Goal: Transaction & Acquisition: Book appointment/travel/reservation

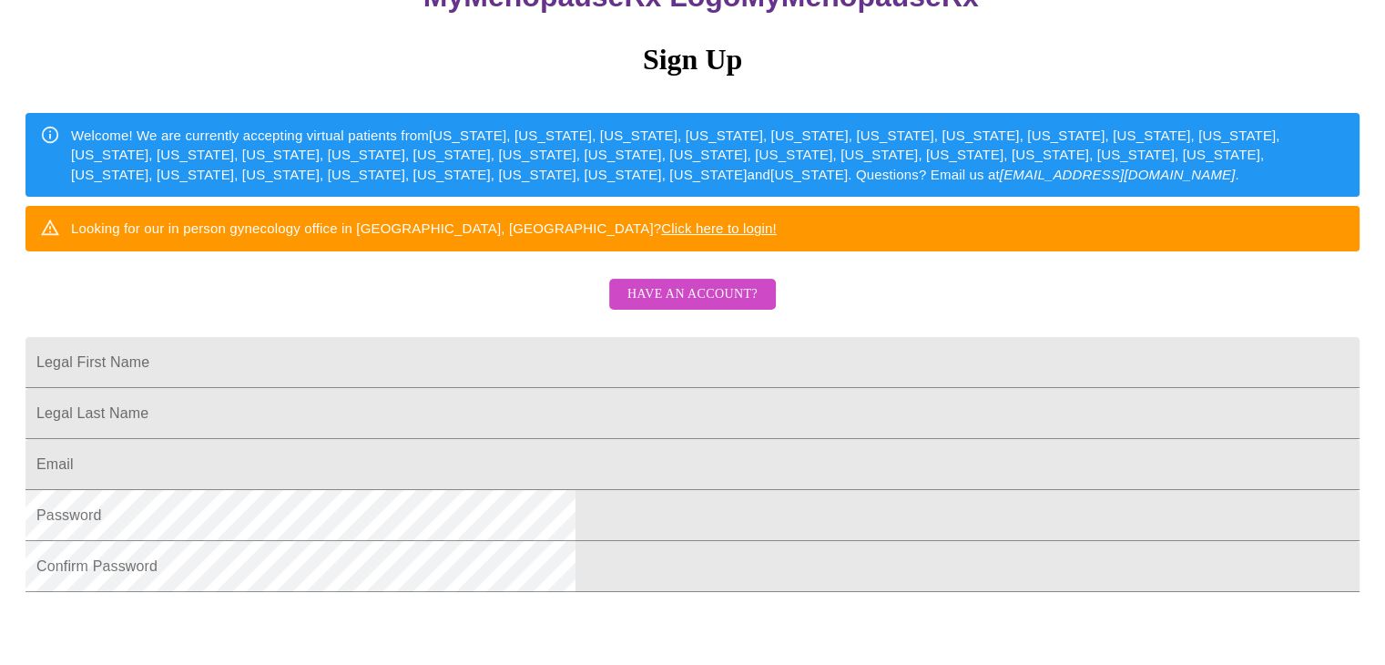
scroll to position [190, 0]
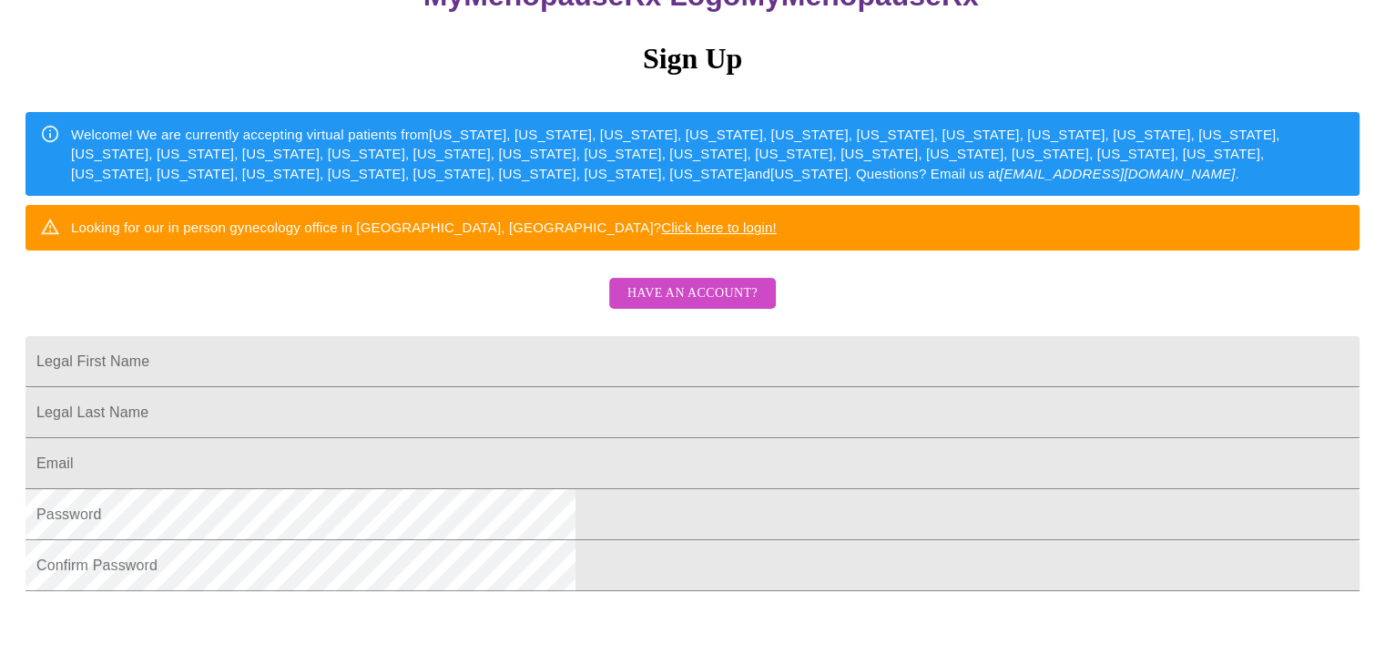
click at [699, 387] on input "Legal First Name" at bounding box center [693, 361] width 1334 height 51
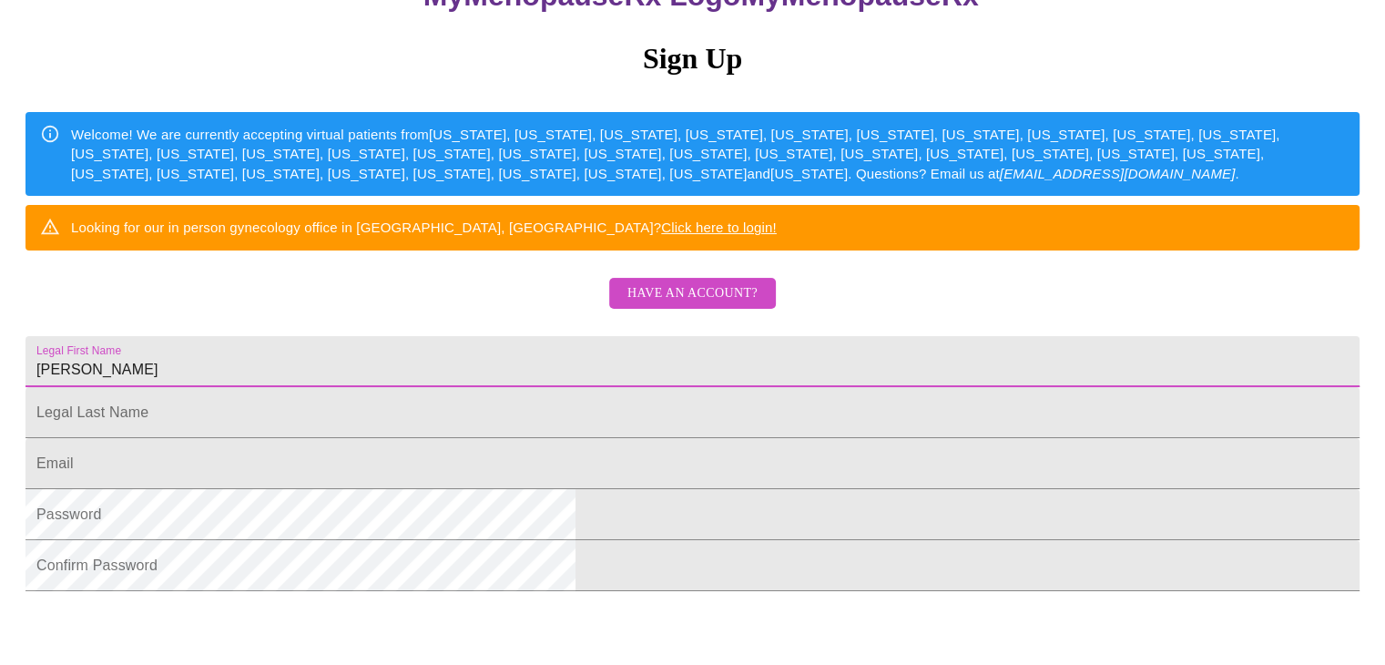
type input "[PERSON_NAME]"
click at [607, 438] on input "Legal First Name" at bounding box center [693, 412] width 1334 height 51
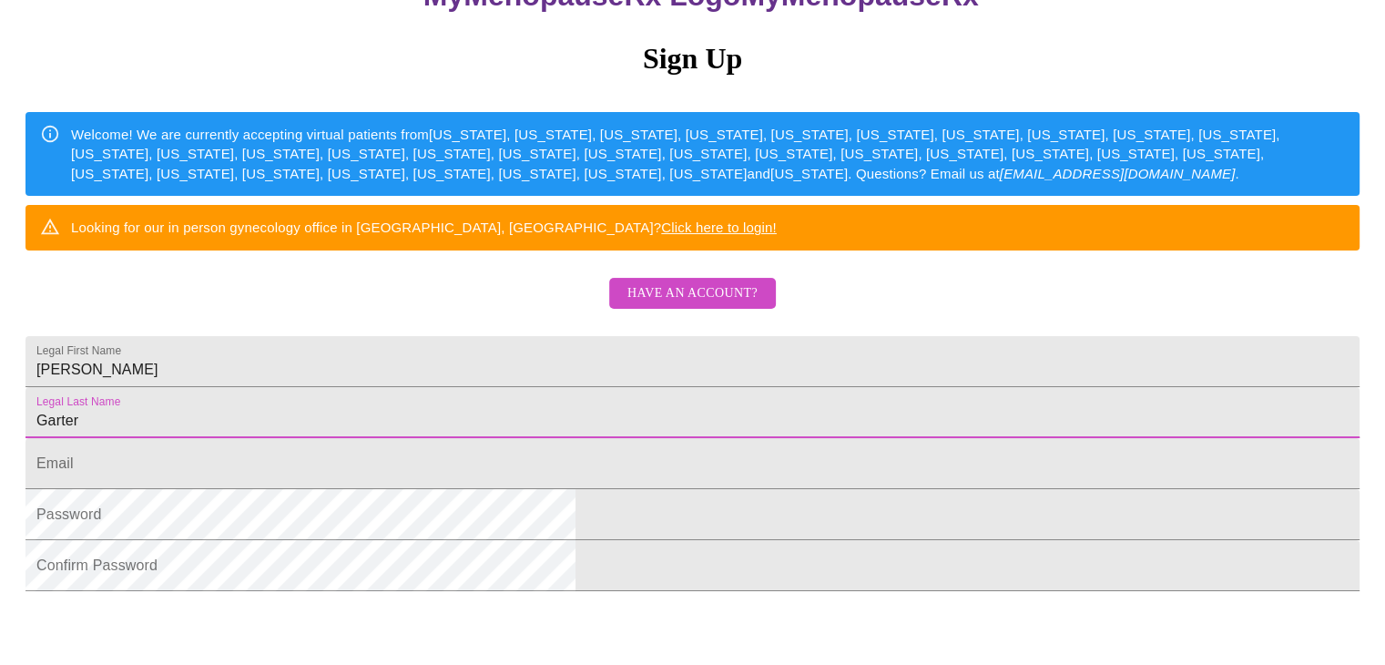
type input "Garter"
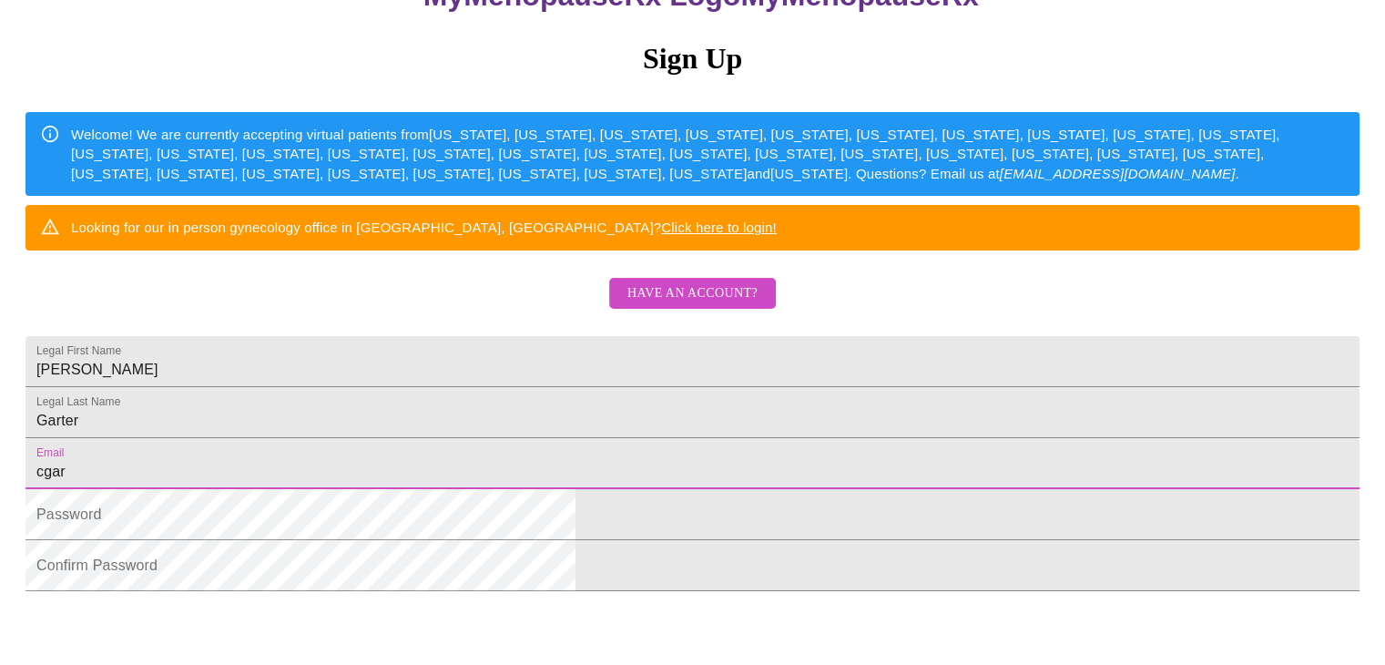
type input "cgarter13@gmail.com"
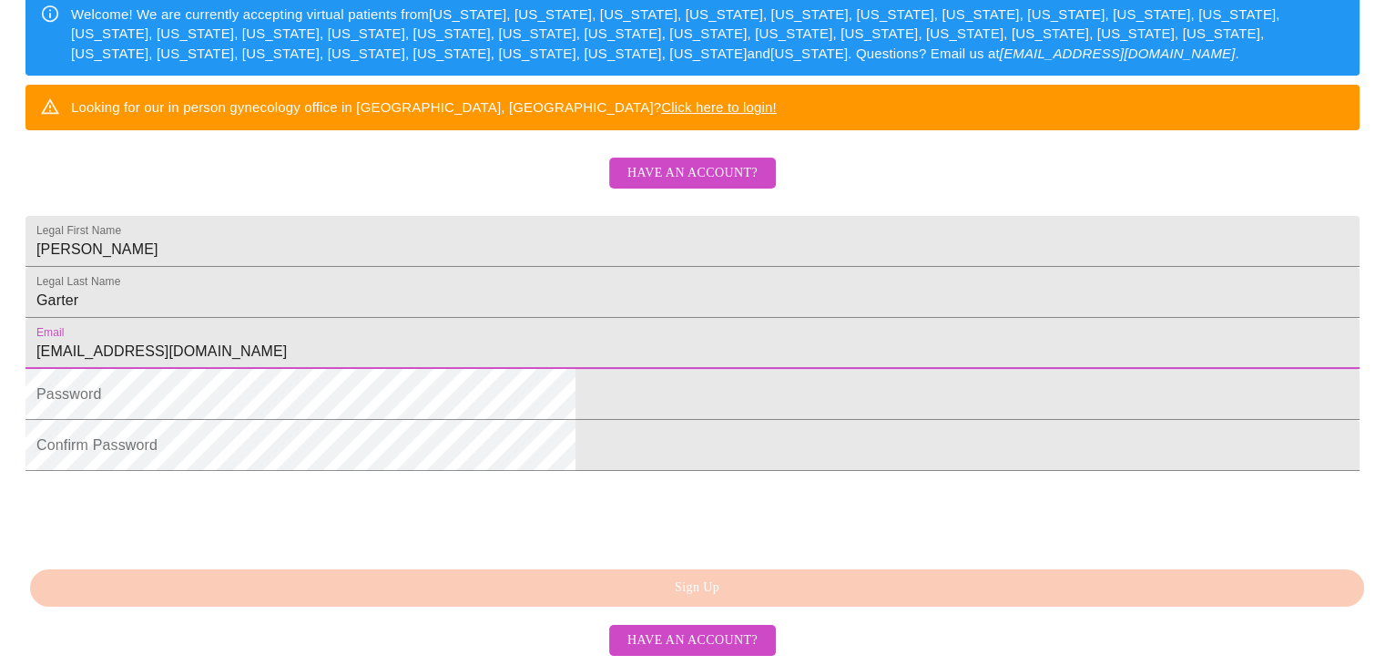
scroll to position [397, 0]
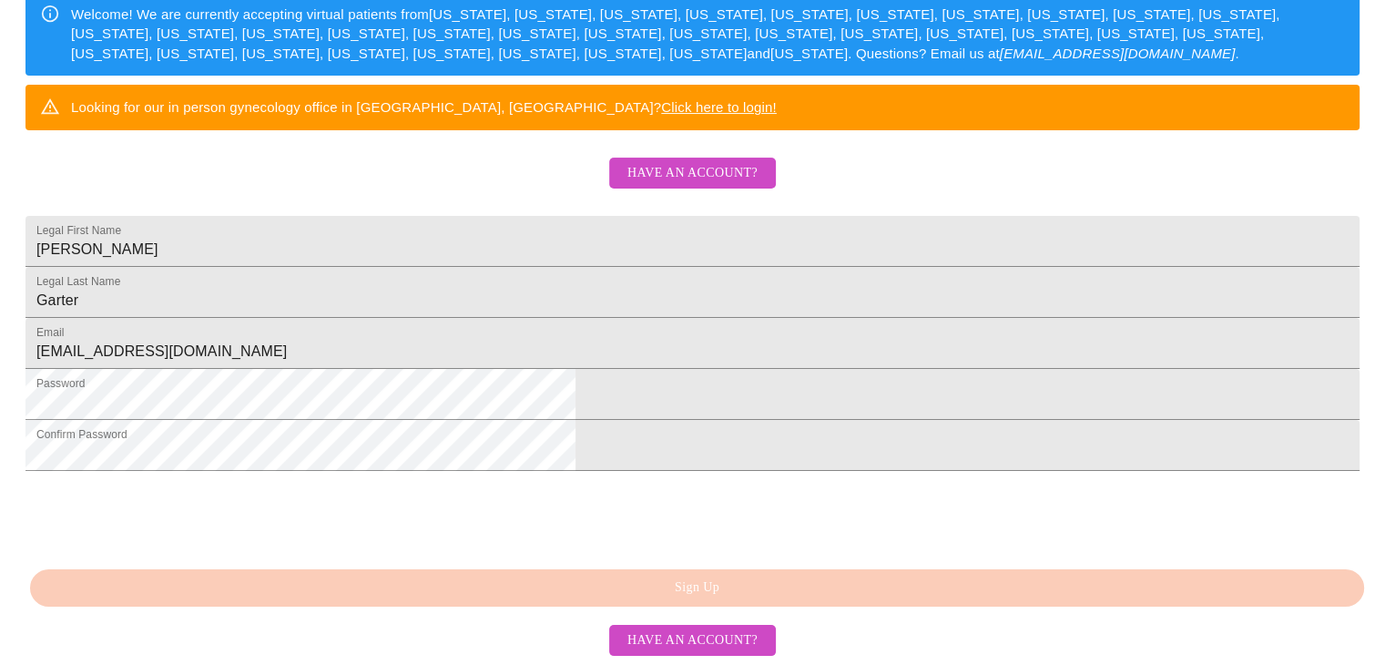
click at [555, 599] on span "Sign Up" at bounding box center [697, 587] width 1292 height 23
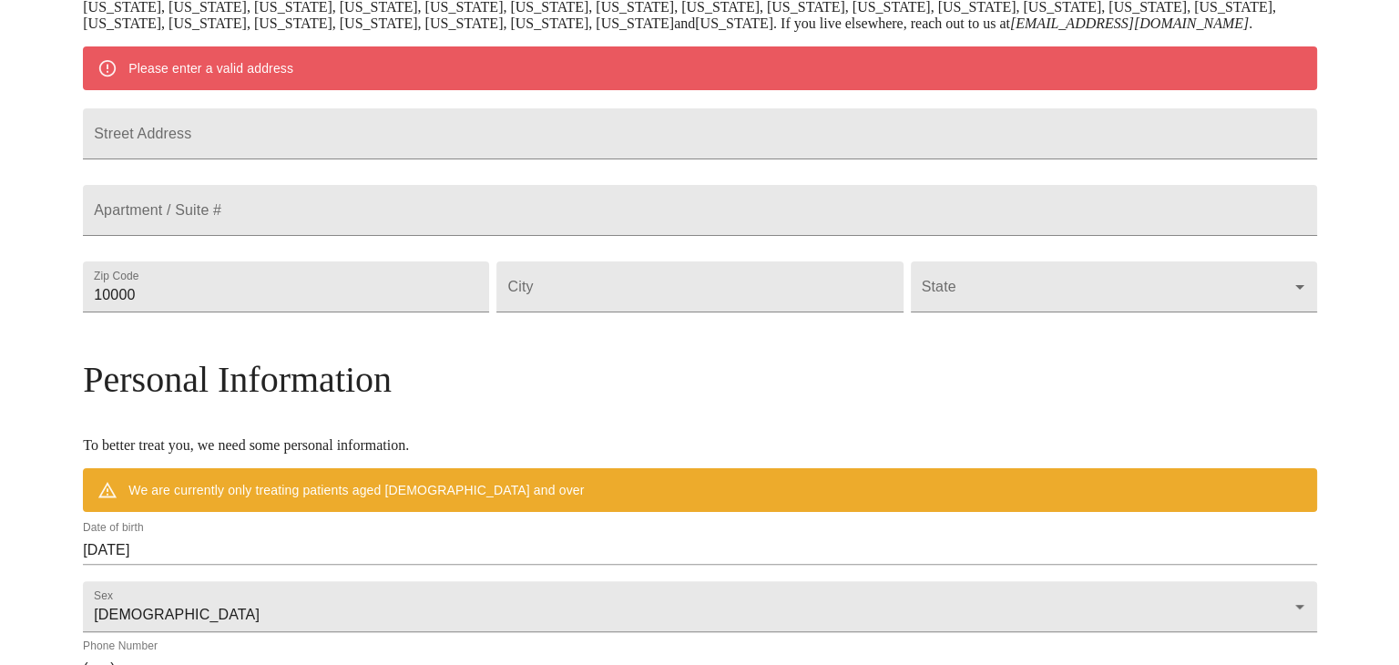
scroll to position [379, 0]
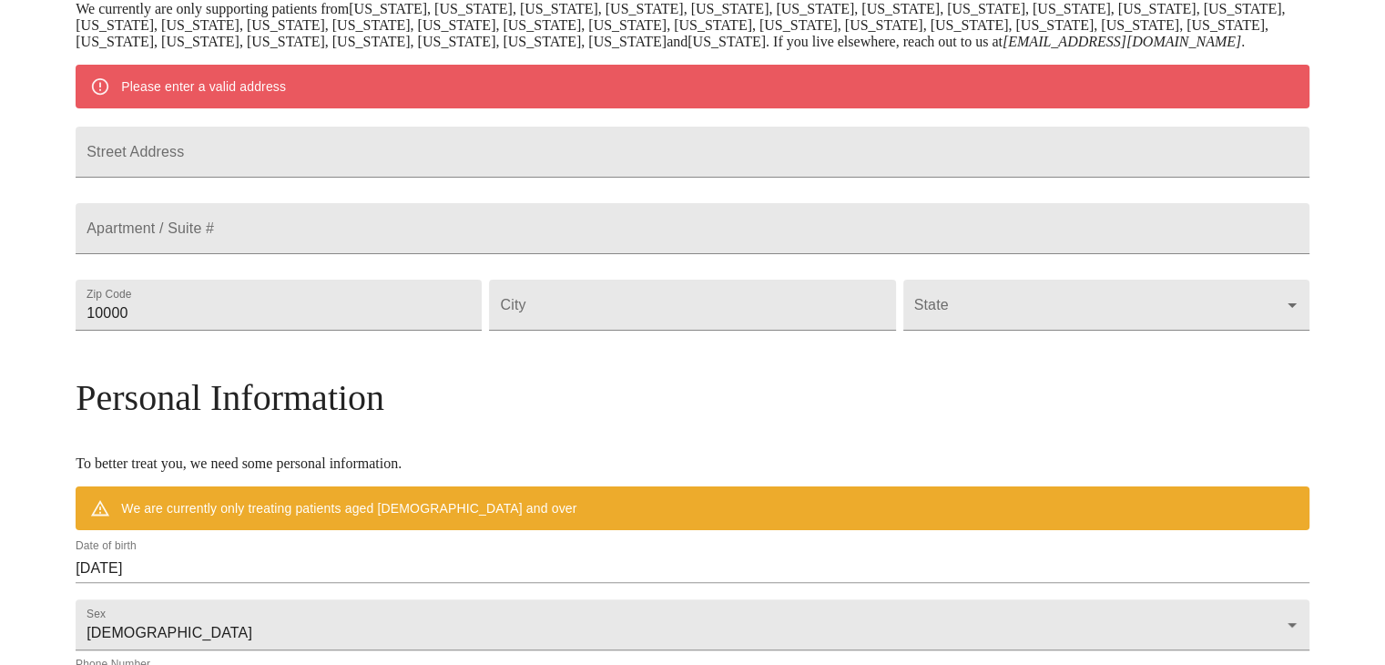
click at [958, 178] on input "Street Address" at bounding box center [693, 152] width 1234 height 51
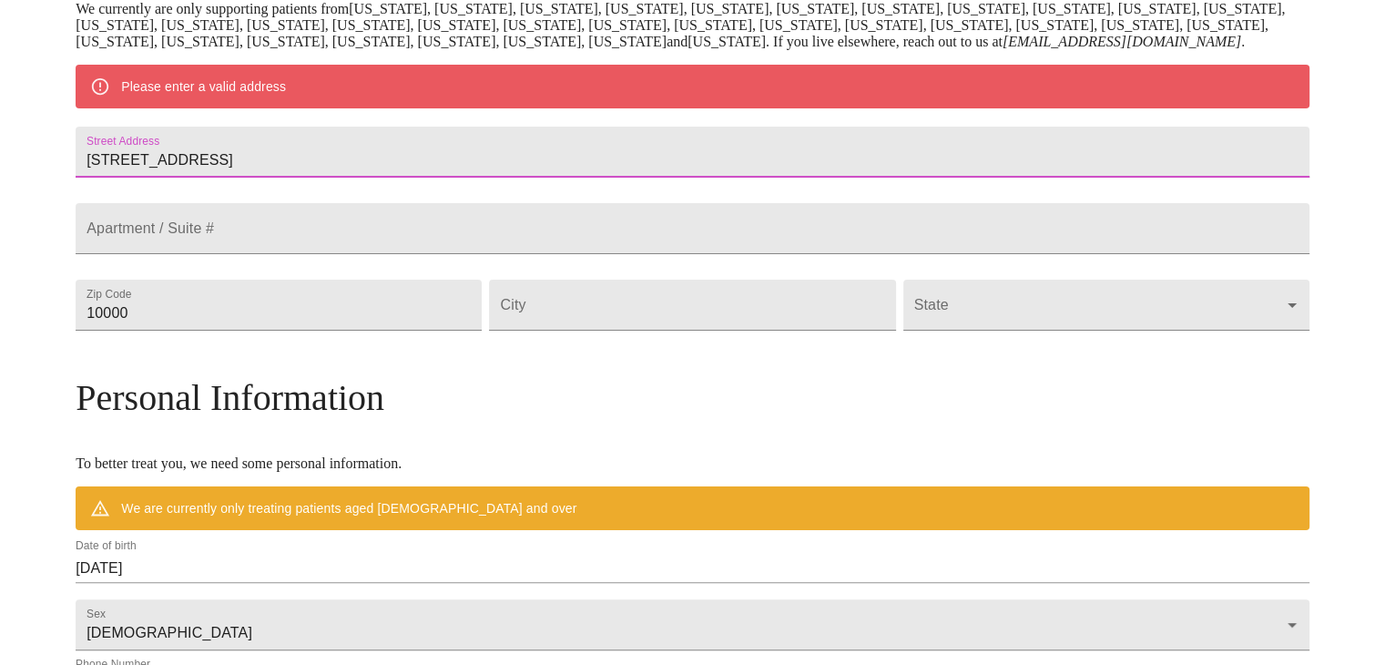
type input "11945 Elk Lake Rd"
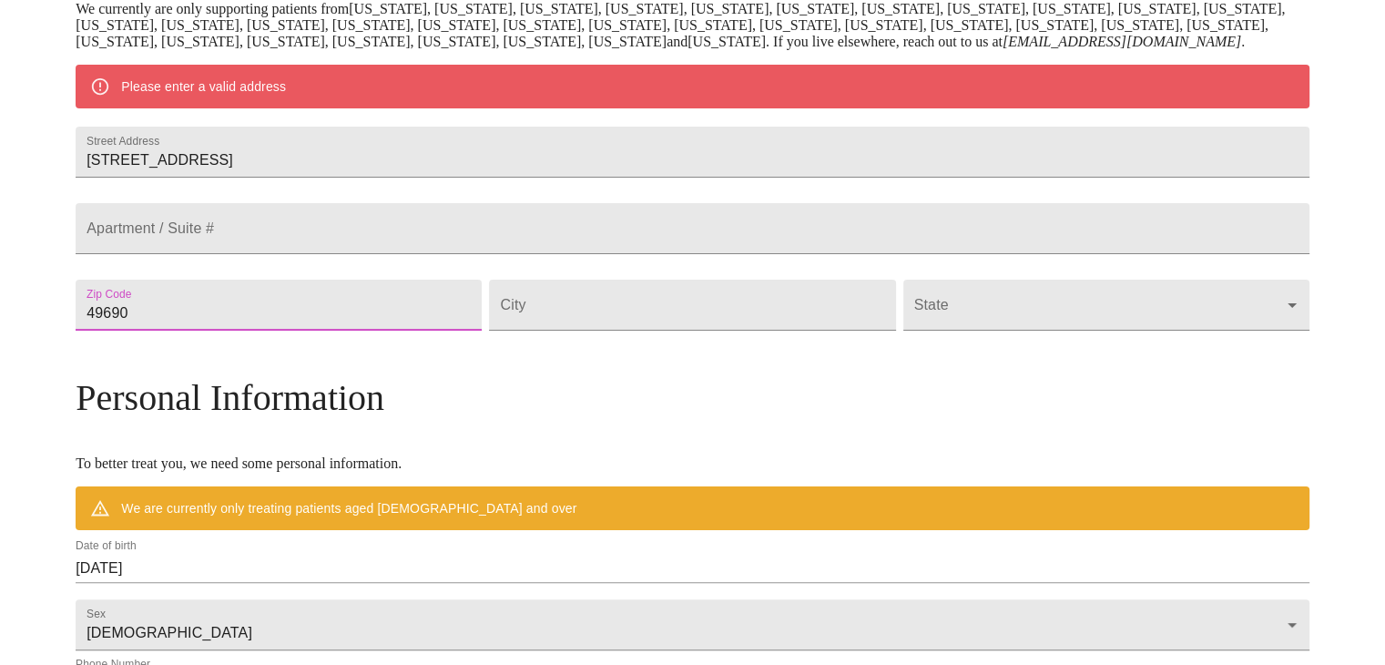
type input "49690"
click at [636, 331] on input "Street Address" at bounding box center [692, 305] width 406 height 51
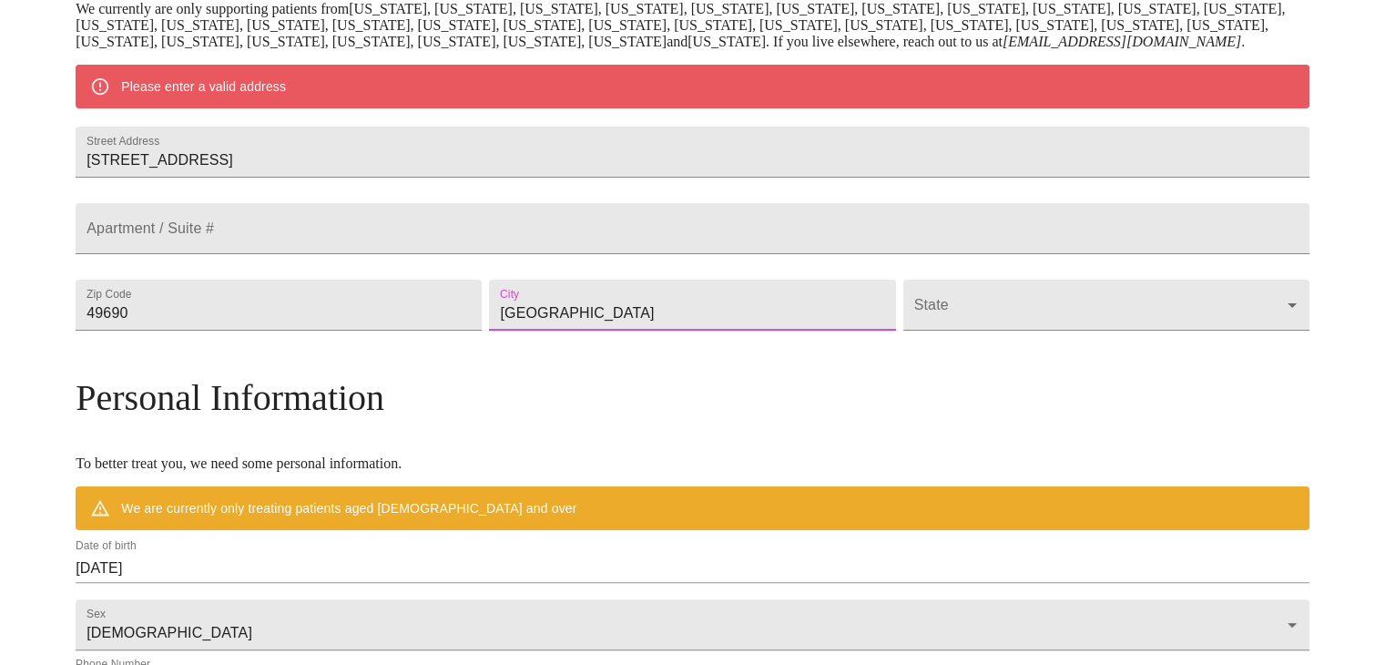
type input "Williamsburg"
click at [1128, 388] on body "MyMenopauseRx Welcome to MyMenopauseRx Since it's your first time here, you'll …" at bounding box center [692, 338] width 1371 height 1420
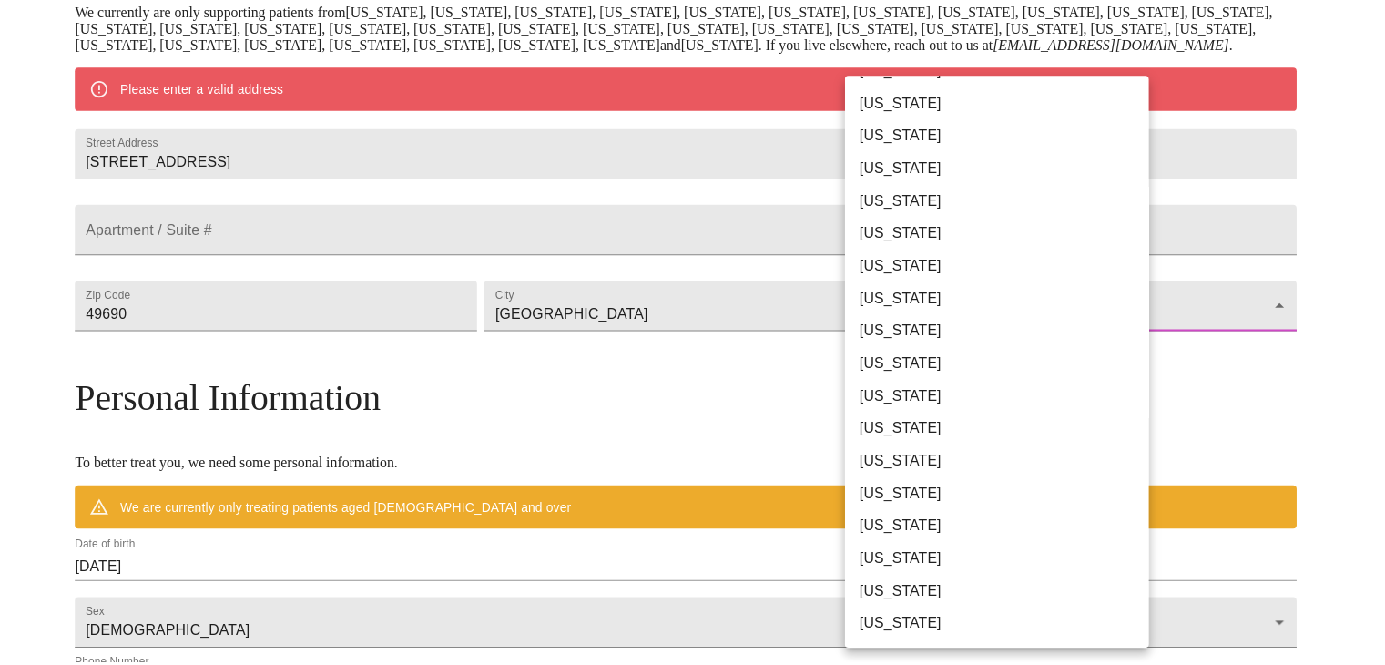
scroll to position [362, 0]
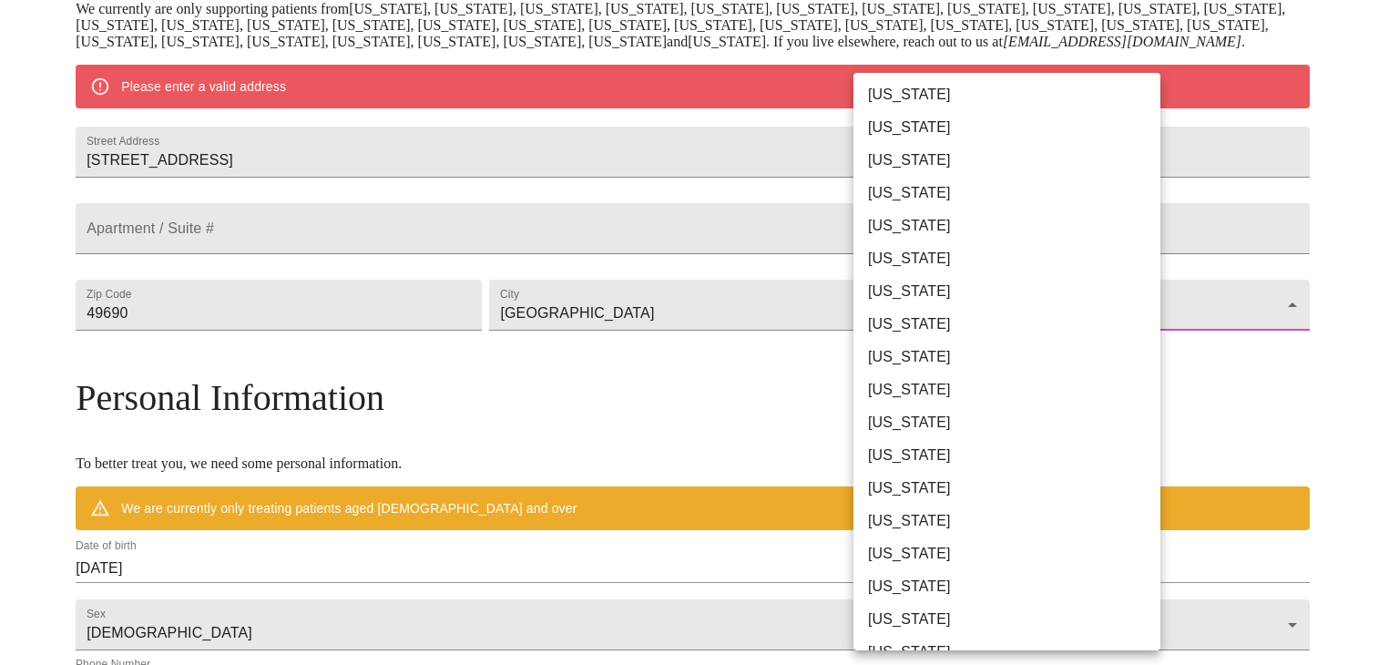
click at [926, 423] on li "Michigan" at bounding box center [1013, 422] width 321 height 33
type input "Michigan"
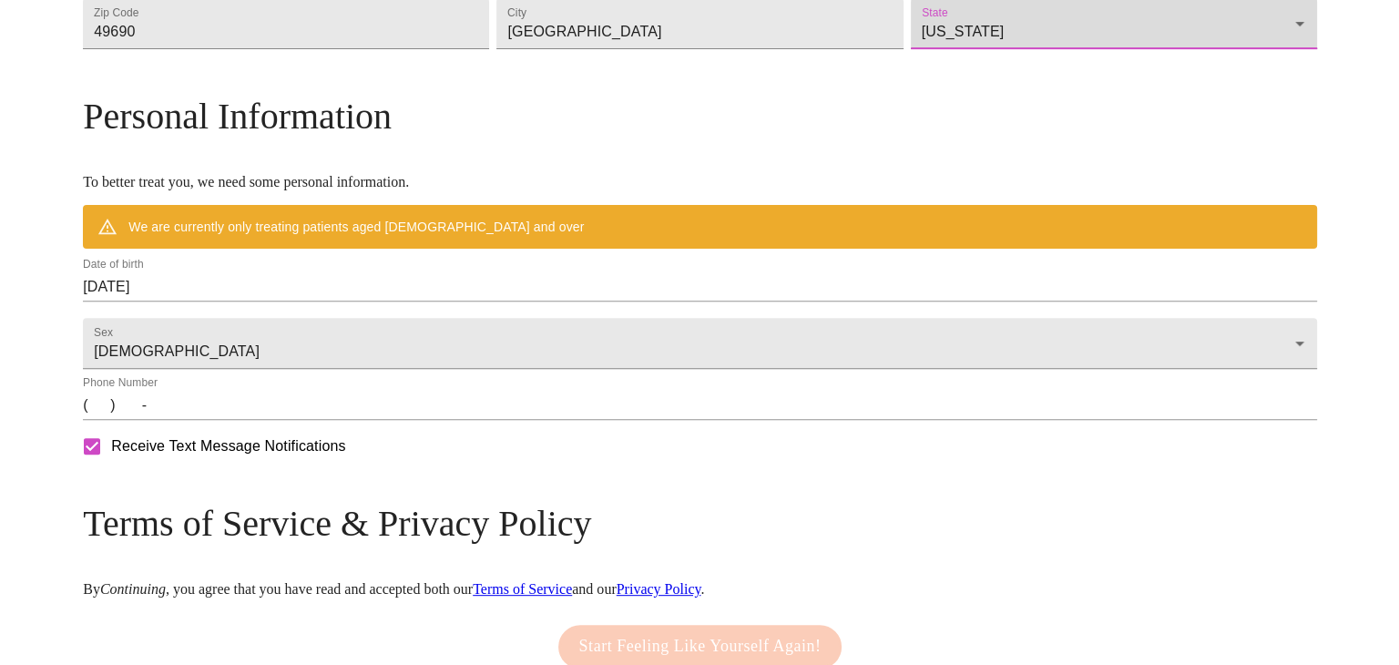
scroll to position [648, 0]
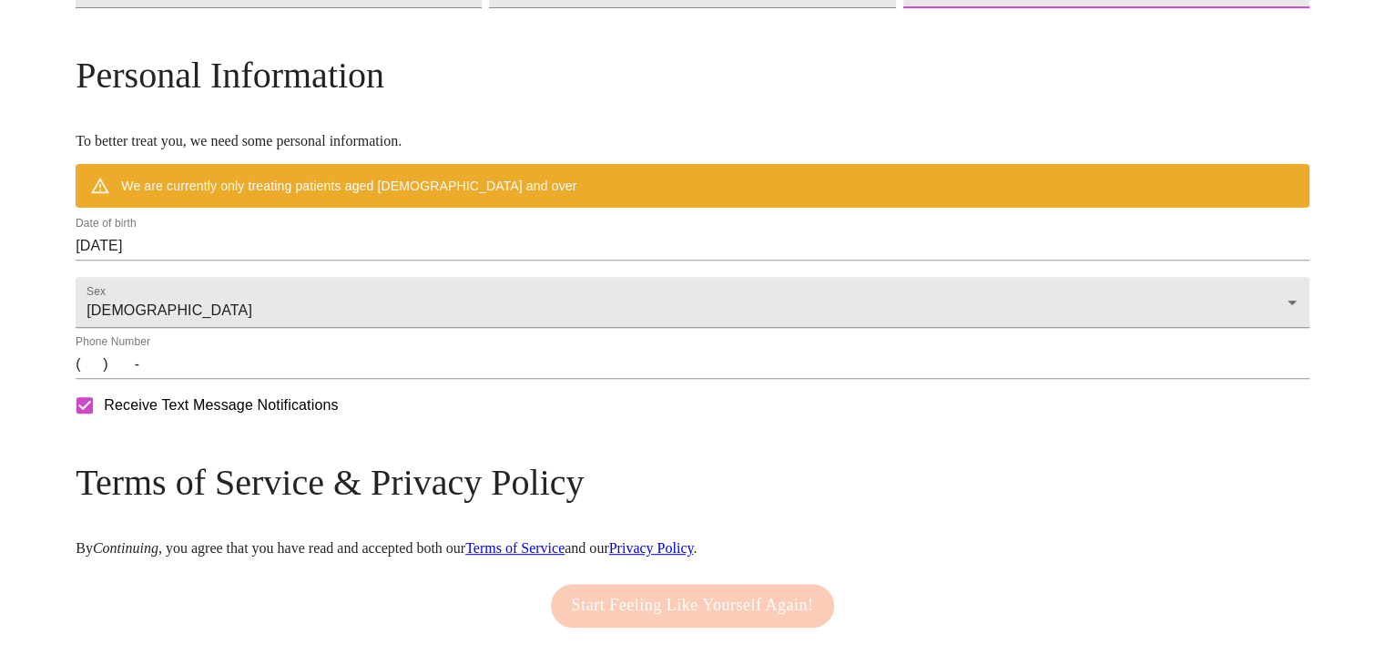
click at [263, 260] on input "09/18/2025" at bounding box center [693, 245] width 1234 height 29
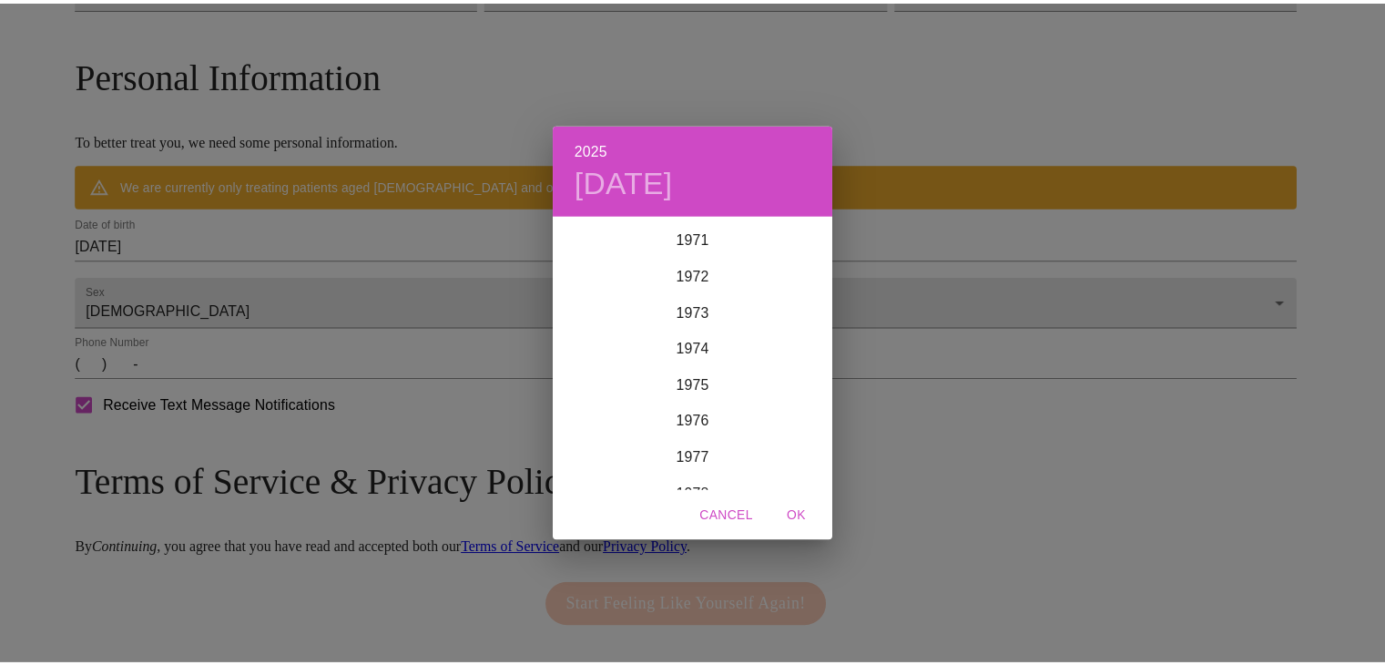
scroll to position [2617, 0]
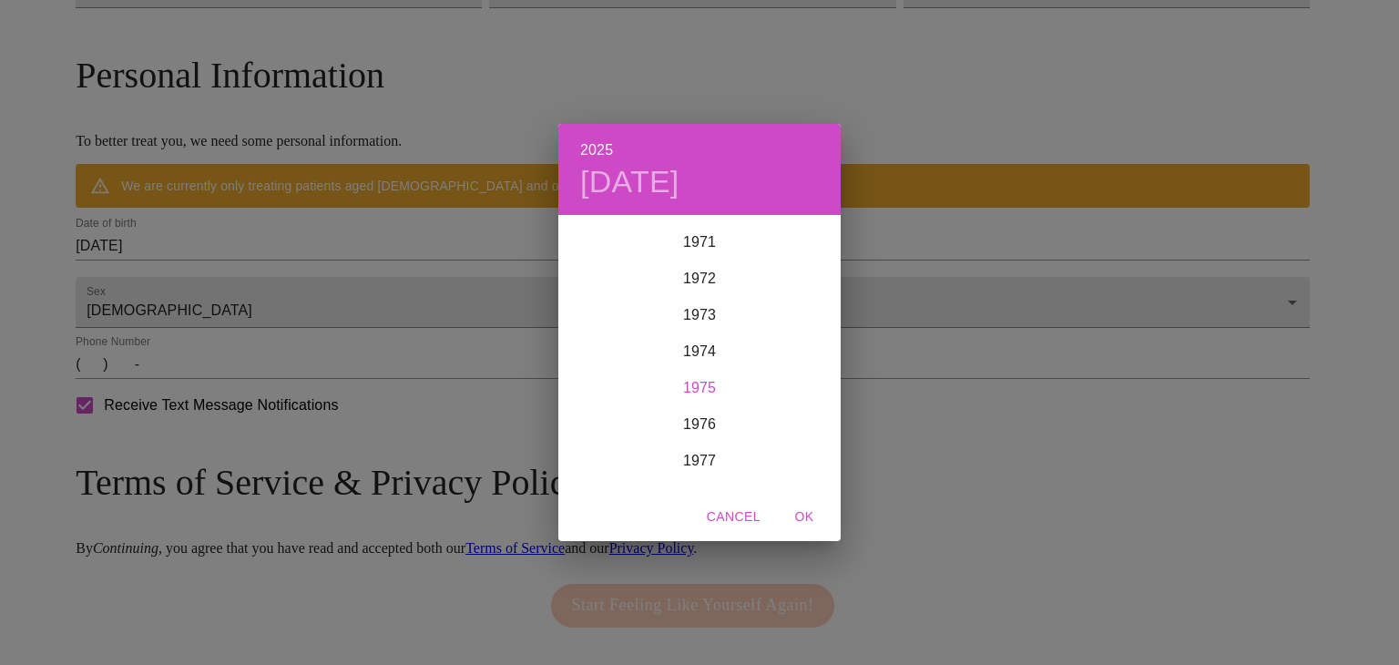
click at [697, 393] on div "1975" at bounding box center [699, 388] width 282 height 36
click at [603, 246] on div "Jan" at bounding box center [605, 252] width 94 height 68
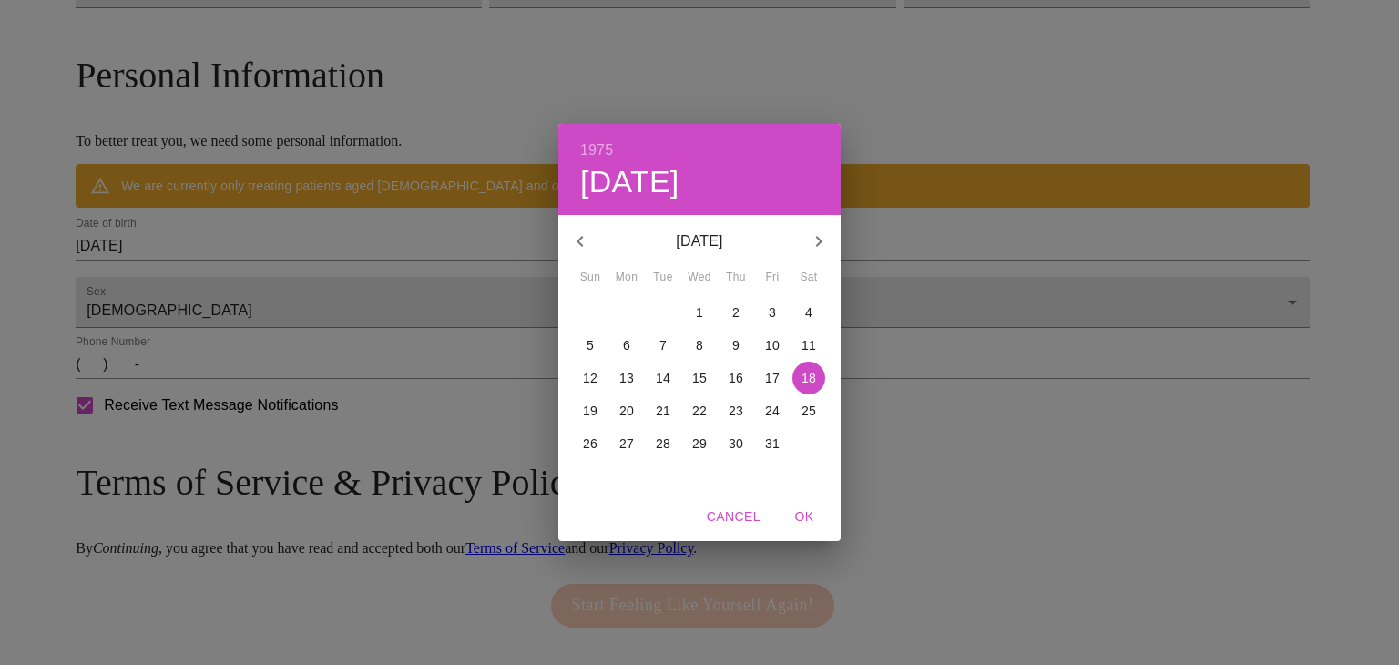
click at [632, 384] on p "13" at bounding box center [626, 378] width 15 height 18
click at [803, 520] on span "OK" at bounding box center [804, 516] width 44 height 23
type input "01/13/1975"
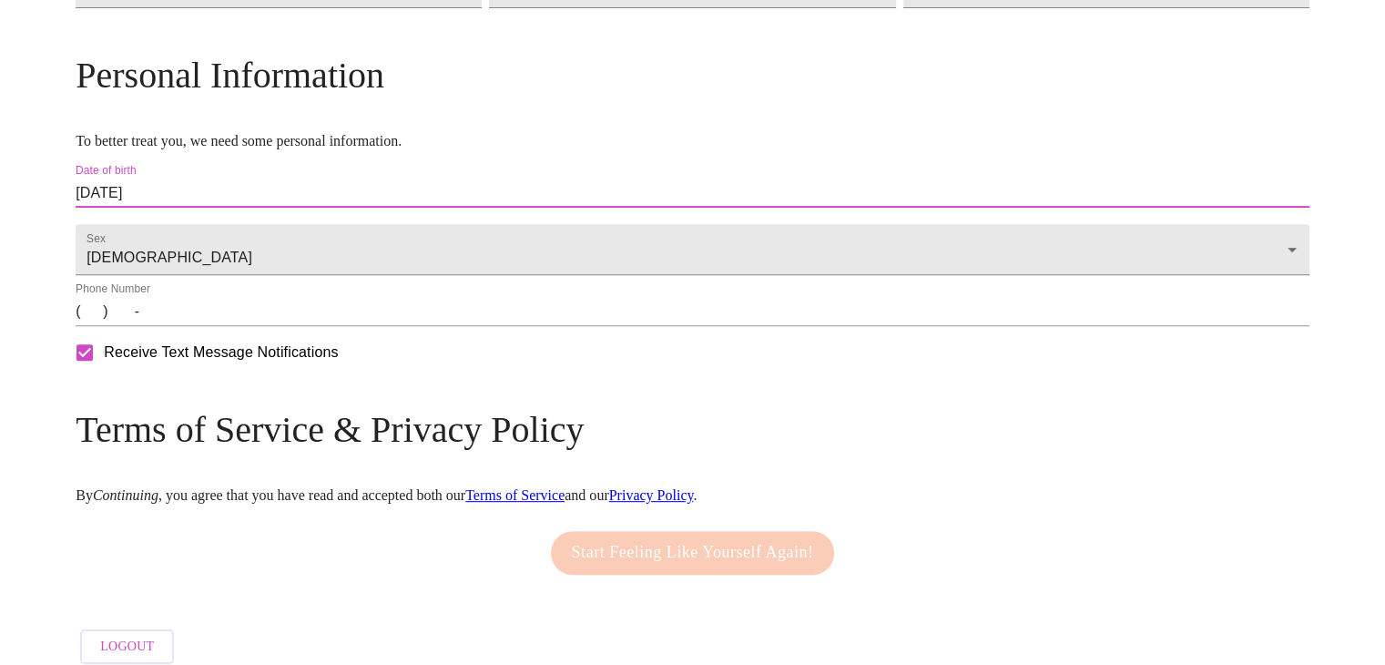
click at [240, 326] on input "(   )    -" at bounding box center [693, 311] width 1234 height 29
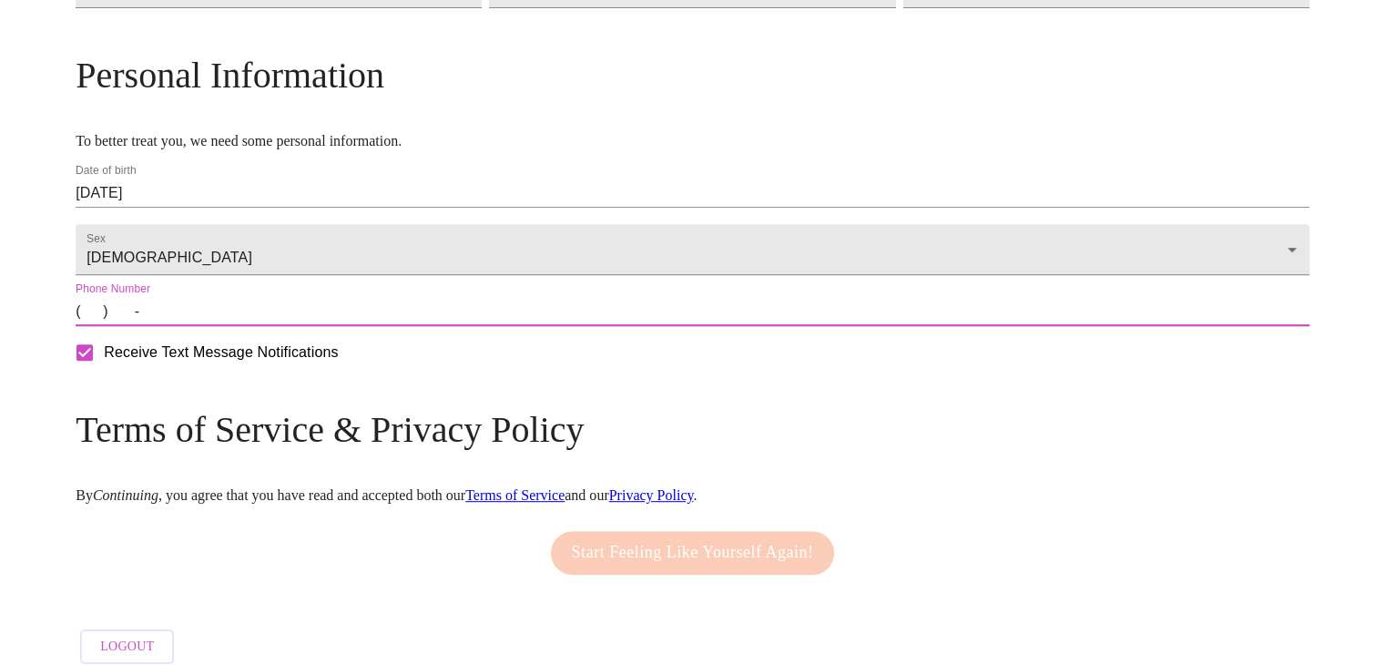
type input "(616) 446-0216"
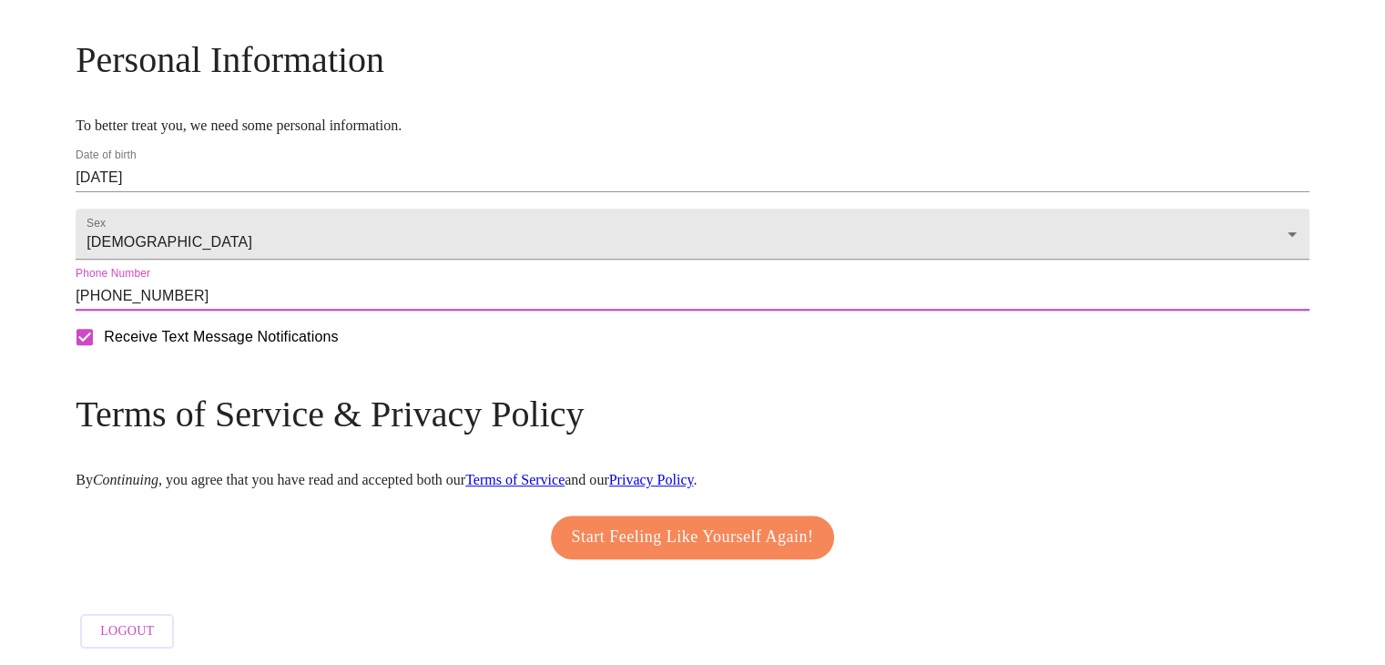
scroll to position [736, 0]
click at [733, 525] on span "Start Feeling Like Yourself Again!" at bounding box center [693, 537] width 242 height 29
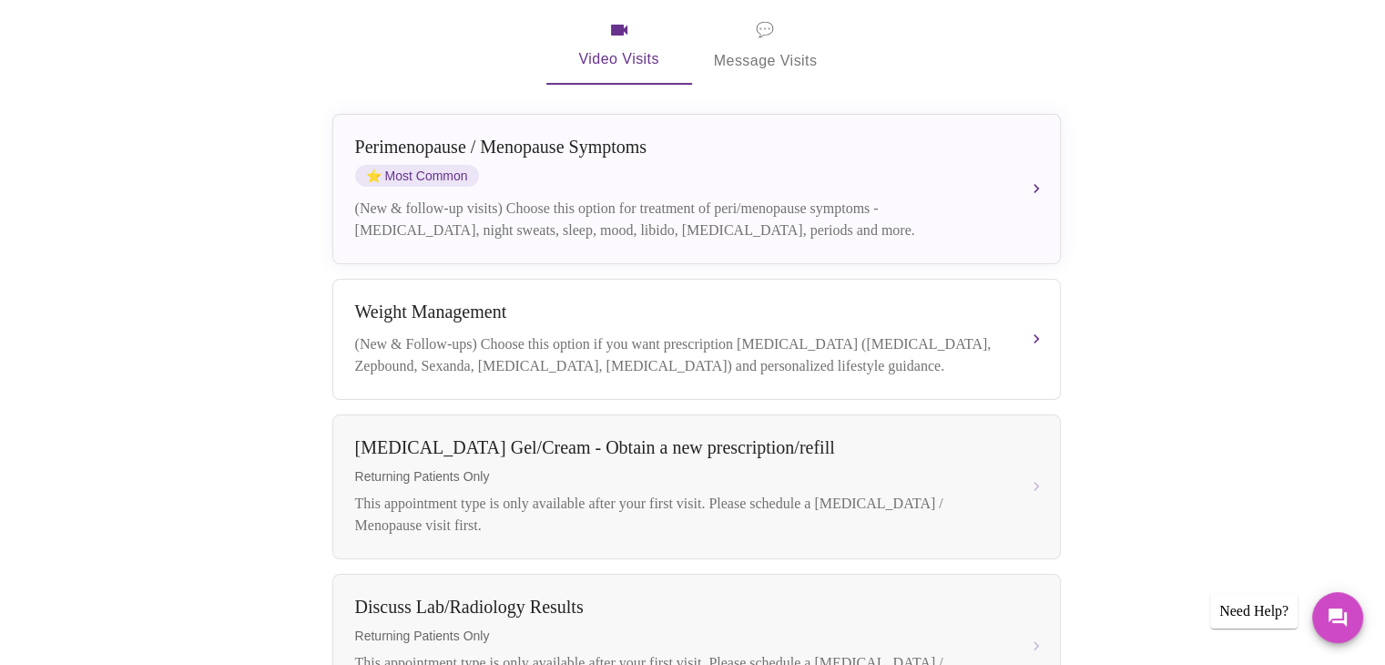
scroll to position [369, 0]
click at [1055, 160] on button "Perimenopause / Menopause Symptoms ⭐ Most Common (New & follow-up visits) Choos…" at bounding box center [696, 188] width 729 height 150
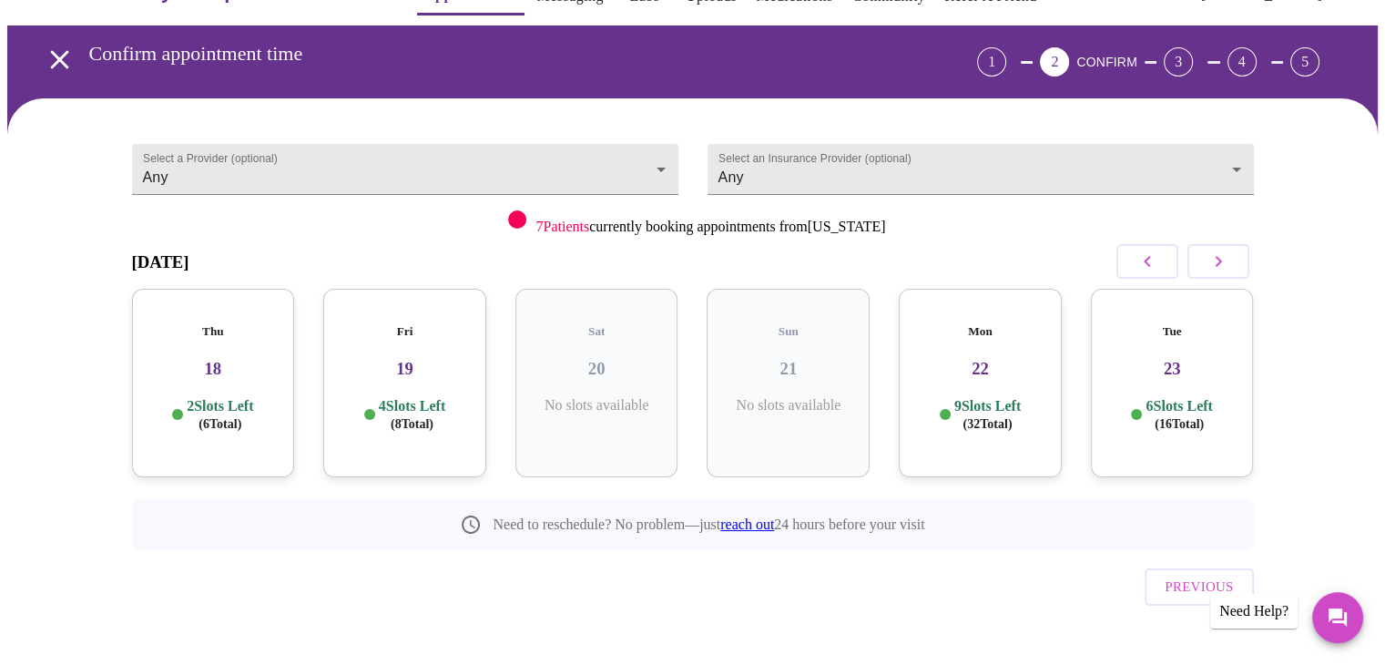
click at [584, 152] on body "MyMenopauseRx Appointments Messaging Labs Uploads Medications Community Refer a…" at bounding box center [692, 327] width 1371 height 740
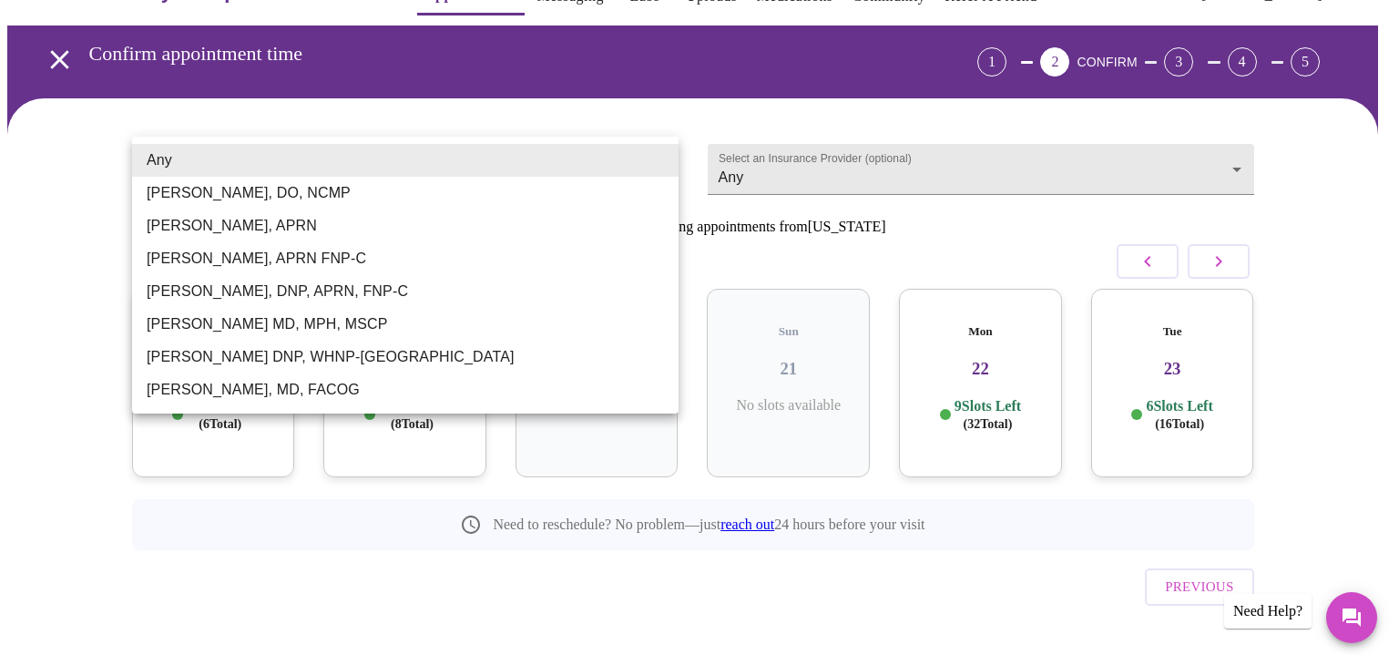
click at [1219, 173] on div at bounding box center [699, 332] width 1399 height 665
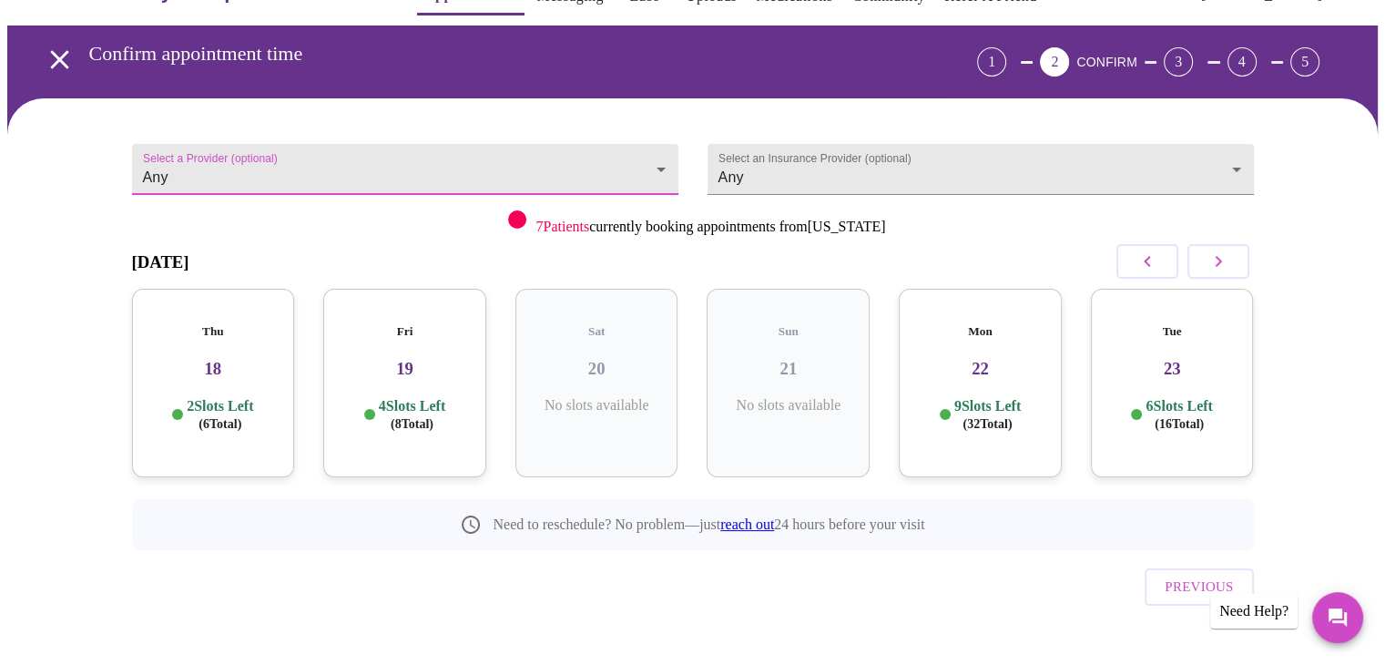
click at [1222, 167] on body "MyMenopauseRx Appointments Messaging Labs Uploads Medications Community Refer a…" at bounding box center [692, 327] width 1371 height 740
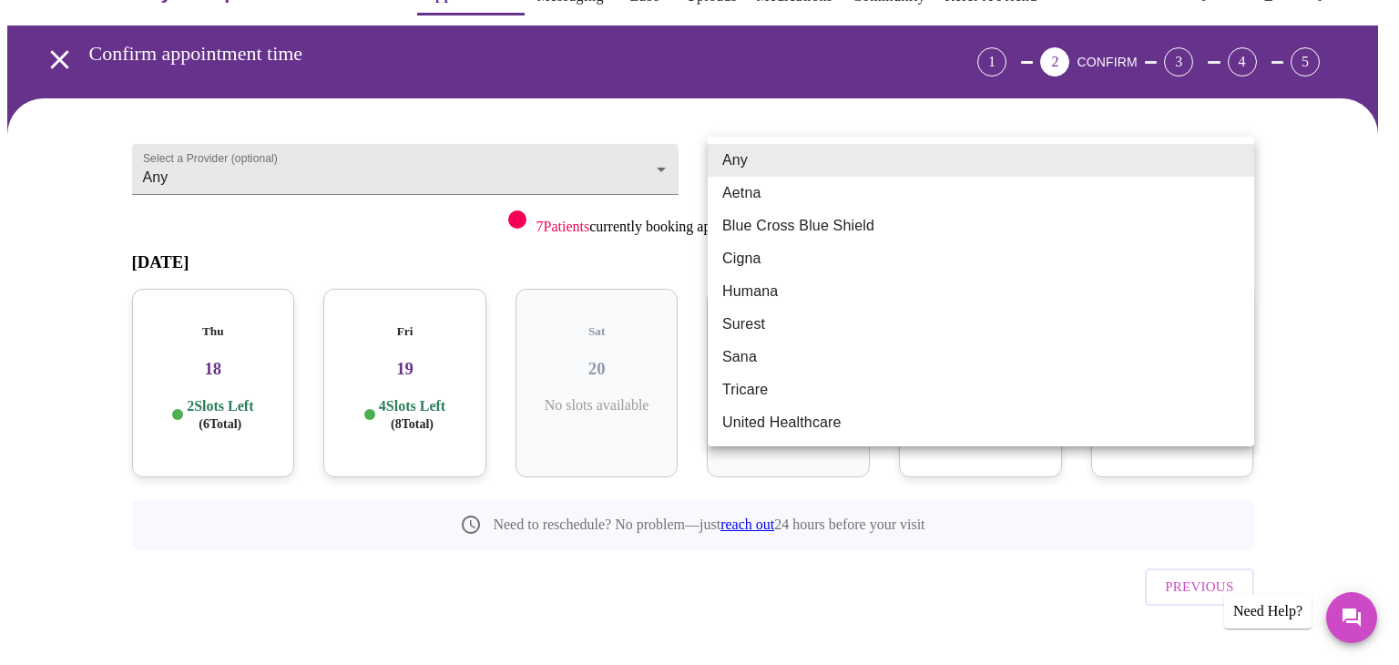
click at [1331, 210] on div at bounding box center [699, 332] width 1399 height 665
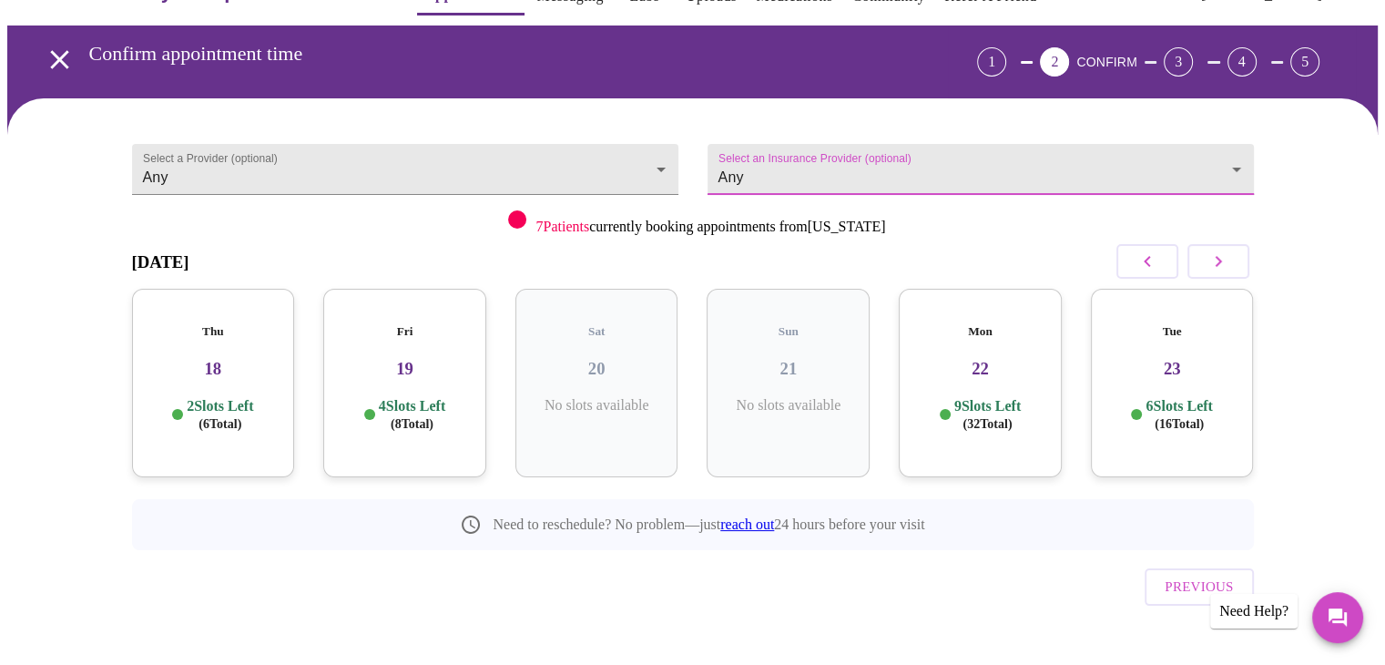
click at [399, 359] on h3 "19" at bounding box center [405, 369] width 134 height 20
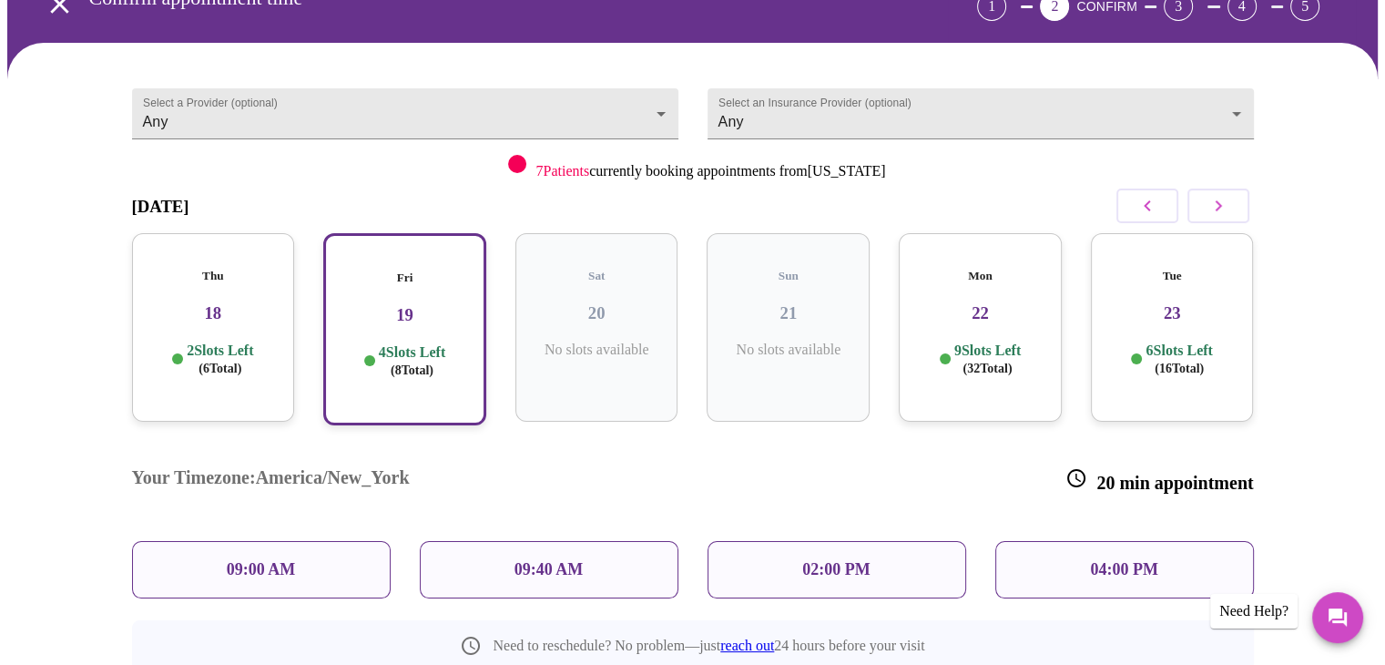
scroll to position [197, 0]
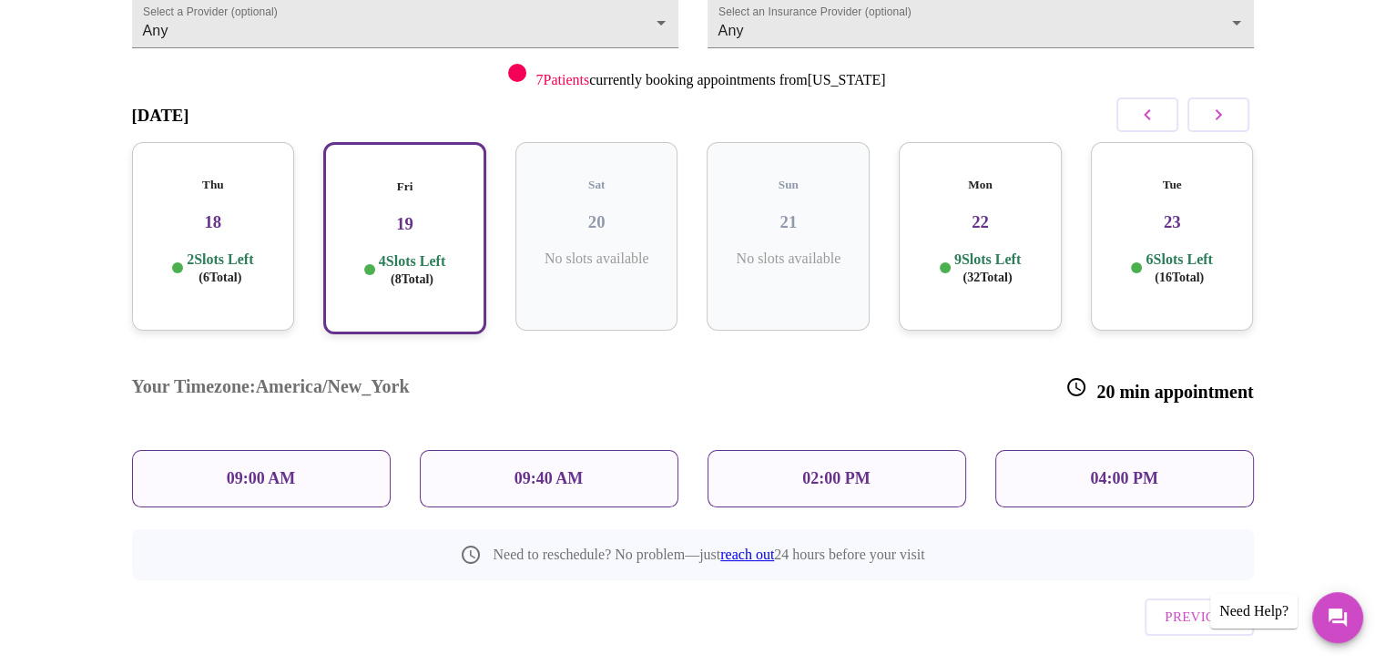
click at [332, 376] on h3 "Your Timezone: America/New_York" at bounding box center [271, 389] width 278 height 26
click at [842, 469] on p "02:00 PM" at bounding box center [835, 478] width 67 height 19
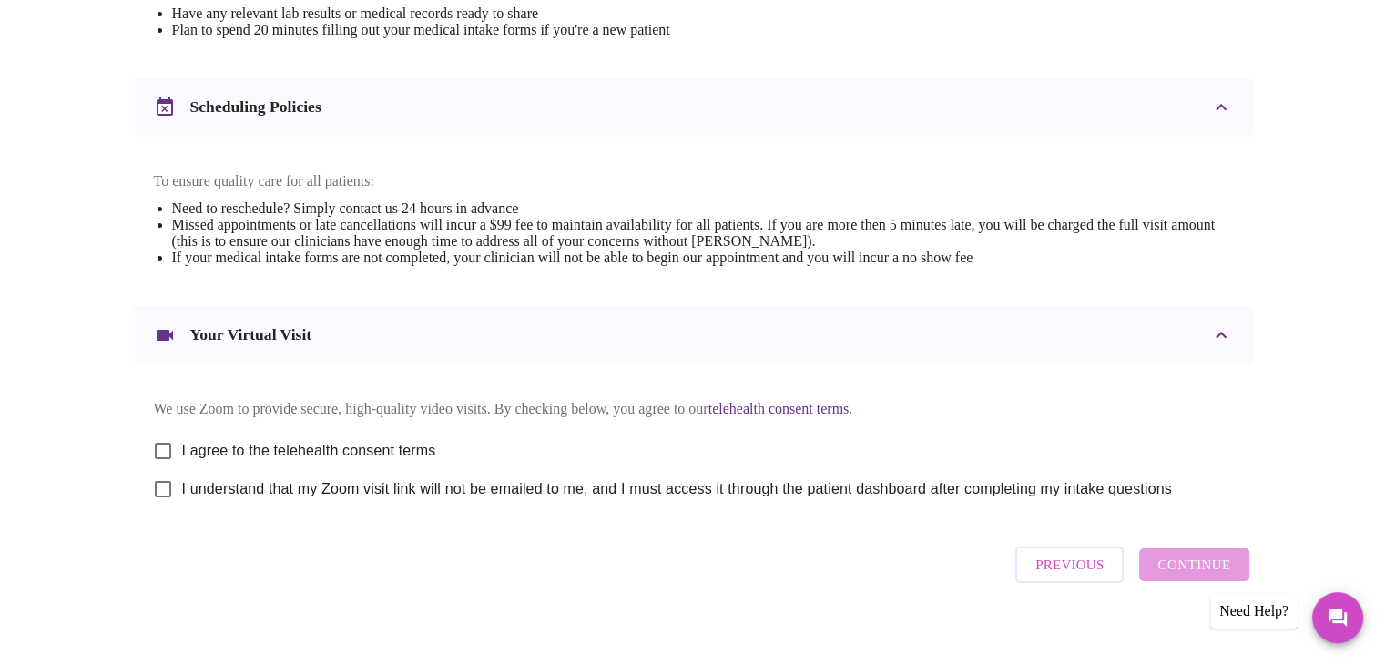
scroll to position [655, 0]
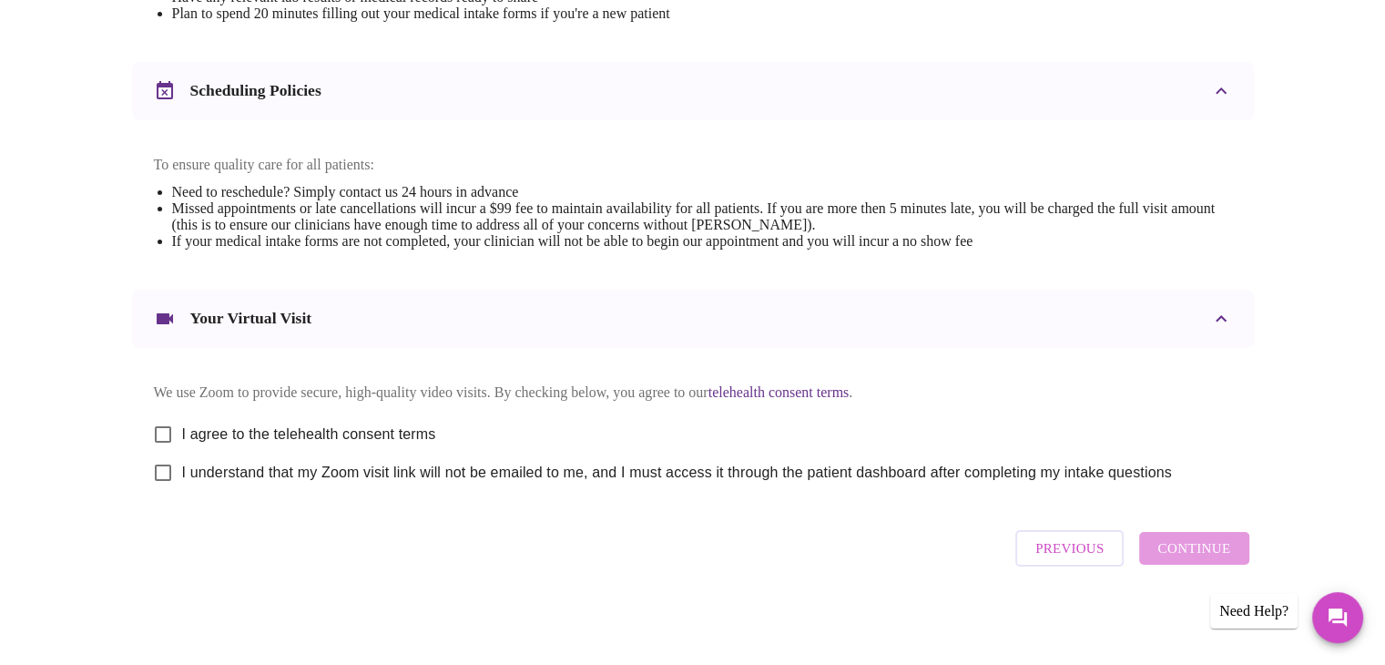
click at [1054, 555] on span "Previous" at bounding box center [1069, 548] width 68 height 24
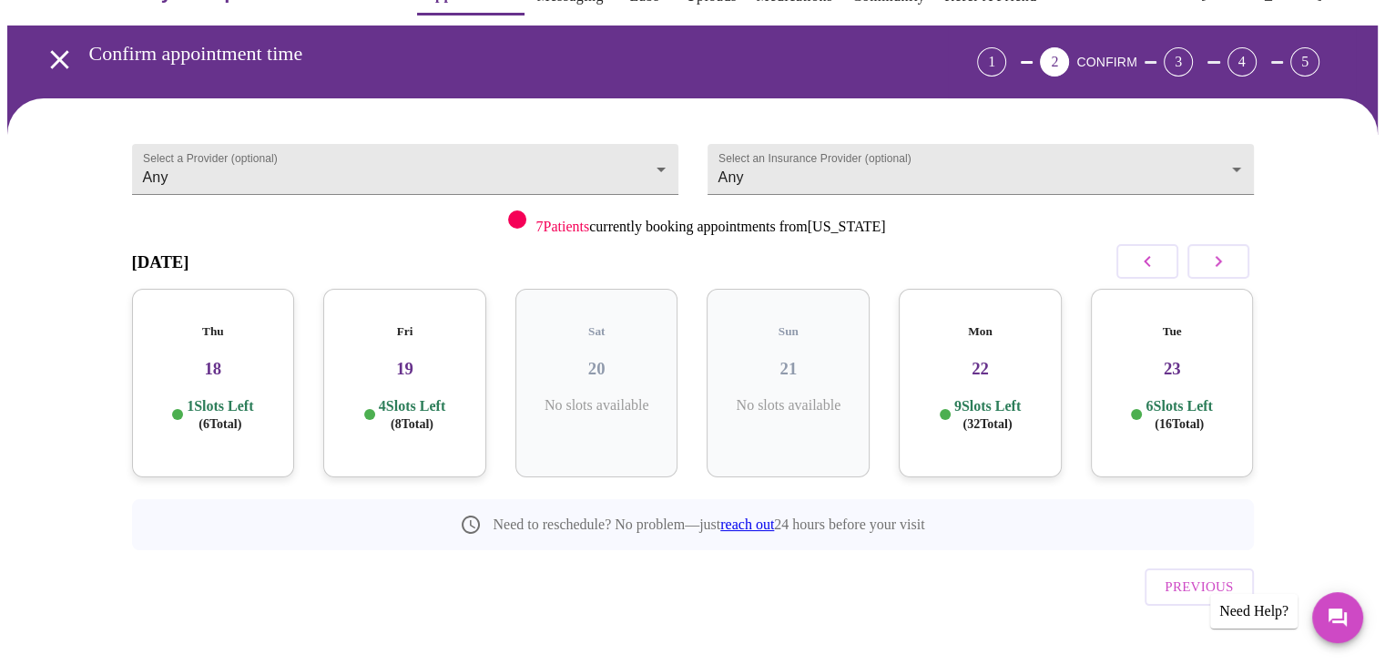
click at [999, 370] on div "Mon 22 9 Slots Left ( 32 Total)" at bounding box center [980, 383] width 163 height 189
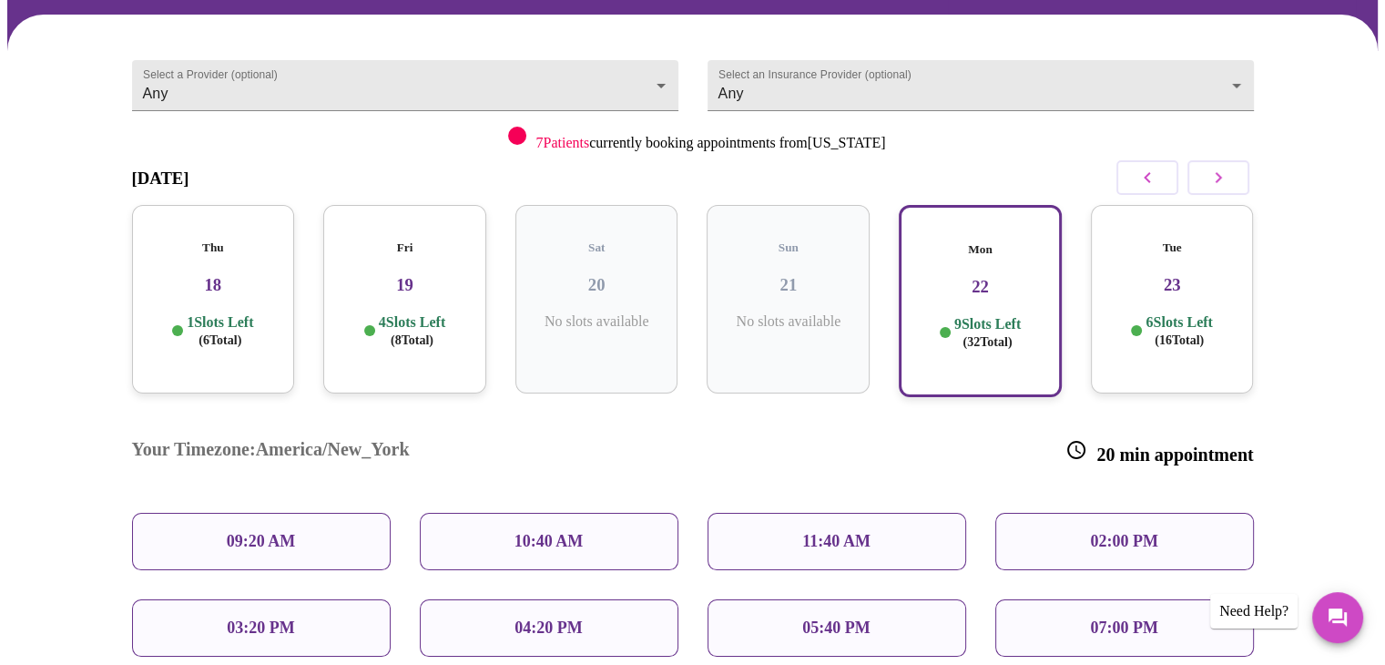
scroll to position [0, 0]
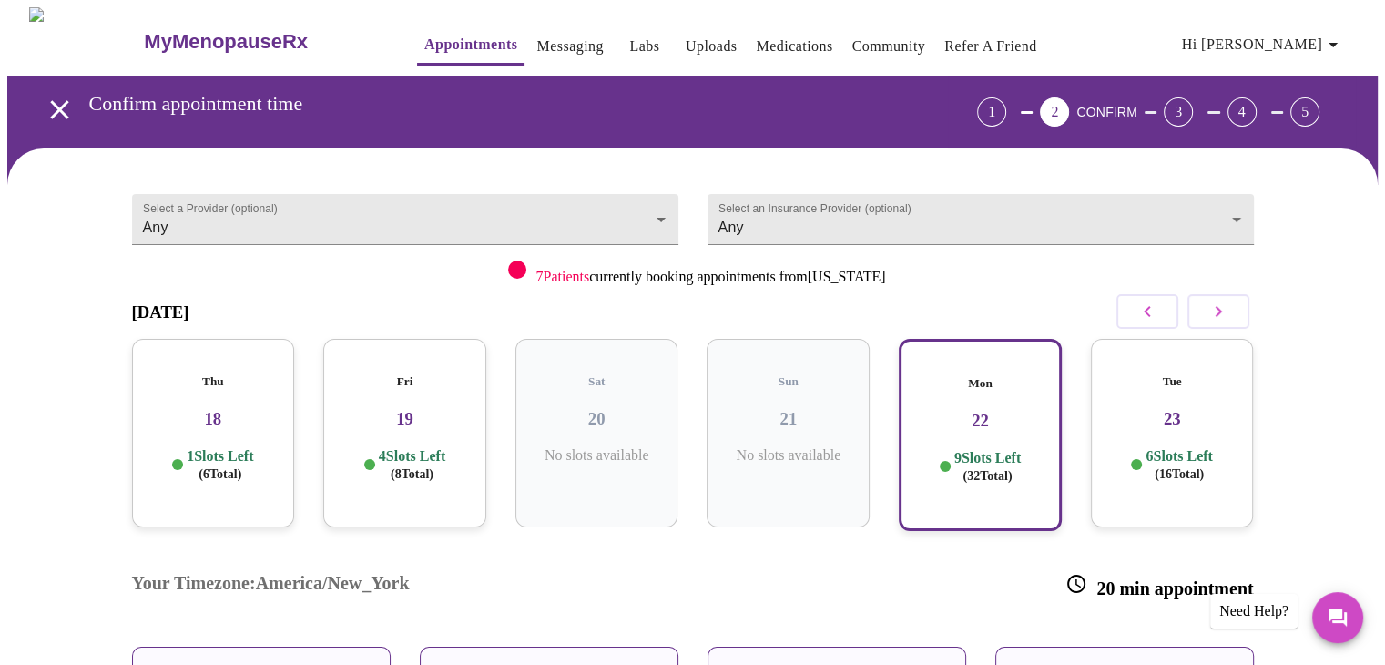
click at [1311, 34] on span "Hi [PERSON_NAME]" at bounding box center [1263, 45] width 162 height 26
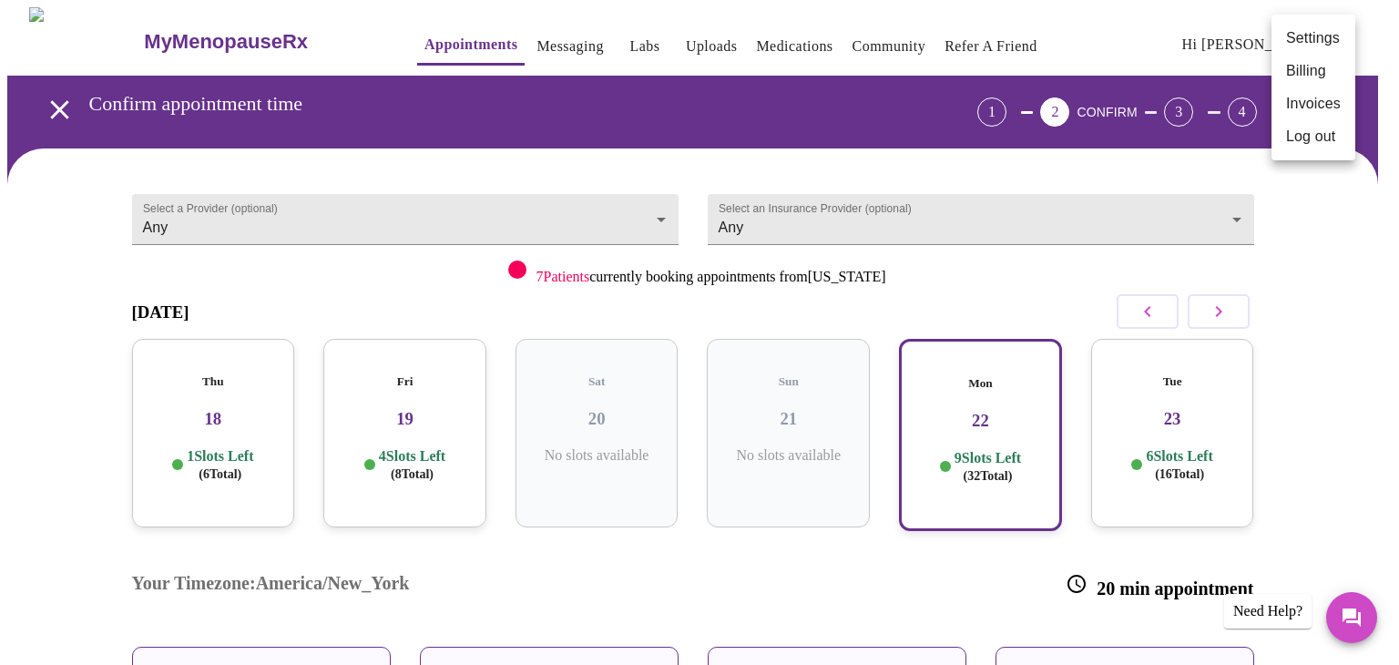
click at [392, 408] on div at bounding box center [699, 332] width 1399 height 665
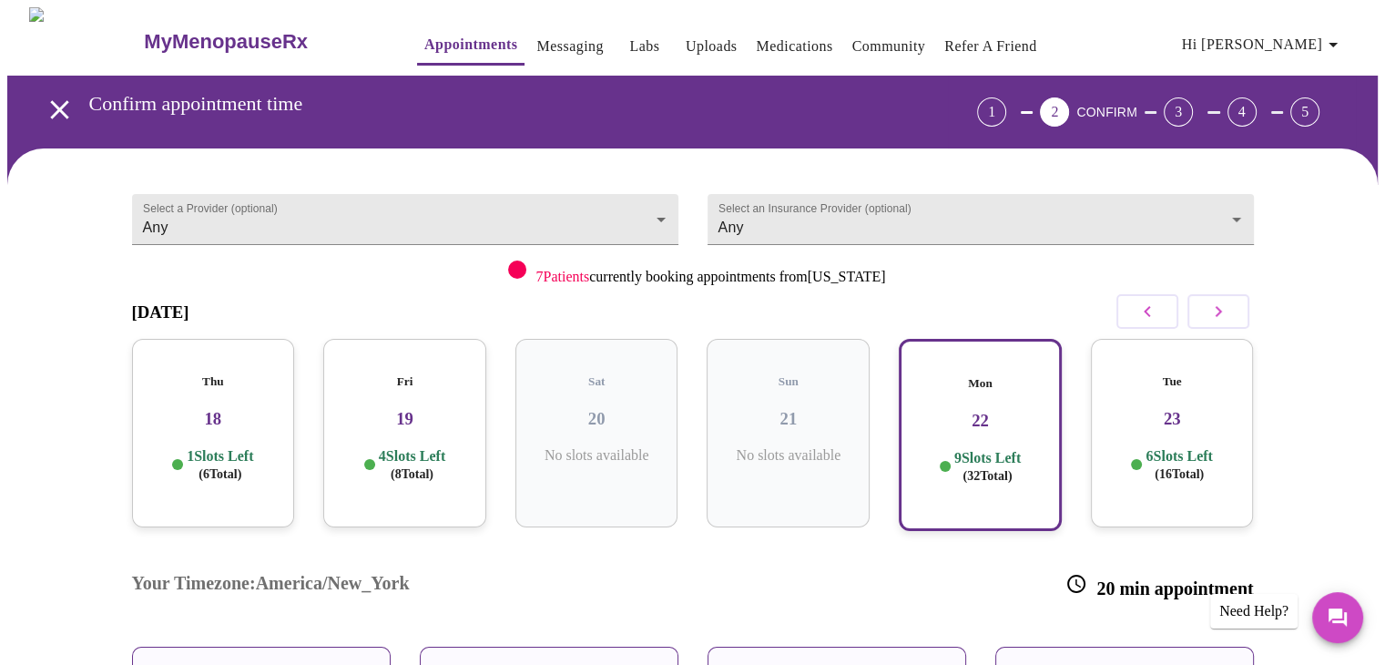
click at [422, 409] on h3 "19" at bounding box center [405, 419] width 134 height 20
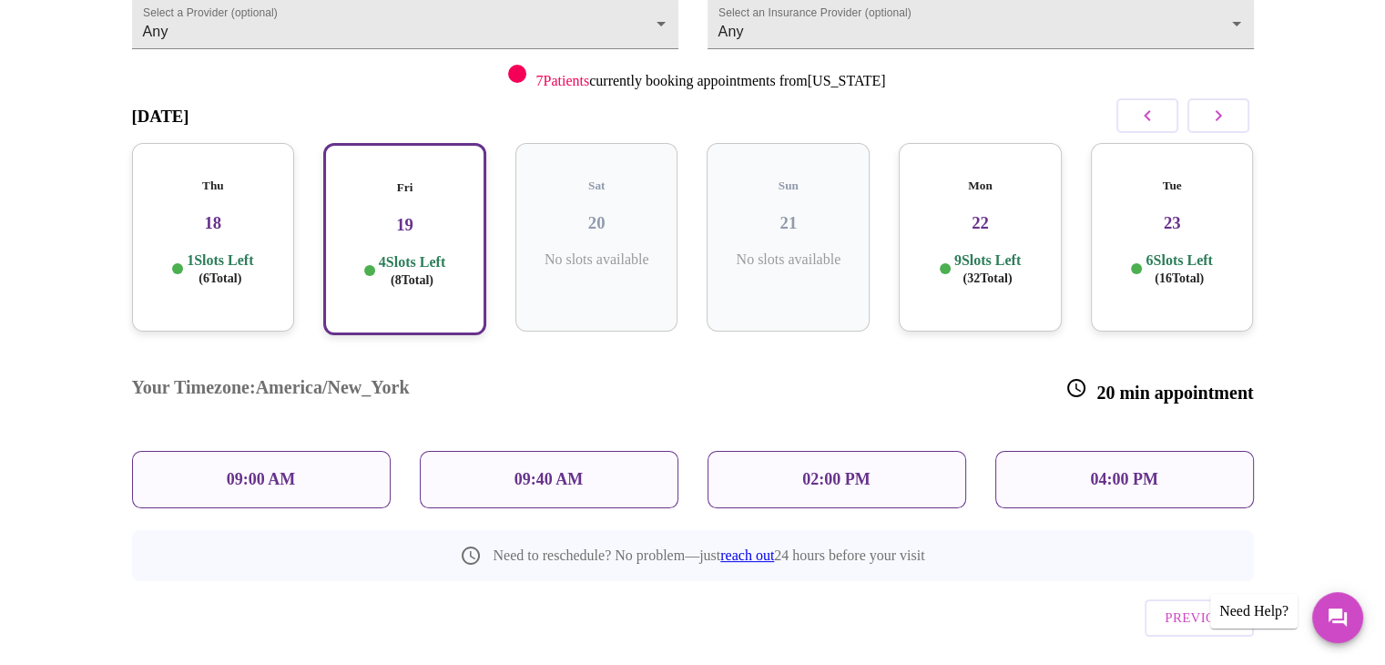
scroll to position [197, 0]
click at [826, 469] on p "02:00 PM" at bounding box center [835, 478] width 67 height 19
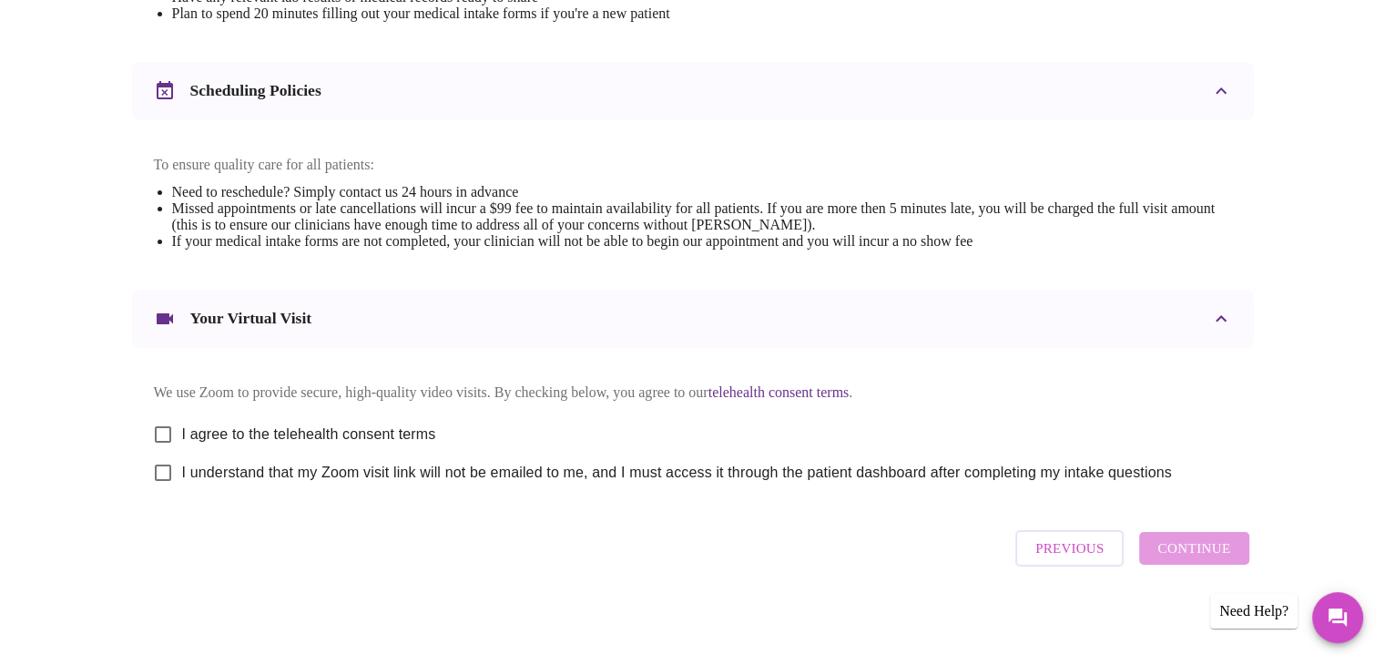
scroll to position [655, 0]
click at [160, 429] on input "I agree to the telehealth consent terms" at bounding box center [163, 434] width 38 height 38
checkbox input "true"
click at [165, 466] on input "I understand that my Zoom visit link will not be emailed to me, and I must acce…" at bounding box center [163, 473] width 38 height 38
checkbox input "true"
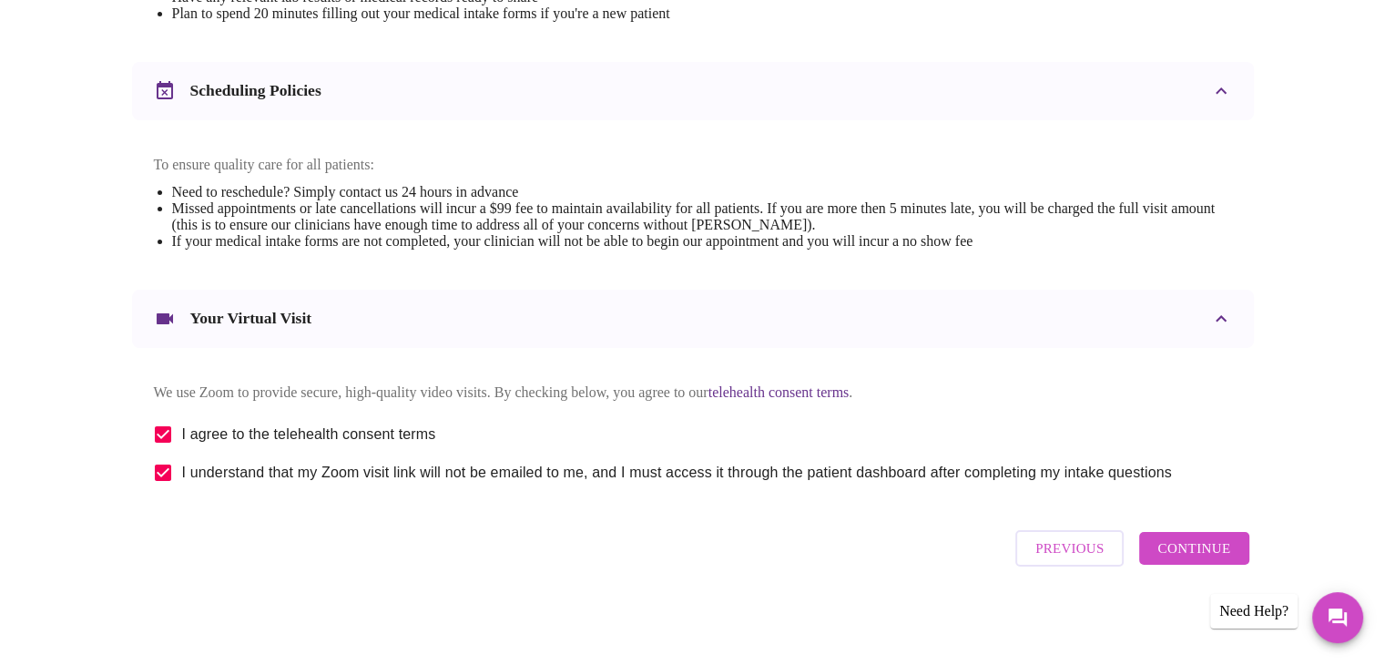
click at [1197, 555] on span "Continue" at bounding box center [1194, 548] width 73 height 24
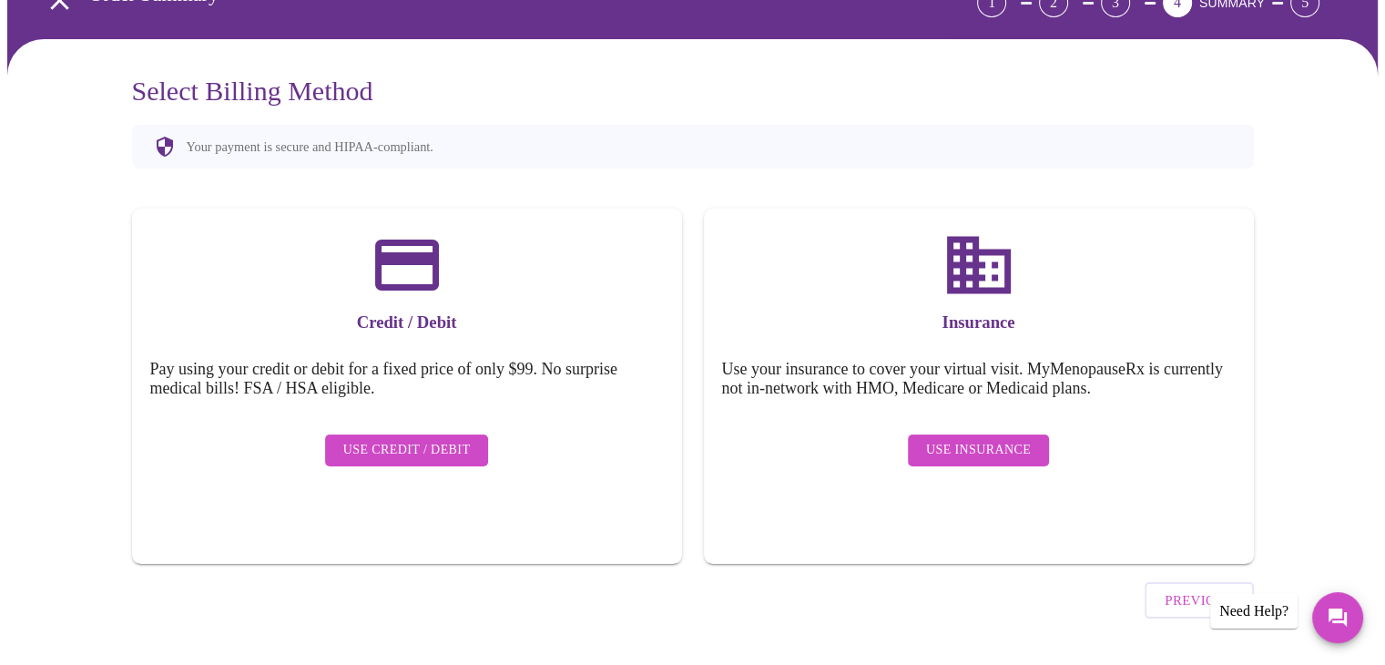
click at [410, 444] on span "Use Credit / Debit" at bounding box center [407, 450] width 128 height 23
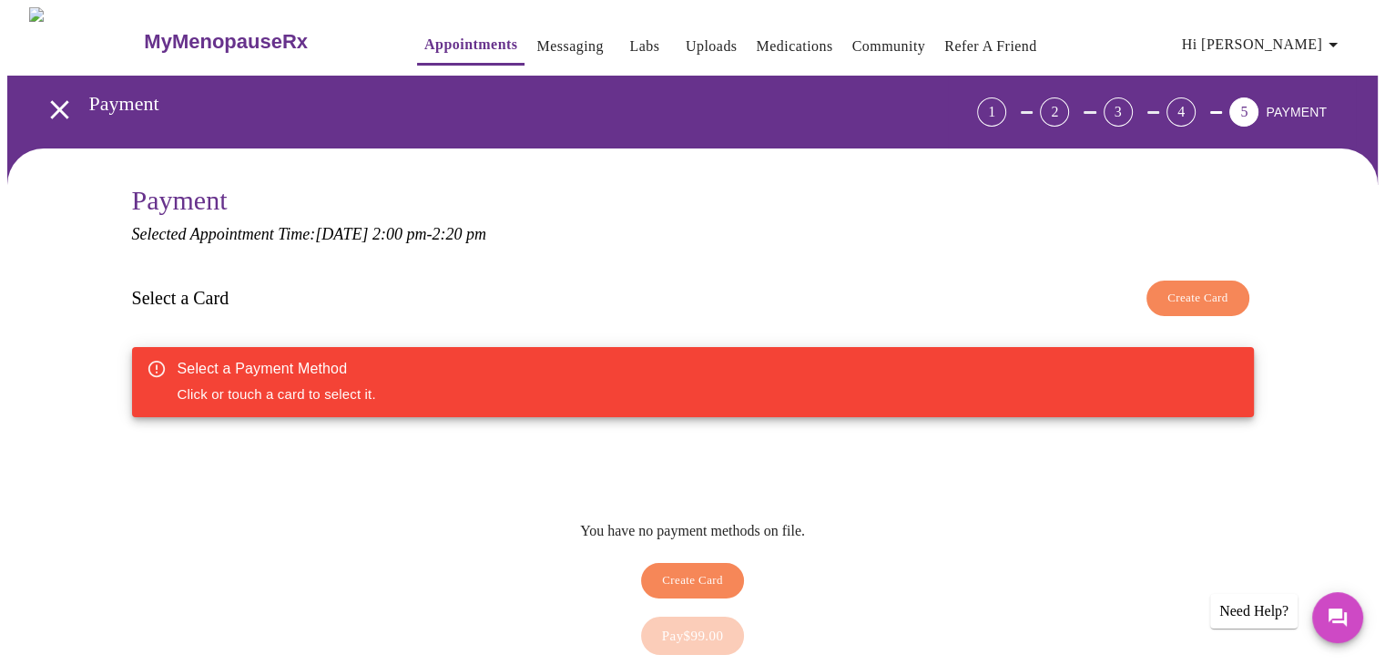
click at [550, 383] on div "Select a Payment Method Click or touch a card to select it." at bounding box center [693, 382] width 1122 height 70
click at [1187, 297] on span "Create Card" at bounding box center [1198, 298] width 61 height 21
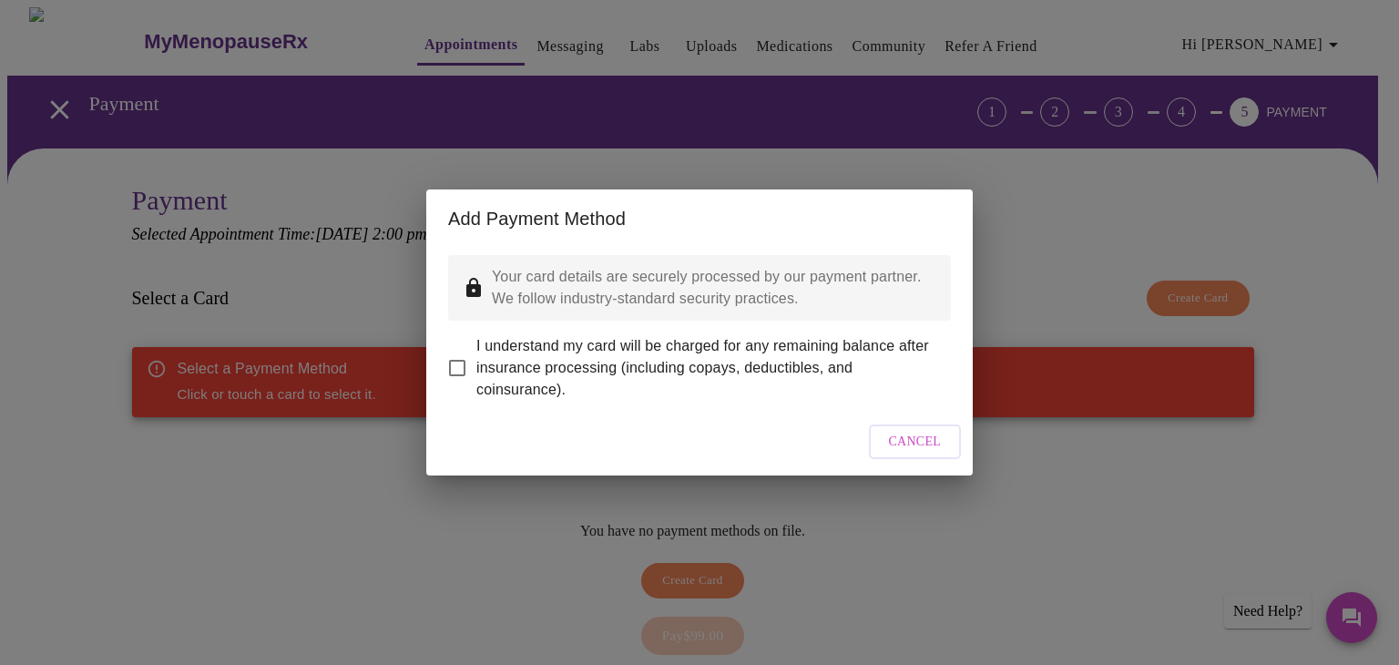
click at [461, 363] on input "I understand my card will be charged for any remaining balance after insurance …" at bounding box center [457, 368] width 38 height 38
checkbox input "true"
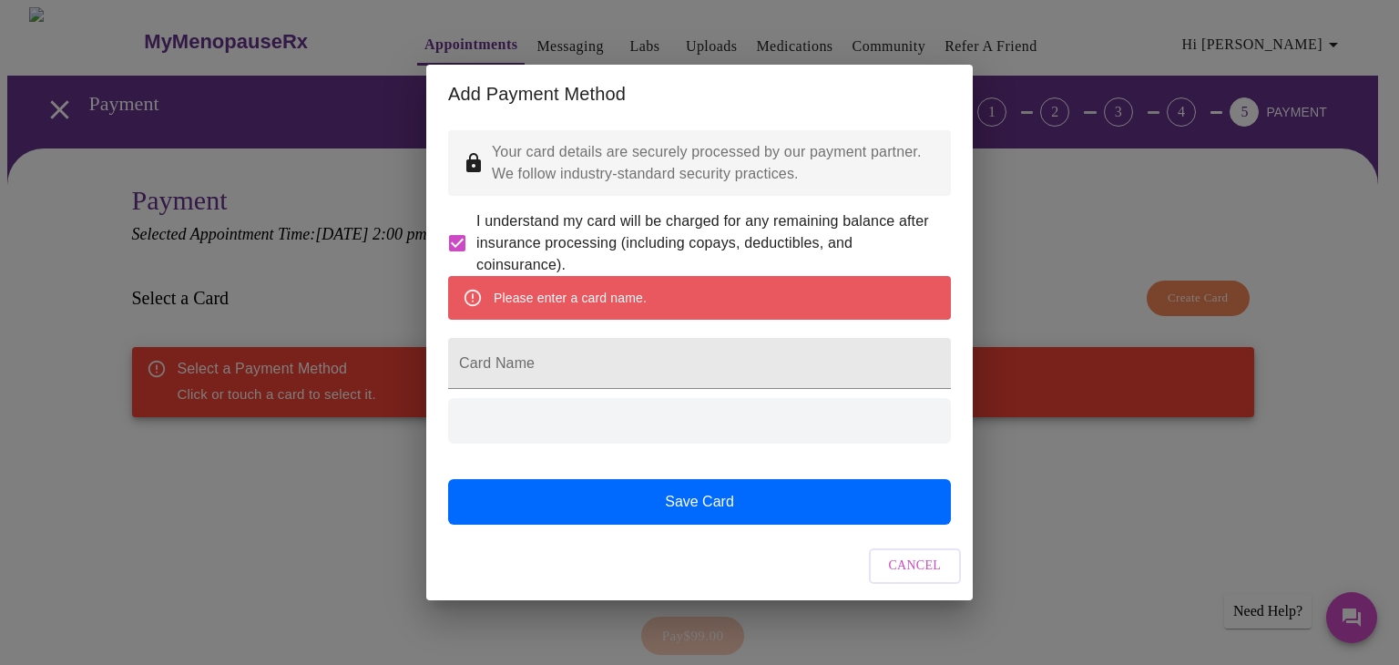
click at [699, 369] on input "Card Name" at bounding box center [699, 363] width 503 height 51
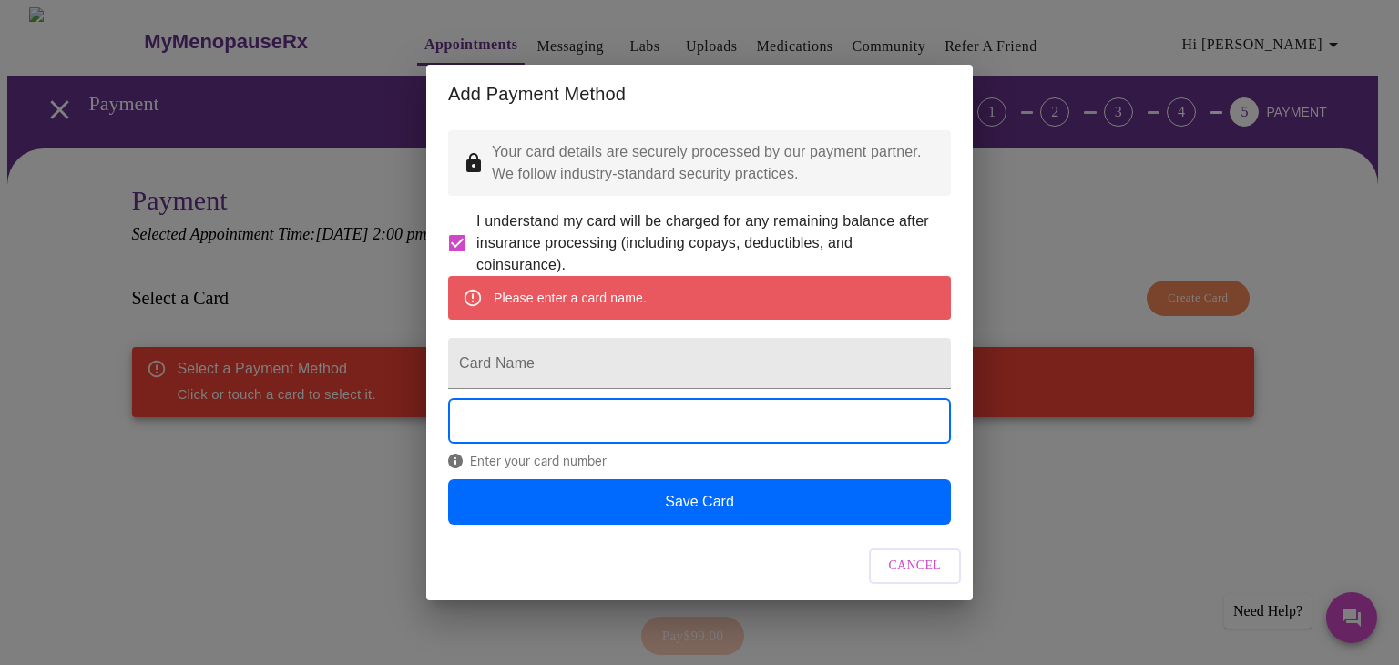
click at [670, 367] on input "Card Name" at bounding box center [699, 363] width 503 height 51
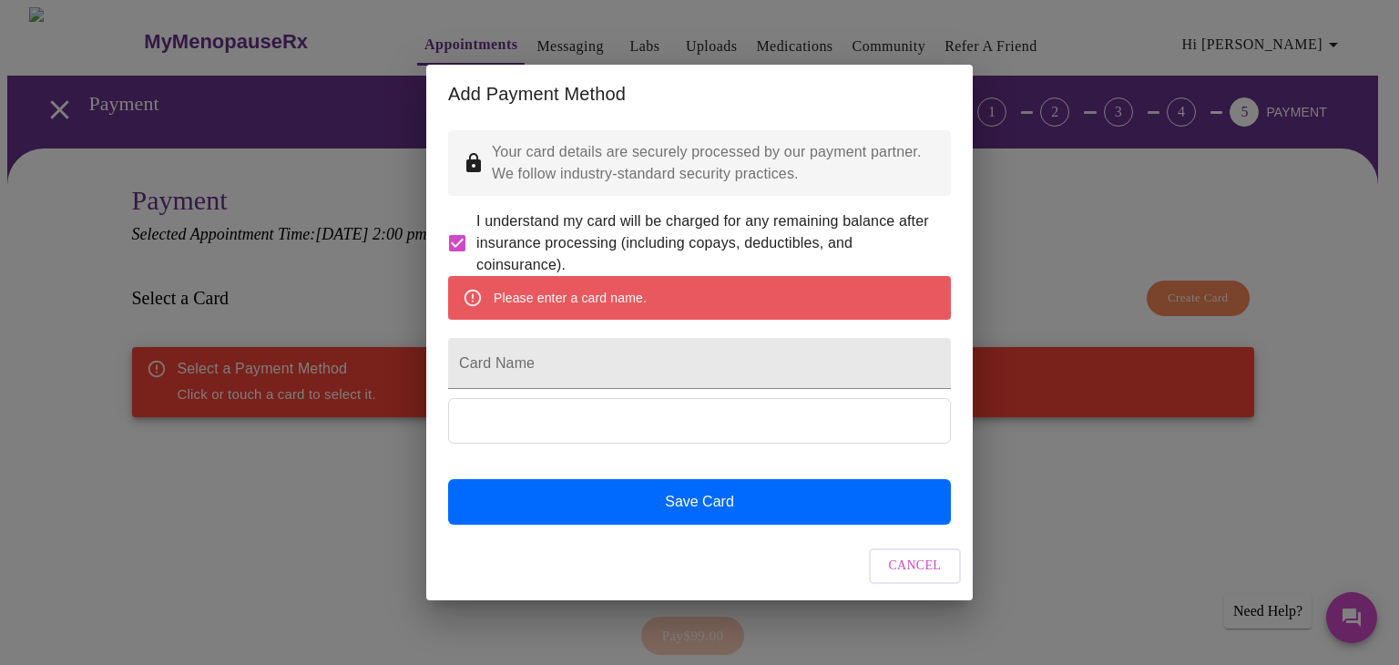
click at [579, 368] on input "Card Name" at bounding box center [699, 363] width 503 height 51
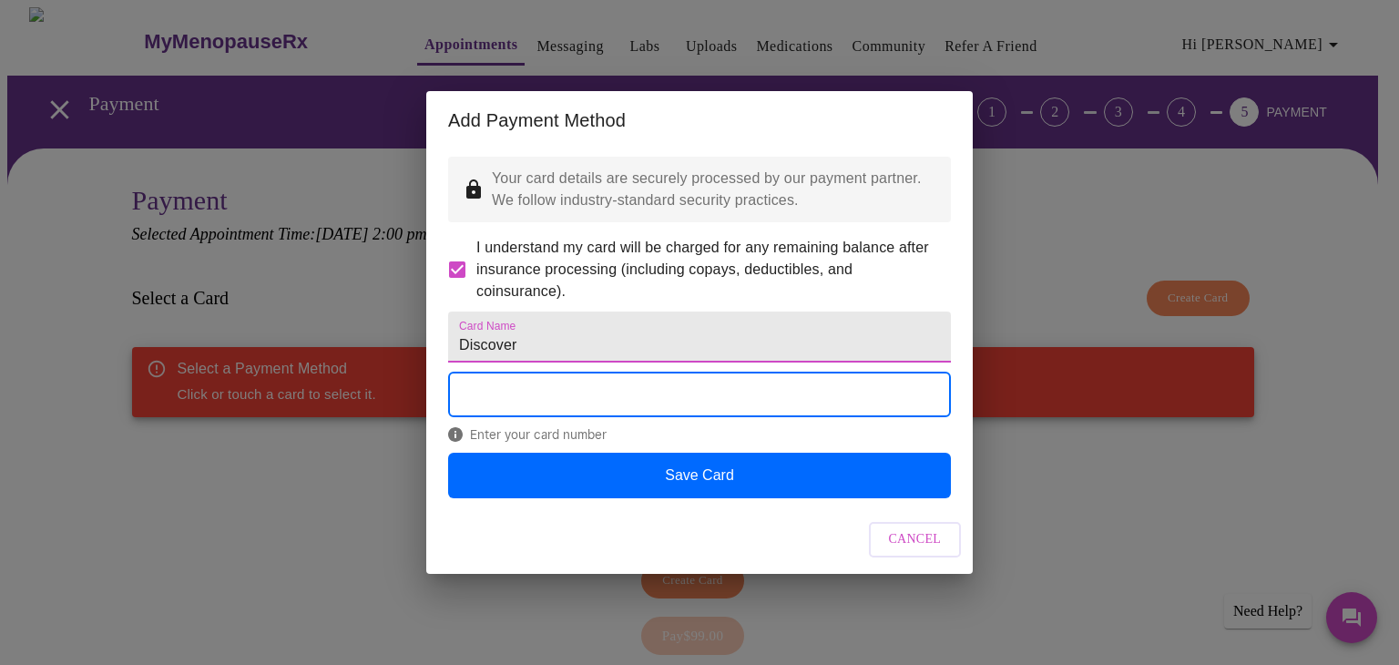
type input "Discover"
click at [685, 498] on button "Save Card" at bounding box center [699, 476] width 503 height 46
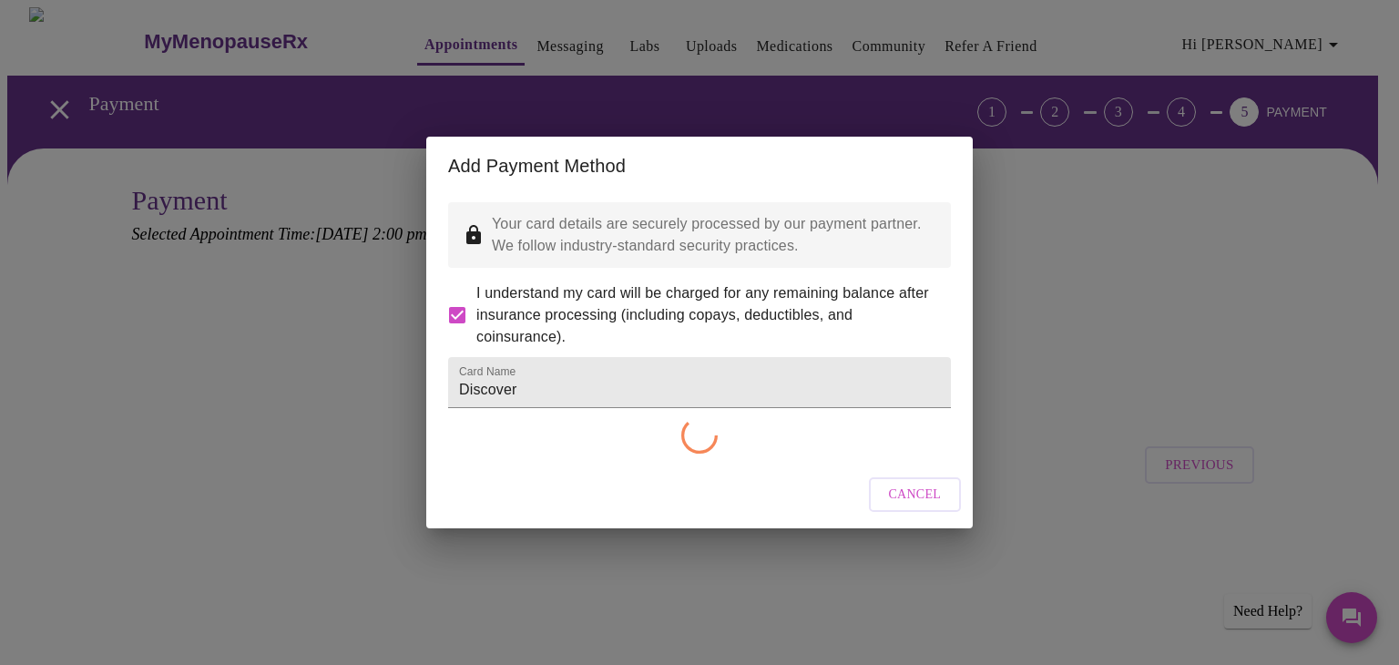
checkbox input "false"
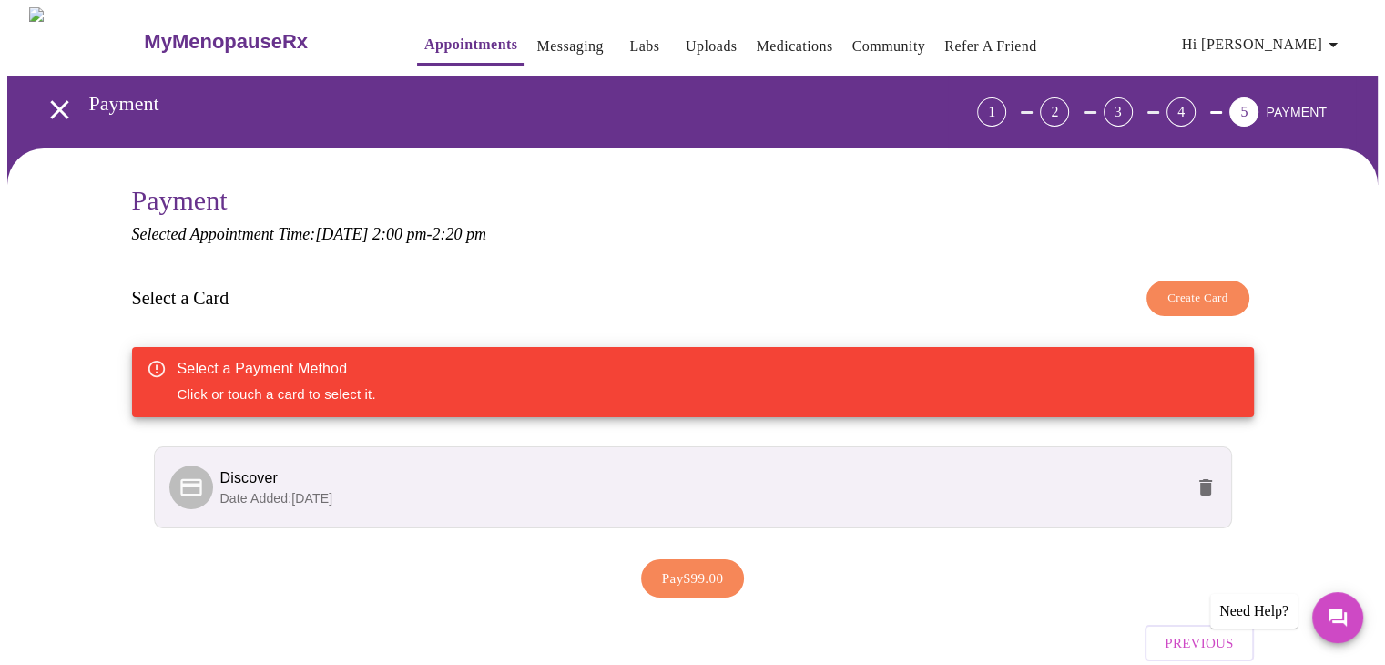
click at [496, 472] on span "Discover" at bounding box center [702, 478] width 964 height 22
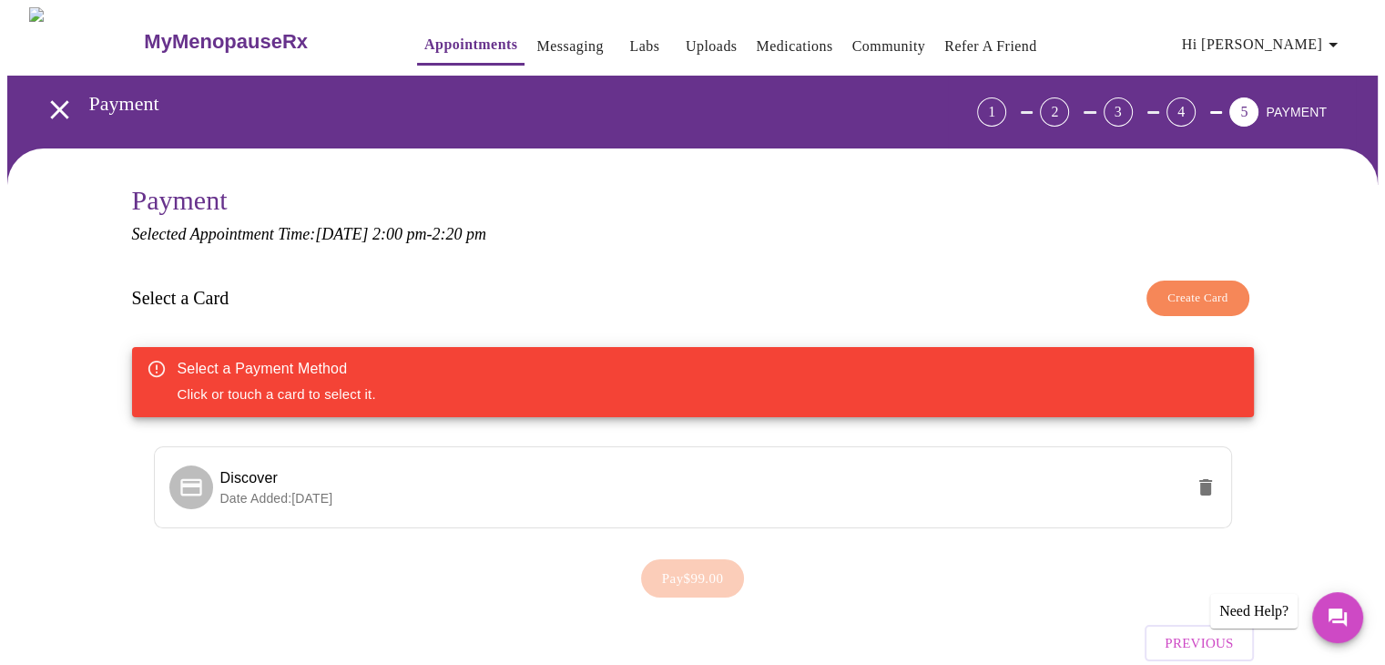
click at [568, 468] on span "Discover" at bounding box center [702, 478] width 964 height 22
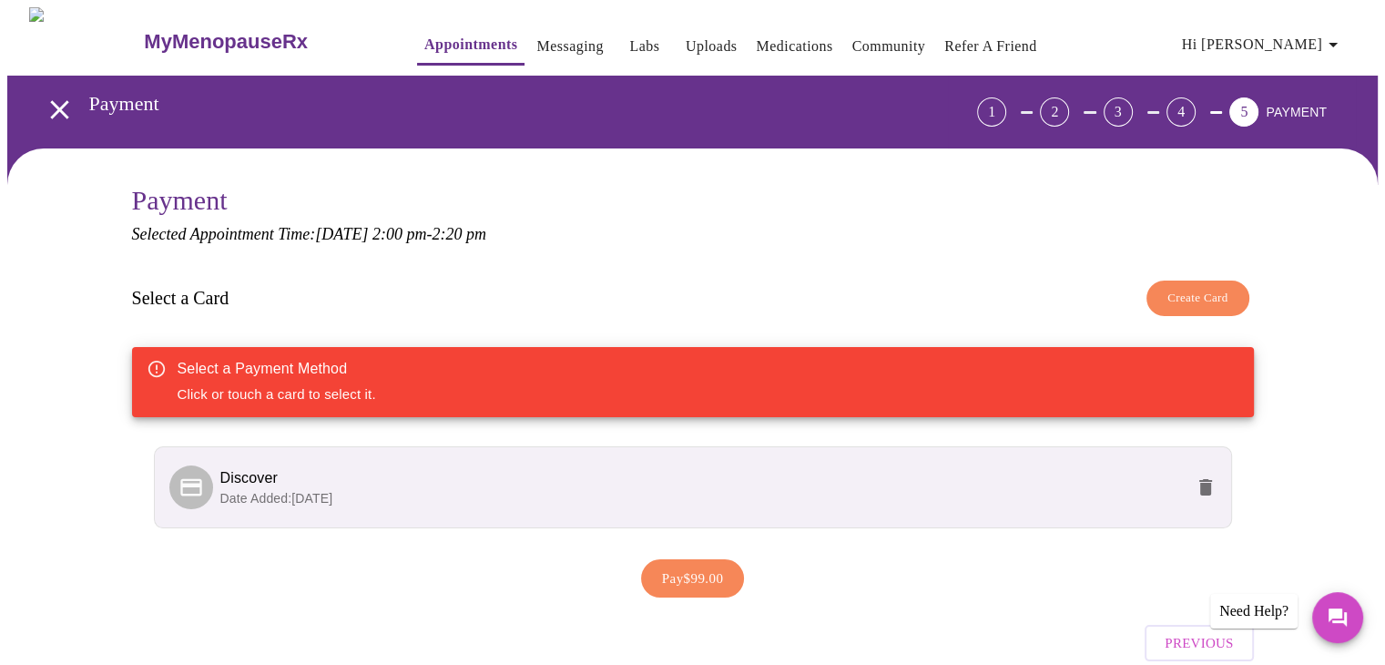
click at [689, 579] on span "Pay $99.00" at bounding box center [693, 578] width 62 height 24
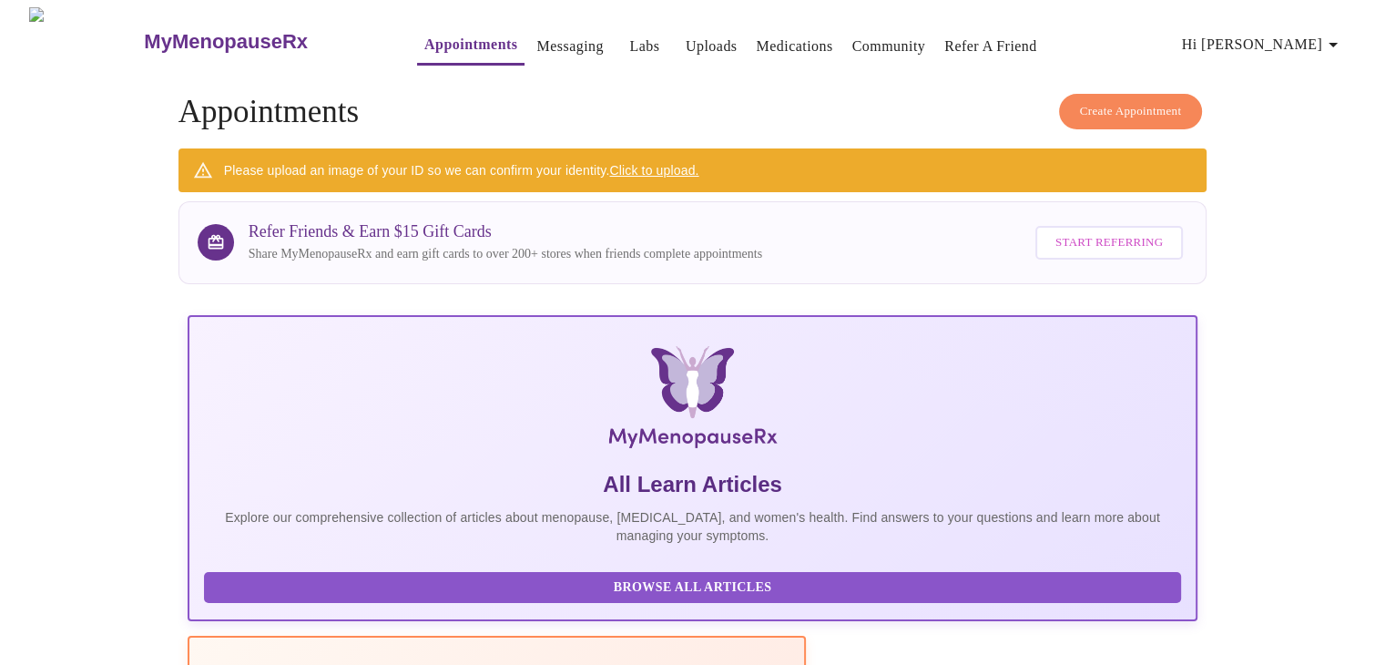
click at [1301, 36] on span "Hi [PERSON_NAME]" at bounding box center [1263, 45] width 162 height 26
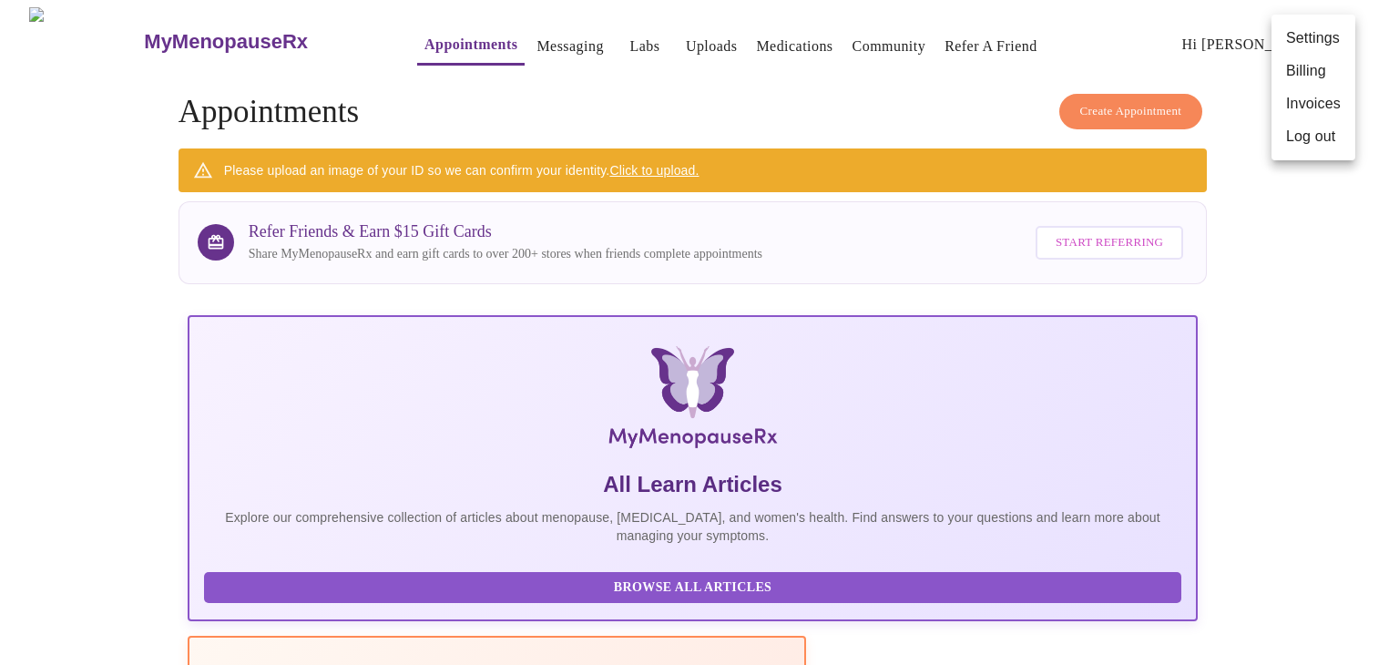
click at [1311, 76] on li "Billing" at bounding box center [1313, 71] width 84 height 33
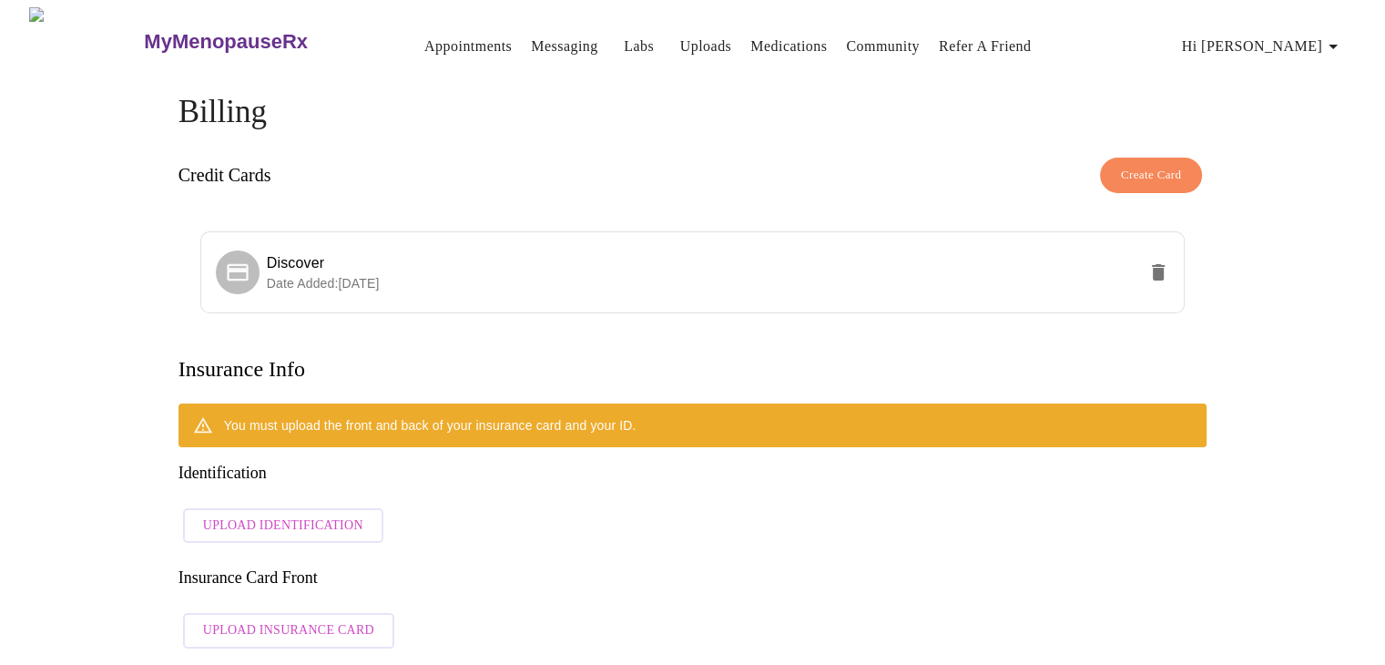
click at [424, 44] on link "Appointments" at bounding box center [467, 47] width 87 height 26
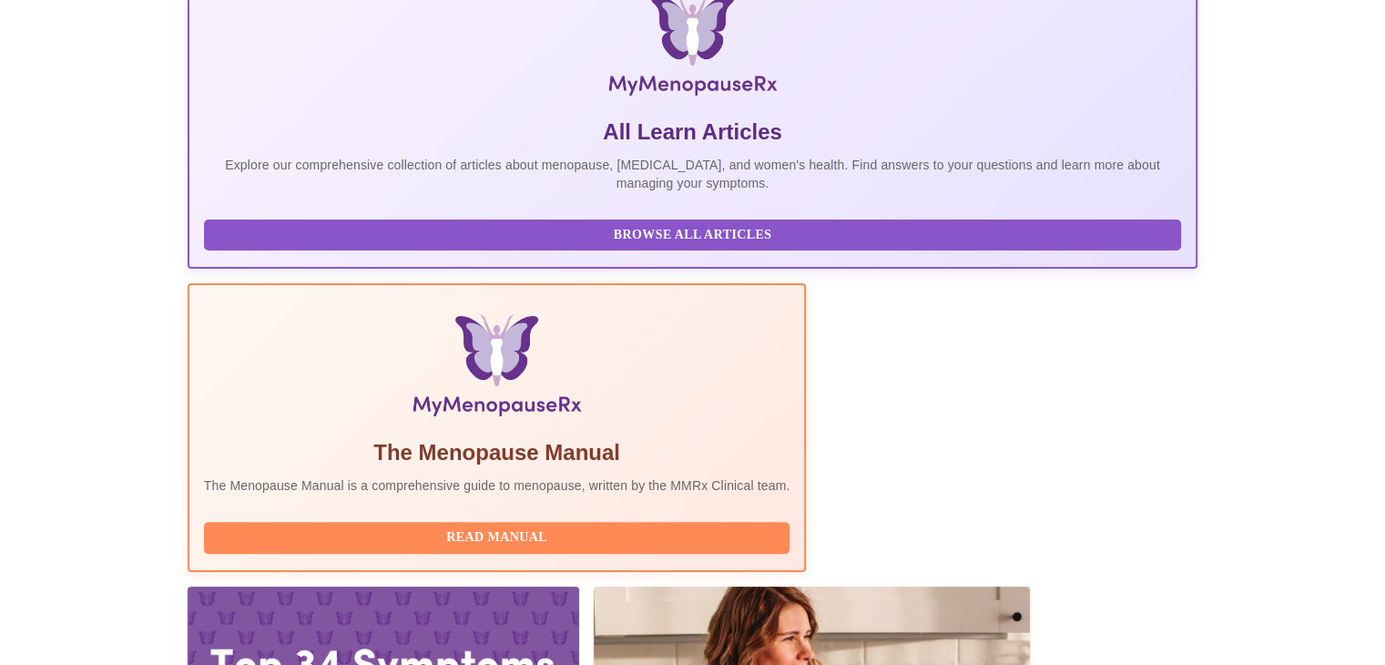
scroll to position [383, 0]
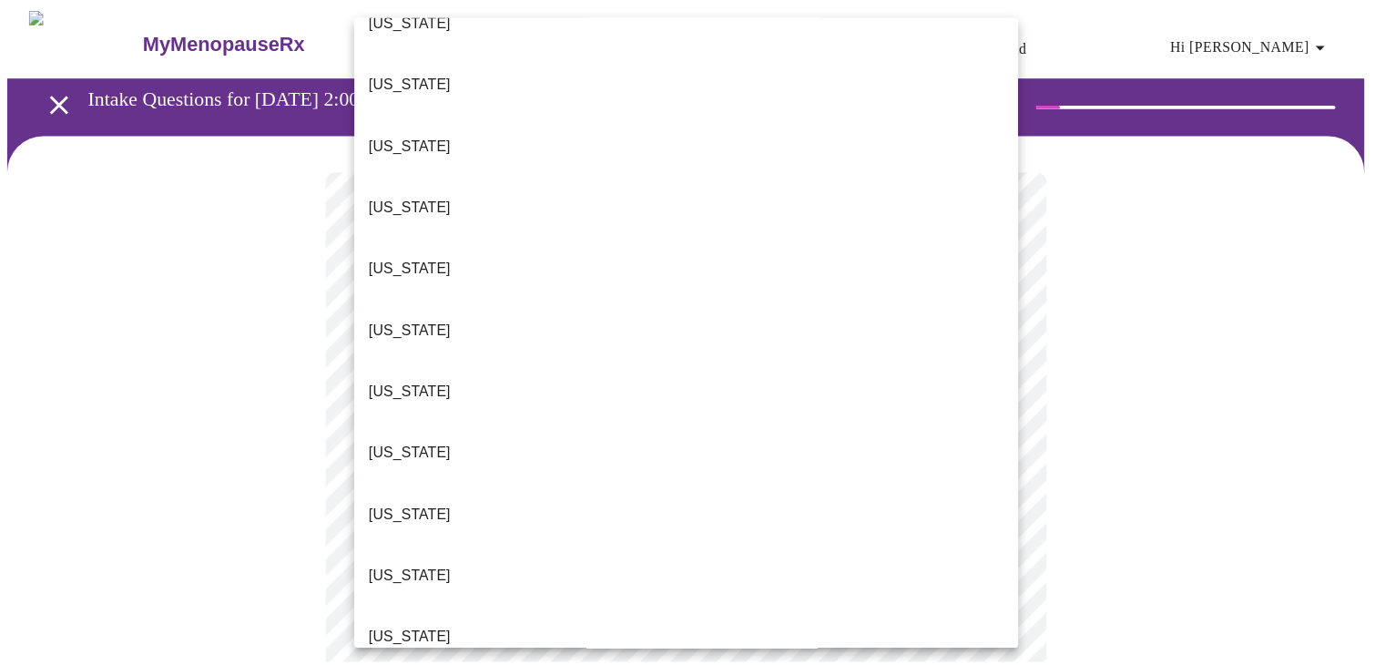
scroll to position [469, 0]
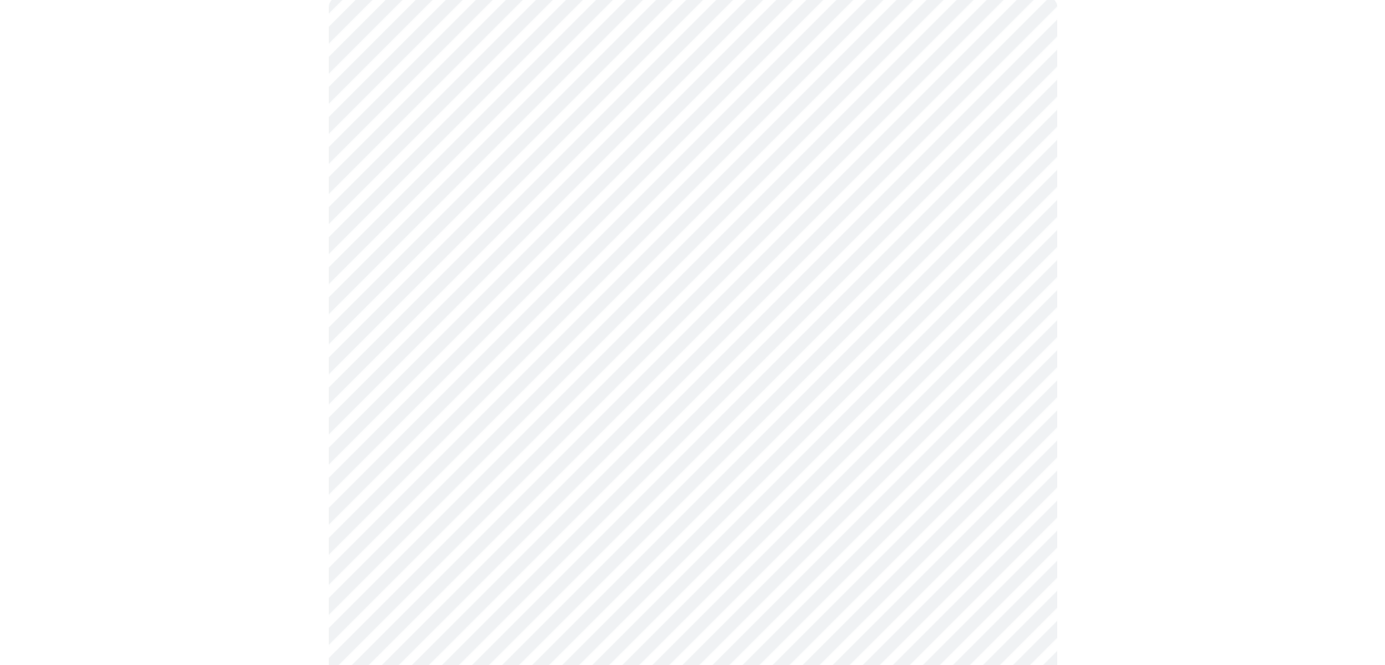
scroll to position [188, 0]
click at [1002, 350] on body "MyMenopauseRx Appointments Messaging Labs Uploads Medications Community Refer a…" at bounding box center [692, 651] width 1371 height 1662
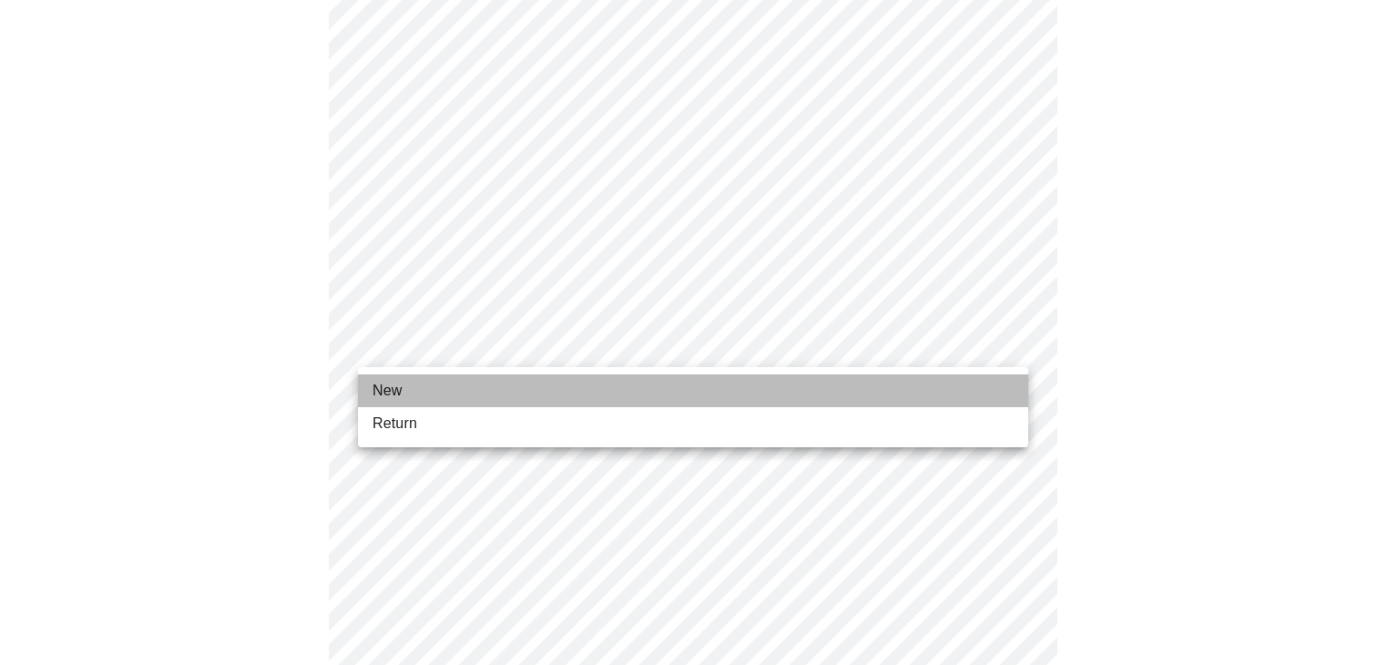
click at [933, 388] on li "New" at bounding box center [693, 390] width 670 height 33
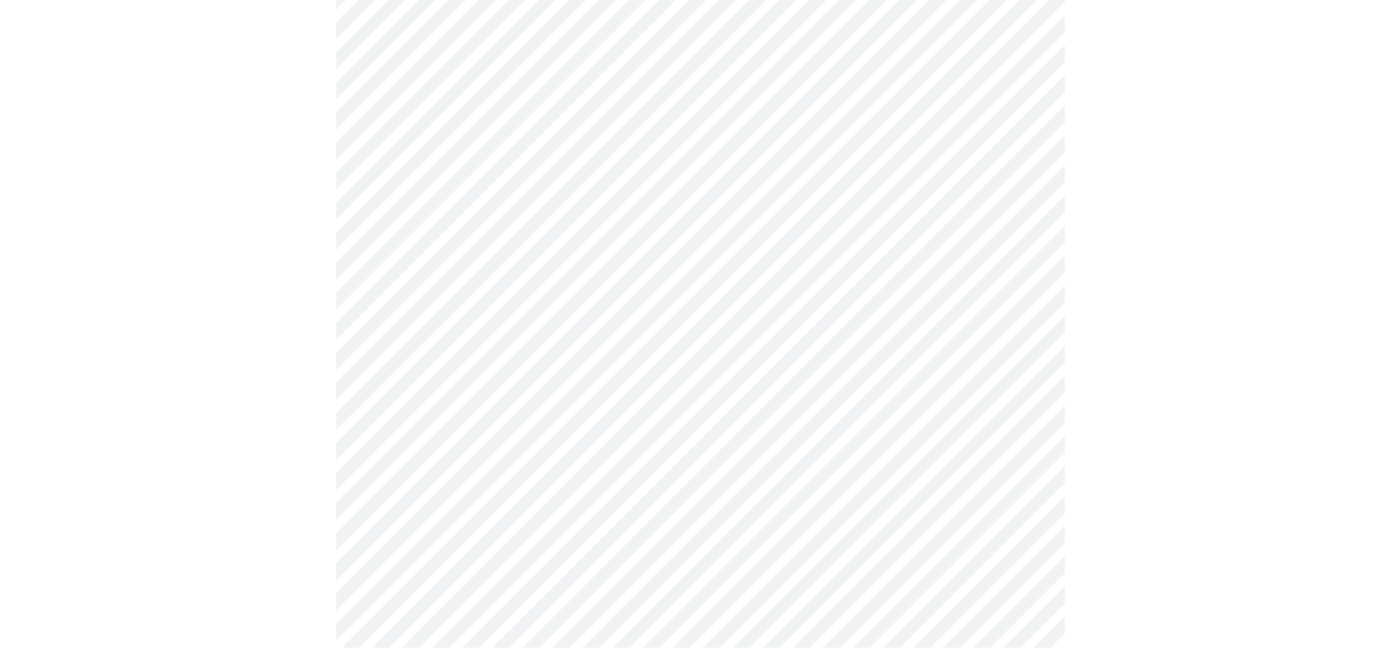
scroll to position [965, 0]
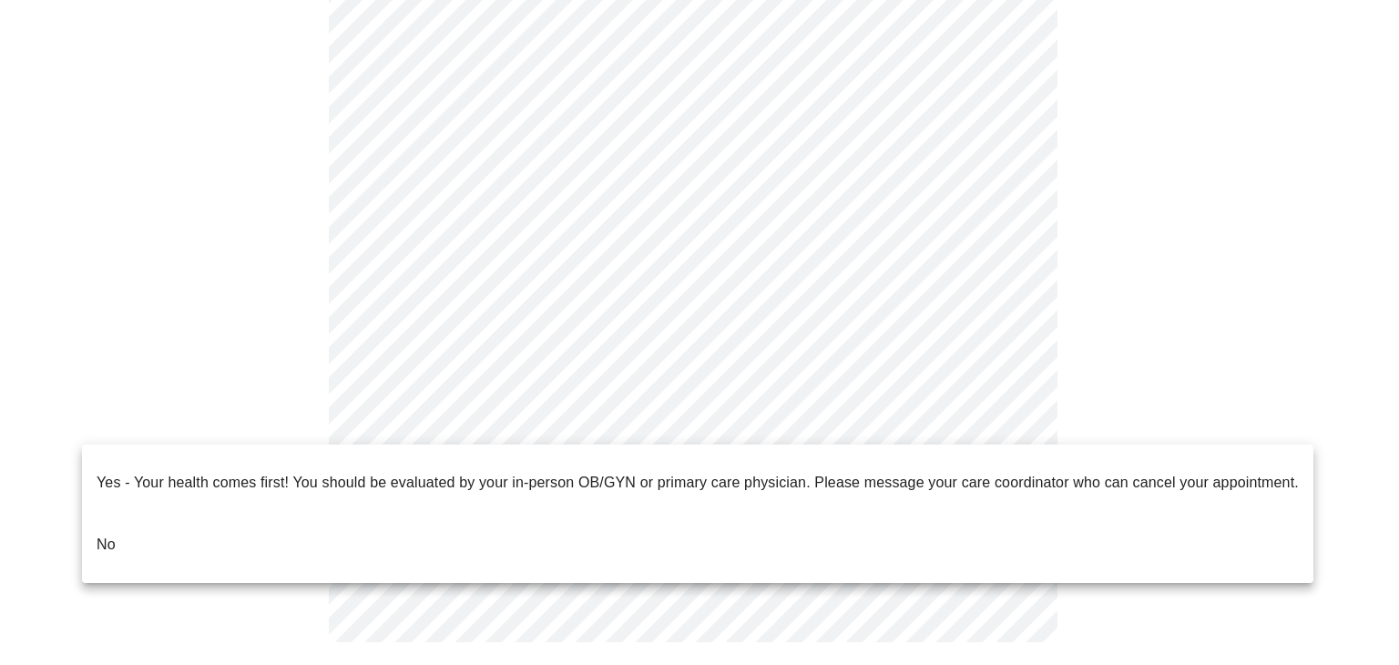
click at [705, 525] on li "No" at bounding box center [697, 545] width 1231 height 62
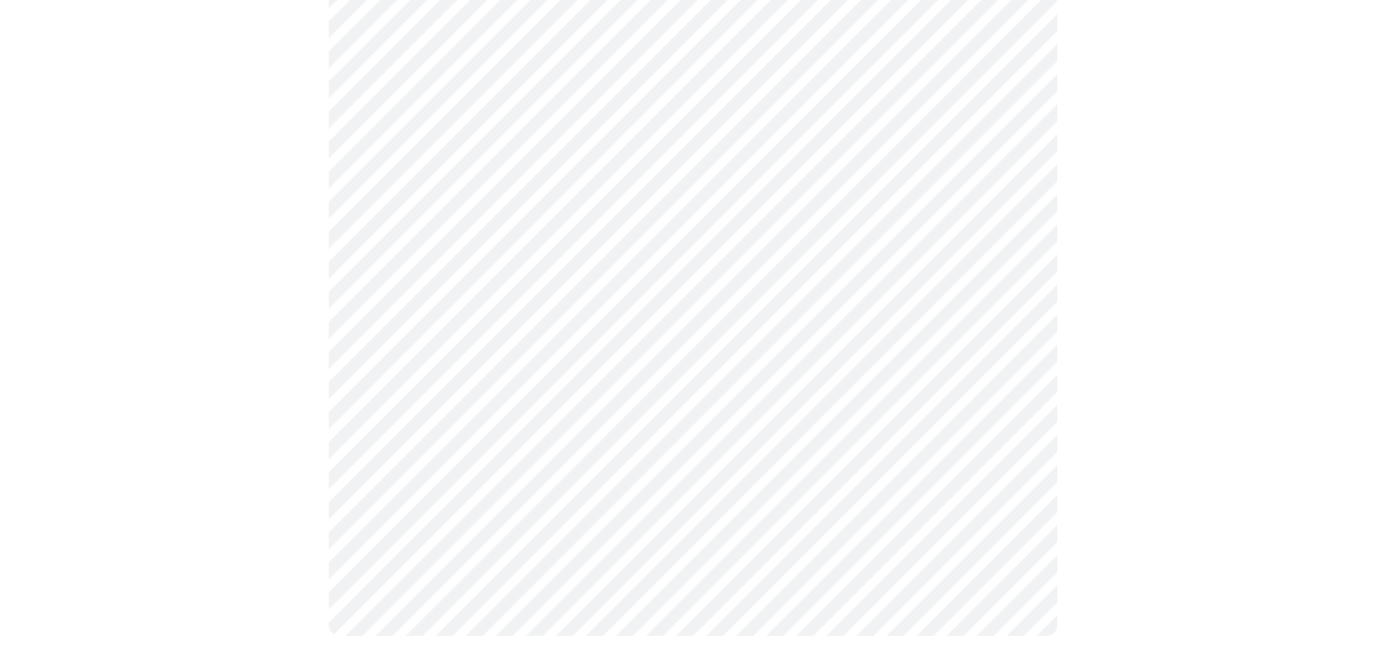
scroll to position [0, 0]
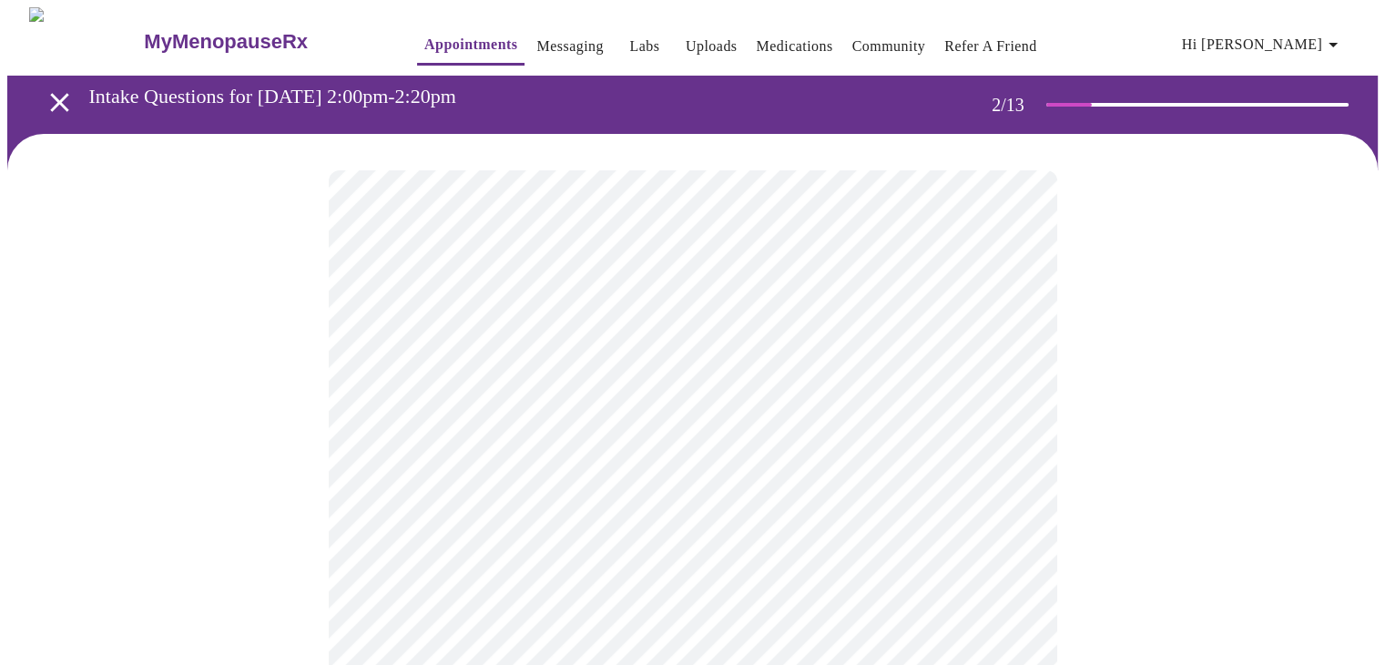
click at [1002, 382] on body "MyMenopauseRx Appointments Messaging Labs Uploads Medications Community Refer a…" at bounding box center [692, 554] width 1371 height 1094
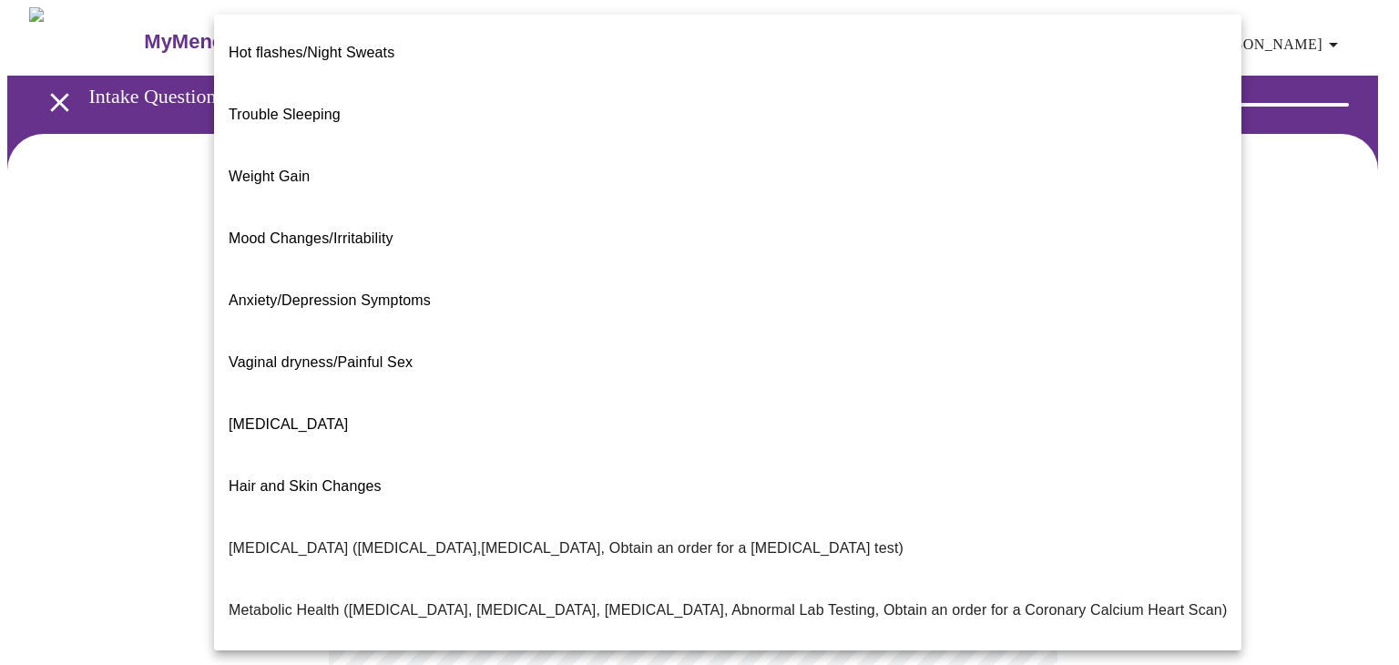
click at [362, 45] on span "Hot flashes/Night Sweats" at bounding box center [312, 52] width 166 height 15
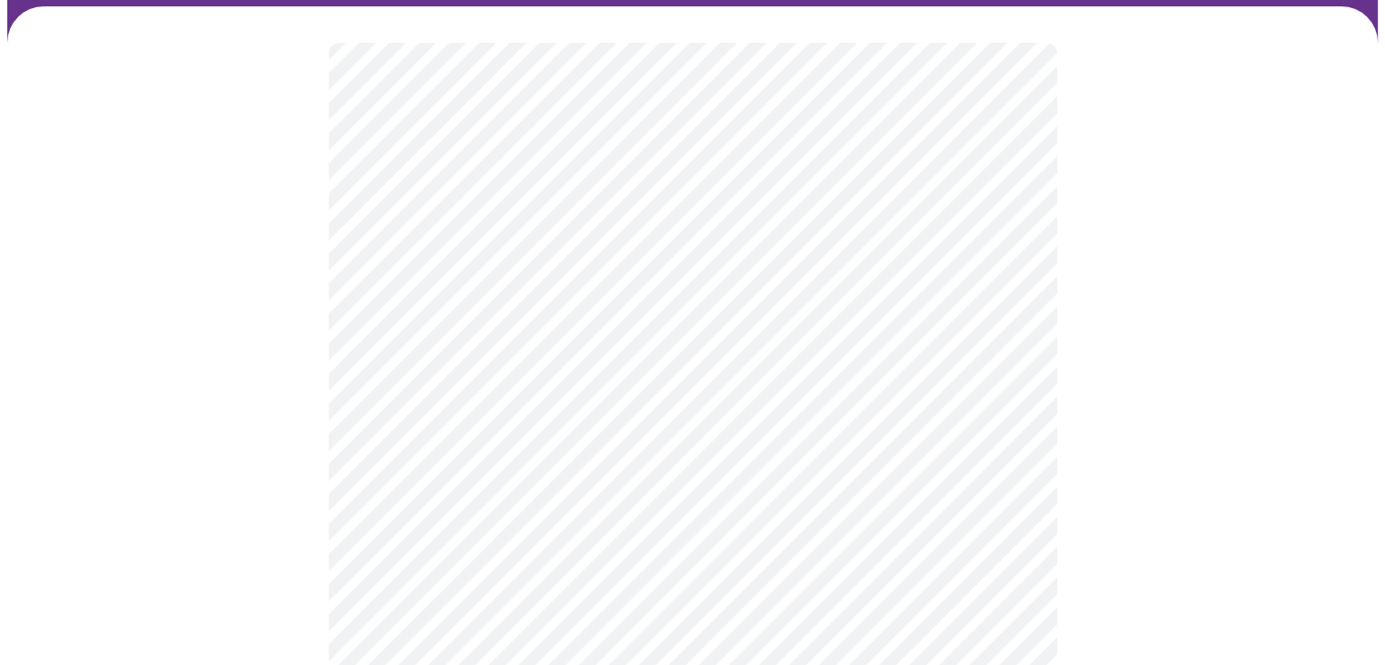
scroll to position [137, 0]
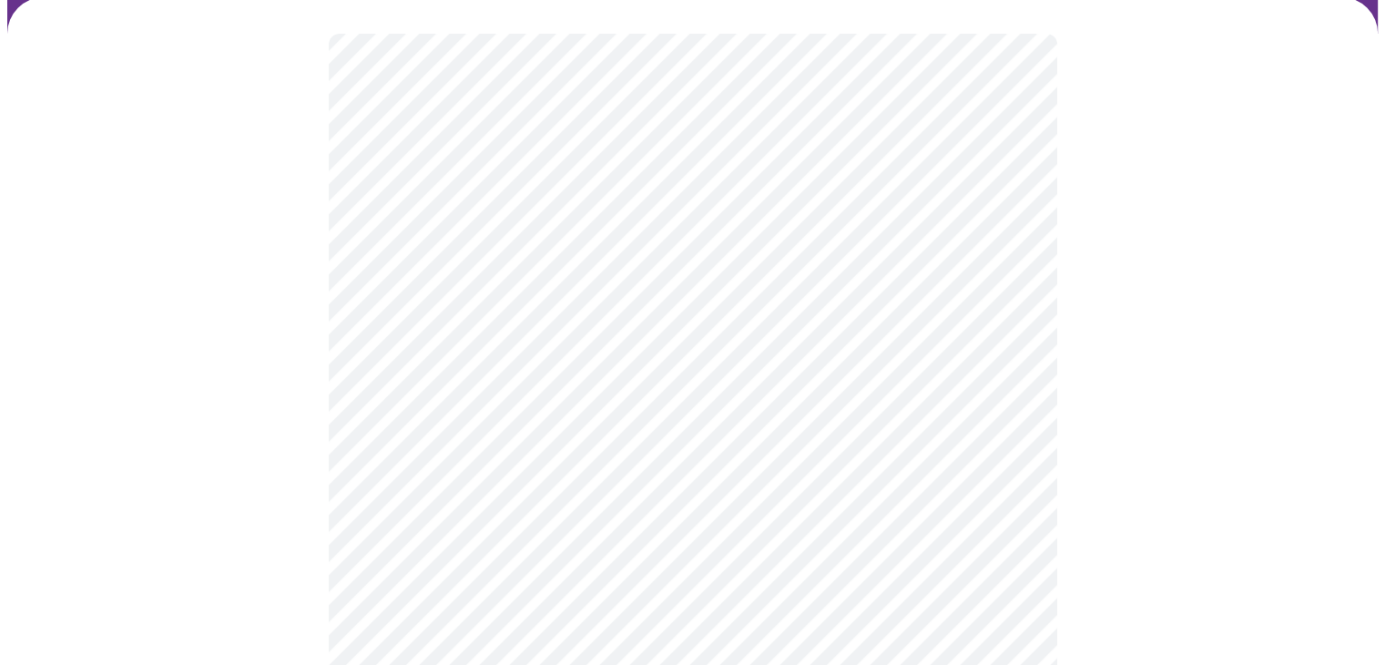
click at [1001, 419] on body "MyMenopauseRx Appointments Messaging Labs Uploads Medications Community Refer a…" at bounding box center [692, 412] width 1371 height 1083
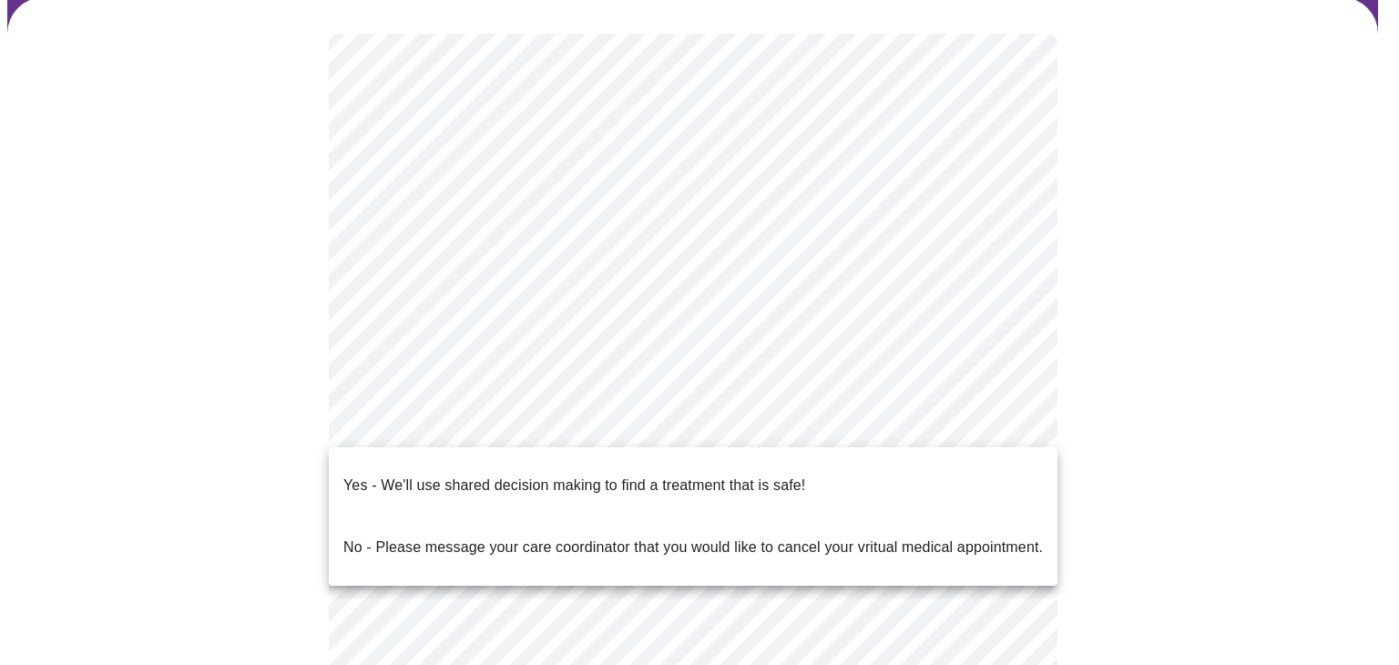
click at [638, 474] on p "Yes - We'll use shared decision making to find a treatment that is safe!" at bounding box center [574, 485] width 462 height 22
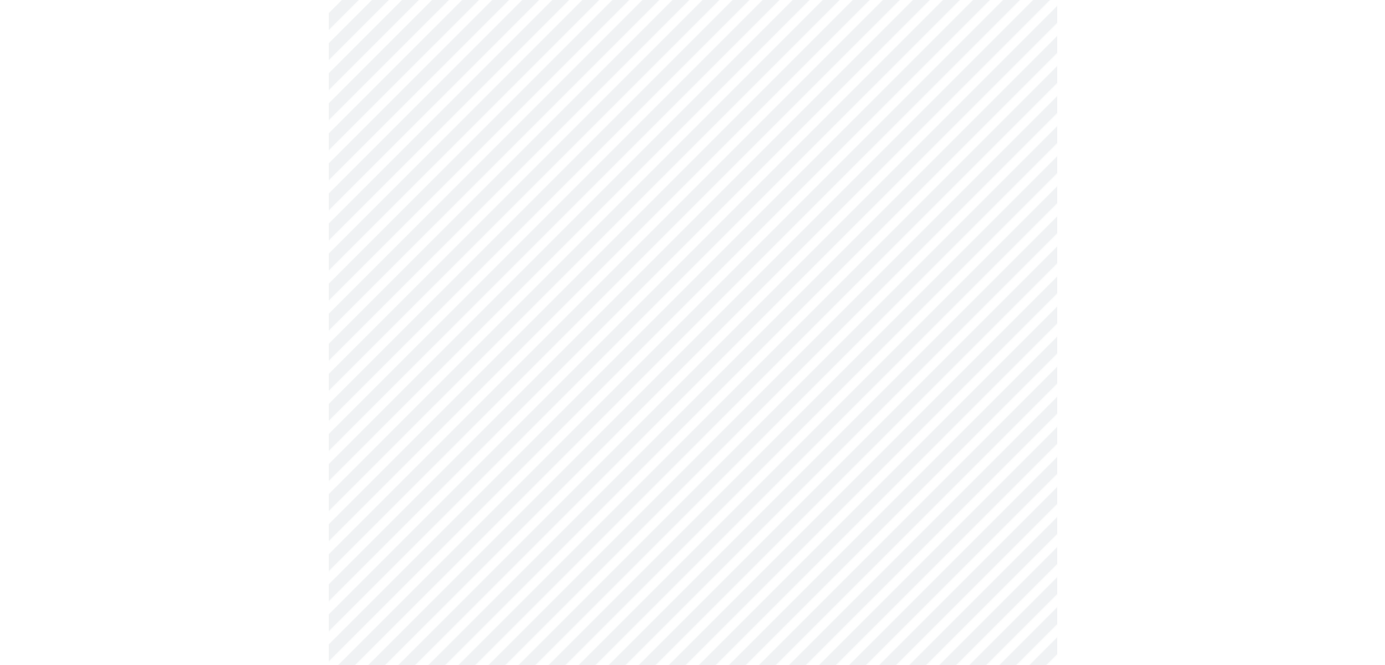
scroll to position [0, 0]
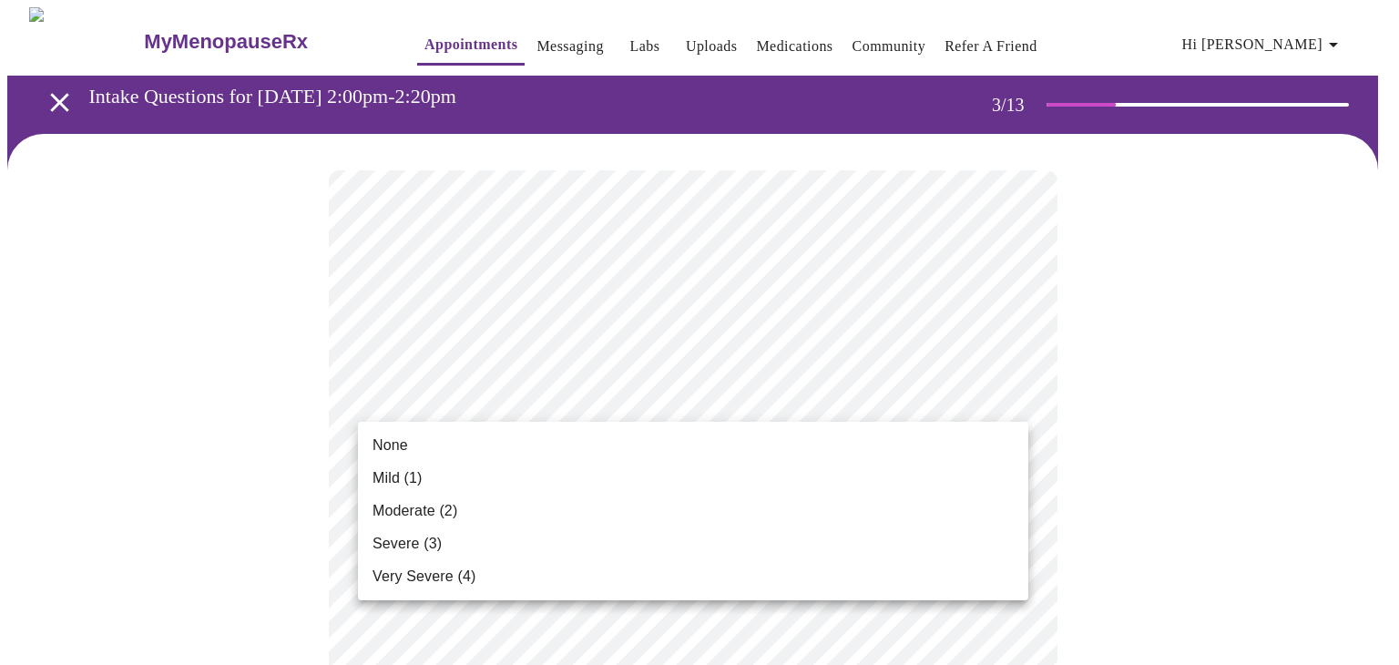
click at [917, 524] on li "Moderate (2)" at bounding box center [693, 511] width 670 height 33
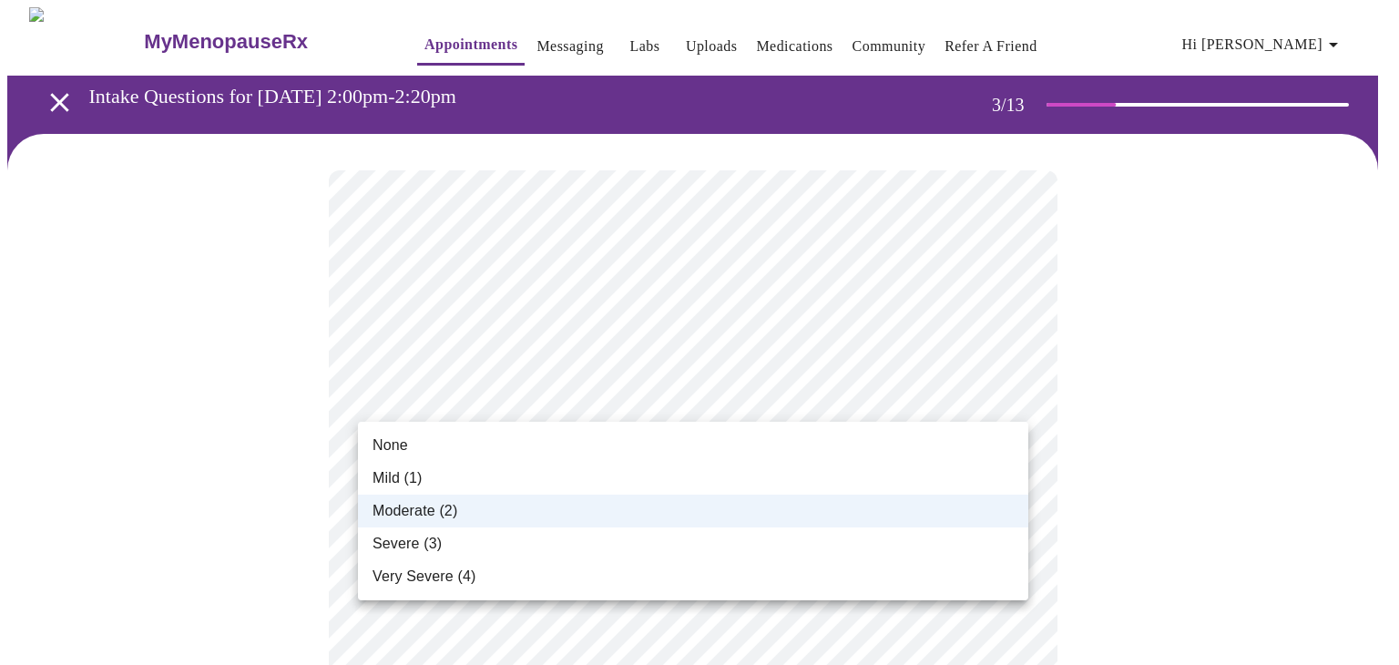
click at [429, 542] on span "Severe (3)" at bounding box center [406, 544] width 69 height 22
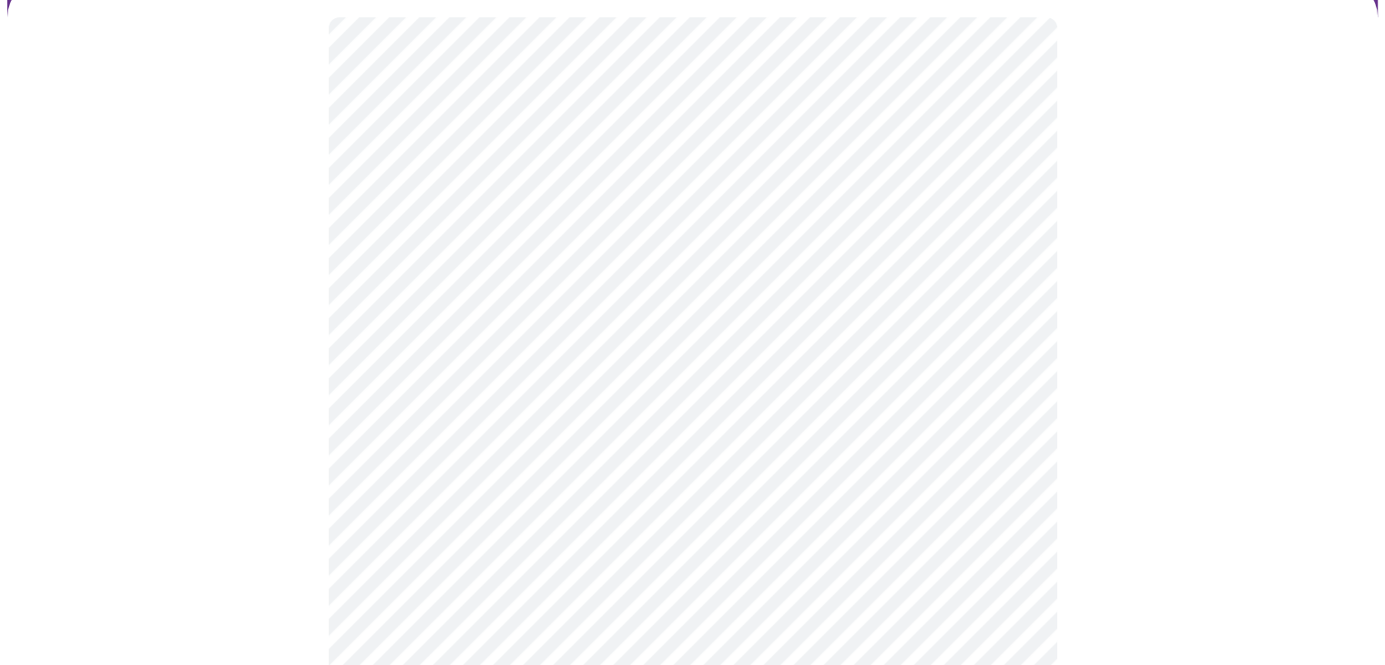
scroll to position [156, 0]
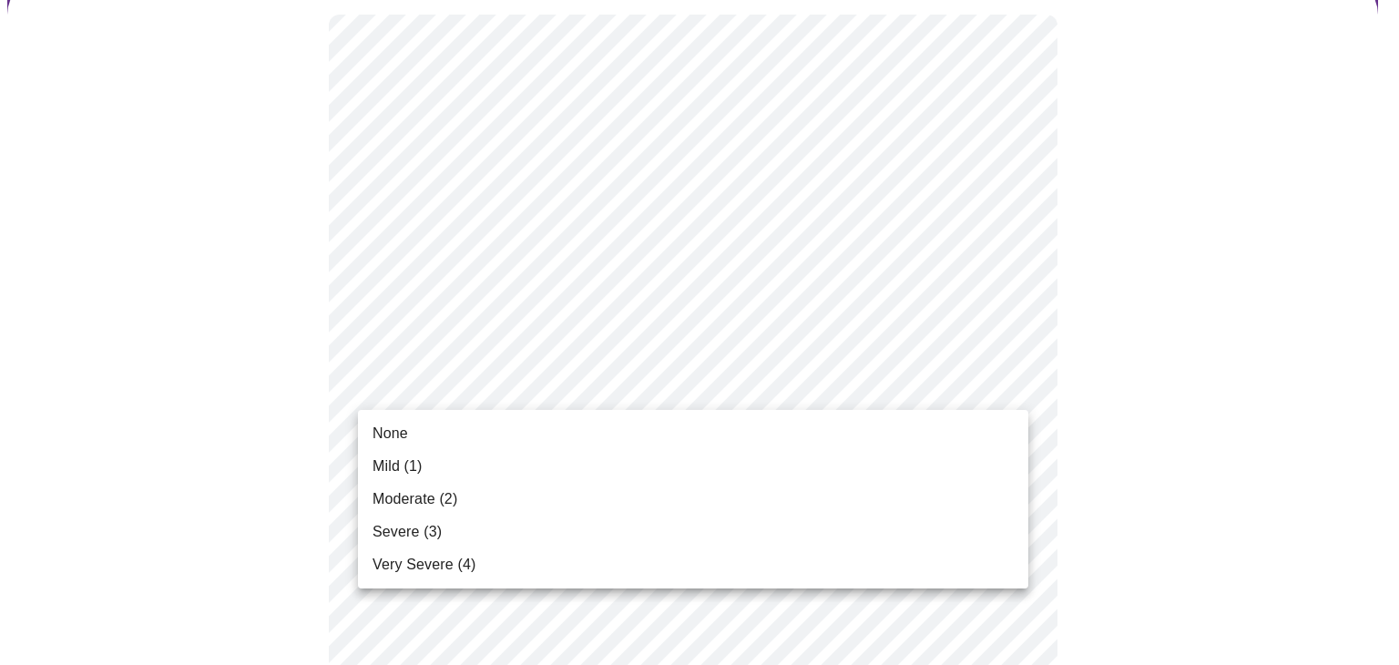
click at [839, 427] on li "None" at bounding box center [693, 433] width 670 height 33
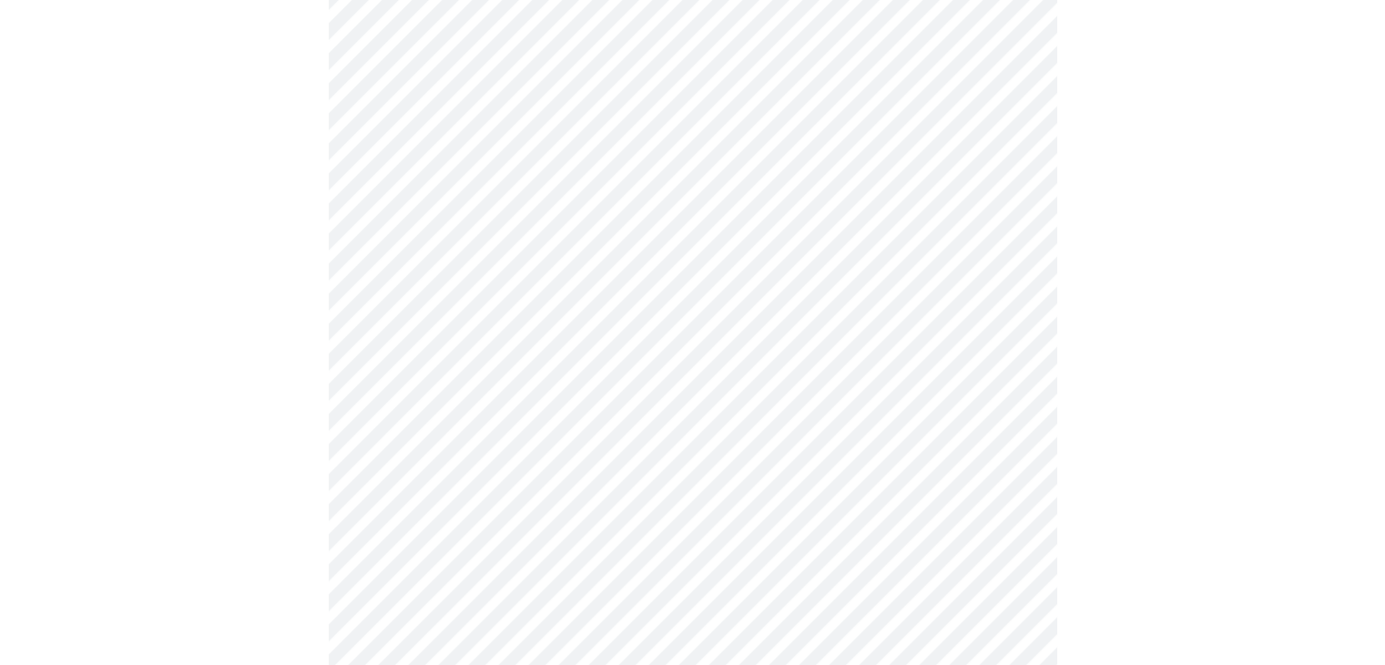
scroll to position [241, 0]
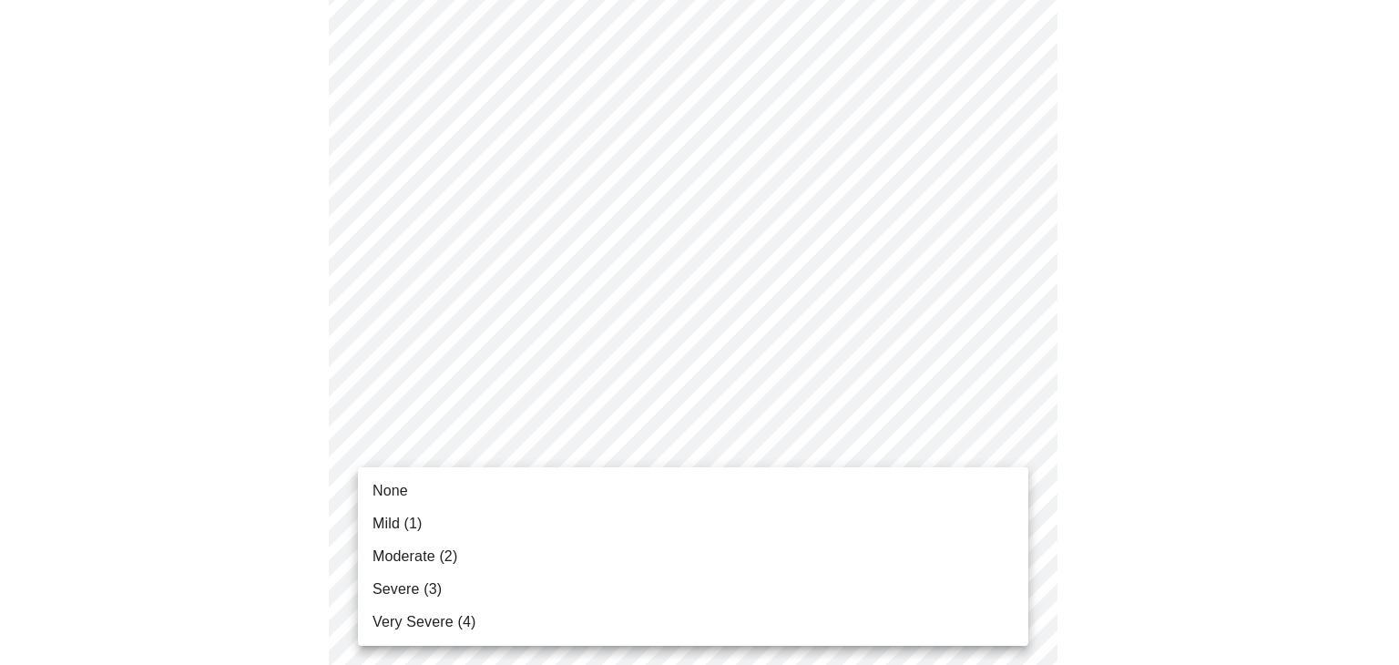
click at [896, 584] on li "Severe (3)" at bounding box center [693, 589] width 670 height 33
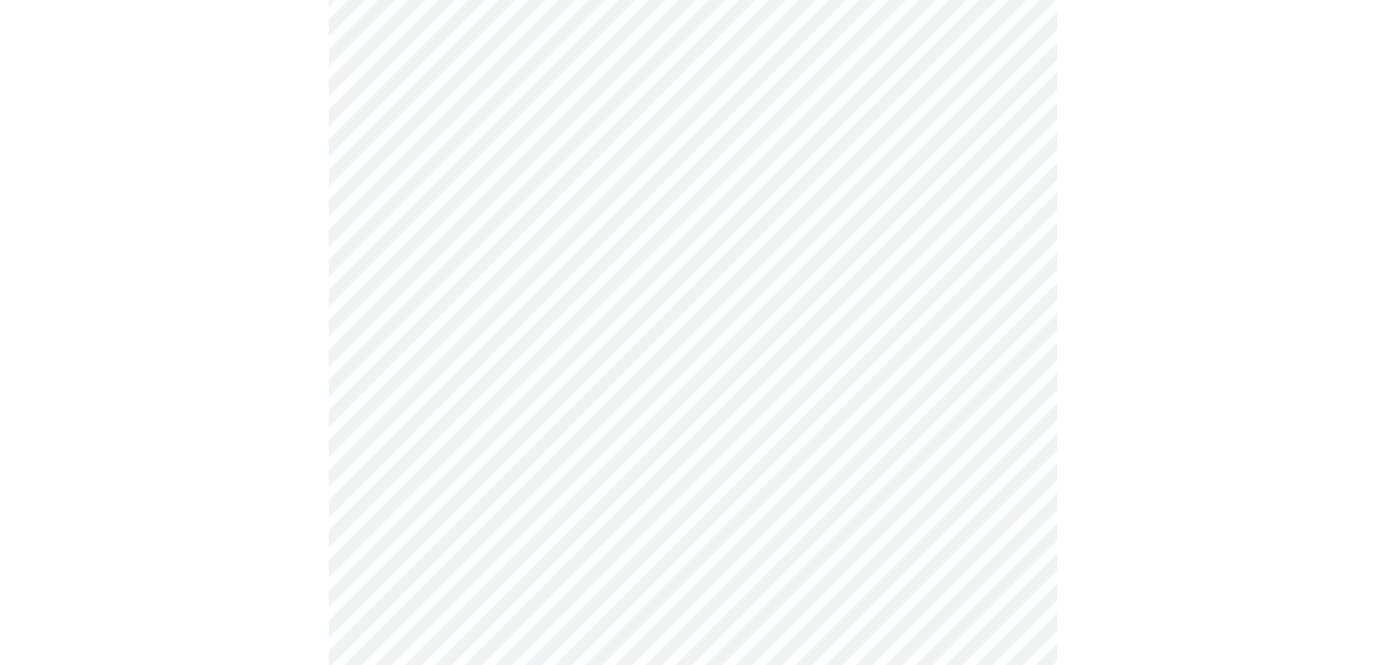
scroll to position [459, 0]
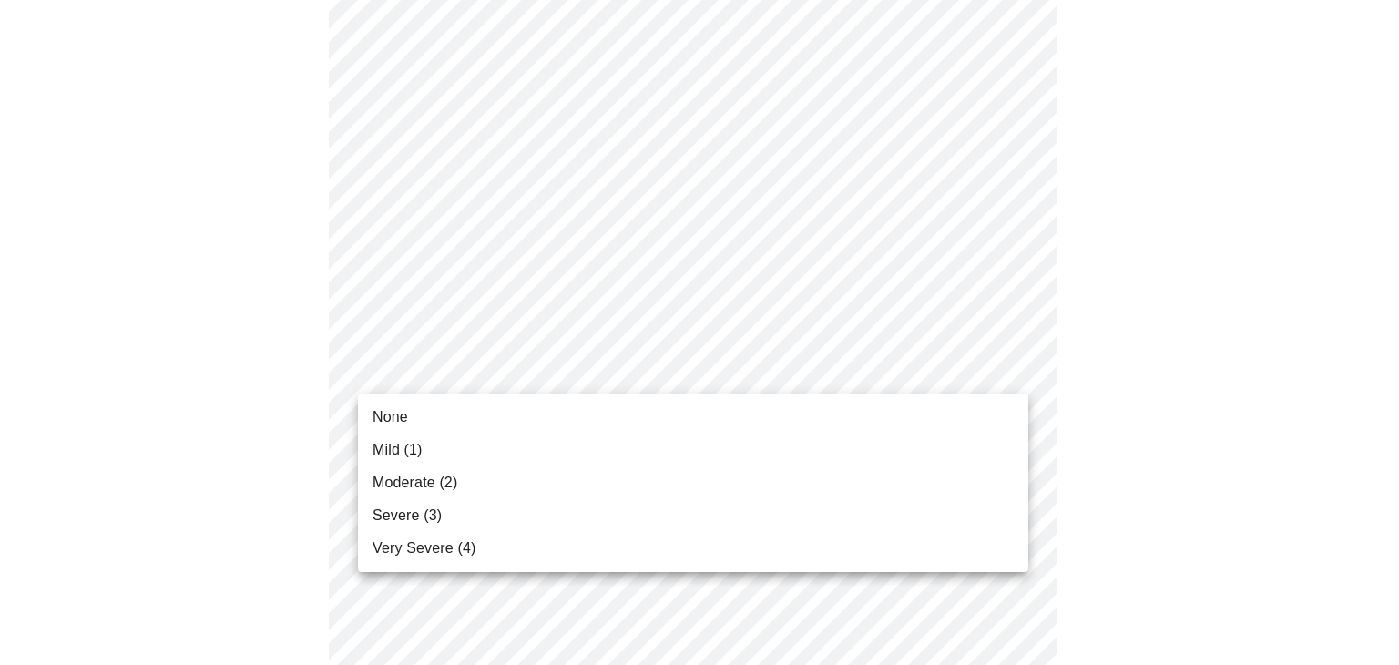
click at [977, 438] on li "Mild (1)" at bounding box center [693, 450] width 670 height 33
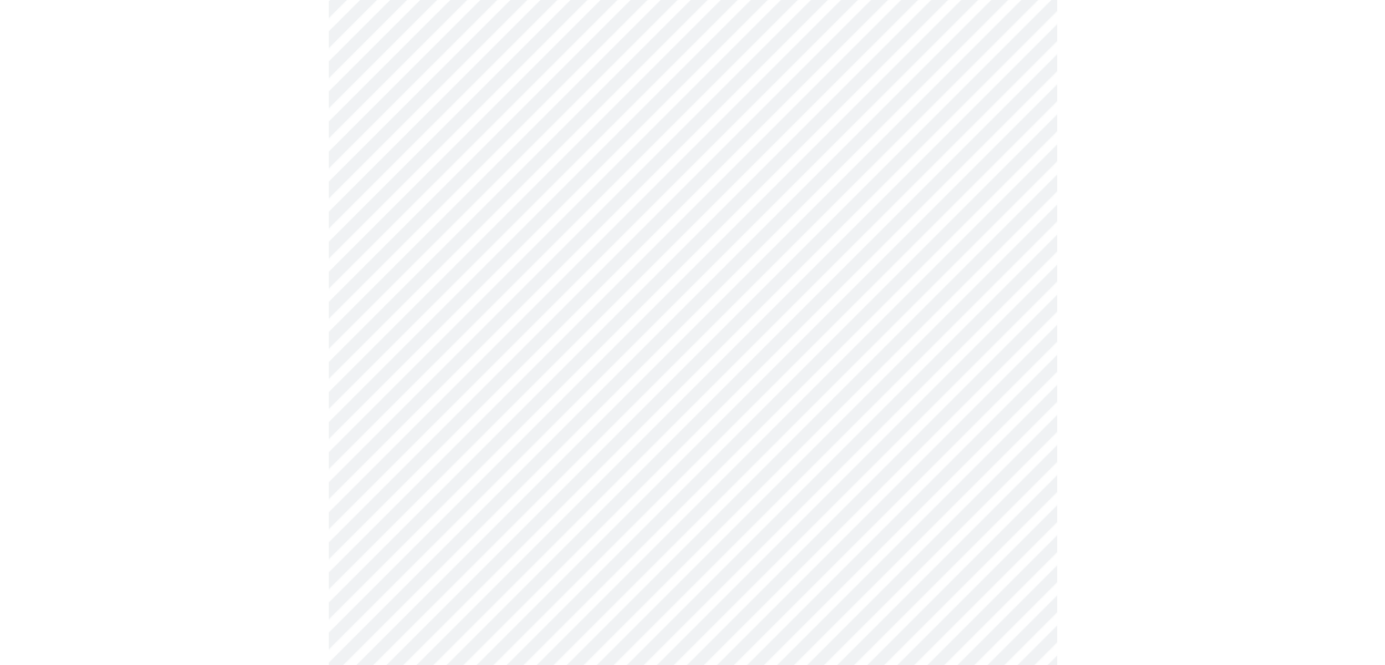
scroll to position [594, 0]
click at [991, 353] on body "MyMenopauseRx Appointments Messaging Labs Uploads Medications Community Refer a…" at bounding box center [692, 573] width 1371 height 2320
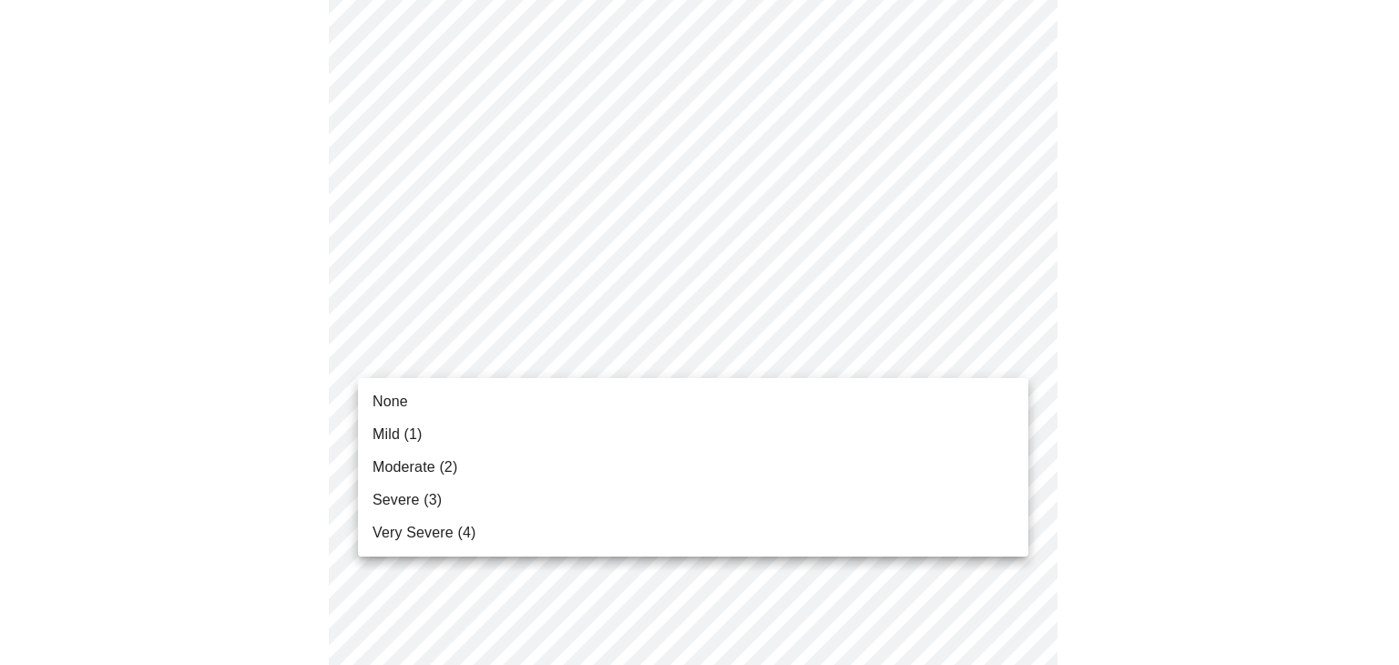
click at [932, 459] on li "Moderate (2)" at bounding box center [693, 467] width 670 height 33
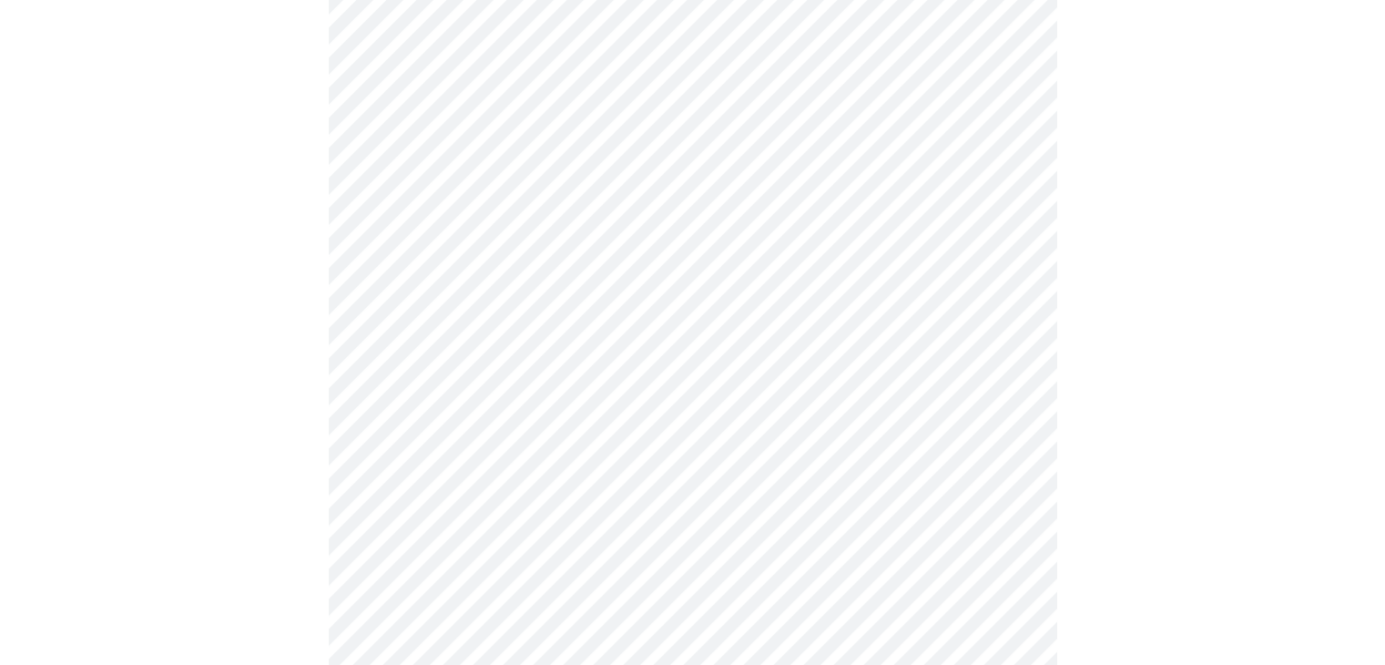
click at [998, 474] on body "MyMenopauseRx Appointments Messaging Labs Uploads Medications Community Refer a…" at bounding box center [692, 560] width 1371 height 2294
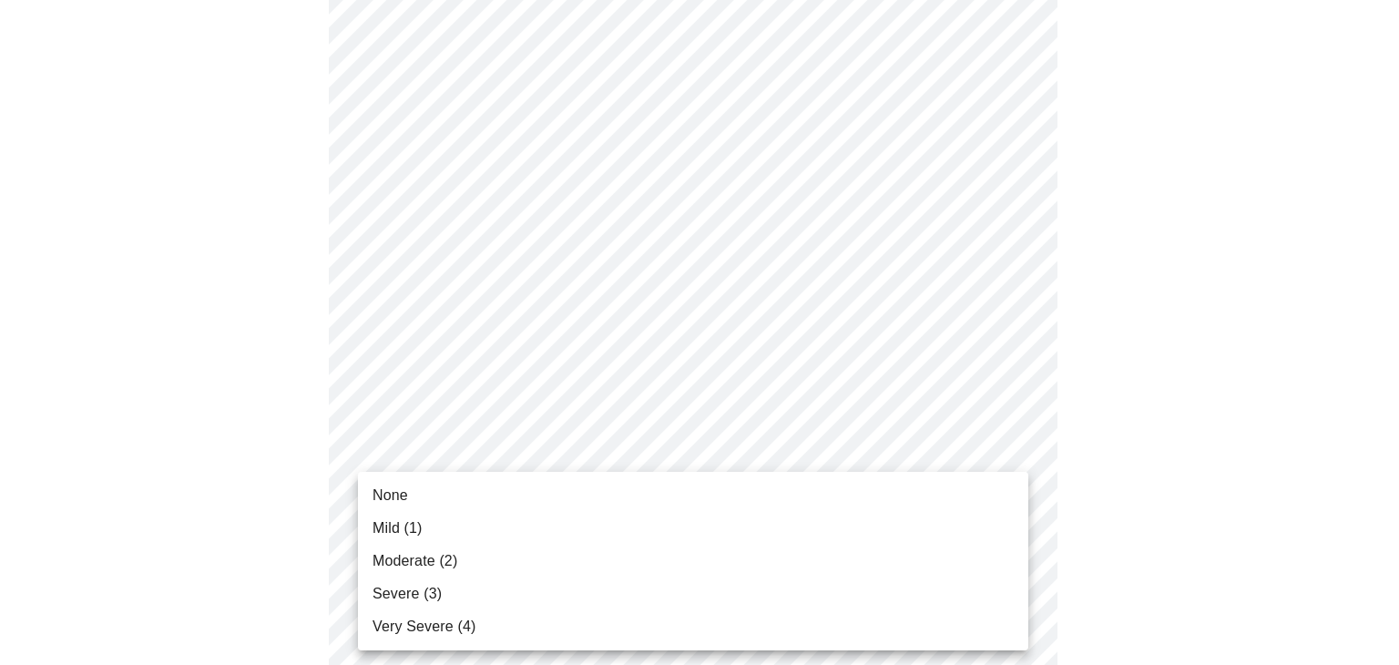
click at [951, 546] on li "Moderate (2)" at bounding box center [693, 561] width 670 height 33
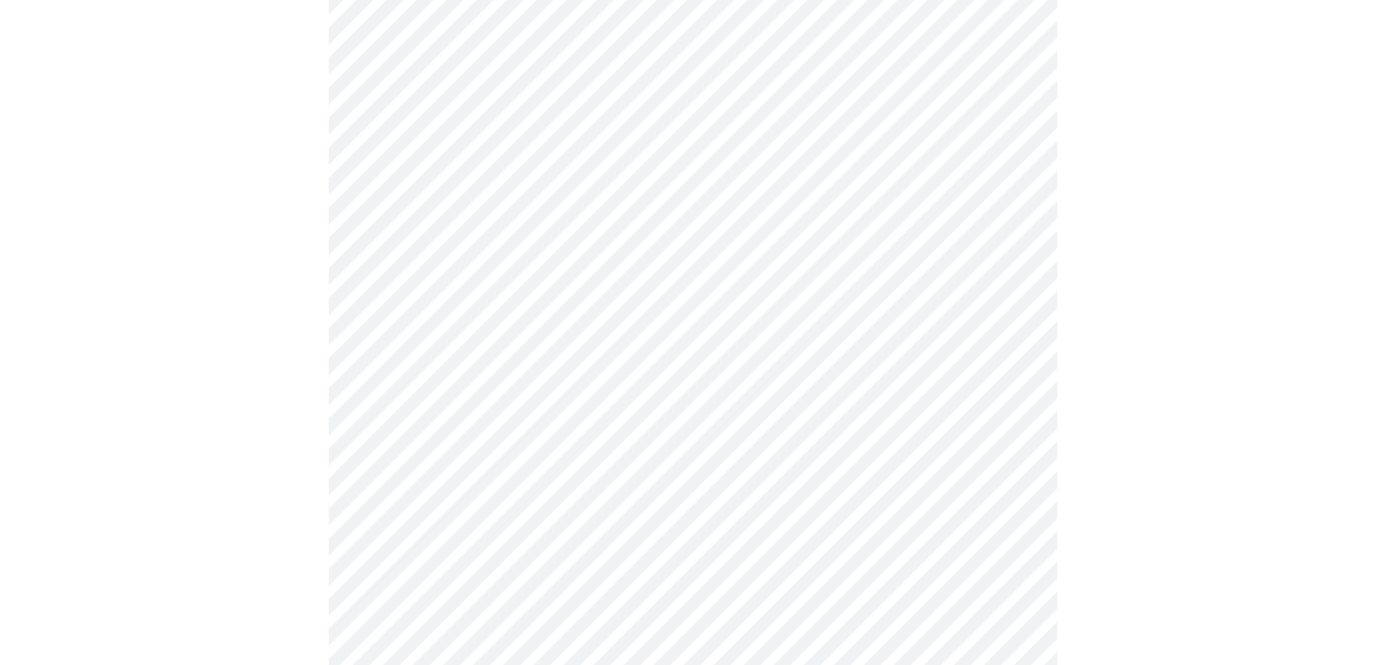
click at [1007, 368] on body "MyMenopauseRx Appointments Messaging Labs Uploads Medications Community Refer a…" at bounding box center [692, 547] width 1371 height 2269
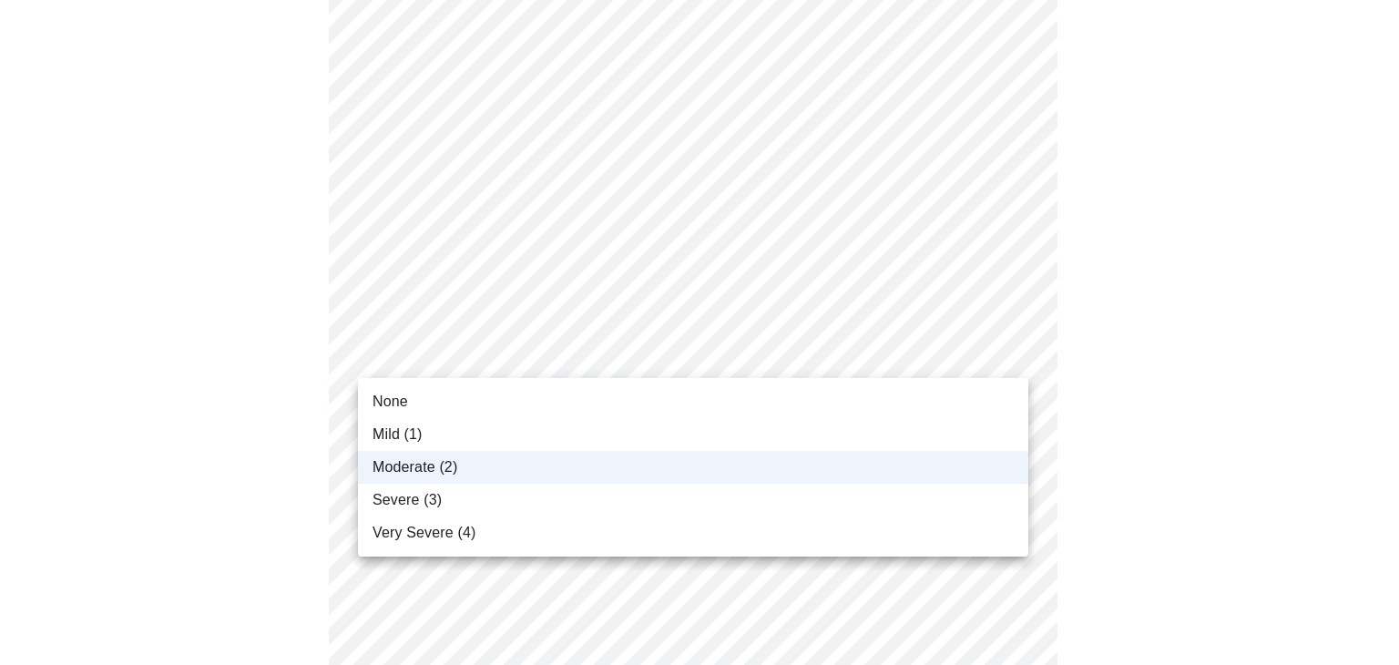
click at [937, 495] on li "Severe (3)" at bounding box center [693, 500] width 670 height 33
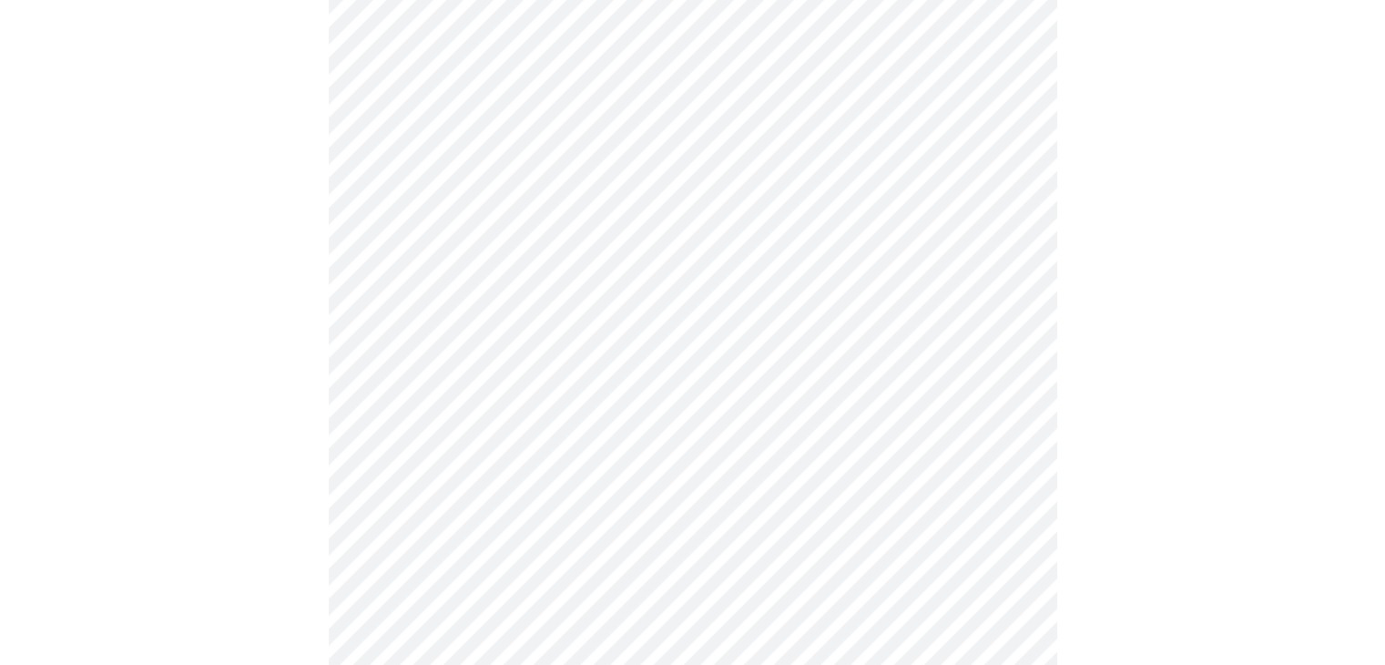
click at [998, 475] on body "MyMenopauseRx Appointments Messaging Labs Uploads Medications Community Refer a…" at bounding box center [692, 547] width 1371 height 2269
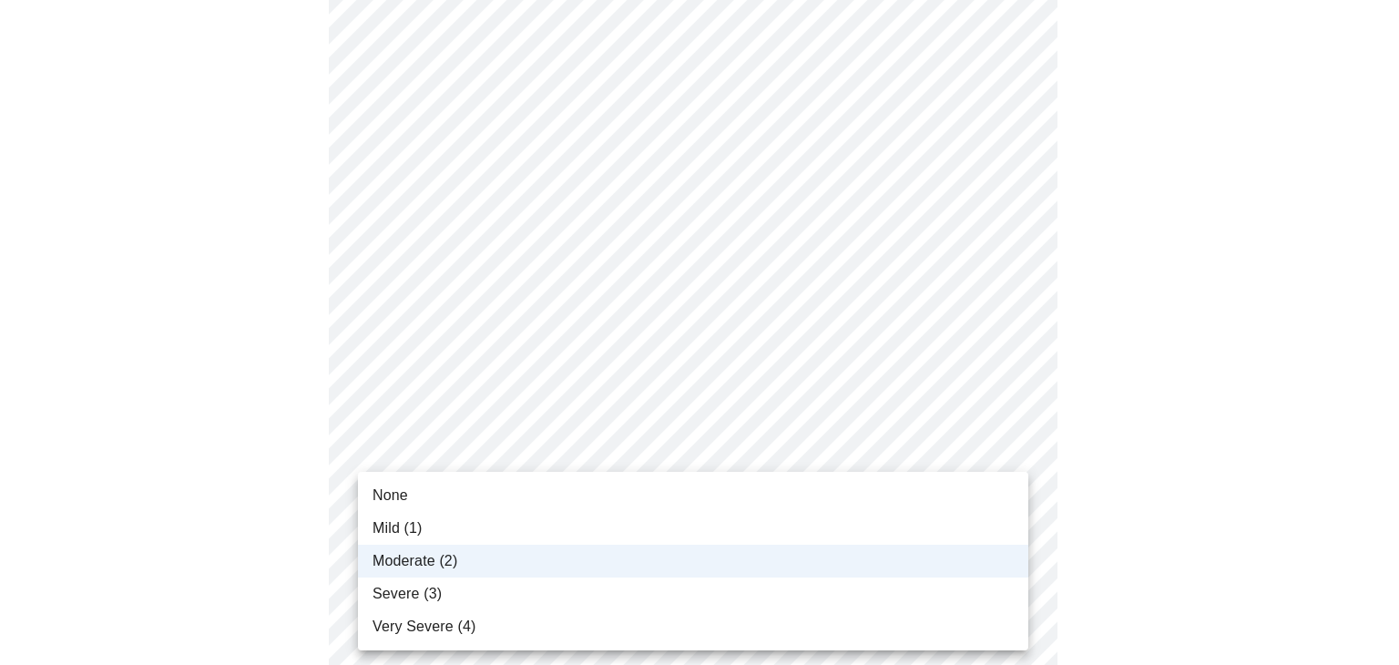
click at [921, 571] on li "Moderate (2)" at bounding box center [693, 561] width 670 height 33
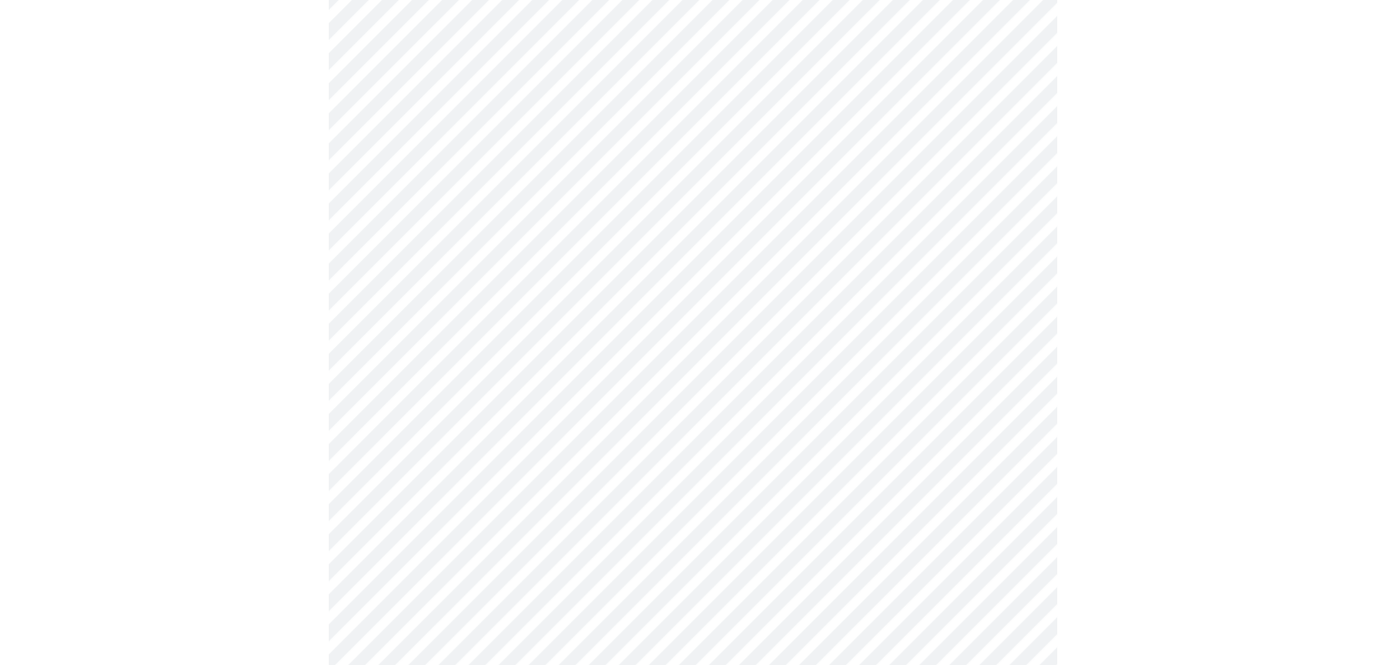
scroll to position [775, 0]
click at [998, 430] on body "MyMenopauseRx Appointments Messaging Labs Uploads Medications Community Refer a…" at bounding box center [692, 366] width 1371 height 2269
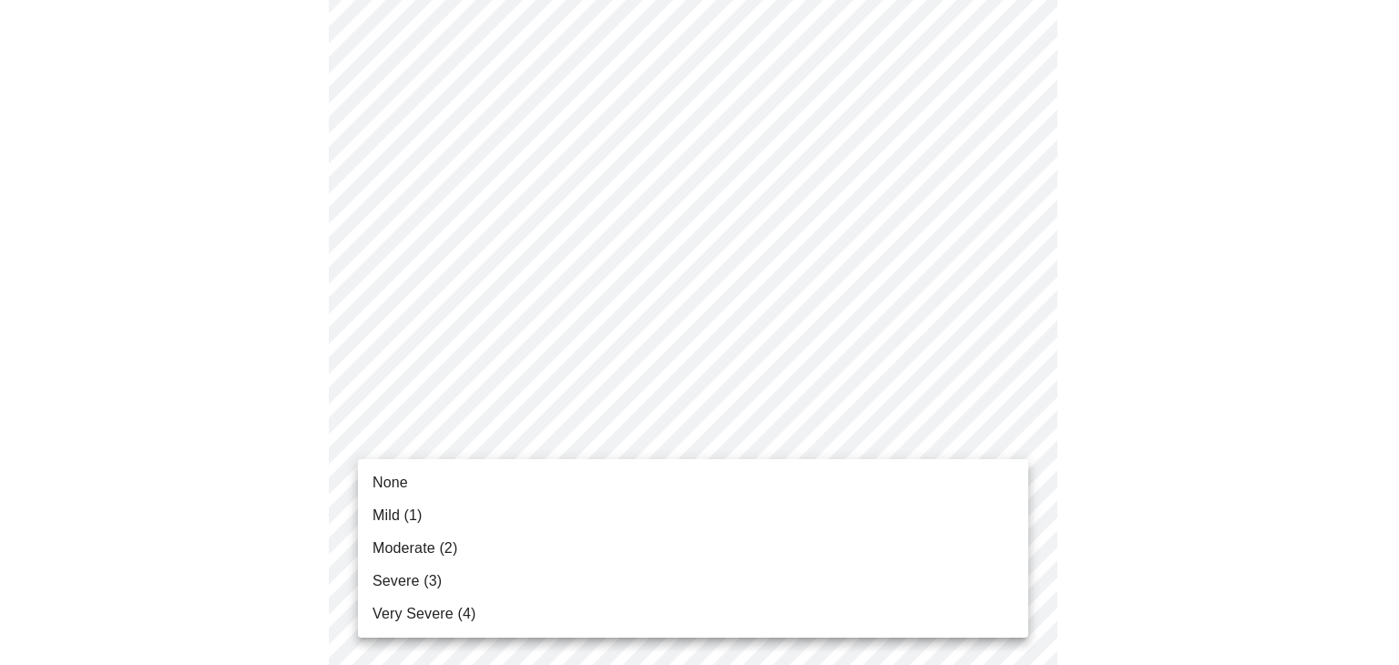
click at [923, 562] on li "Moderate (2)" at bounding box center [693, 548] width 670 height 33
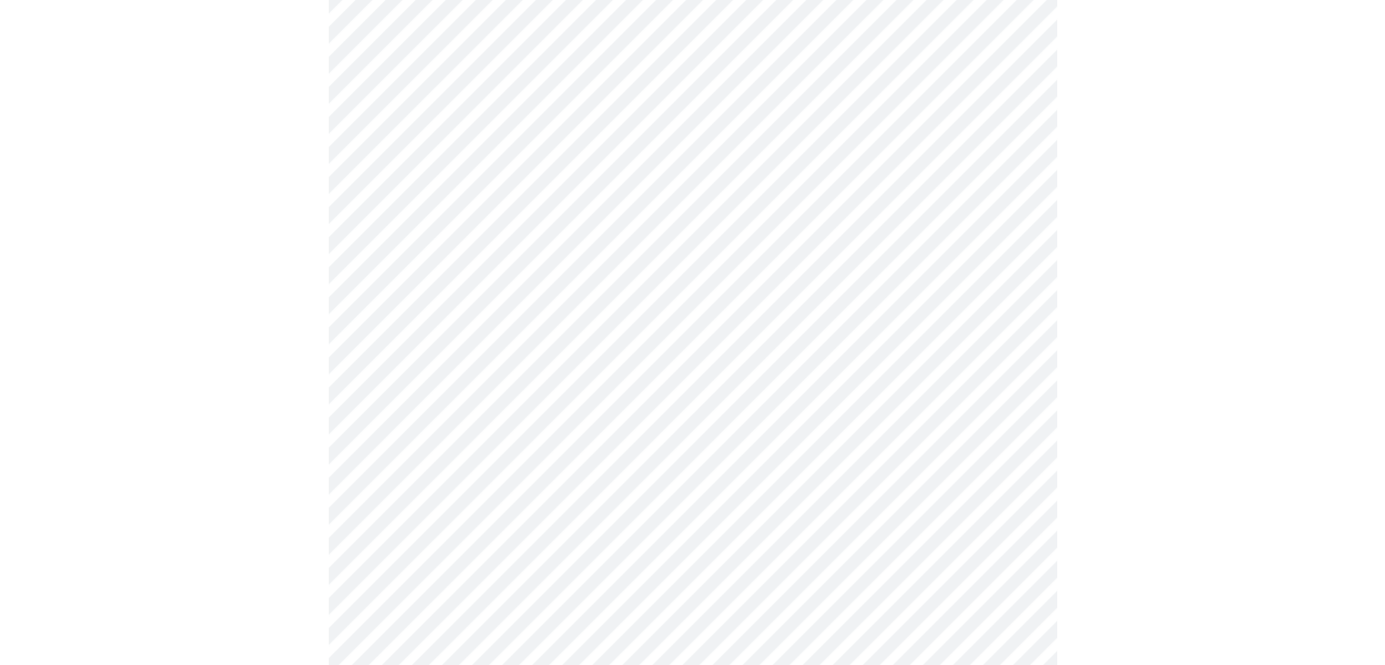
click at [993, 448] on body "MyMenopauseRx Appointments Messaging Labs Uploads Medications Community Refer a…" at bounding box center [692, 353] width 1371 height 2243
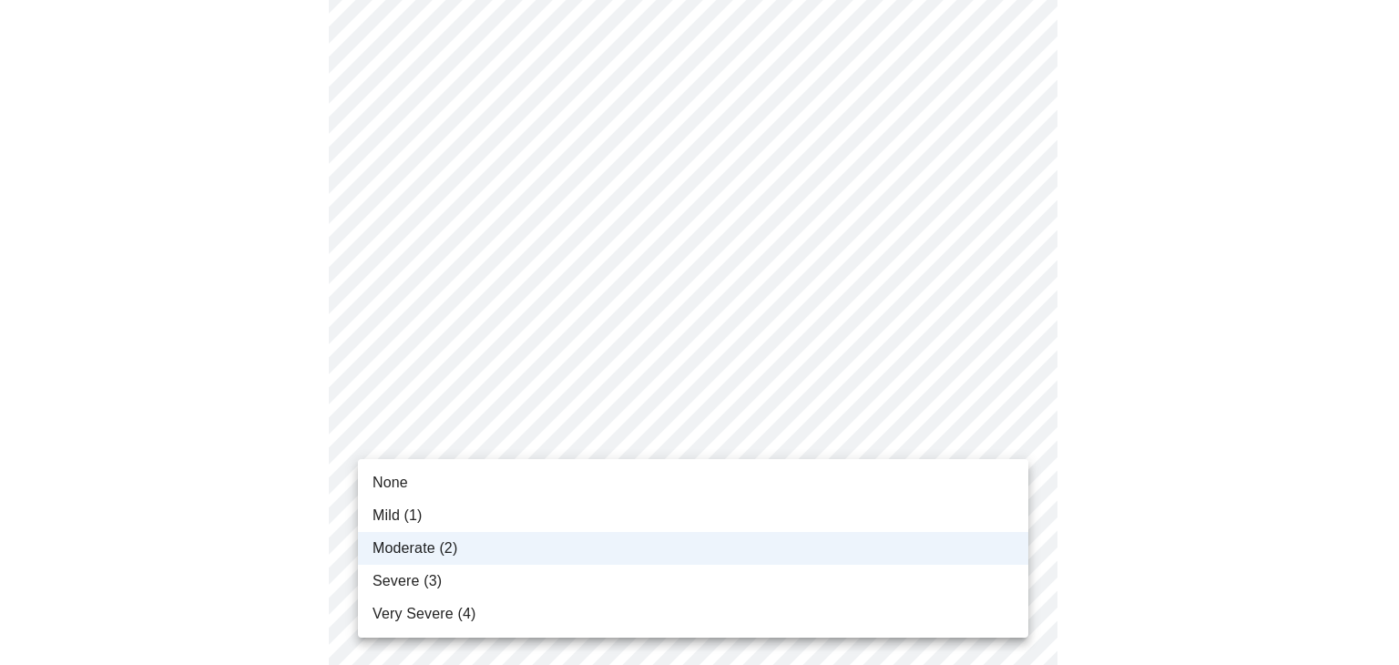
click at [902, 579] on li "Severe (3)" at bounding box center [693, 581] width 670 height 33
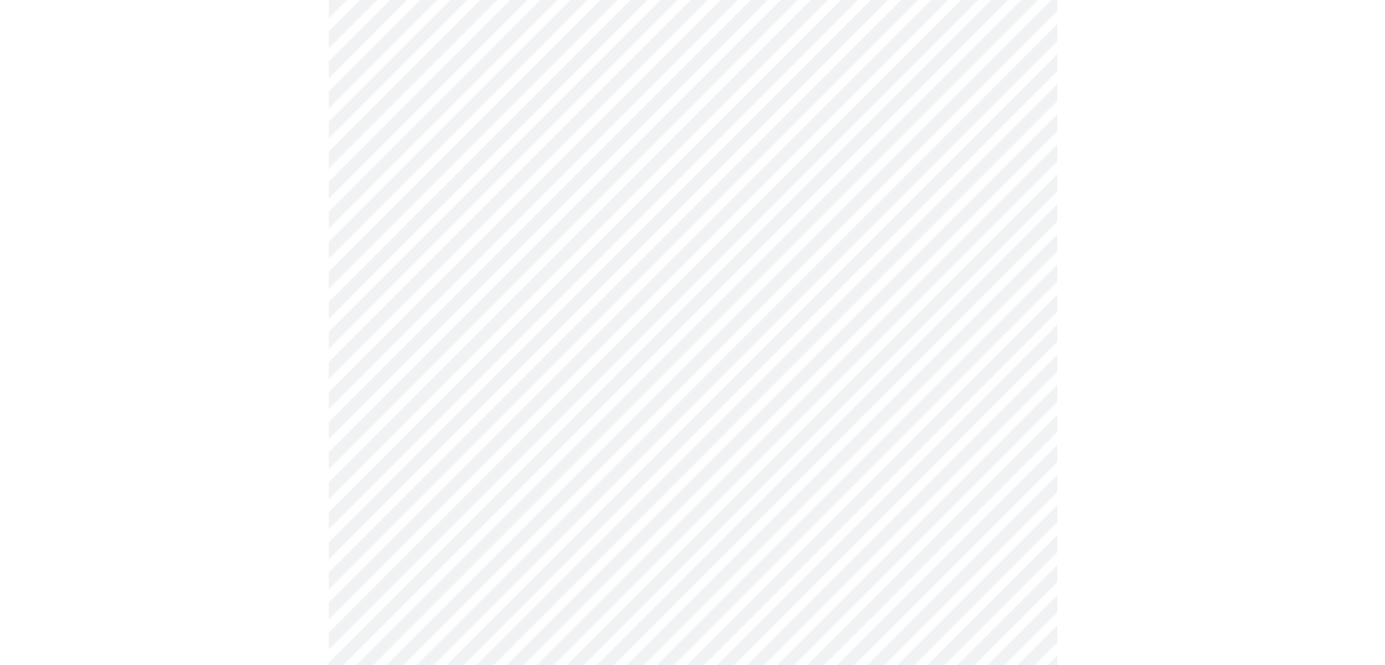
scroll to position [940, 0]
click at [996, 405] on body "MyMenopauseRx Appointments Messaging Labs Uploads Medications Community Refer a…" at bounding box center [692, 188] width 1371 height 2243
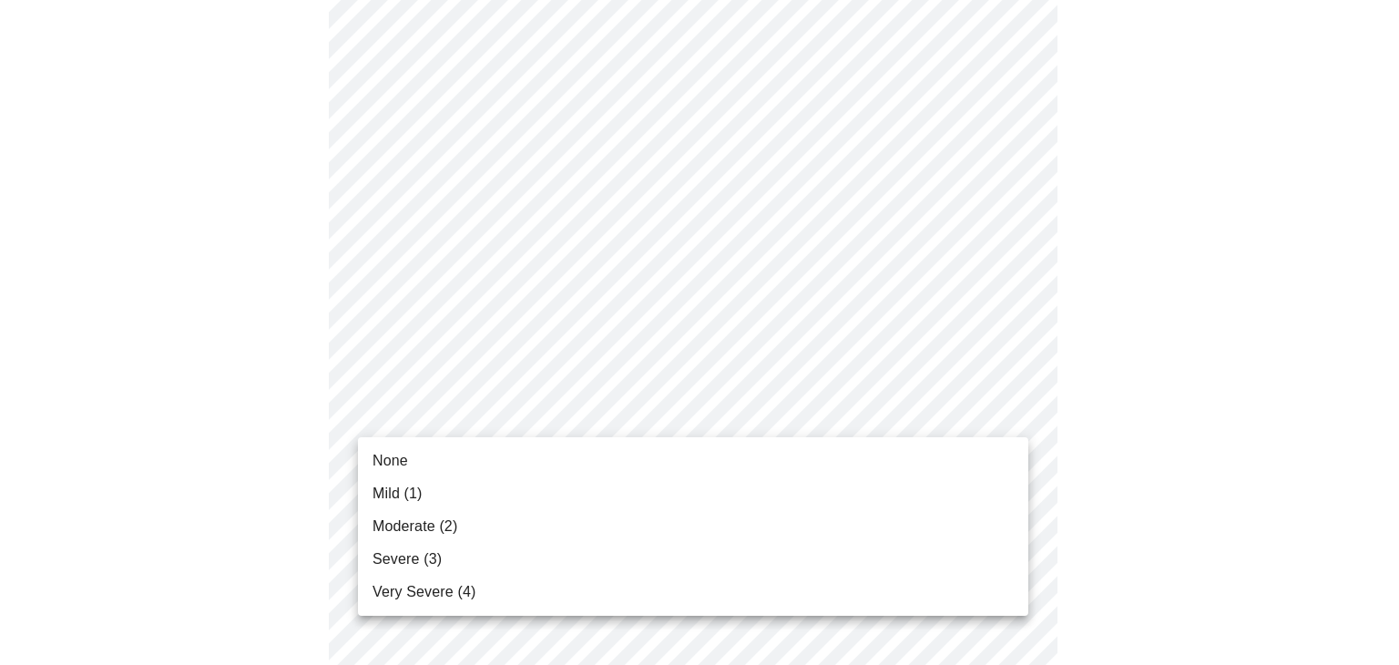
click at [403, 563] on span "Severe (3)" at bounding box center [406, 559] width 69 height 22
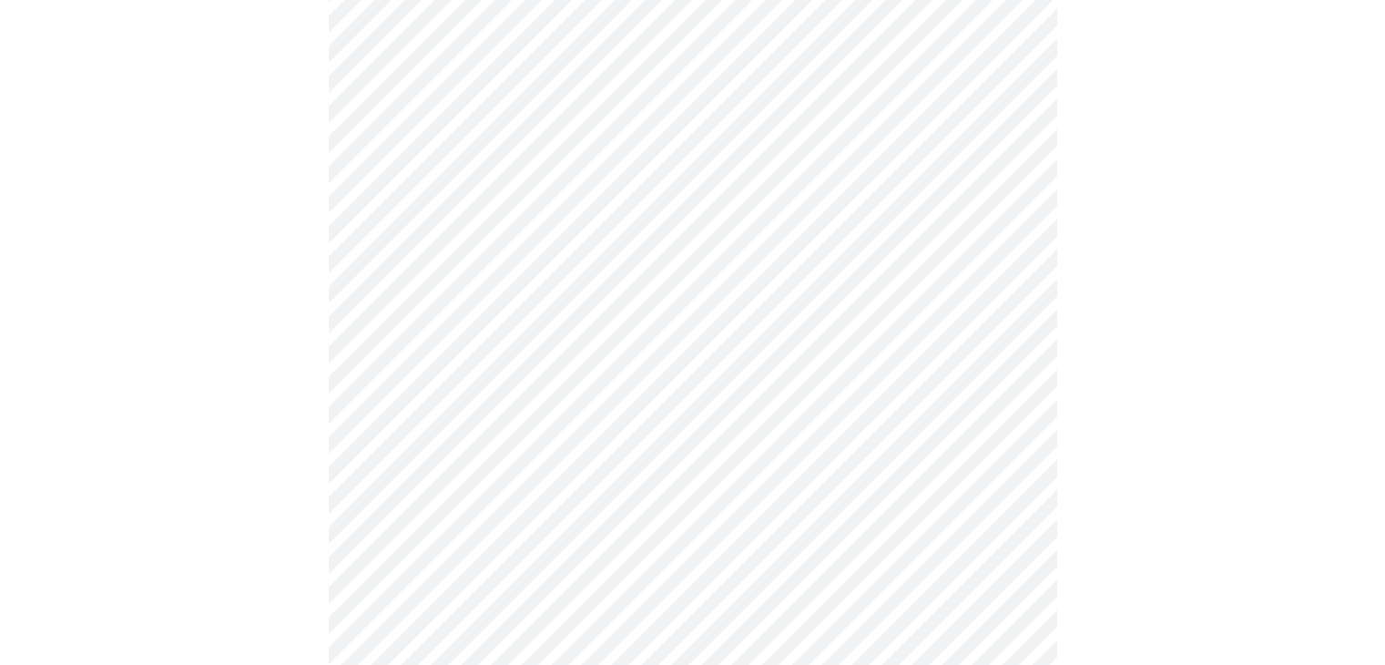
scroll to position [1192, 0]
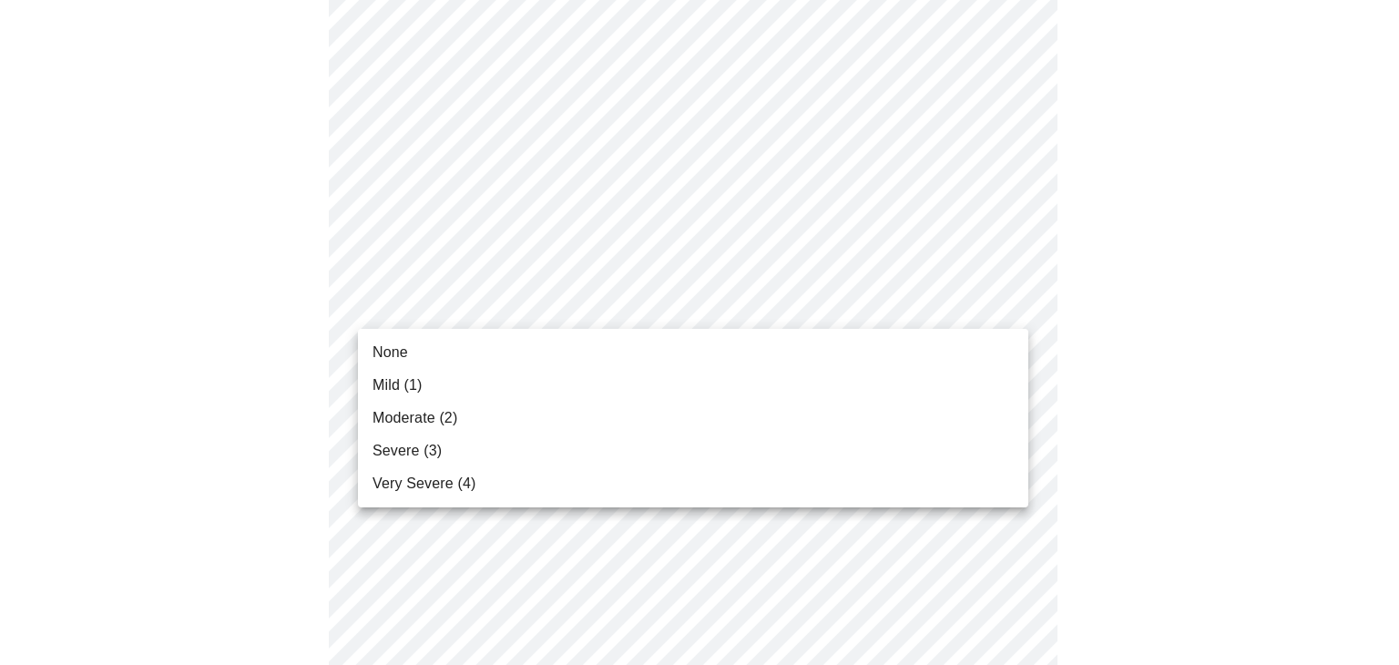
click at [403, 385] on span "Mild (1)" at bounding box center [397, 385] width 50 height 22
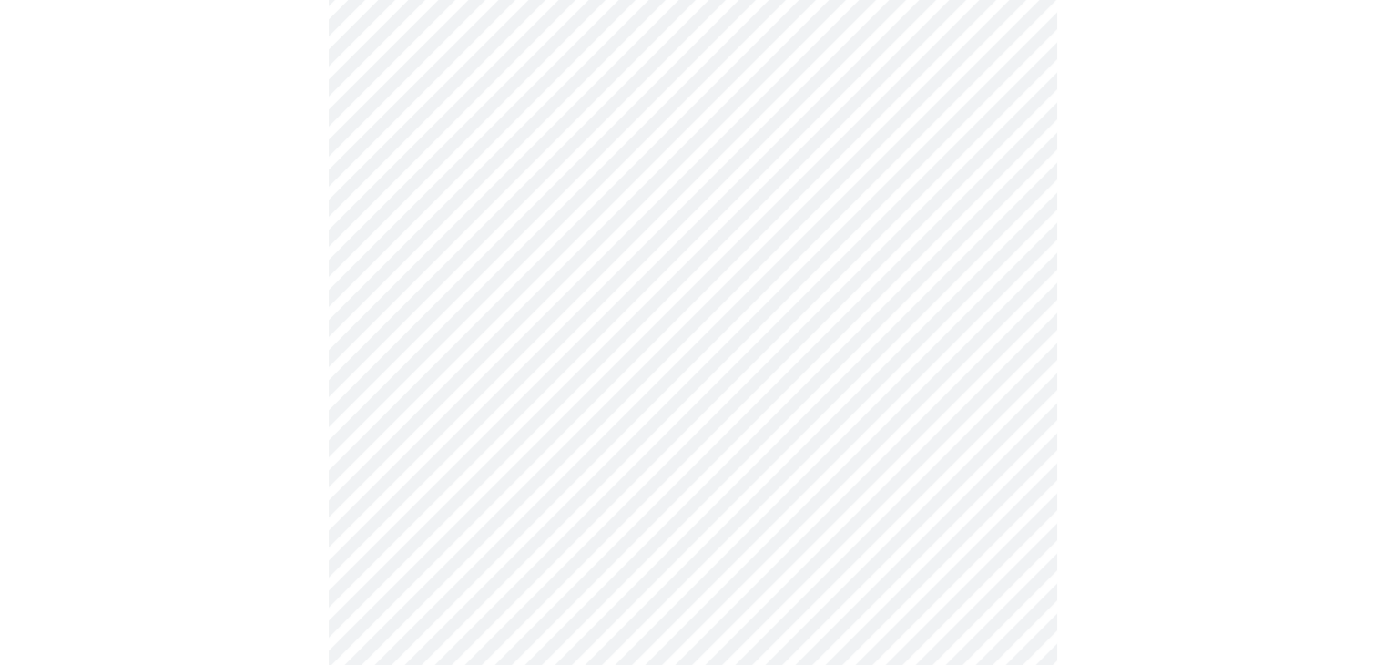
scroll to position [1294, 0]
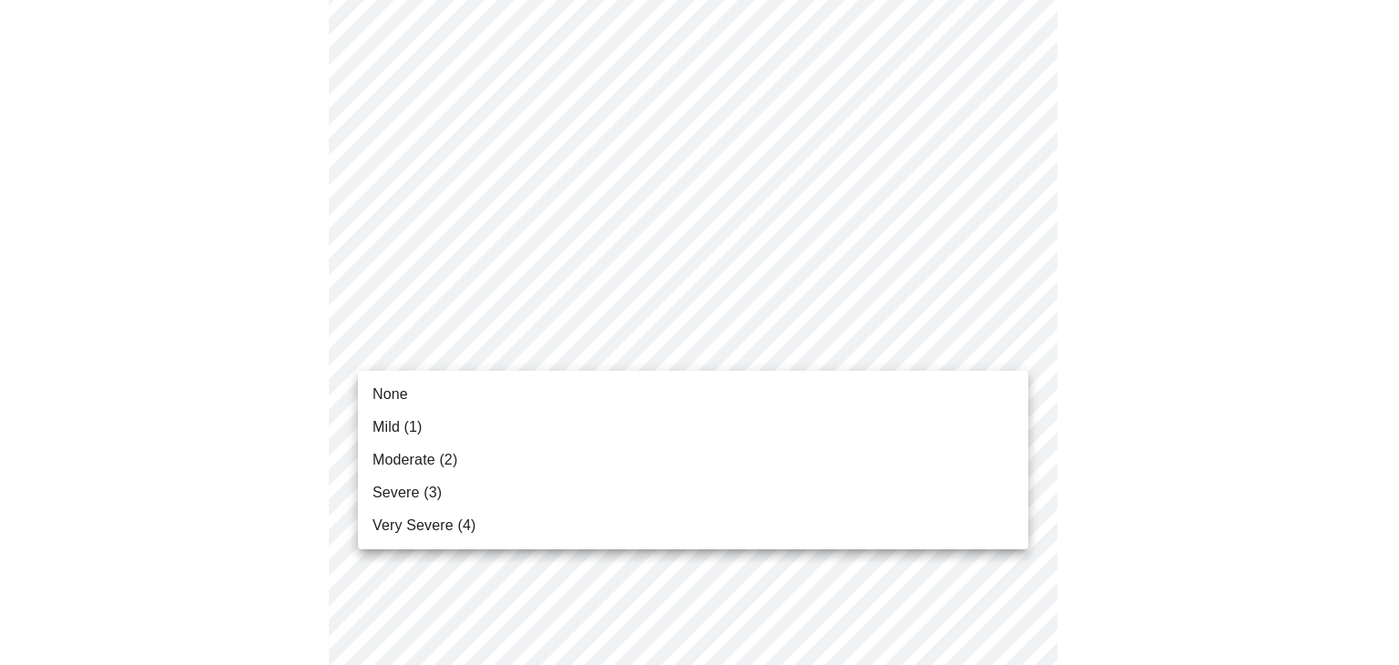
click at [945, 444] on li "Moderate (2)" at bounding box center [693, 460] width 670 height 33
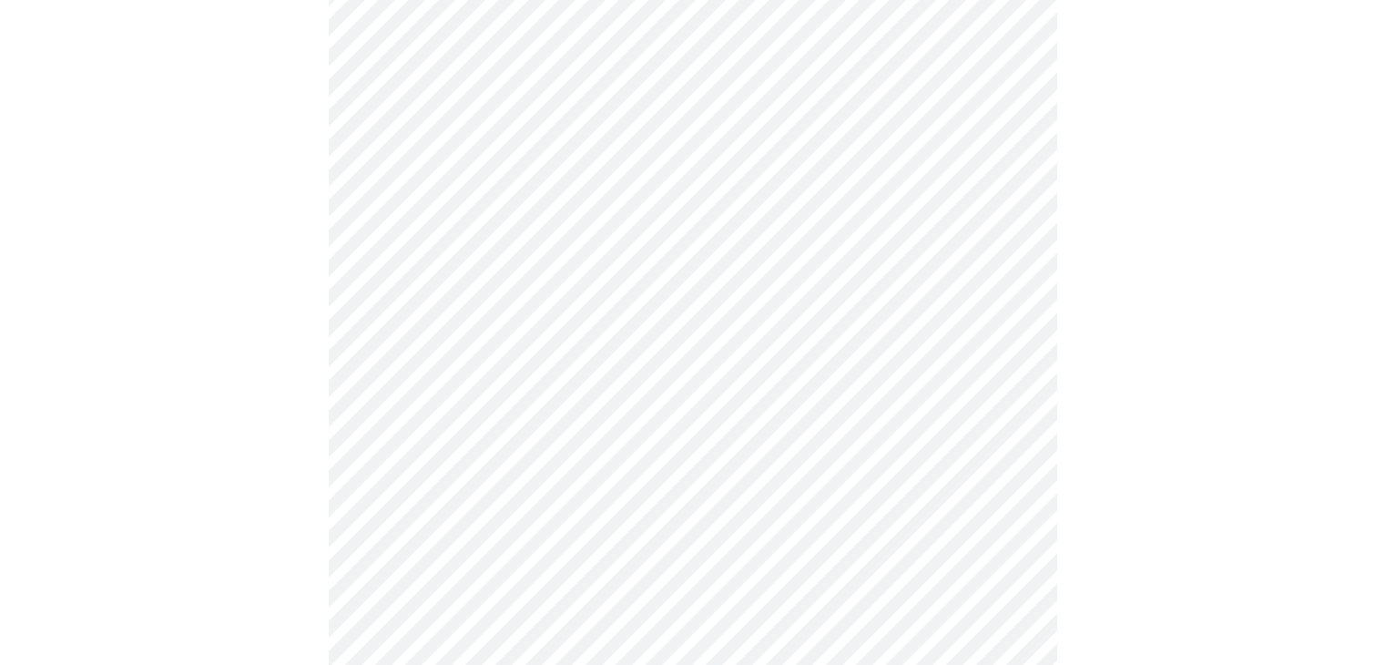
scroll to position [1452, 0]
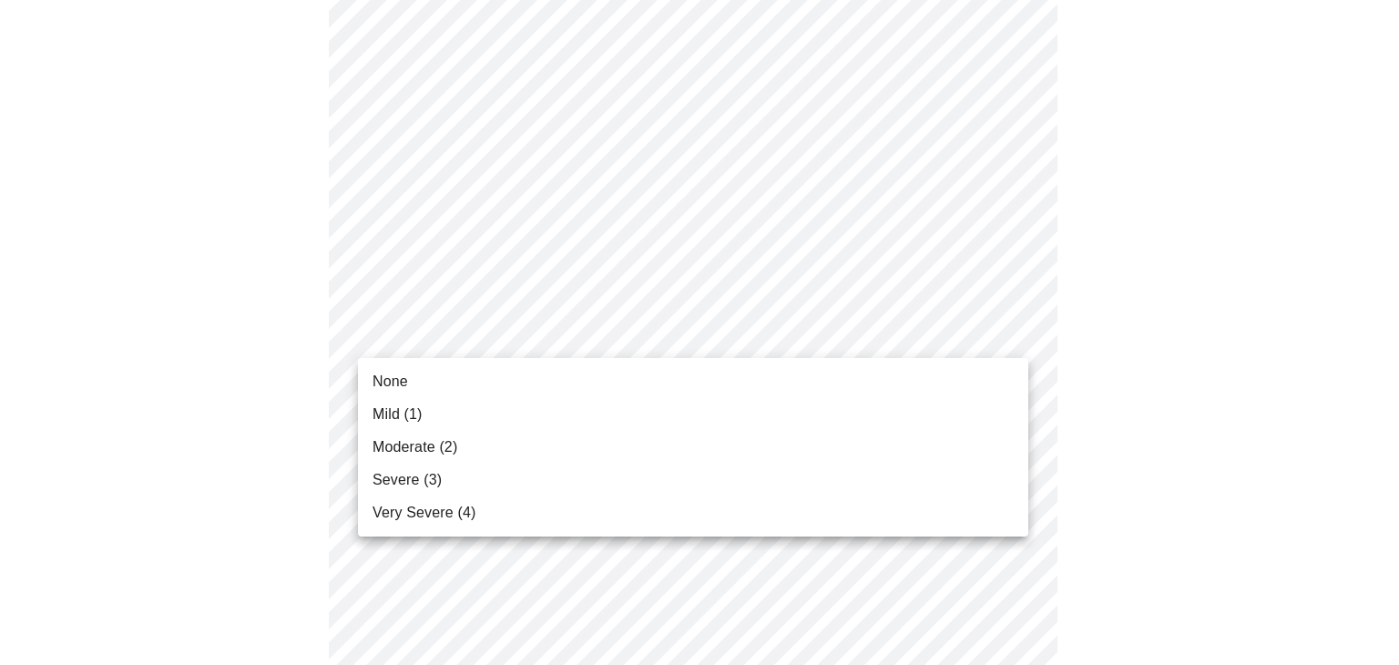
click at [426, 448] on span "Moderate (2)" at bounding box center [414, 447] width 85 height 22
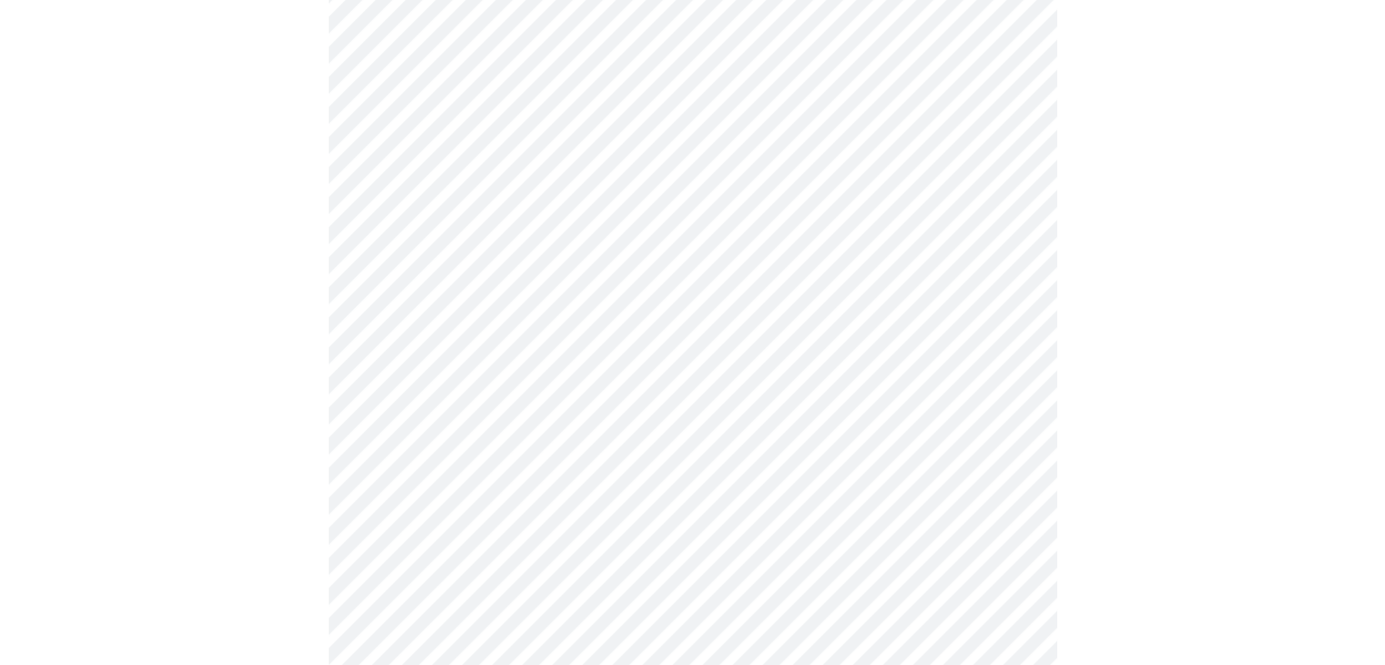
scroll to position [522, 0]
click at [999, 304] on body "MyMenopauseRx Appointments Messaging Labs Uploads Medications Community Refer a…" at bounding box center [692, 556] width 1371 height 2142
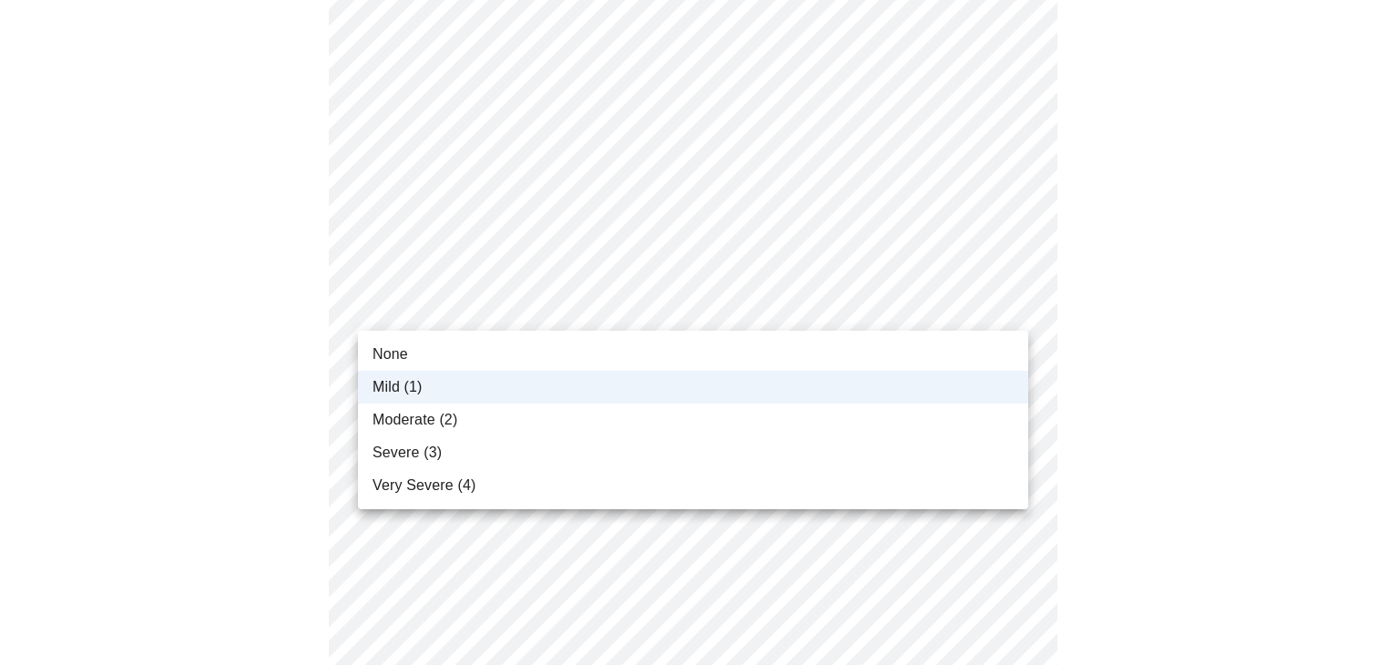
click at [826, 398] on li "Mild (1)" at bounding box center [693, 387] width 670 height 33
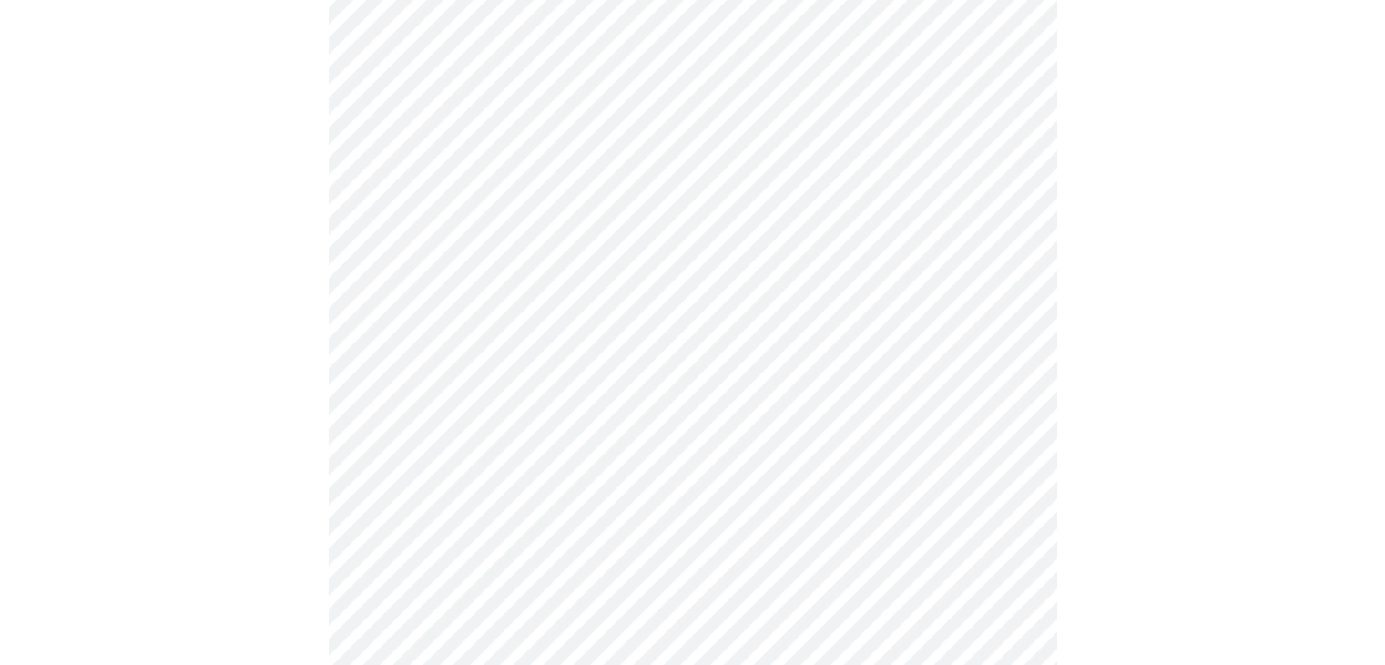
scroll to position [707, 0]
click at [995, 360] on body "MyMenopauseRx Appointments Messaging Labs Uploads Medications Community Refer a…" at bounding box center [692, 372] width 1371 height 2142
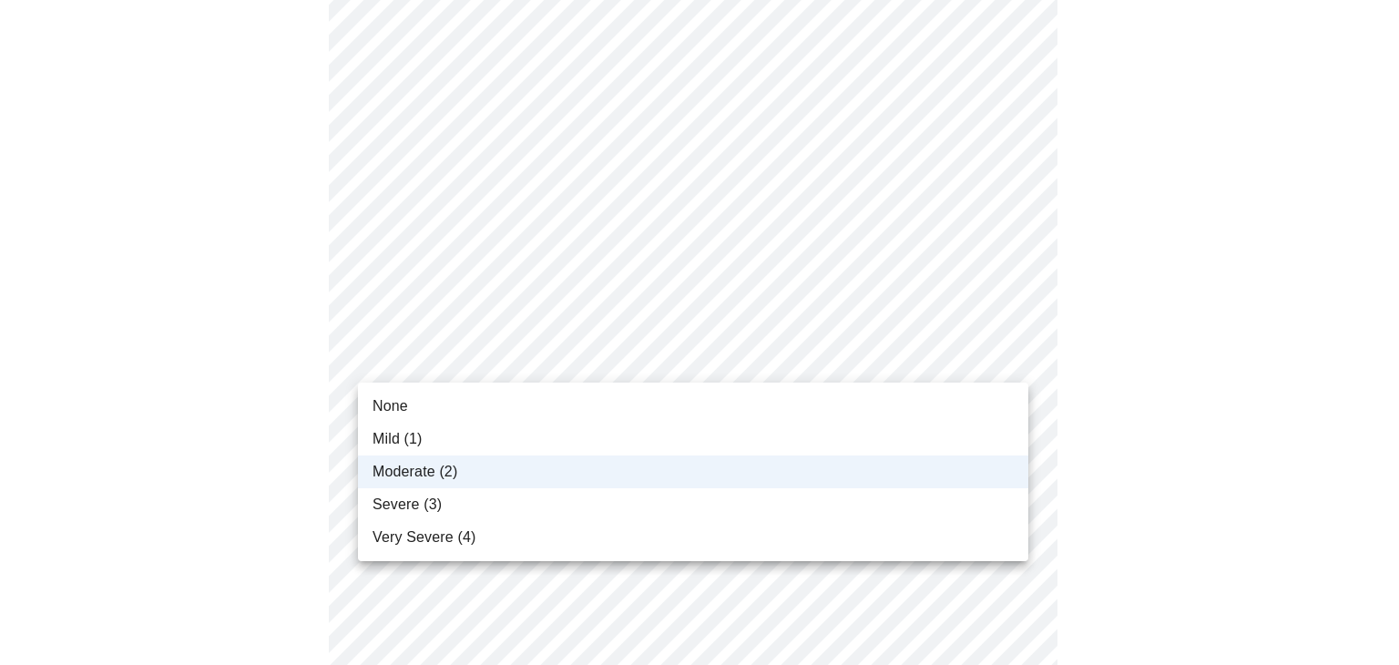
click at [873, 489] on li "Severe (3)" at bounding box center [693, 504] width 670 height 33
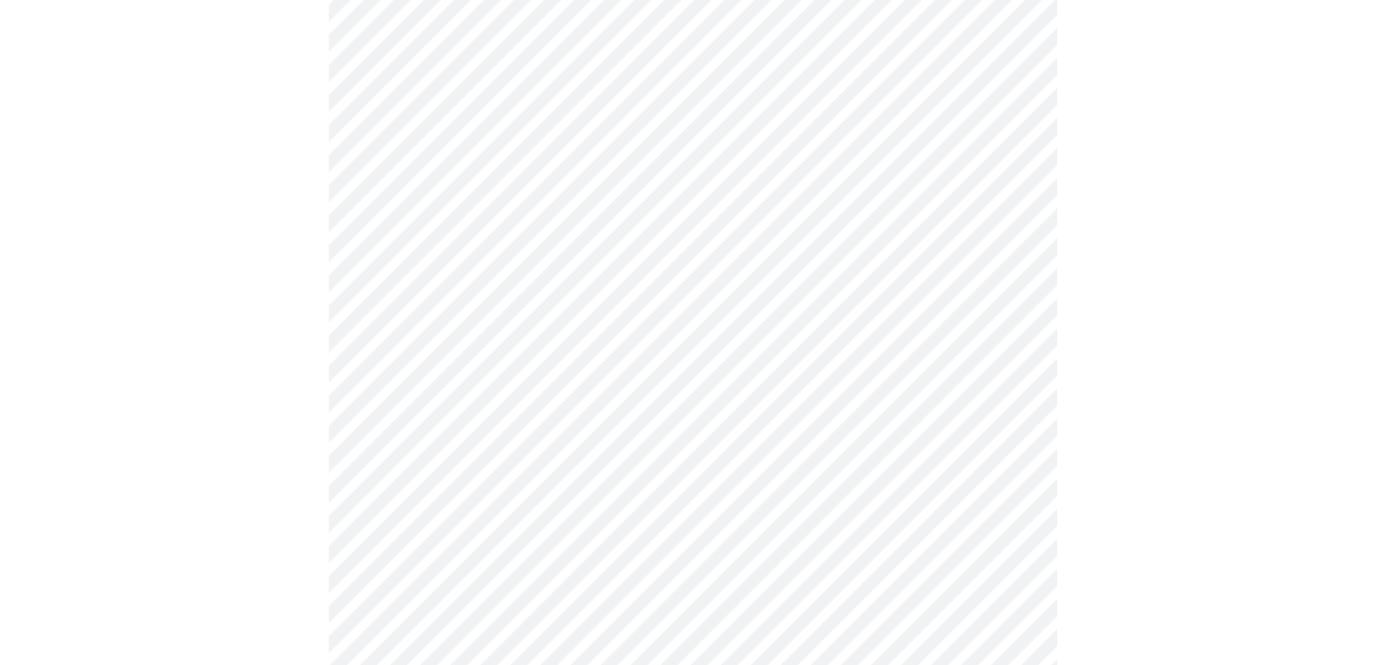
click at [995, 353] on body "MyMenopauseRx Appointments Messaging Labs Uploads Medications Community Refer a…" at bounding box center [692, 372] width 1371 height 2142
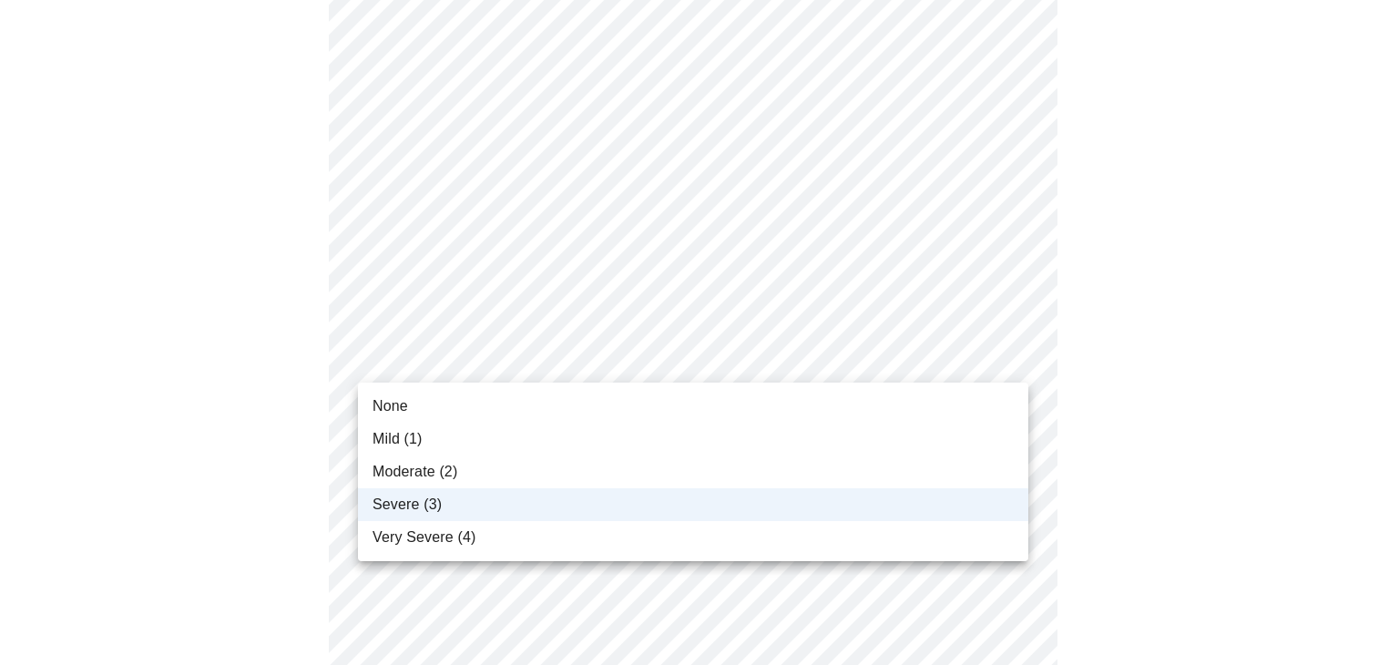
click at [807, 469] on li "Moderate (2)" at bounding box center [693, 471] width 670 height 33
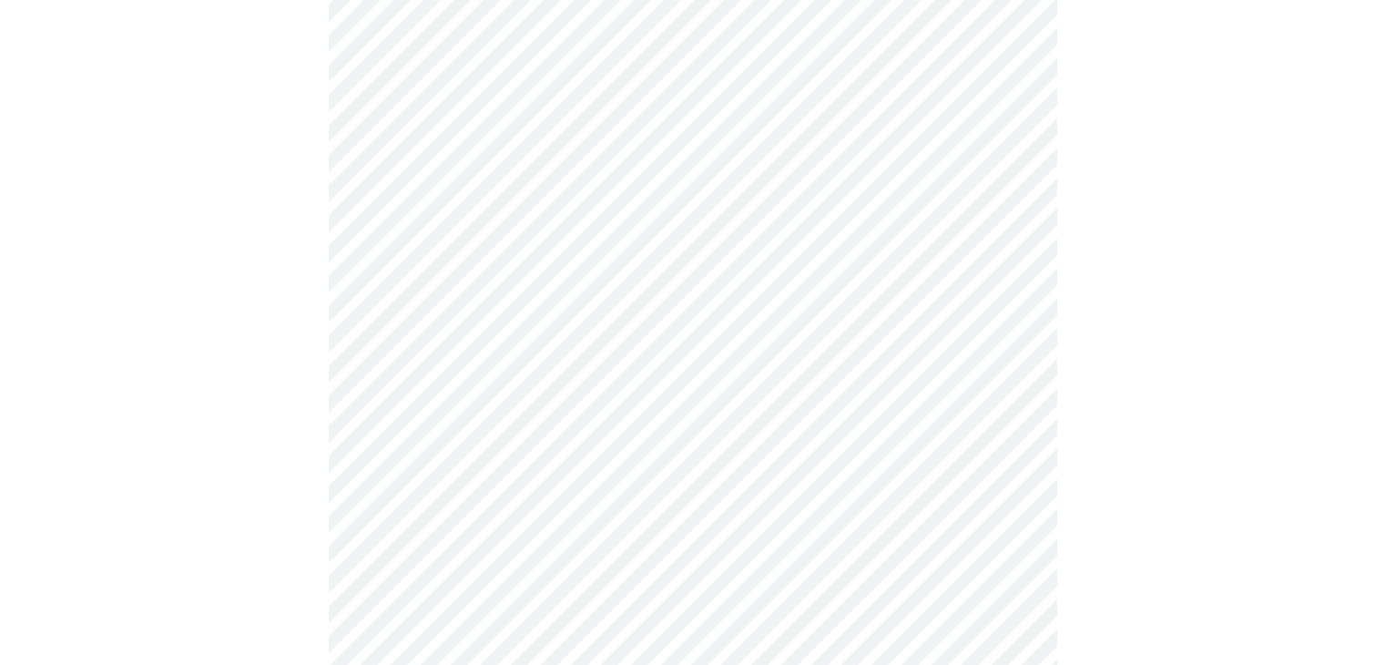
click at [988, 368] on body "MyMenopauseRx Appointments Messaging Labs Uploads Medications Community Refer a…" at bounding box center [692, 372] width 1371 height 2142
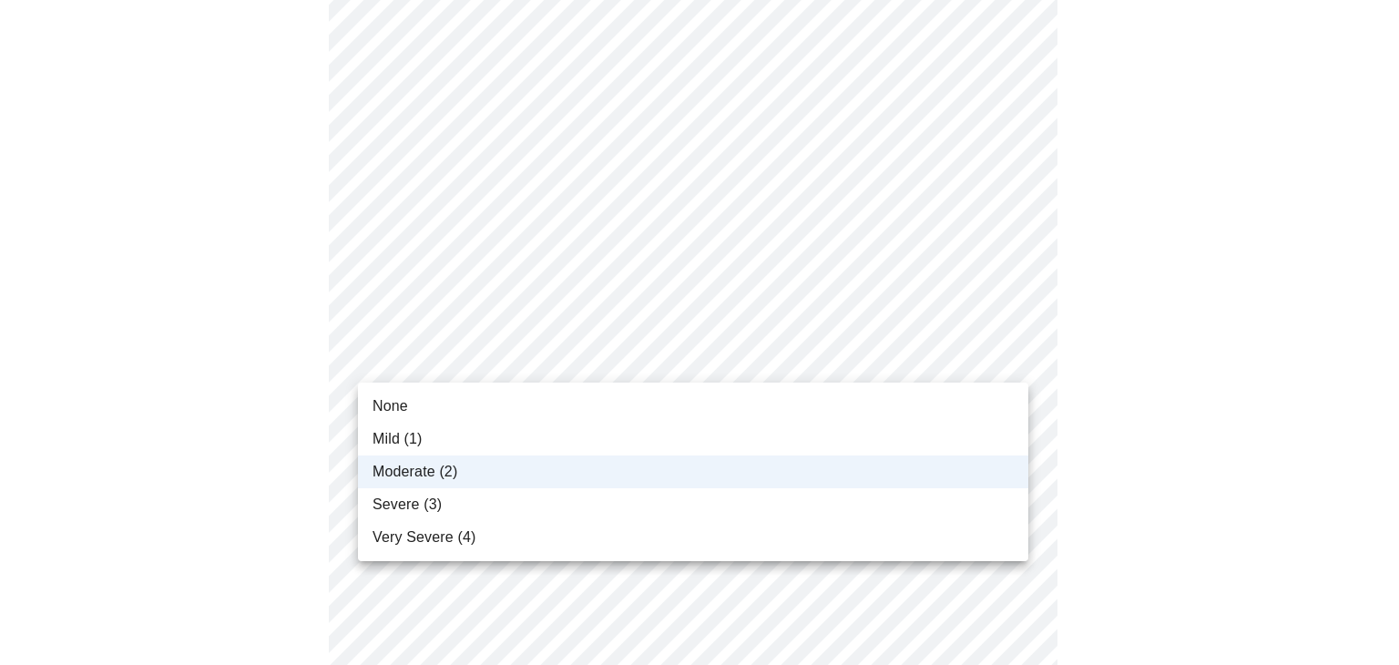
click at [932, 480] on li "Moderate (2)" at bounding box center [693, 471] width 670 height 33
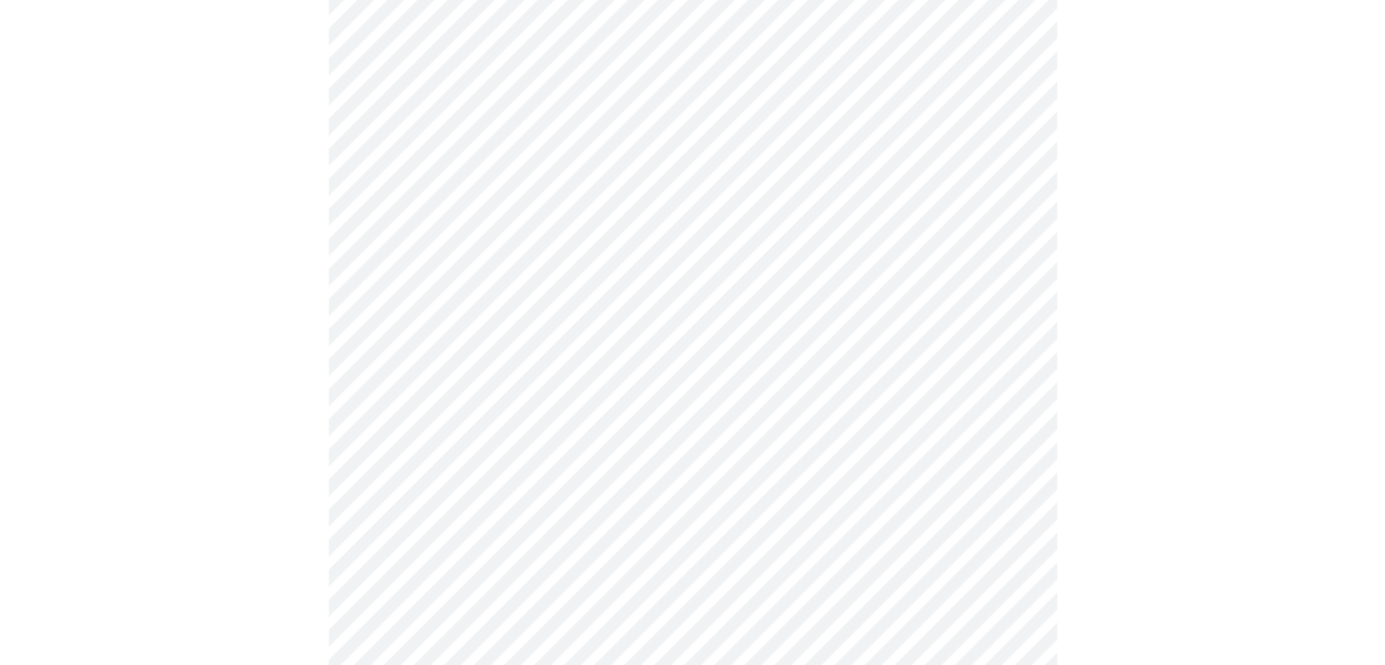
scroll to position [1377, 0]
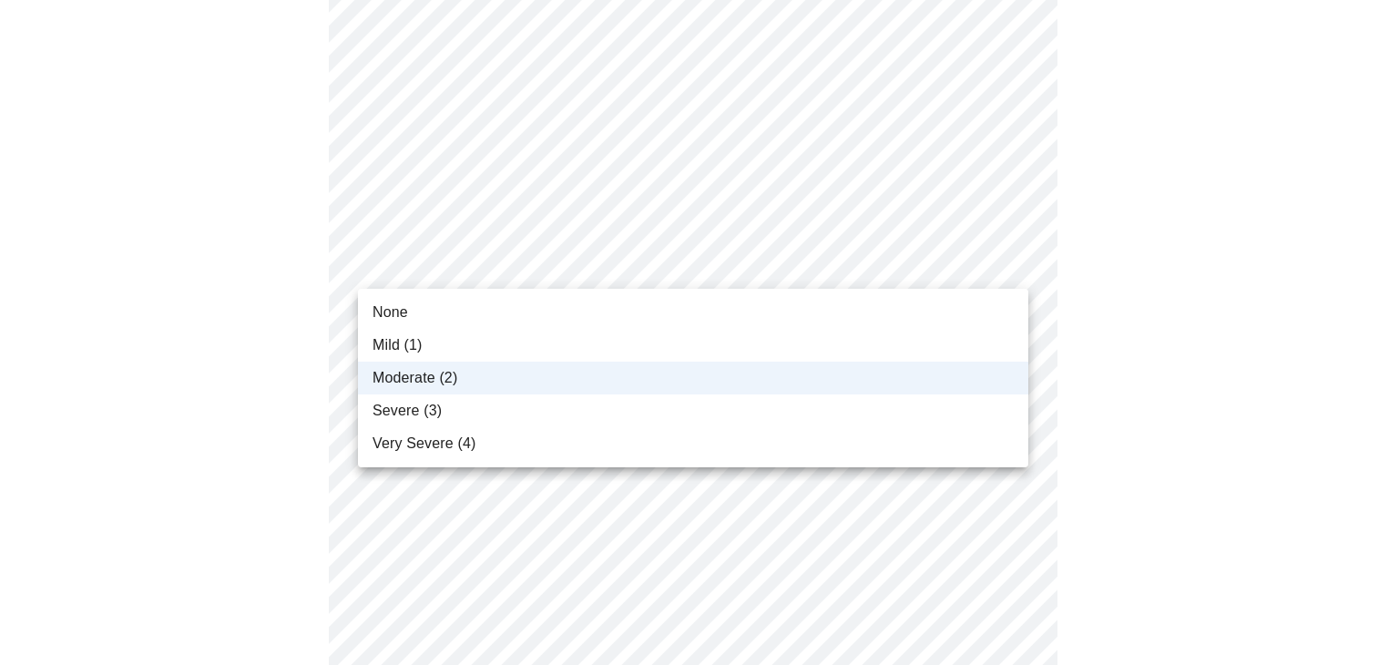
click at [1173, 390] on div at bounding box center [699, 332] width 1399 height 665
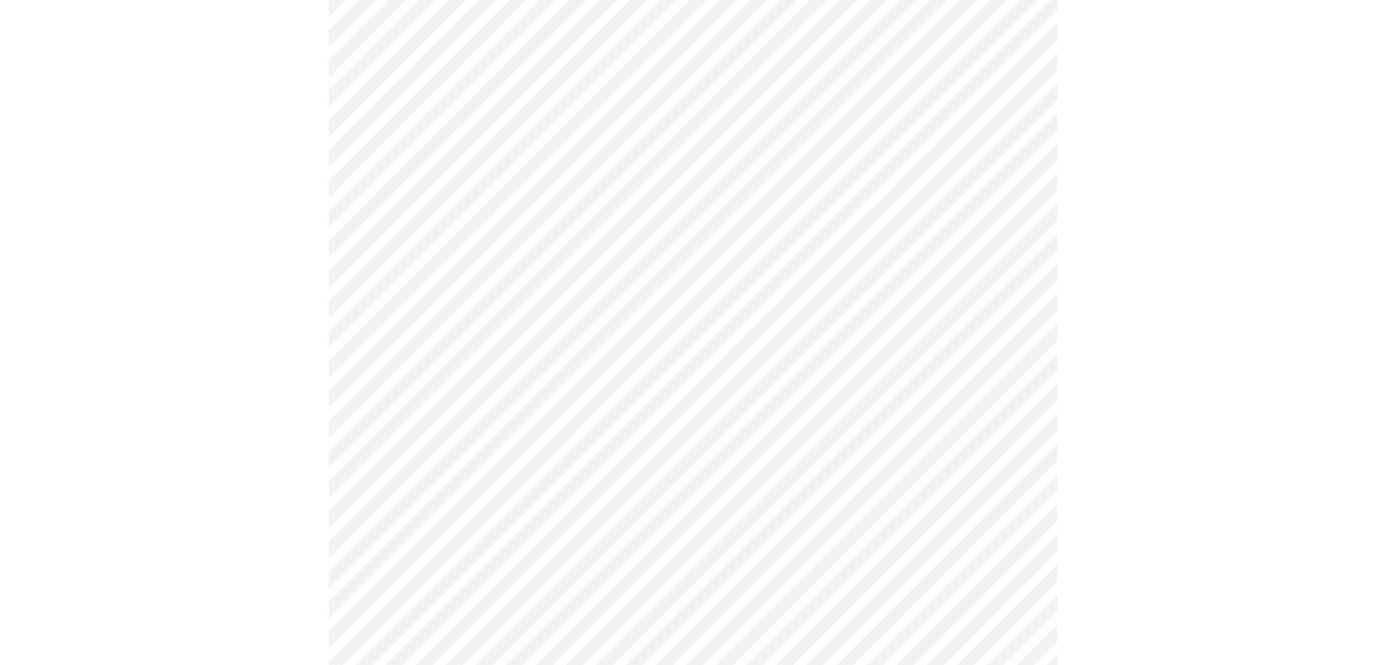
scroll to position [743, 0]
click at [947, 404] on body "MyMenopauseRx Appointments Messaging Labs Uploads Medications Community Refer a…" at bounding box center [692, 181] width 1371 height 1835
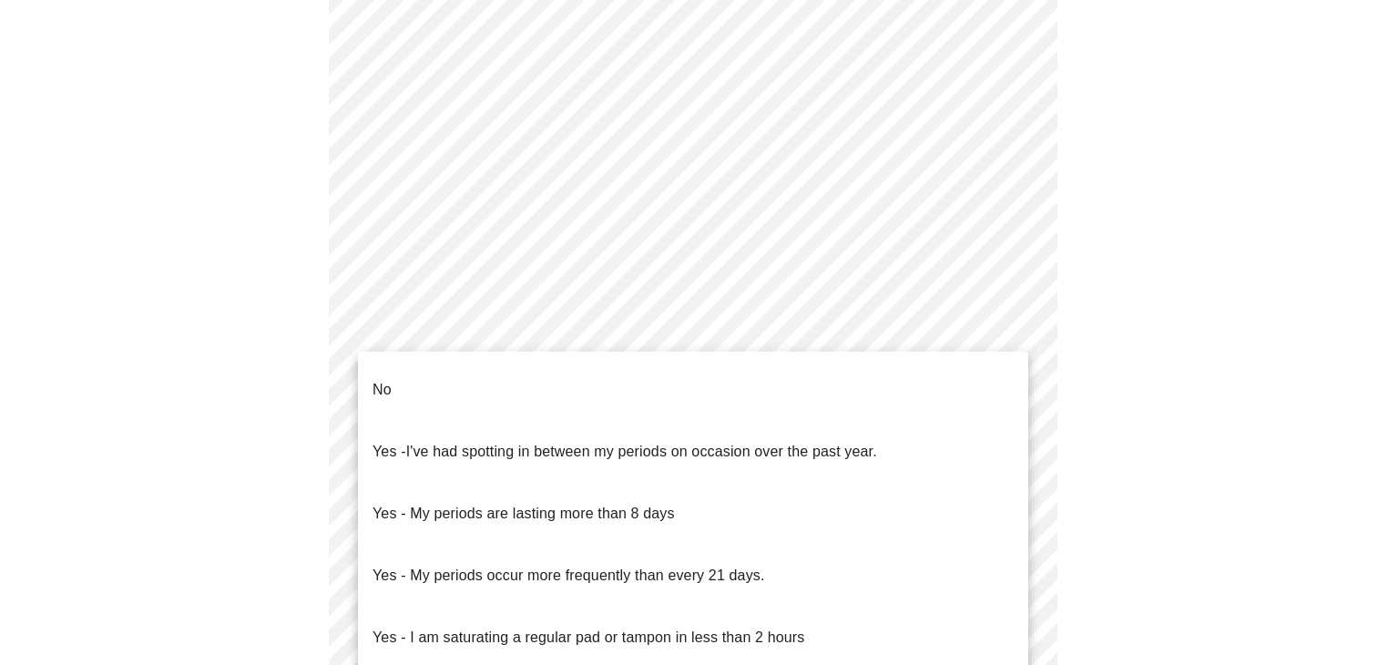
click at [898, 357] on ul "No Yes - I've had spotting in between my periods on occasion over the past year…" at bounding box center [693, 545] width 670 height 386
click at [376, 379] on p "No" at bounding box center [381, 390] width 19 height 22
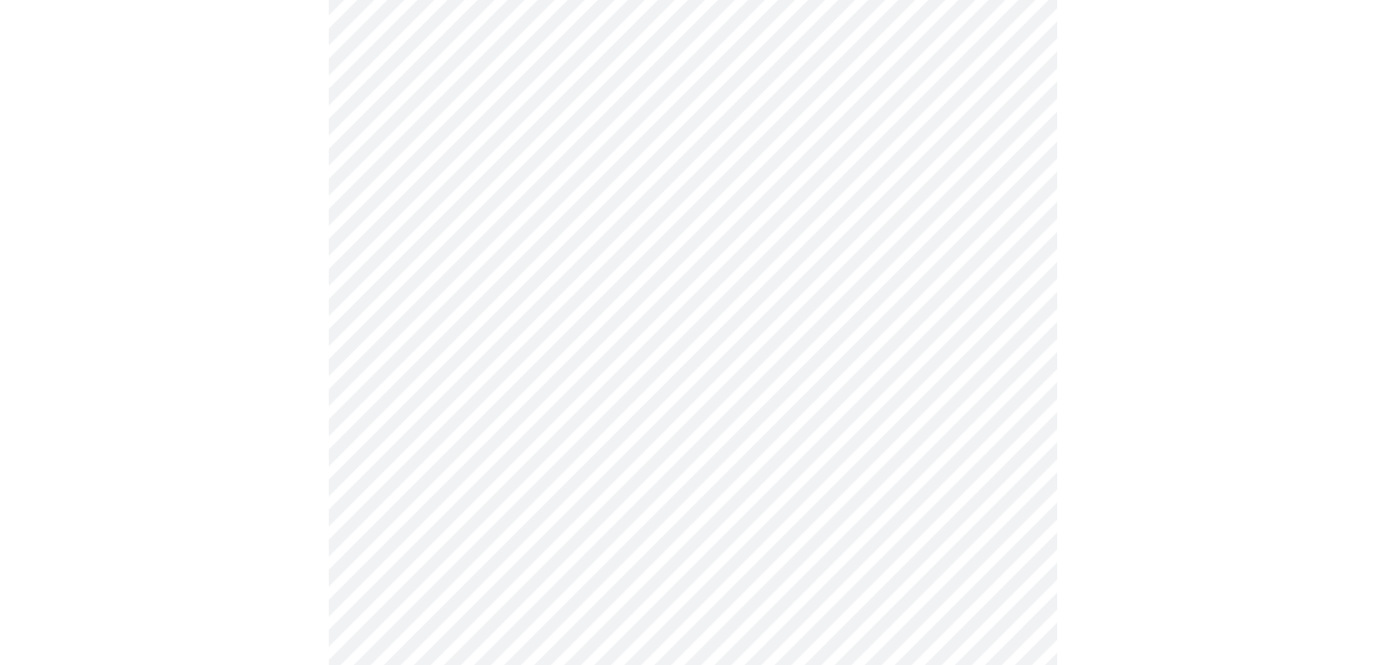
click at [1002, 413] on body "MyMenopauseRx Appointments Messaging Labs Uploads Medications Community Refer a…" at bounding box center [692, 176] width 1371 height 1824
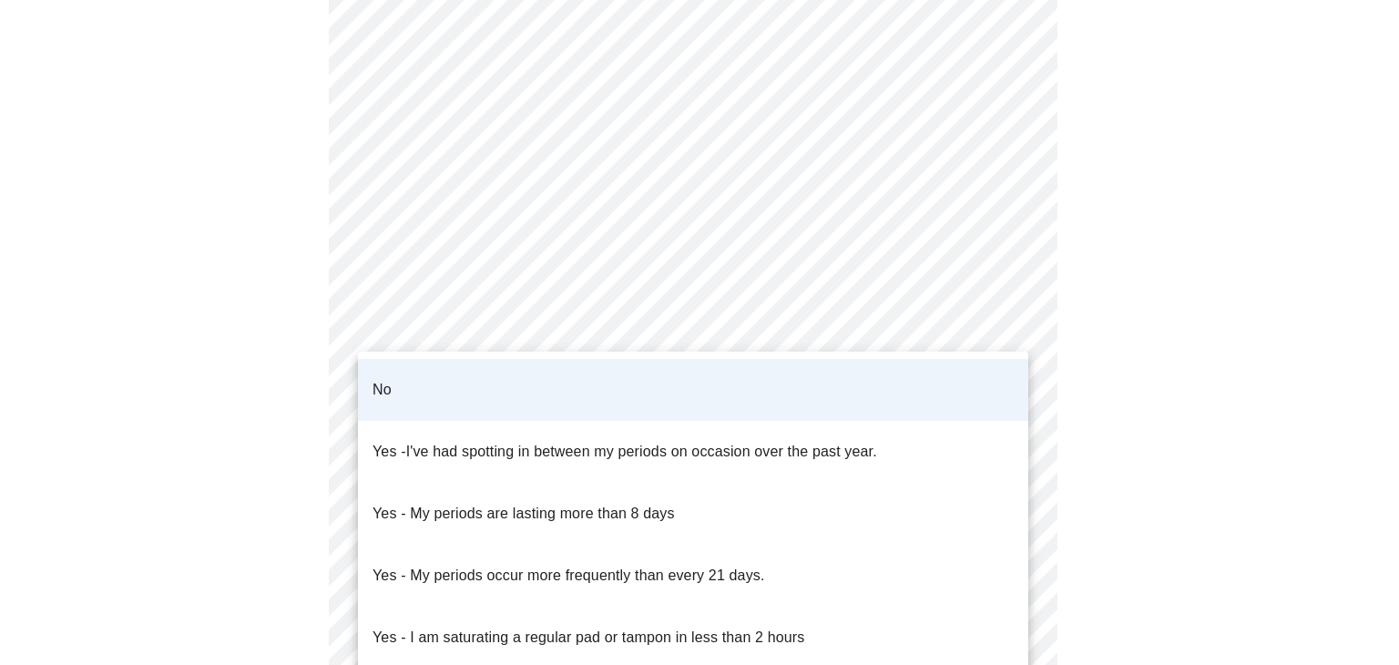
click at [788, 384] on li "No" at bounding box center [693, 390] width 670 height 62
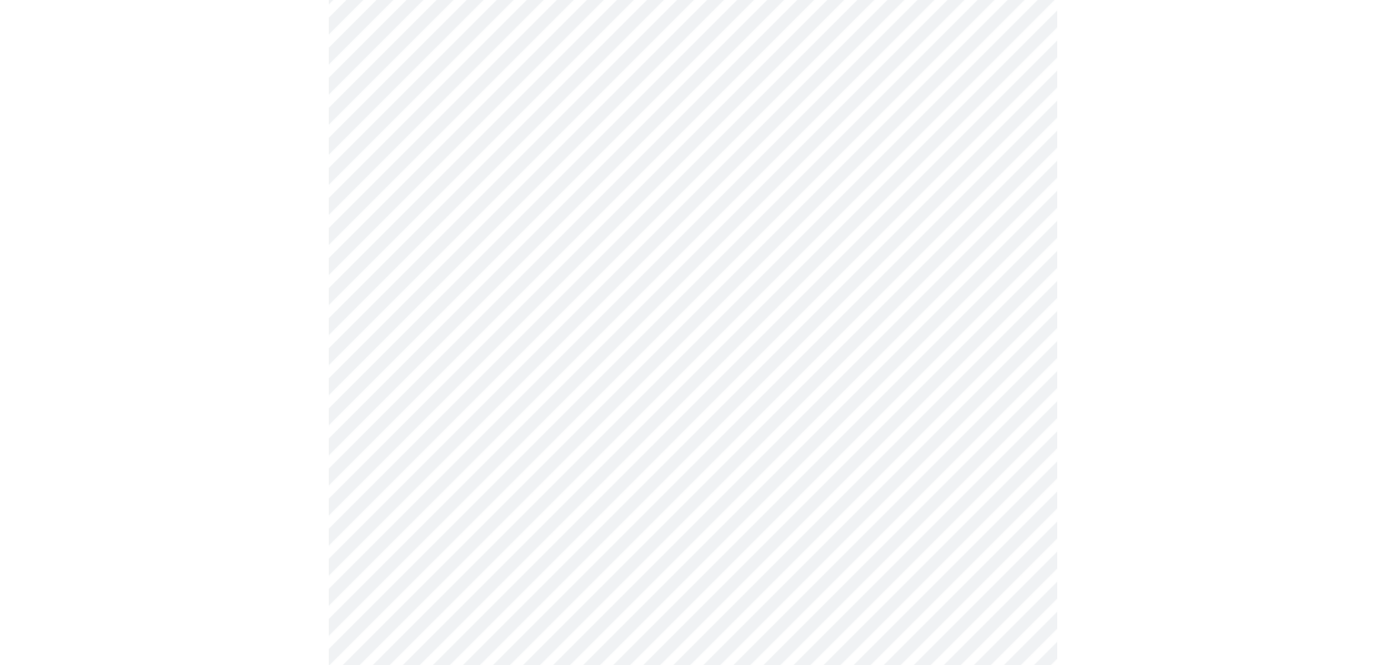
scroll to position [906, 0]
click at [956, 367] on body "MyMenopauseRx Appointments Messaging Labs Uploads Medications Community Refer a…" at bounding box center [692, 13] width 1371 height 1824
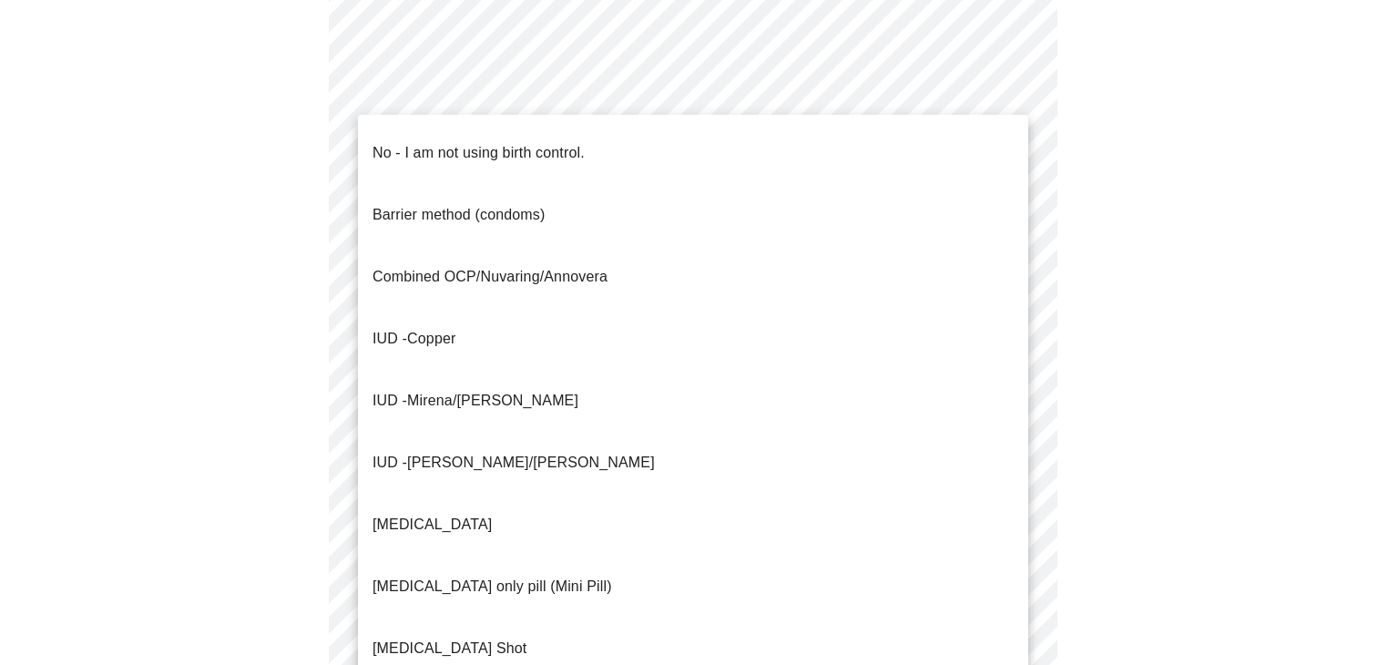
click at [547, 142] on p "No - I am not using birth control." at bounding box center [478, 153] width 212 height 22
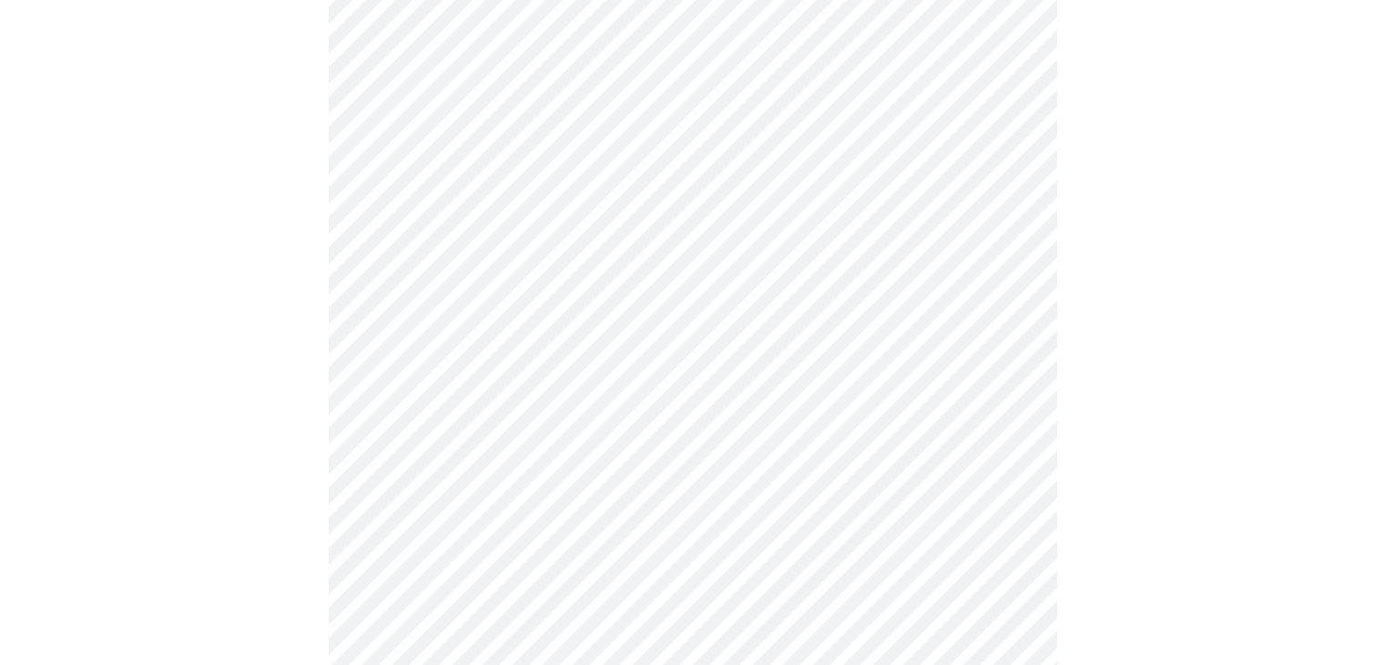
scroll to position [1097, 0]
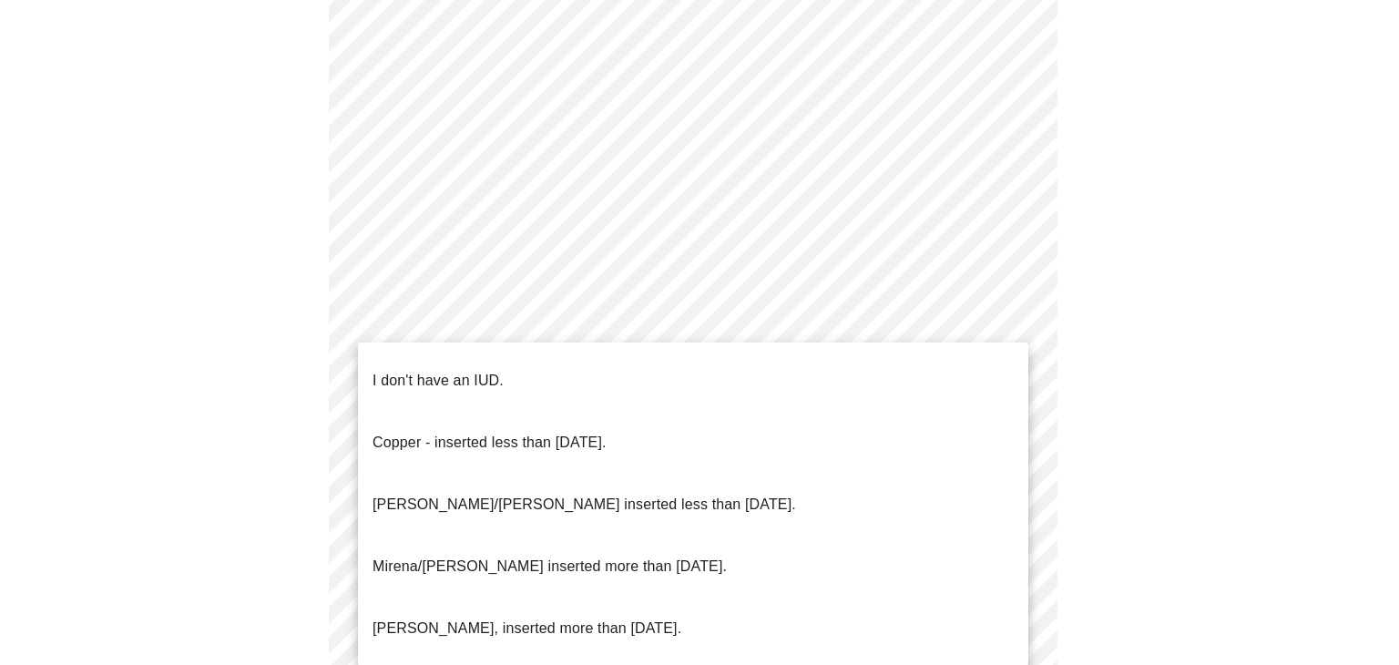
click at [914, 368] on li "I don't have an IUD." at bounding box center [693, 381] width 670 height 62
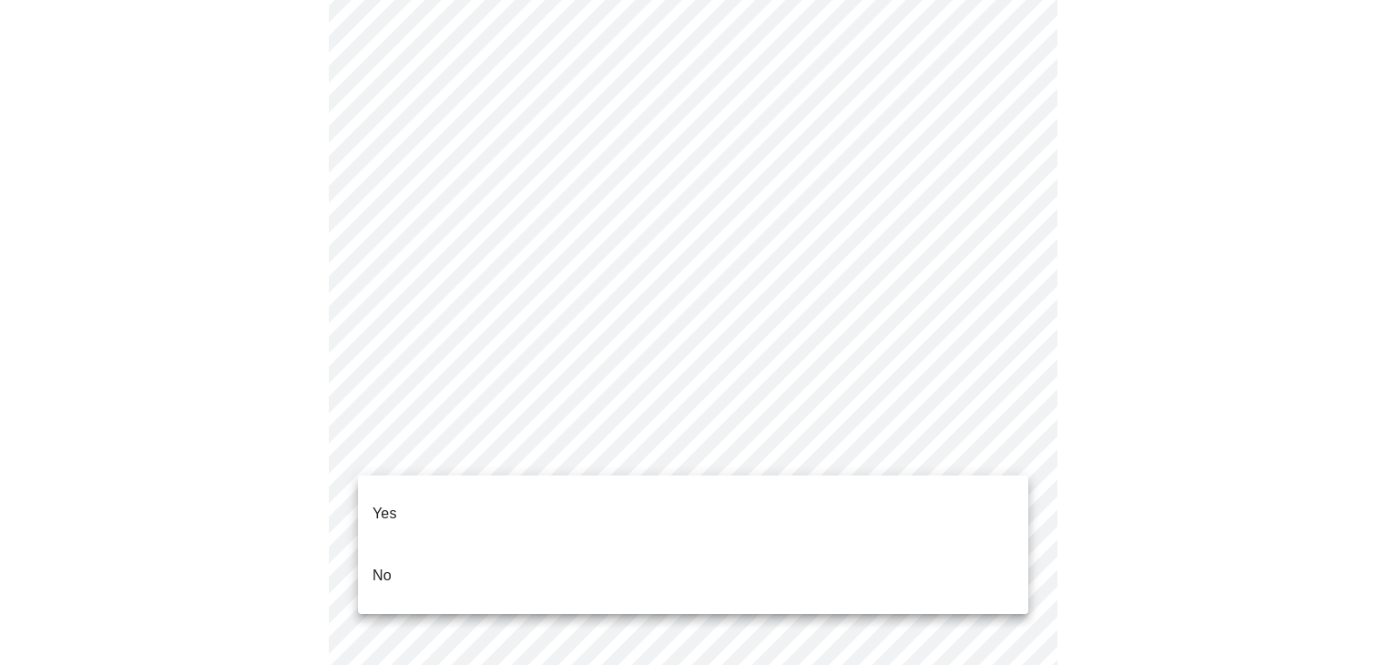
click at [938, 545] on li "No" at bounding box center [693, 576] width 670 height 62
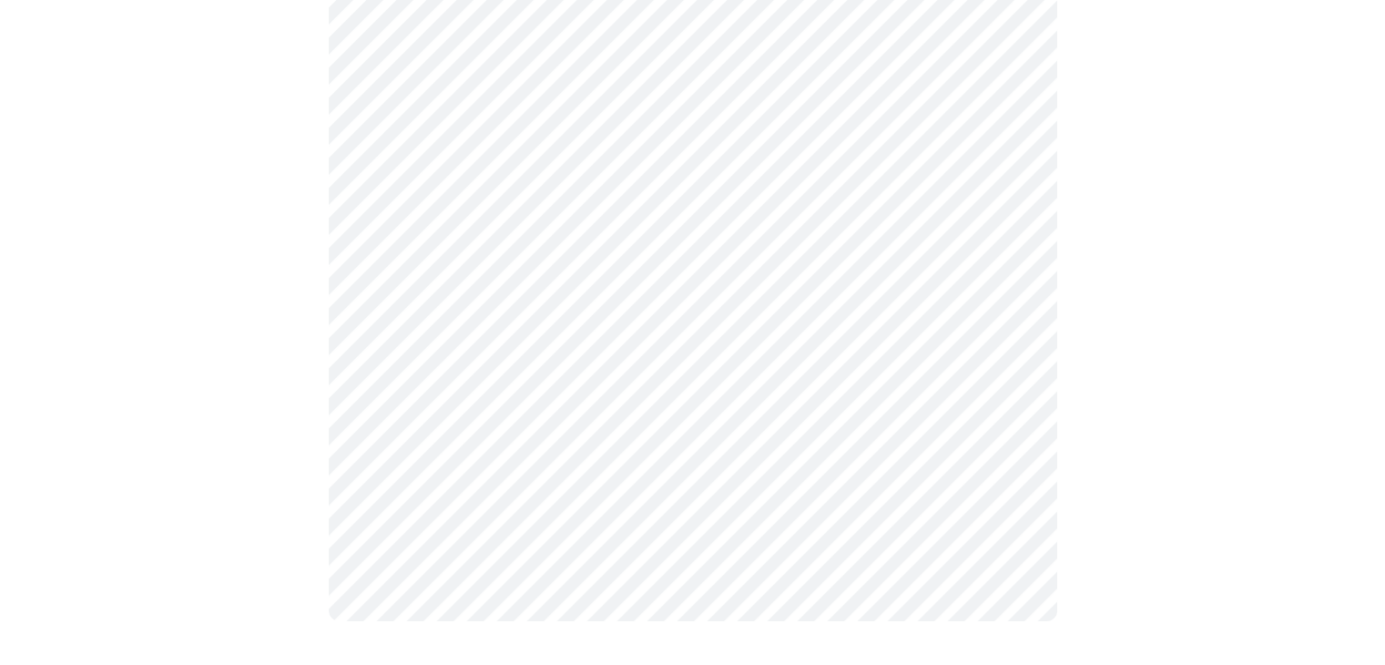
scroll to position [0, 0]
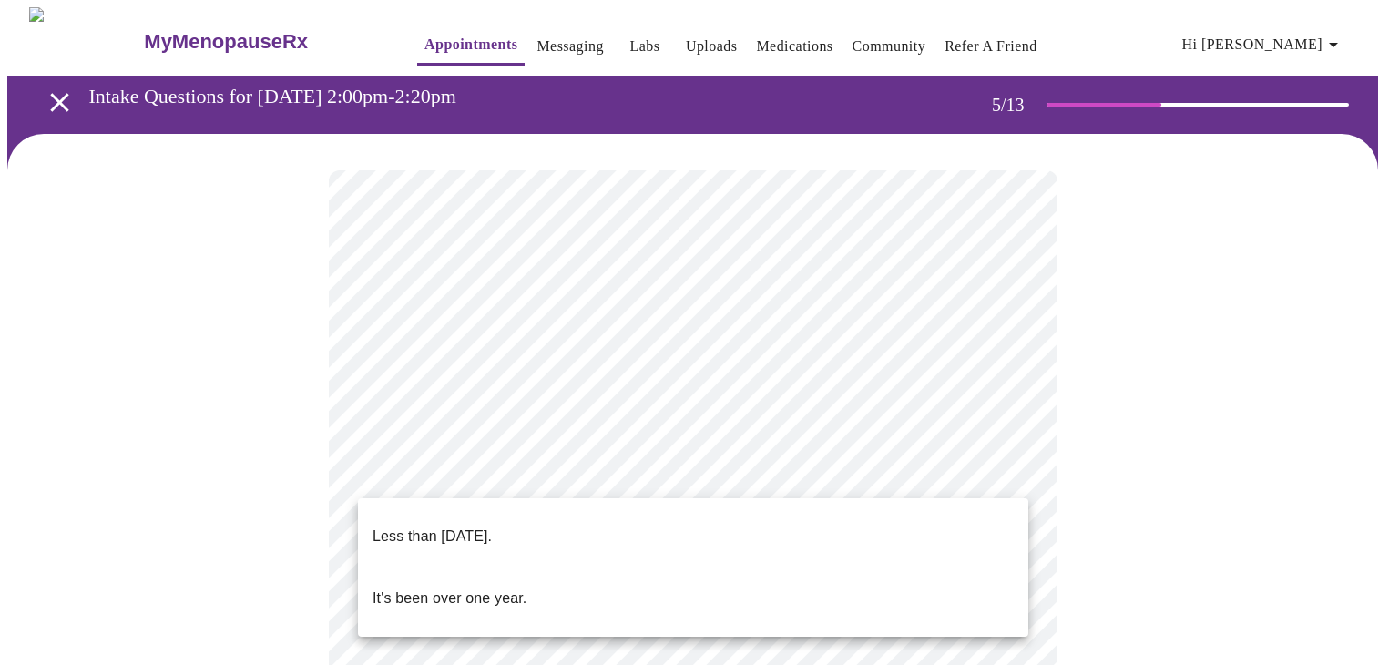
click at [553, 567] on li "It's been over one year." at bounding box center [693, 598] width 670 height 62
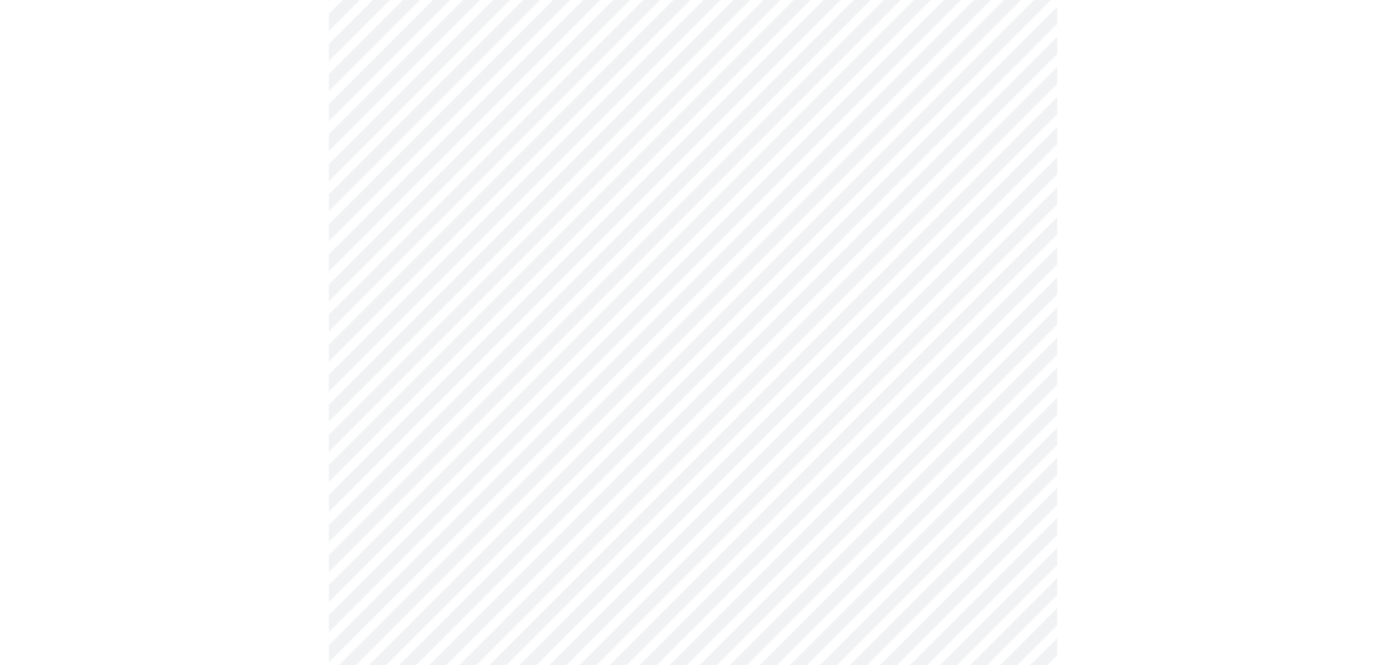
scroll to position [246, 0]
click at [974, 382] on body "MyMenopauseRx Appointments Messaging Labs Uploads Medications Community Refer a…" at bounding box center [692, 493] width 1371 height 1464
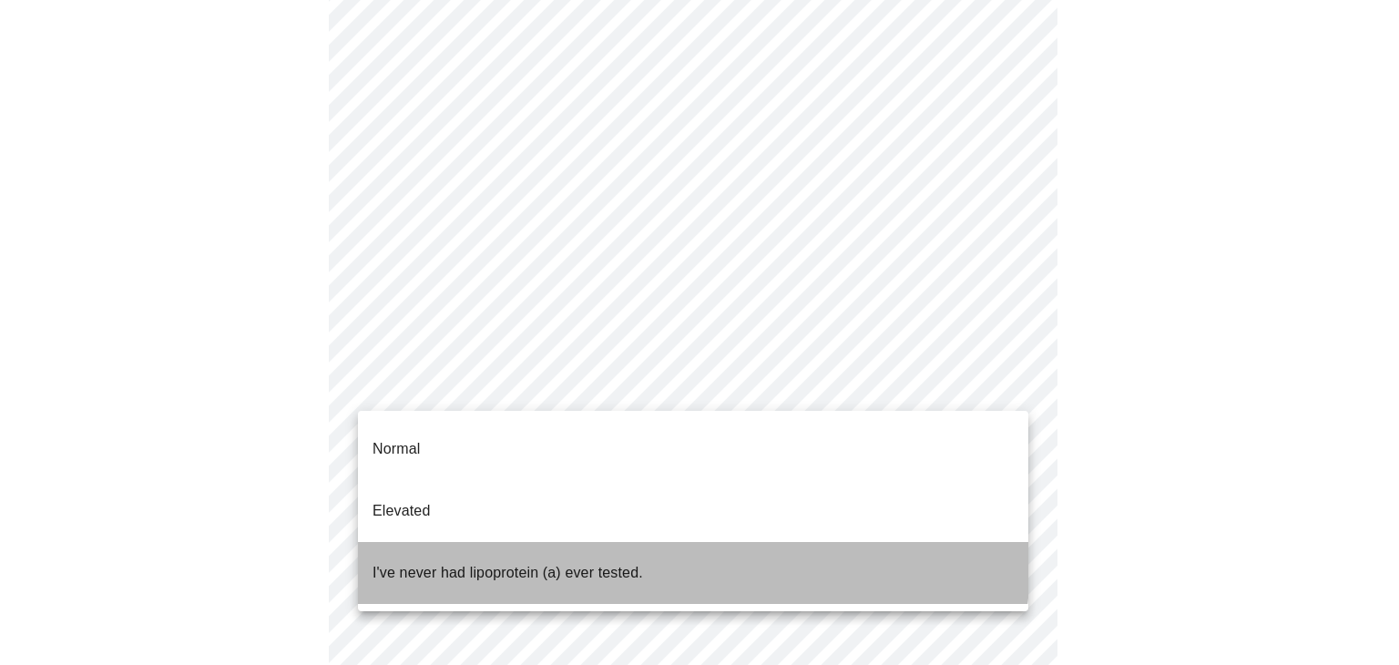
click at [650, 542] on li "I've never had lipoprotein (a) ever tested." at bounding box center [693, 573] width 670 height 62
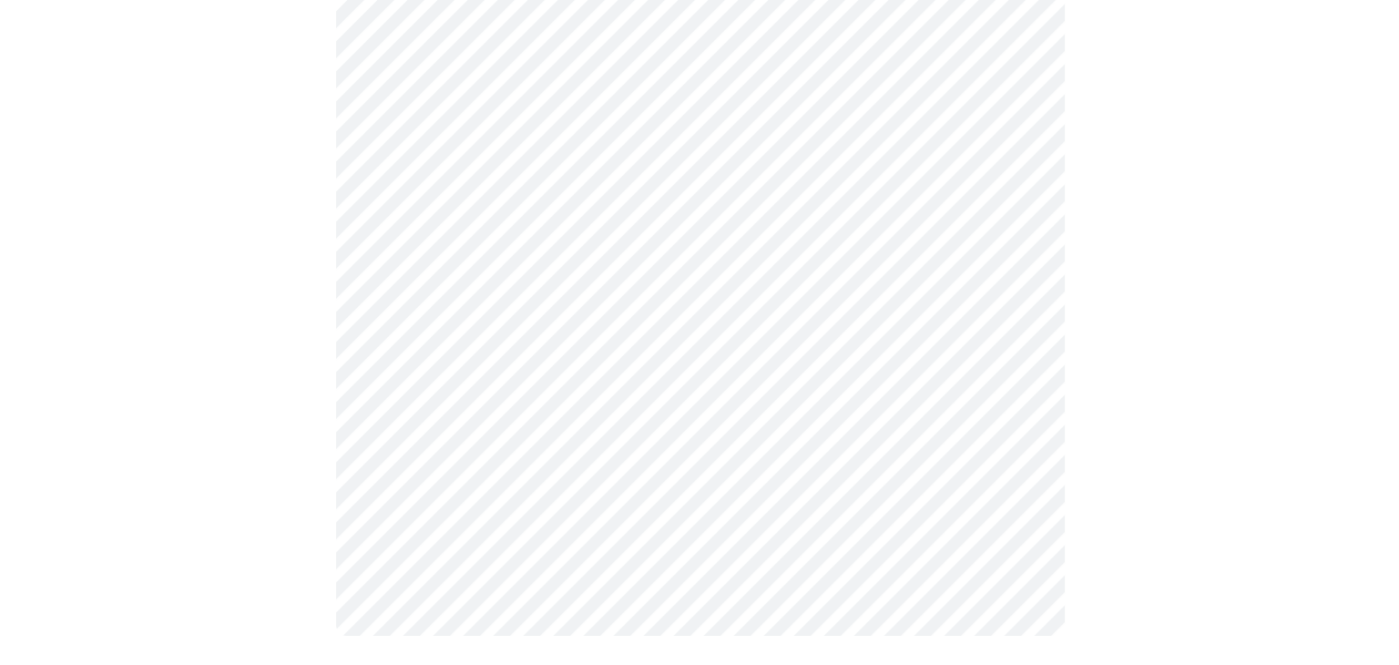
scroll to position [0, 0]
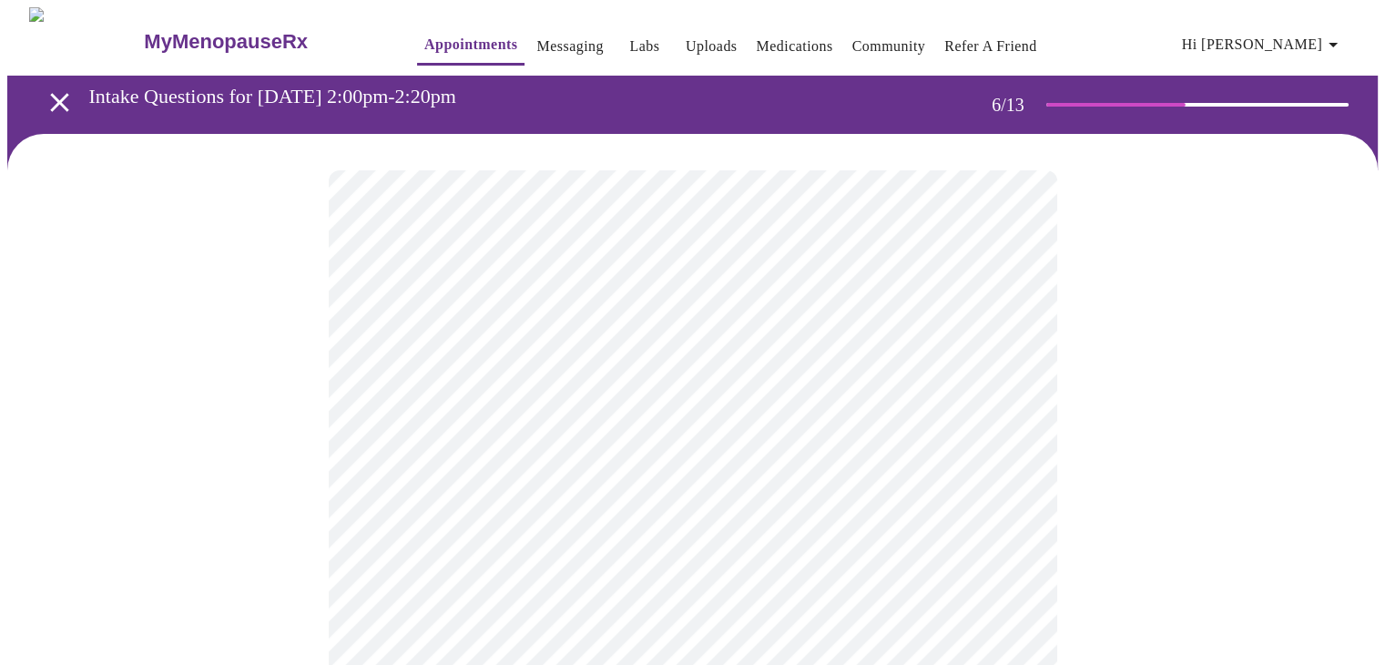
click at [608, 515] on body "MyMenopauseRx Appointments Messaging Labs Uploads Medications Community Refer a…" at bounding box center [692, 493] width 1371 height 972
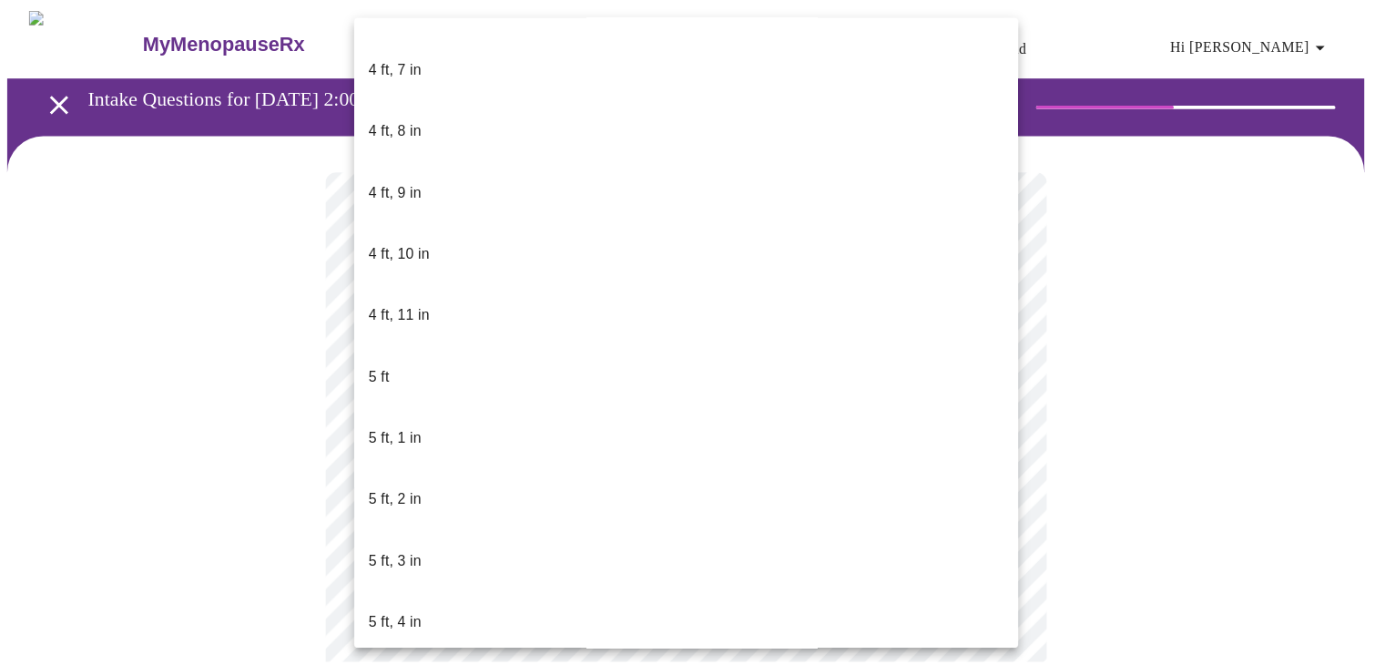
scroll to position [1169, 0]
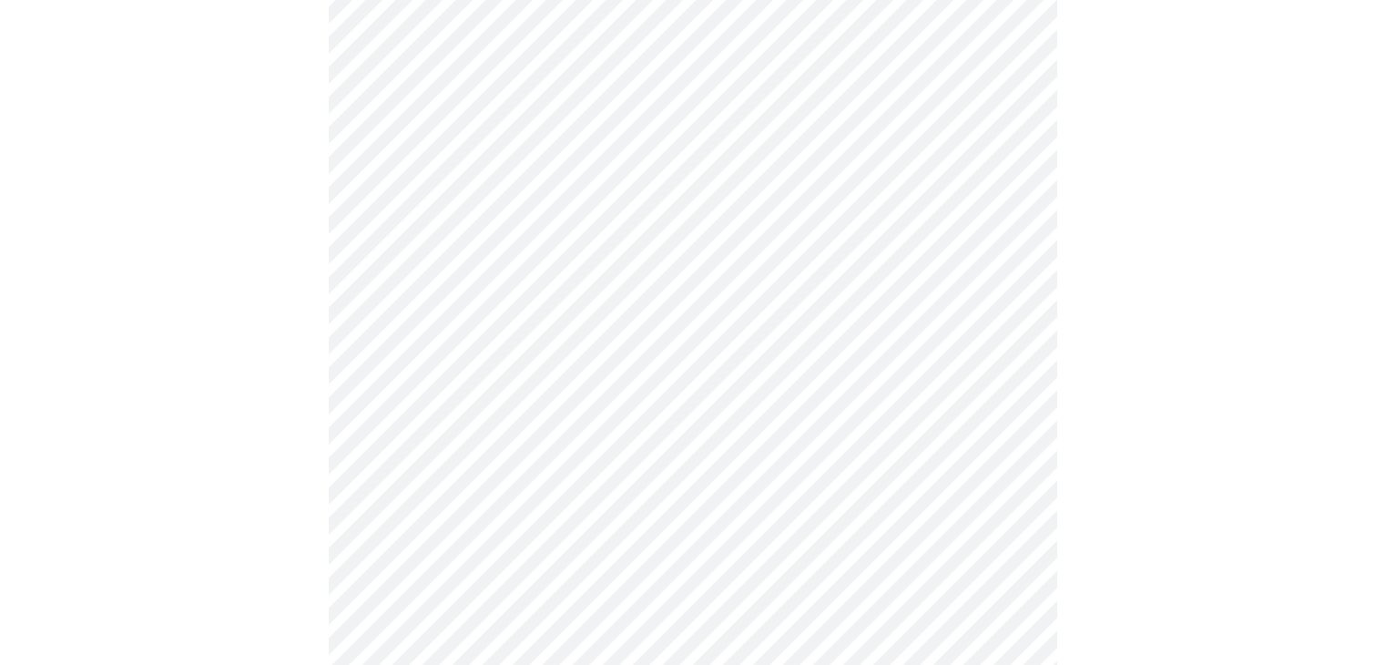
scroll to position [4674, 0]
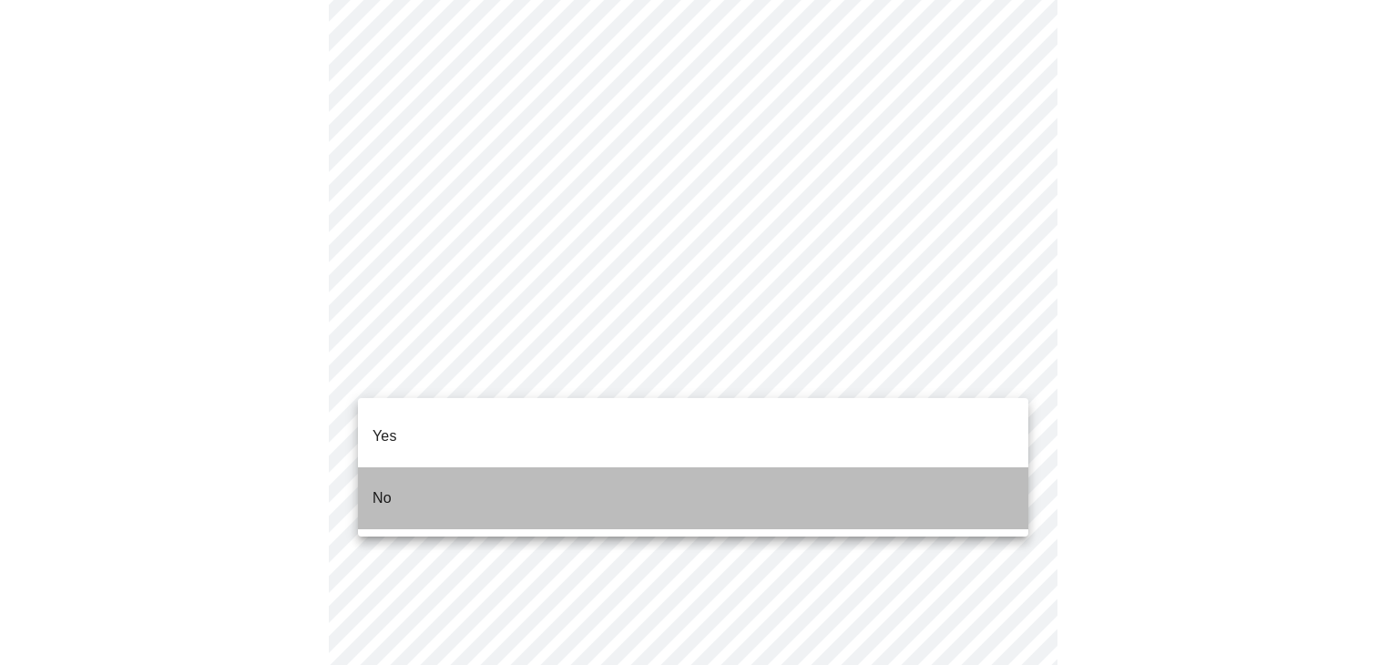
click at [898, 475] on li "No" at bounding box center [693, 498] width 670 height 62
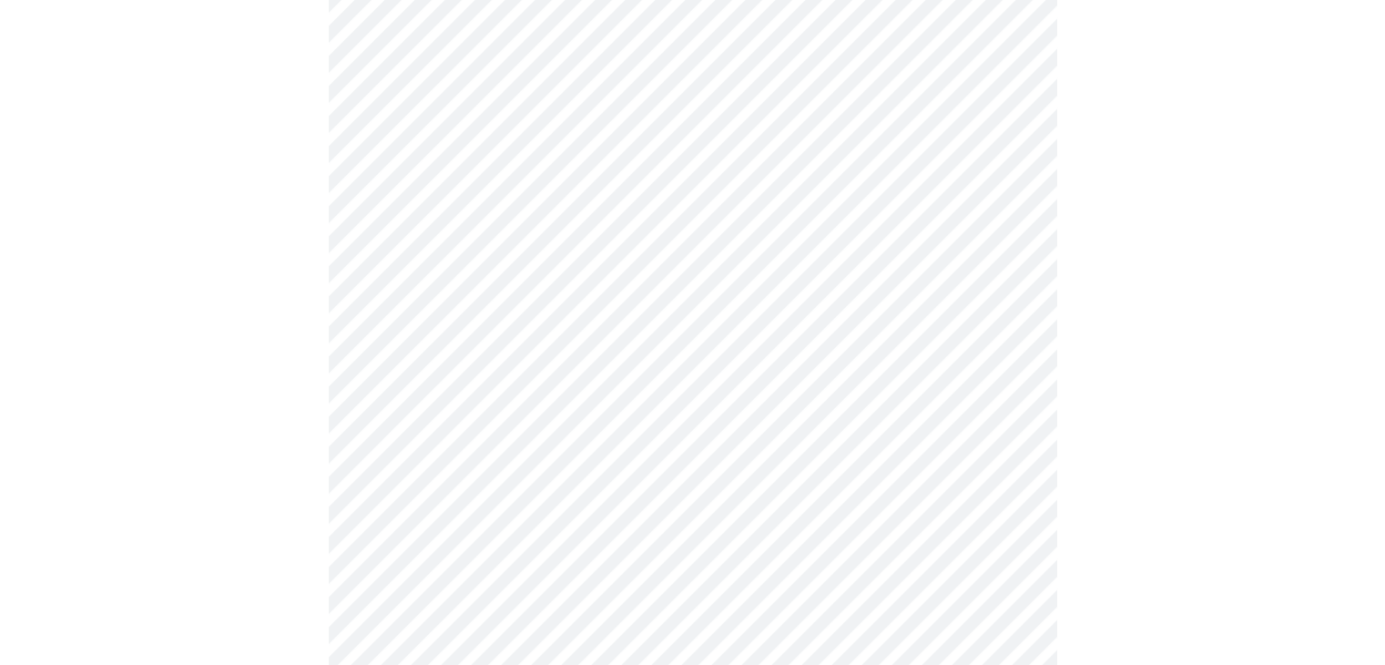
scroll to position [1049, 0]
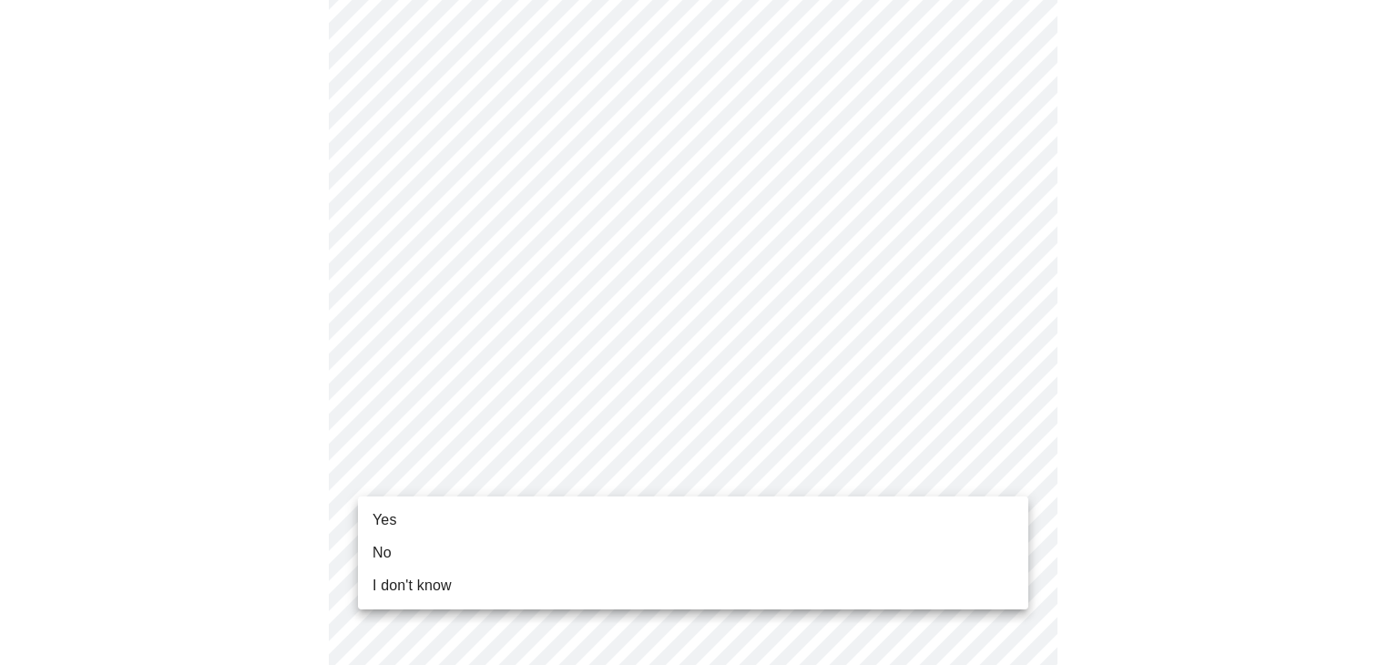
click at [914, 509] on li "Yes" at bounding box center [693, 520] width 670 height 33
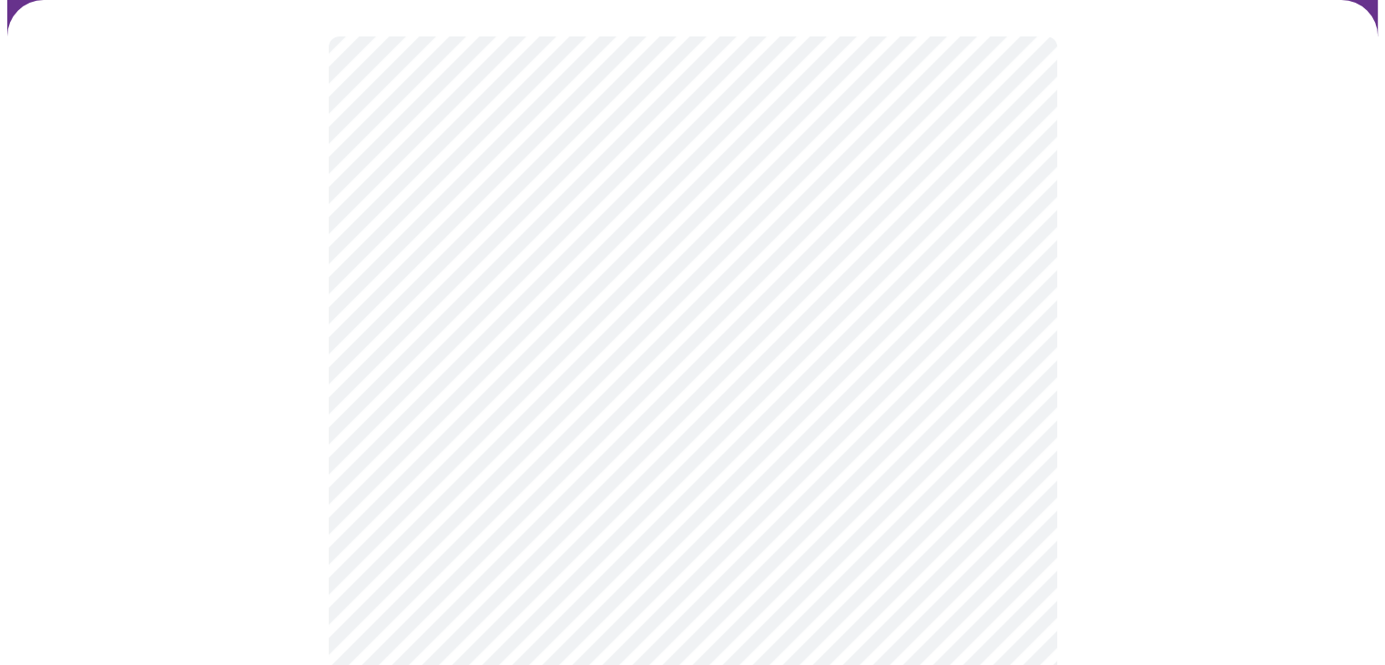
scroll to position [138, 0]
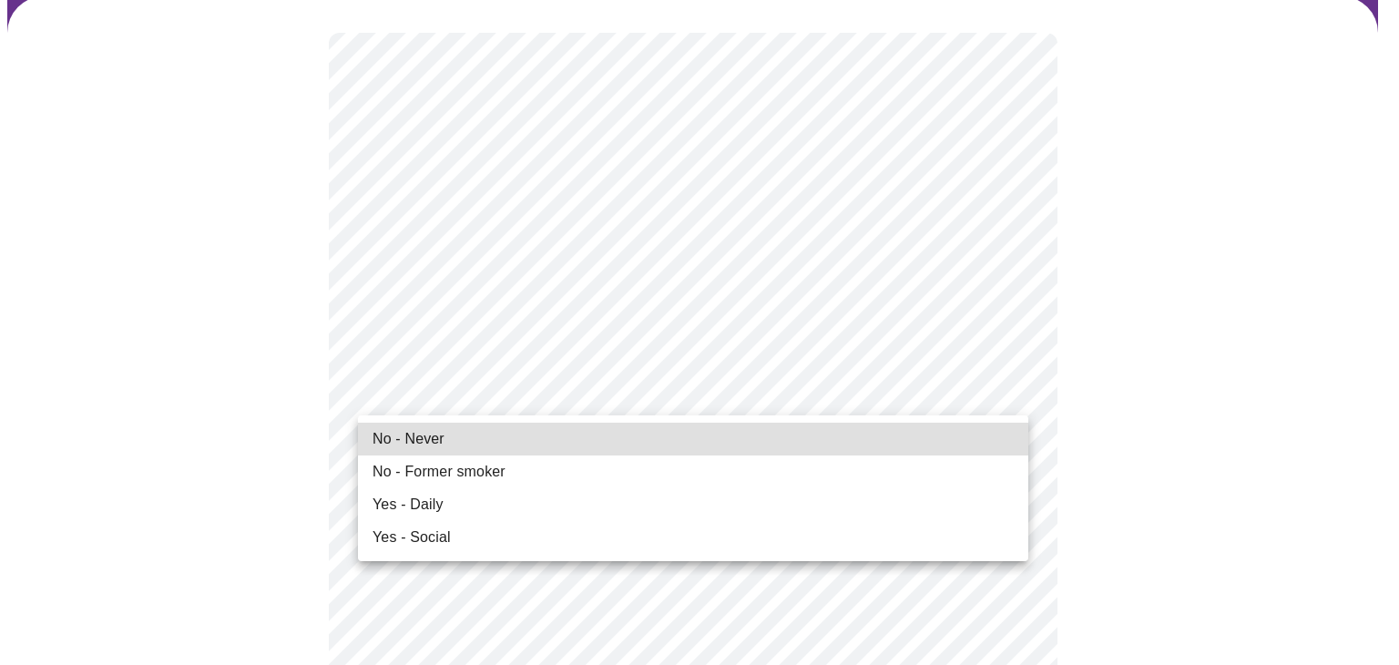
click at [903, 432] on li "No - Never" at bounding box center [693, 439] width 670 height 33
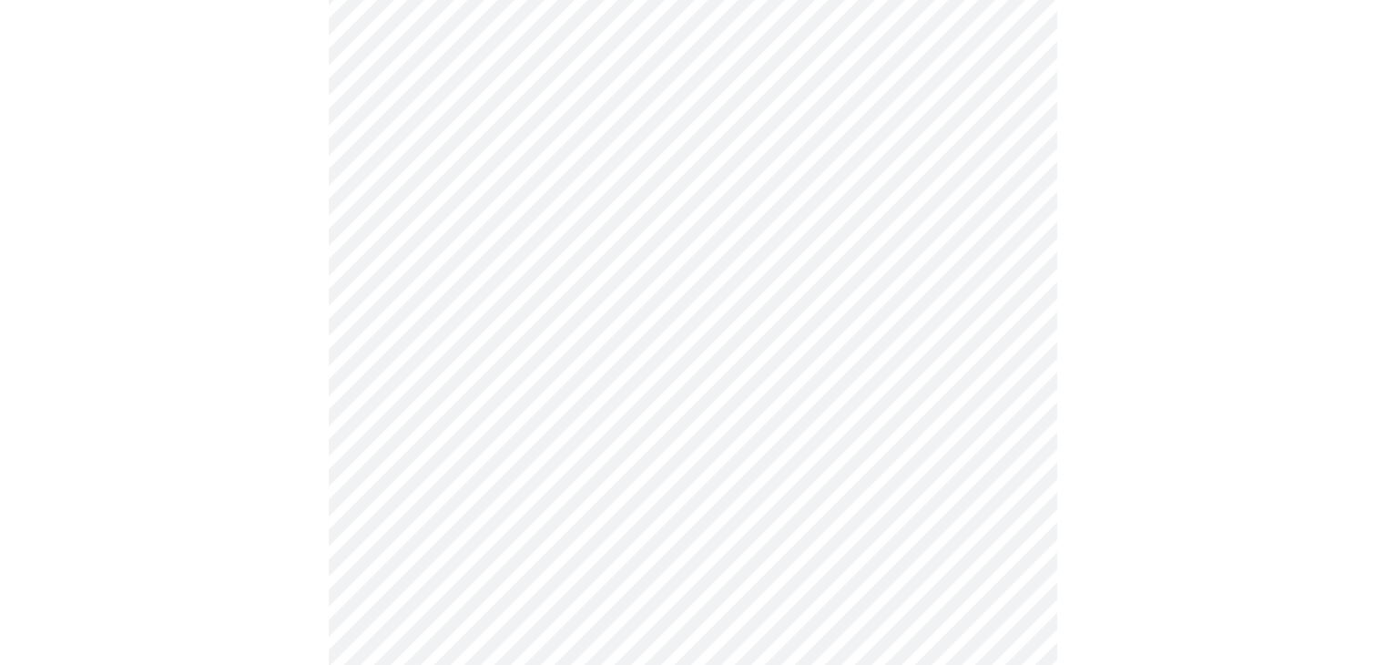
scroll to position [462, 0]
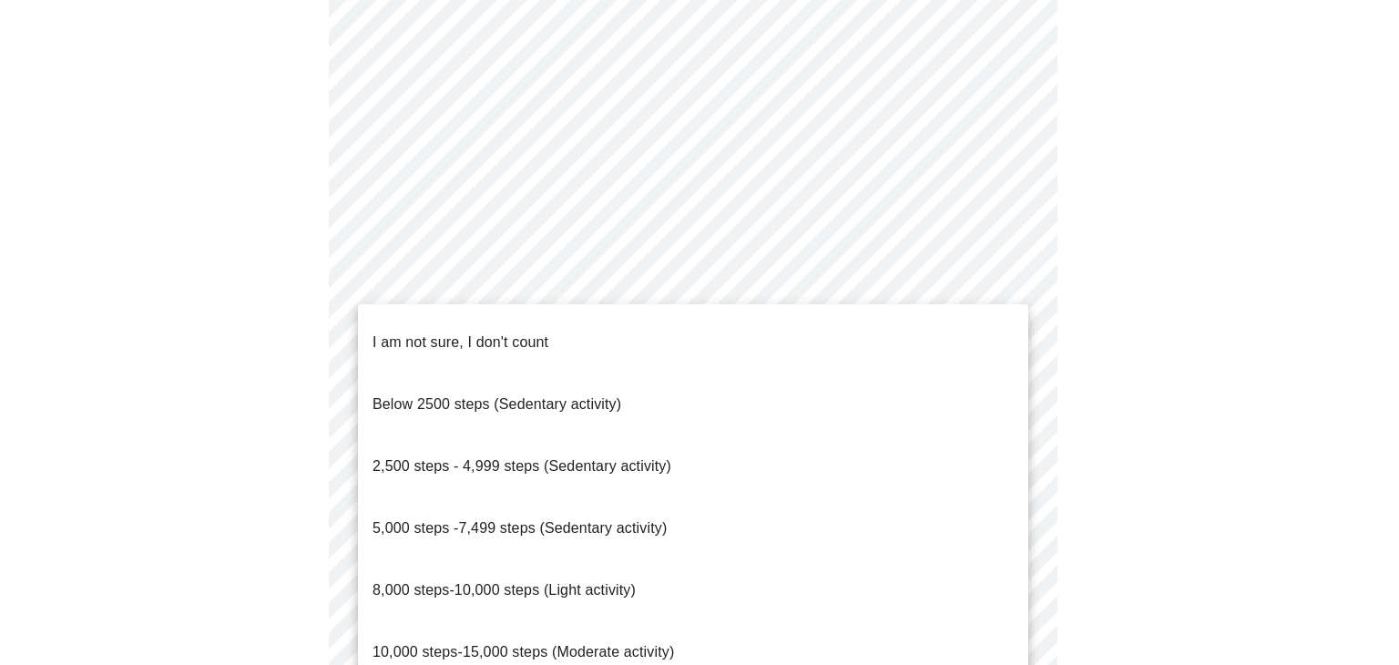
click at [550, 582] on span "8,000 steps-10,000 steps (Light activity)" at bounding box center [503, 589] width 263 height 15
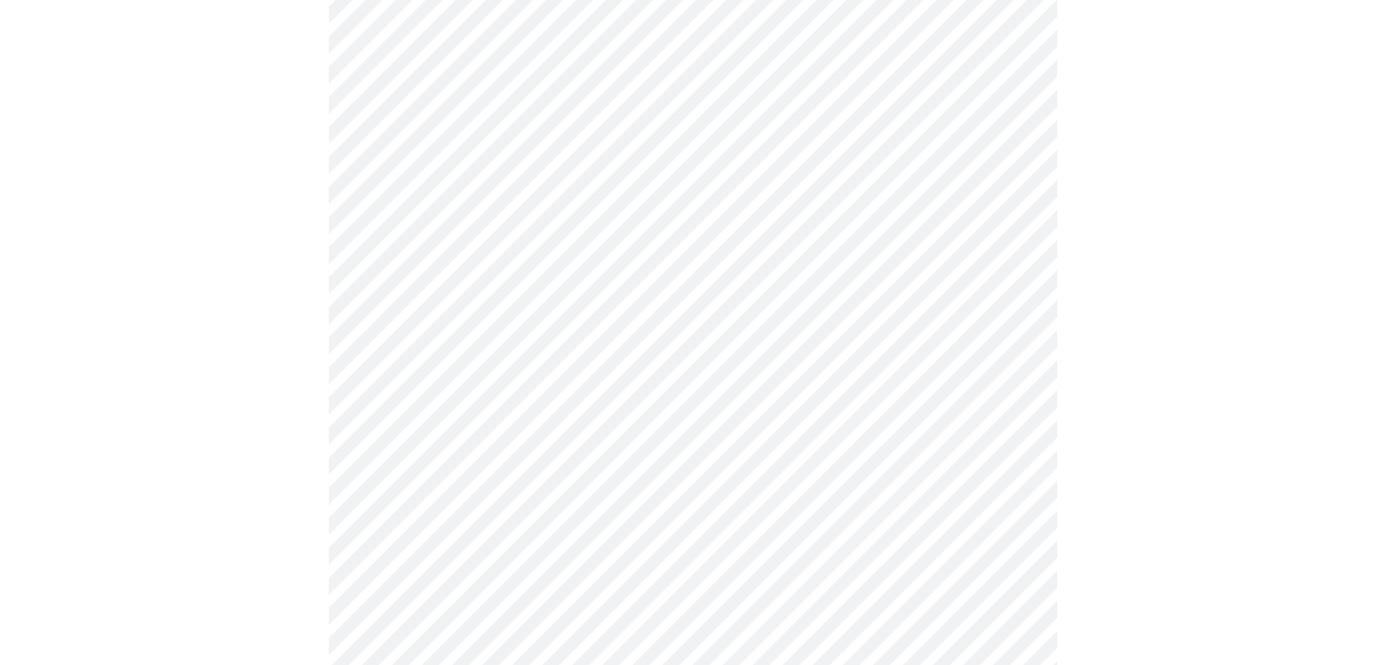
scroll to position [1670, 0]
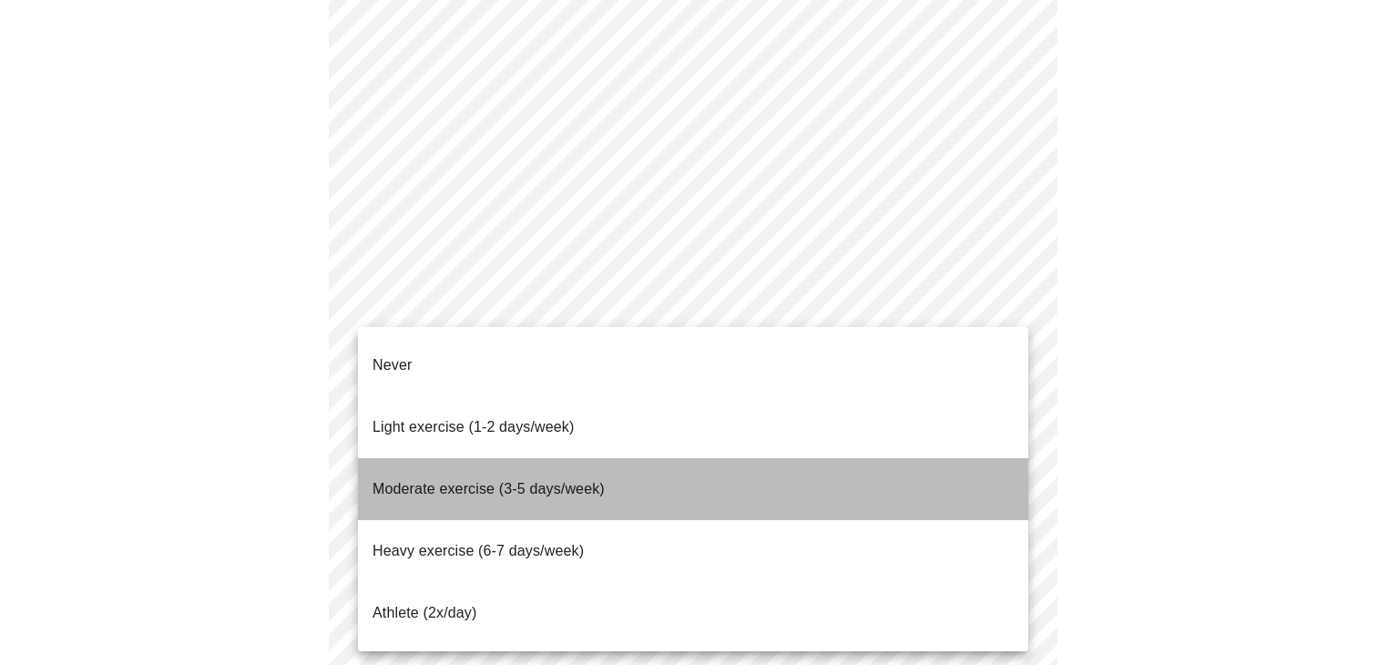
click at [536, 481] on span "Moderate exercise (3-5 days/week)" at bounding box center [488, 488] width 232 height 15
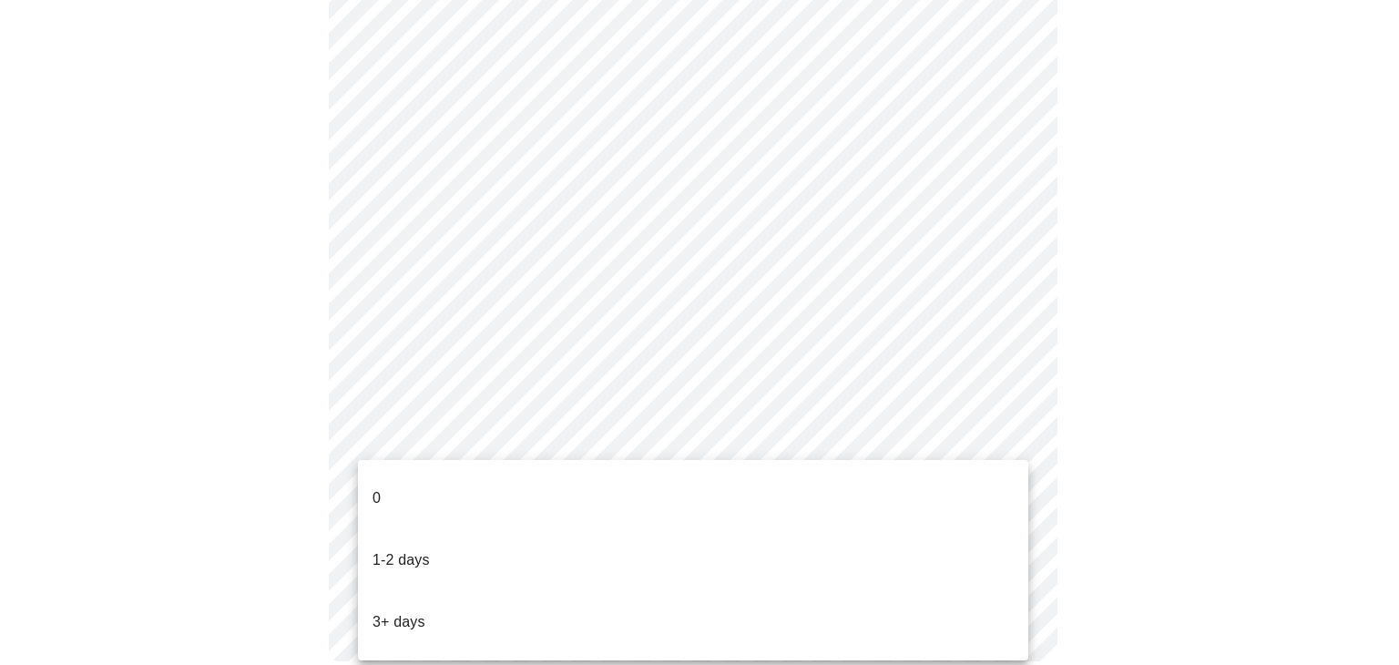
click at [831, 591] on li "3+ days" at bounding box center [693, 622] width 670 height 62
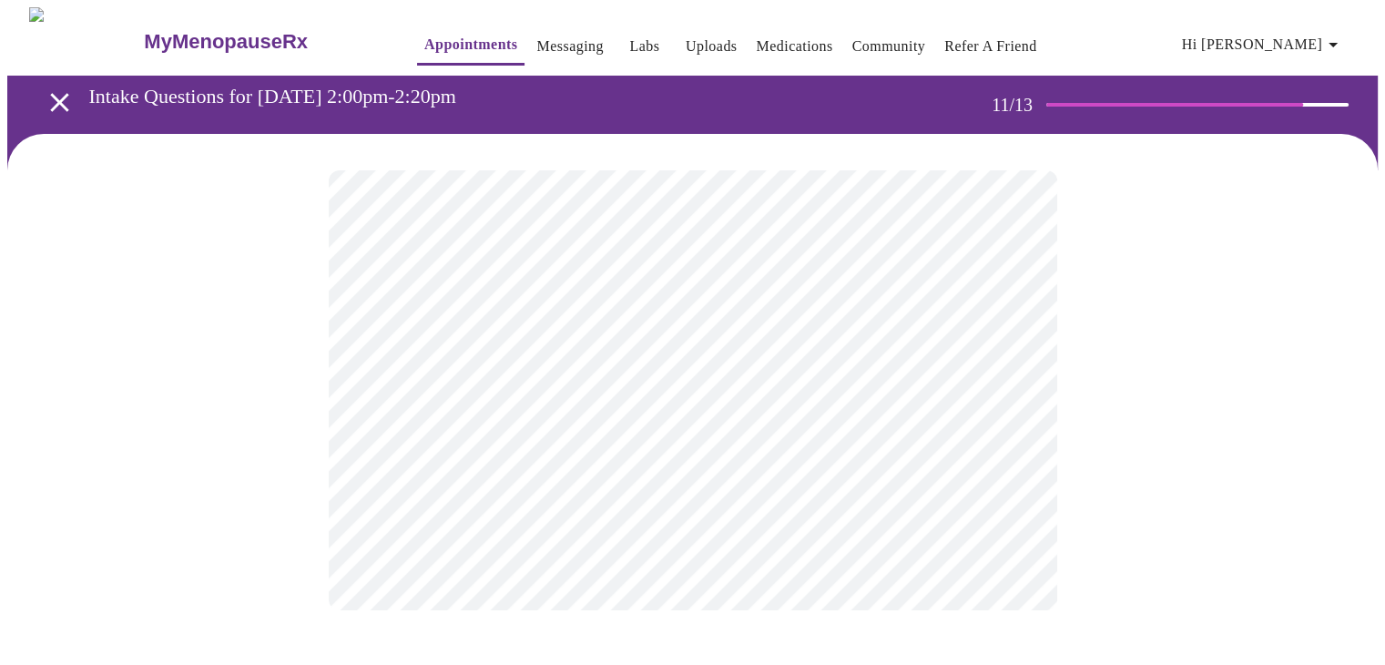
scroll to position [0, 0]
click at [878, 370] on body "MyMenopauseRx Appointments Messaging Labs Uploads Medications Community Refer a…" at bounding box center [699, 309] width 1384 height 605
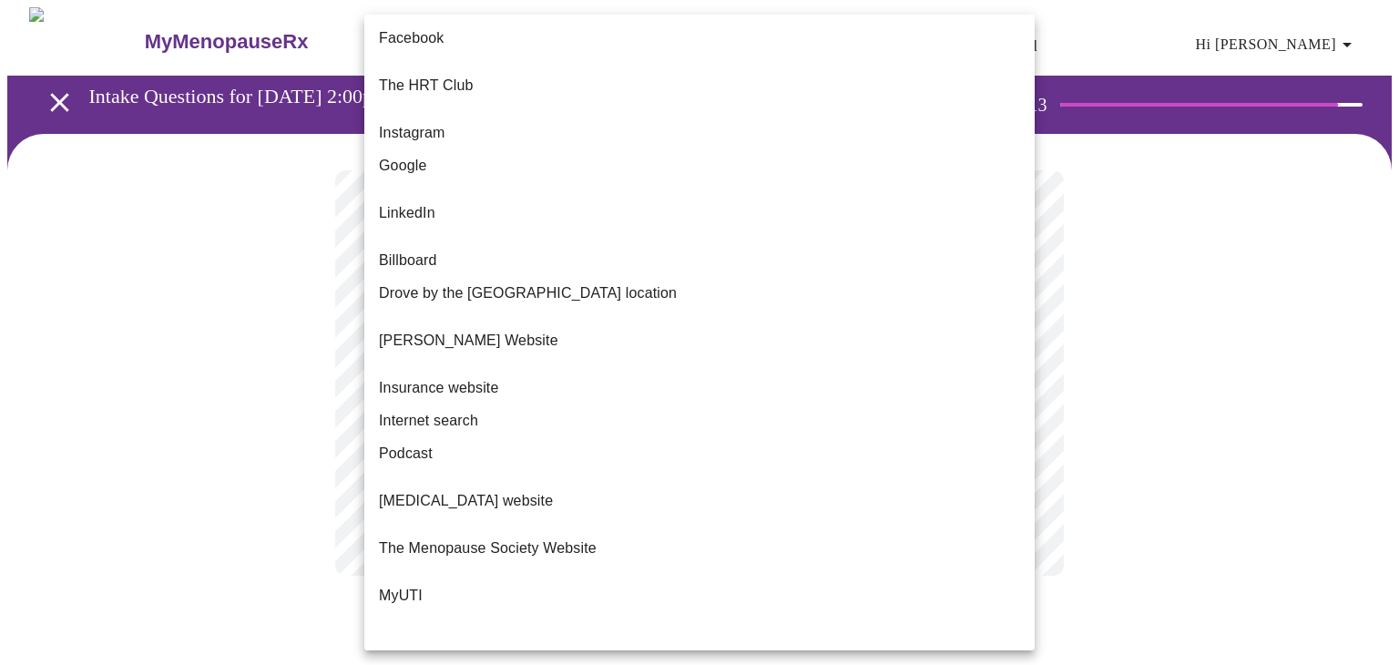
click at [413, 75] on p "The HRT Club" at bounding box center [426, 86] width 94 height 22
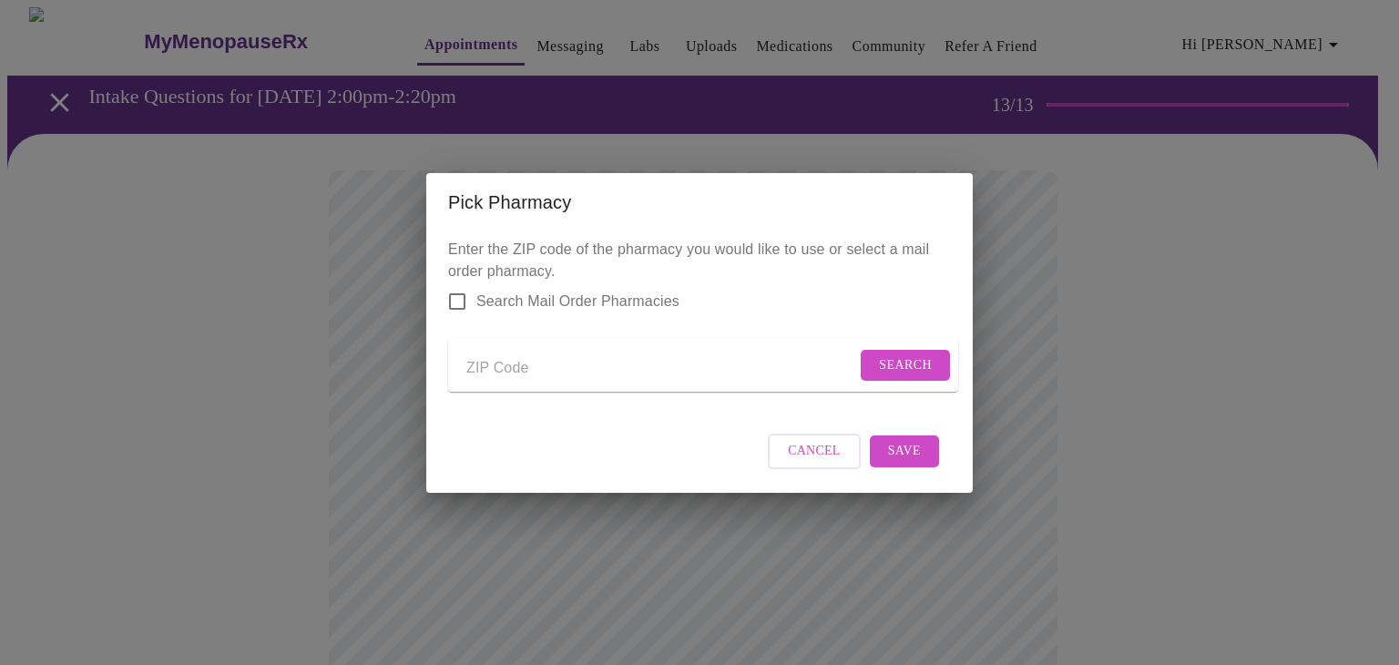
click at [533, 358] on input "Send a message to your care team" at bounding box center [661, 368] width 390 height 29
type input "49690"
click at [907, 358] on span "Search" at bounding box center [905, 365] width 53 height 23
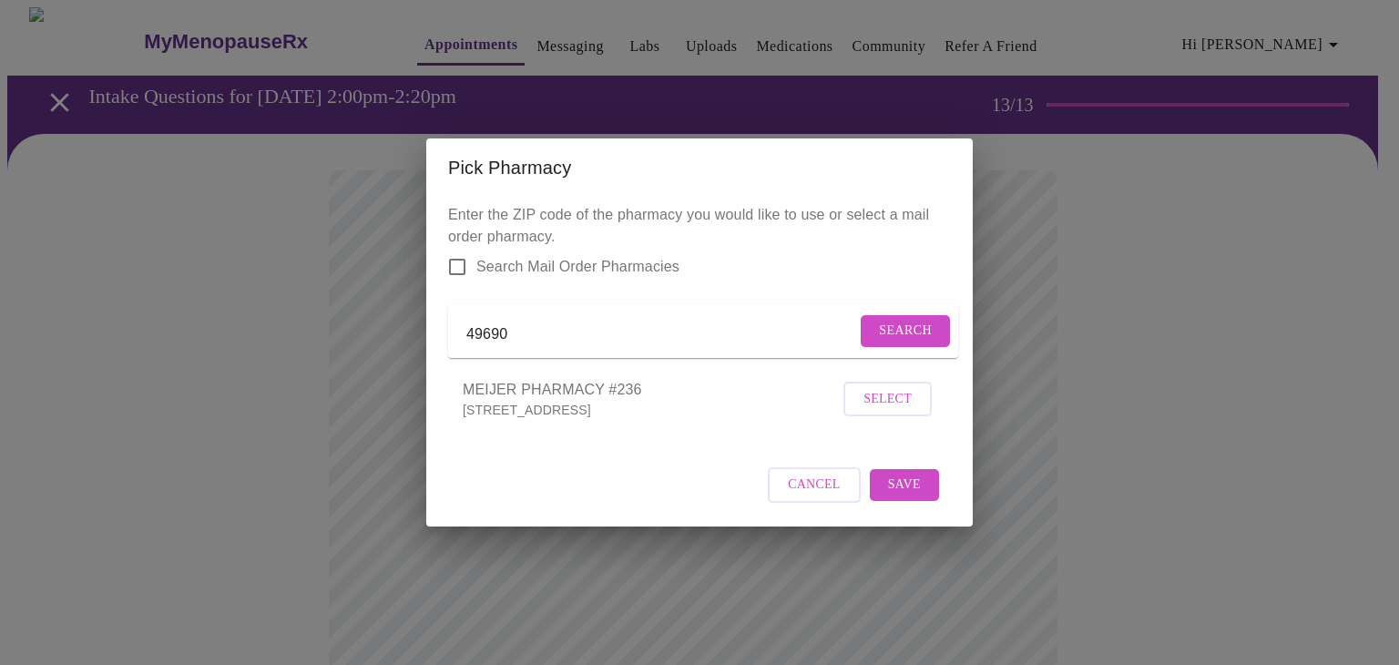
click at [450, 254] on input "Search Mail Order Pharmacies" at bounding box center [457, 267] width 38 height 38
checkbox input "true"
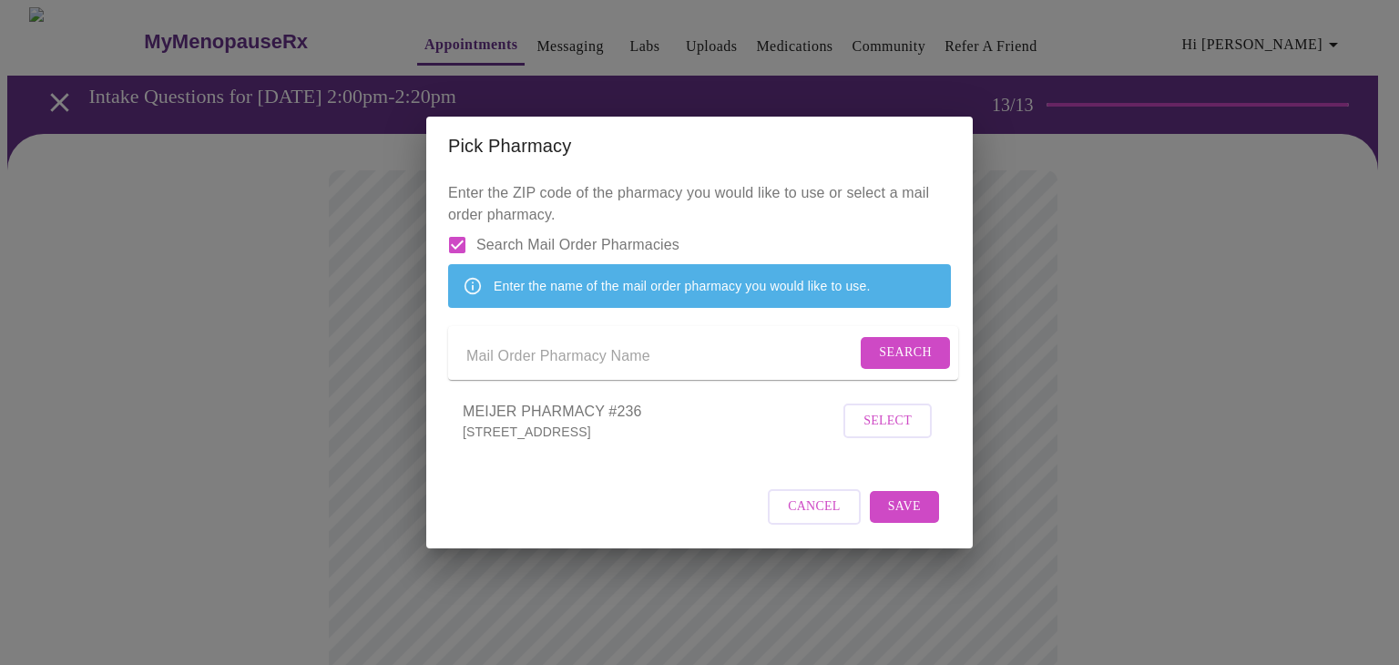
click at [886, 433] on span "Select" at bounding box center [887, 421] width 48 height 23
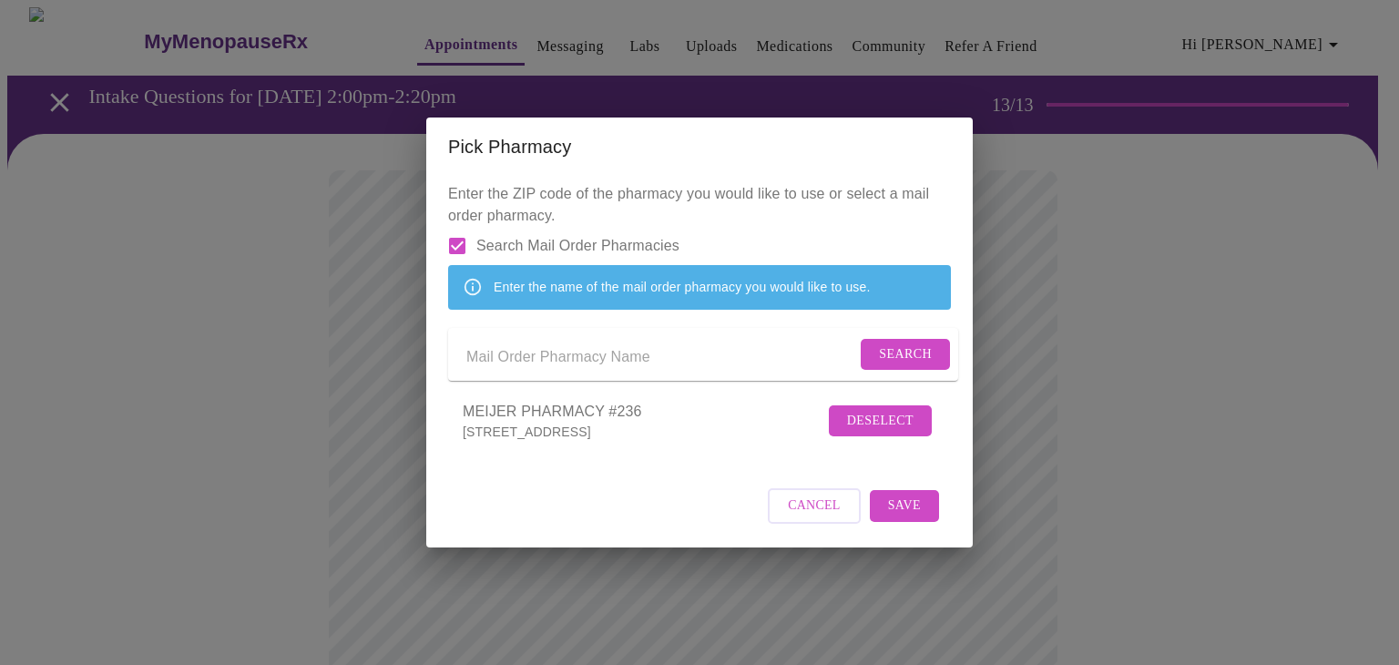
click at [912, 517] on span "Save" at bounding box center [904, 506] width 33 height 23
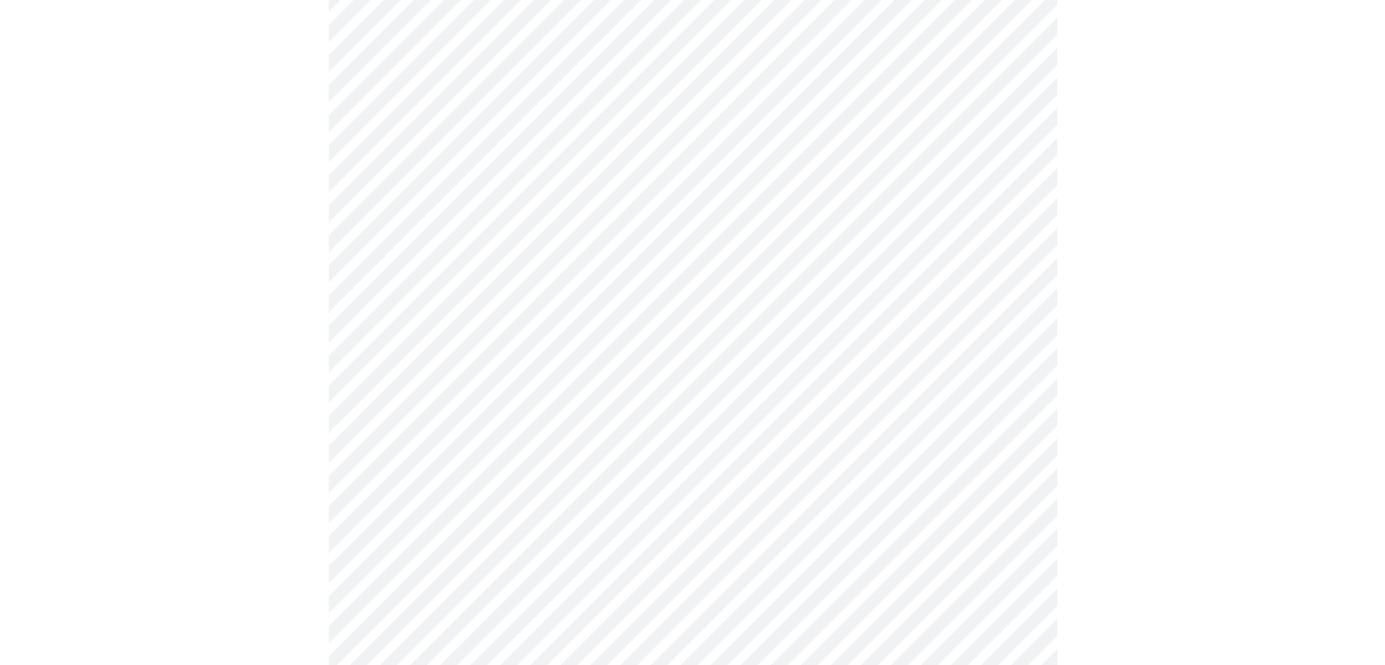
scroll to position [702, 0]
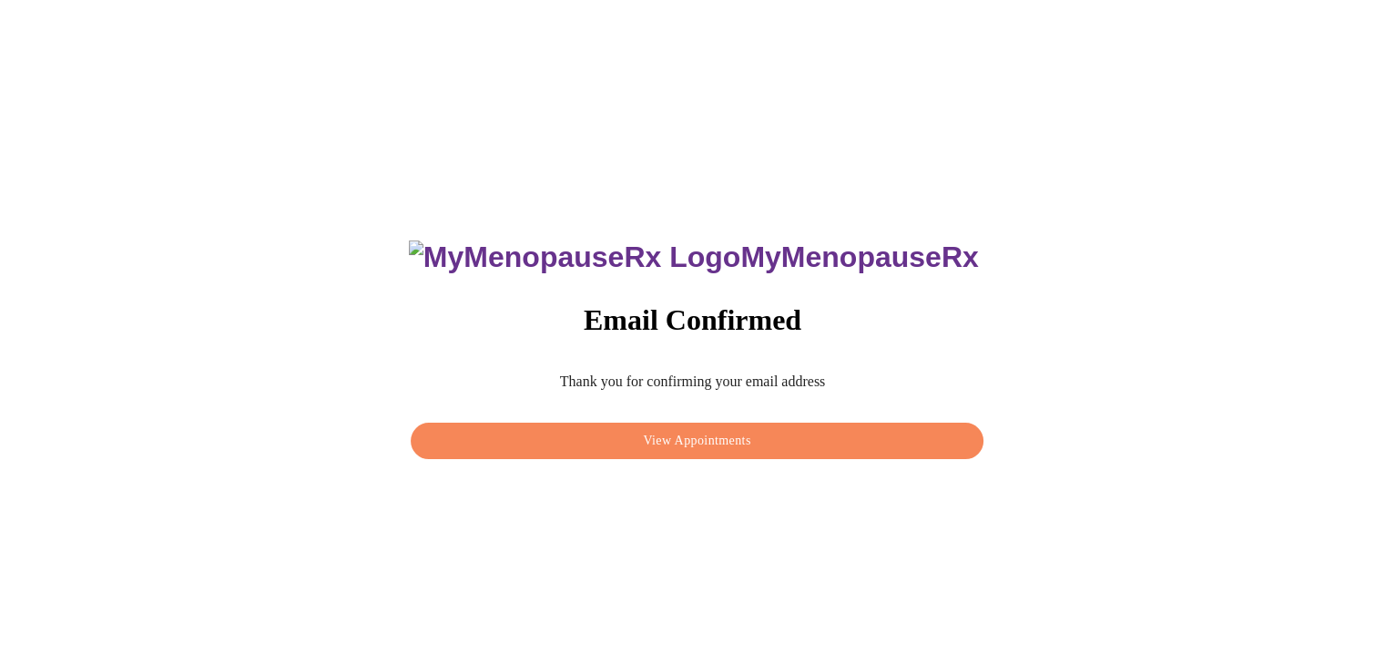
click at [776, 436] on span "View Appointments" at bounding box center [697, 441] width 530 height 23
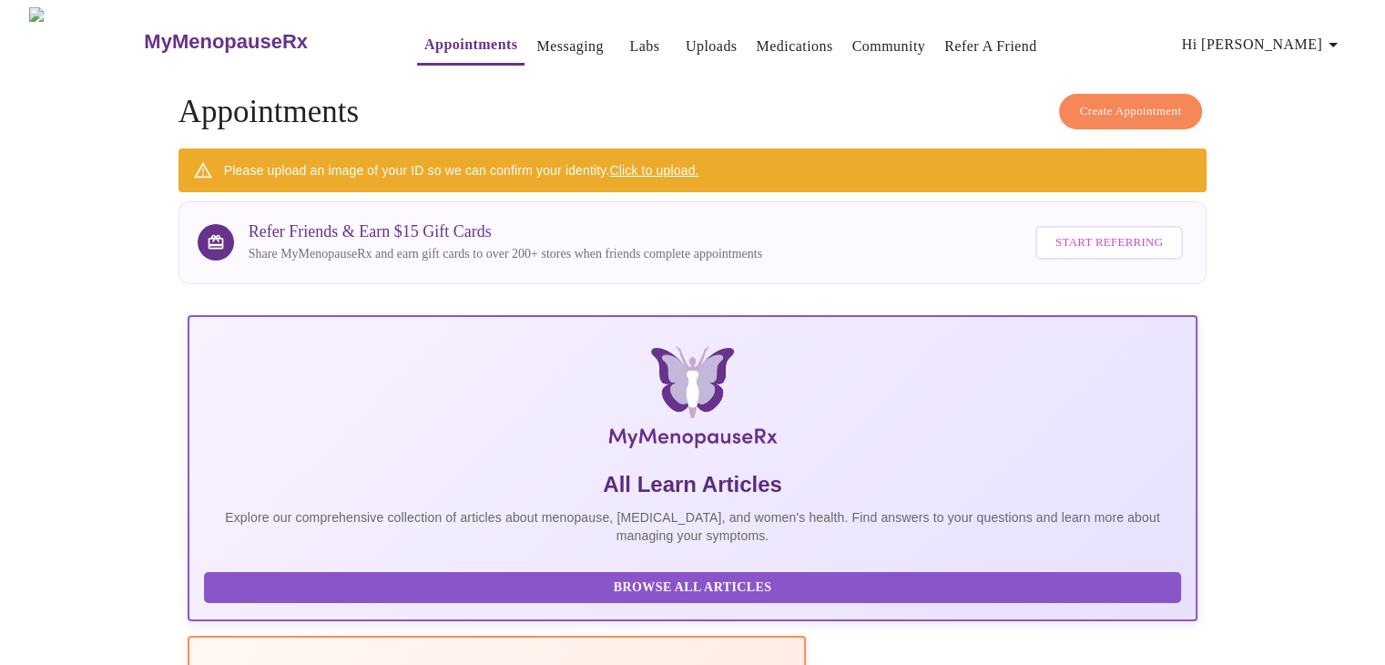
click at [1300, 32] on span "Hi [PERSON_NAME]" at bounding box center [1263, 45] width 162 height 26
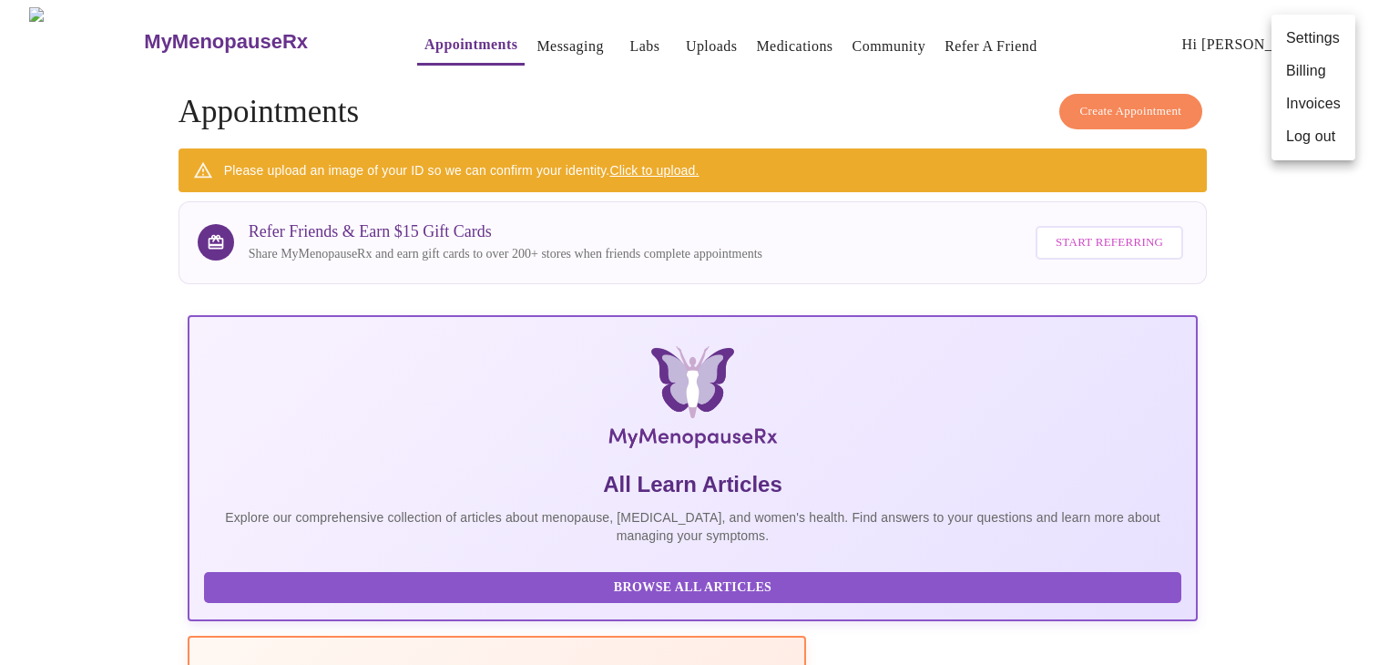
click at [751, 32] on div at bounding box center [699, 332] width 1399 height 665
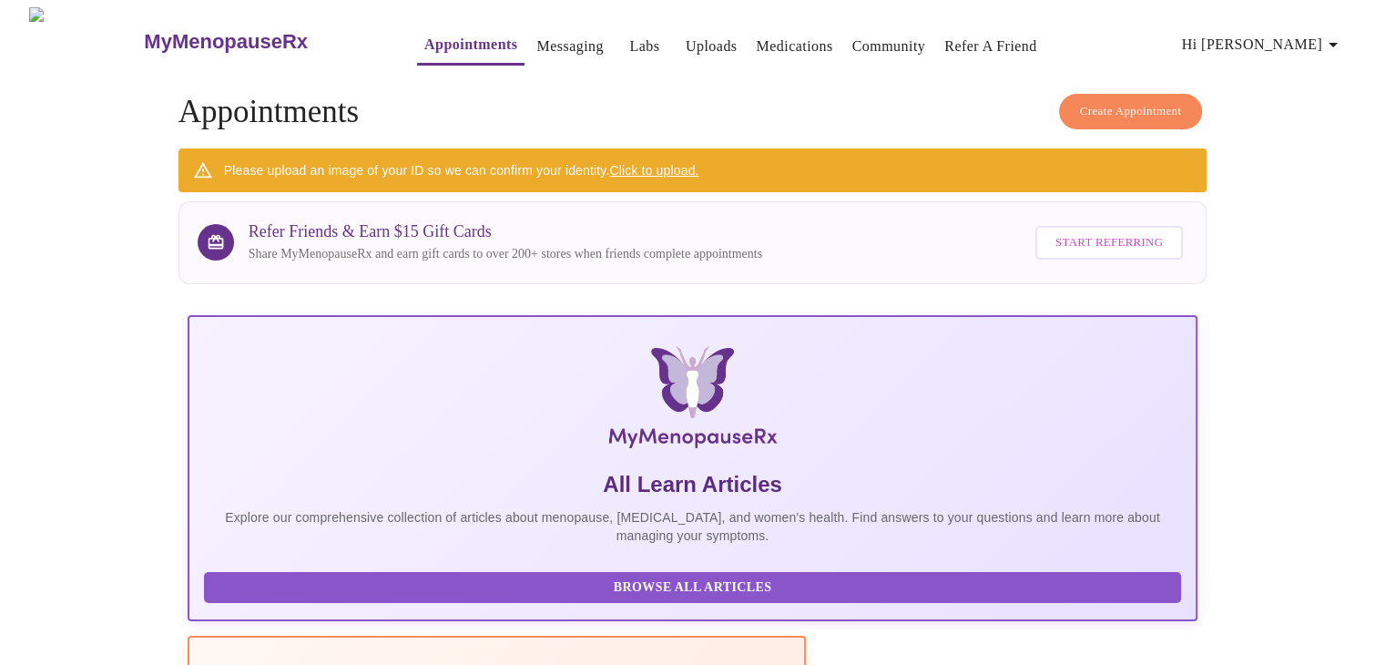
click at [629, 40] on link "Labs" at bounding box center [644, 47] width 30 height 26
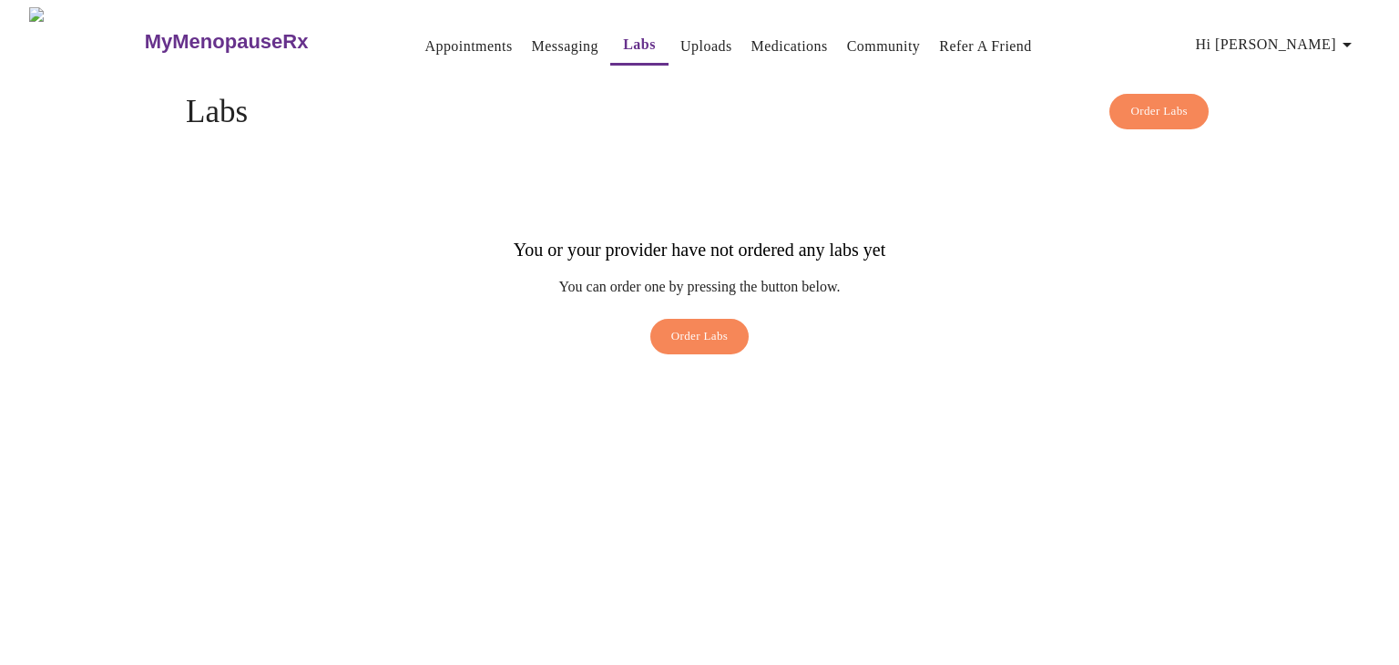
click at [532, 36] on link "Messaging" at bounding box center [565, 47] width 66 height 26
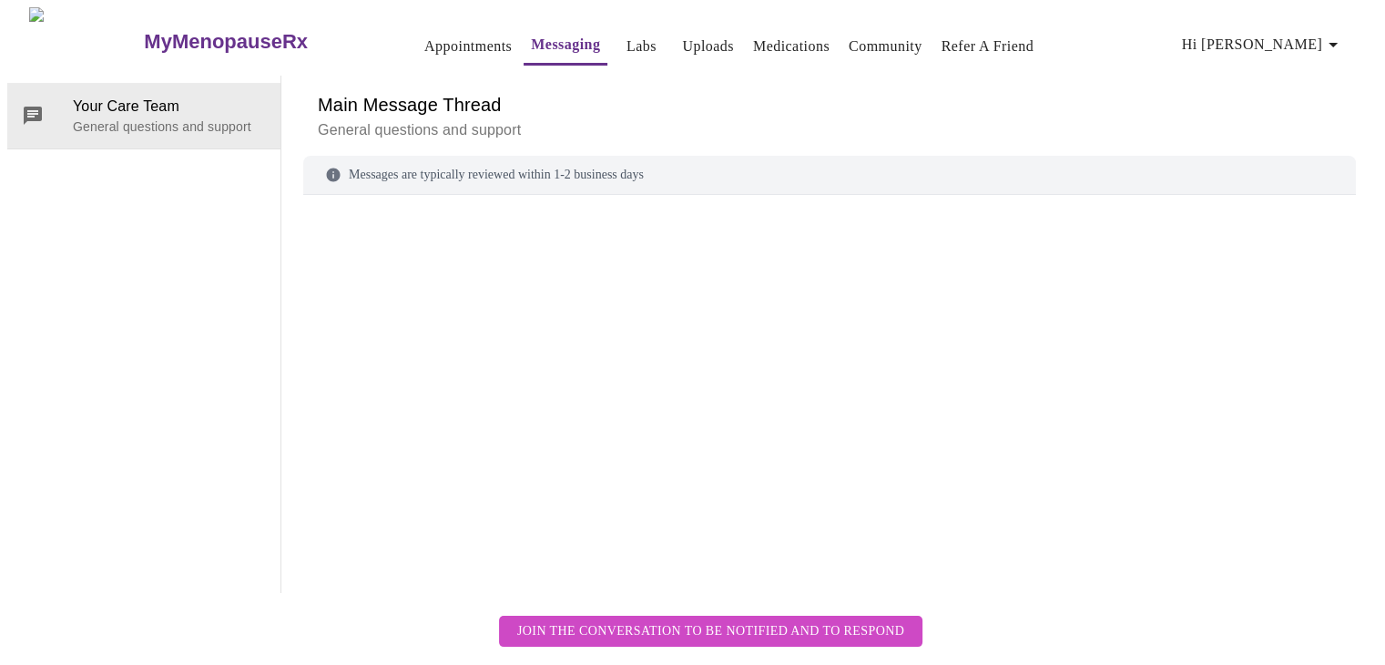
scroll to position [68, 0]
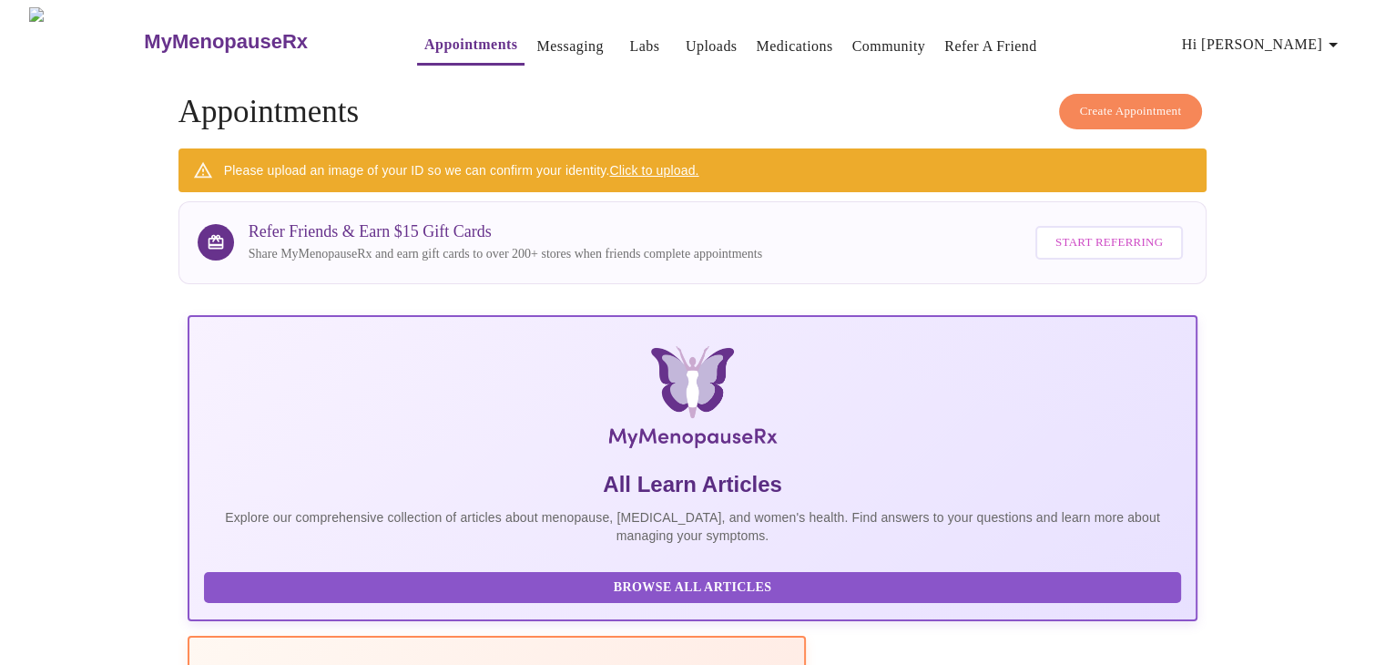
click at [1307, 38] on span "Hi [PERSON_NAME]" at bounding box center [1263, 45] width 162 height 26
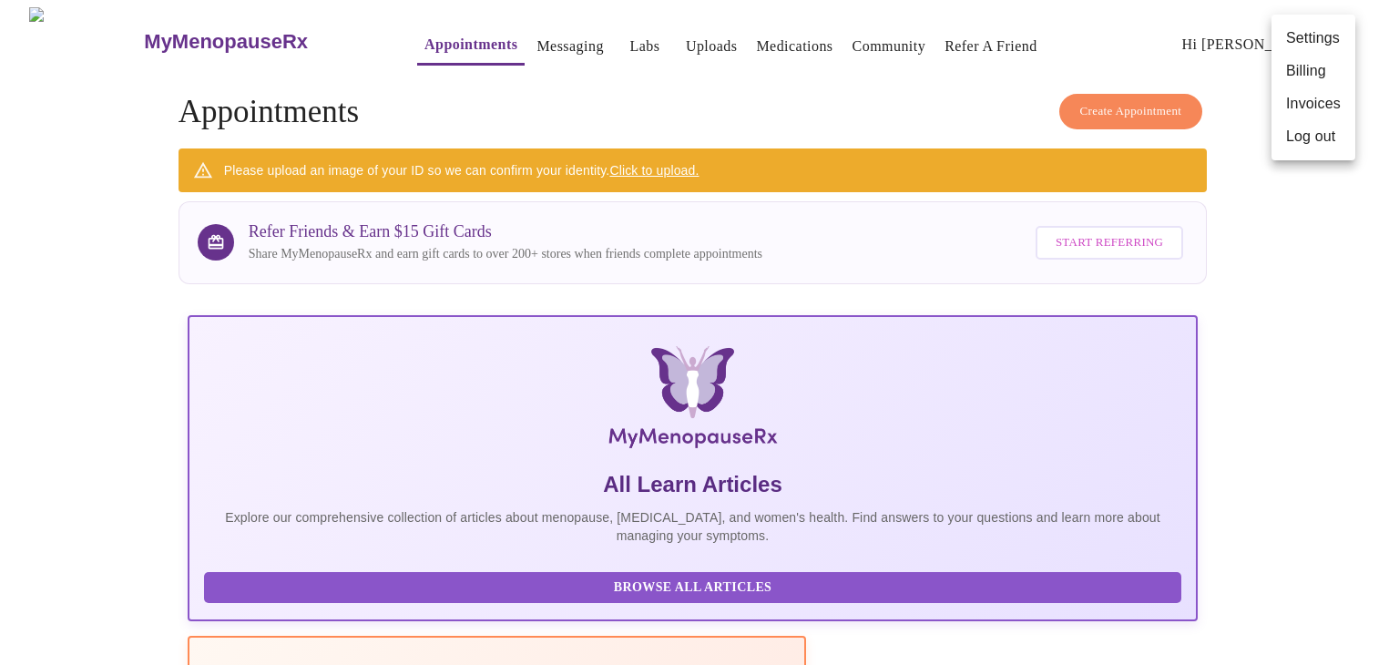
click at [745, 26] on div at bounding box center [699, 332] width 1399 height 665
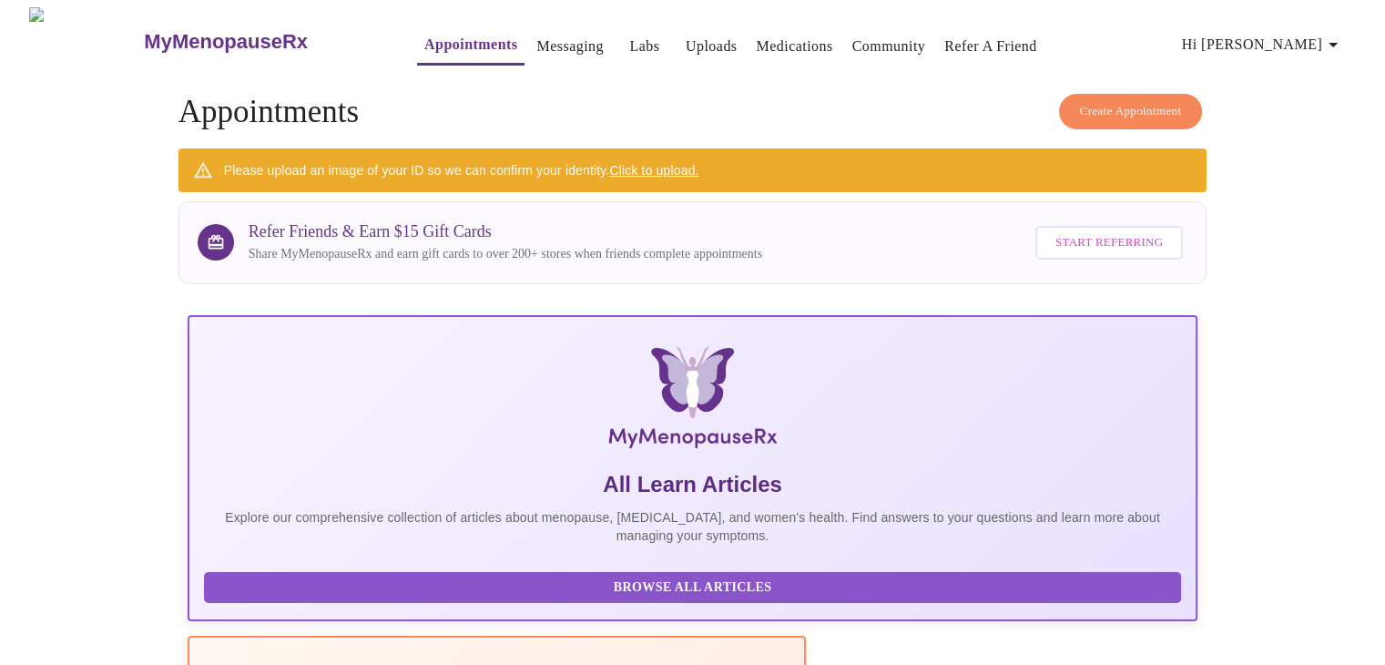
click at [758, 34] on link "Medications" at bounding box center [794, 47] width 77 height 26
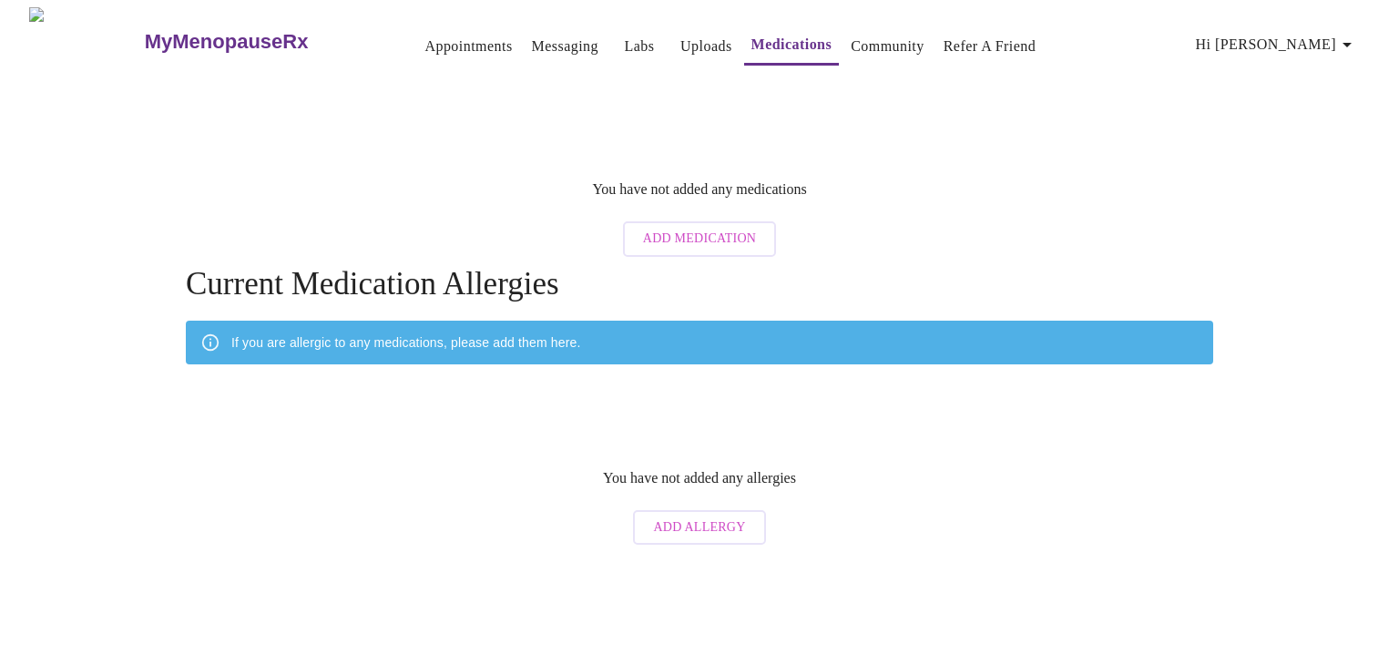
click at [424, 37] on link "Appointments" at bounding box center [467, 47] width 87 height 26
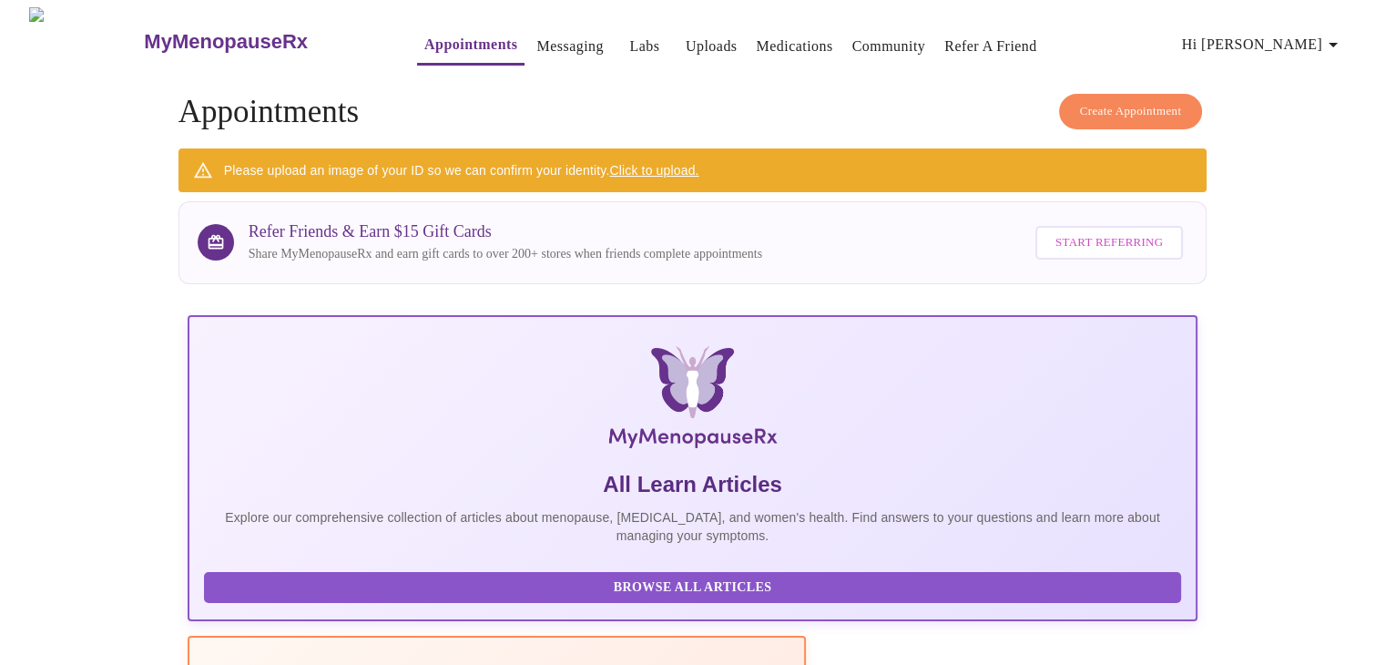
click at [168, 35] on h3 "MyMenopauseRx" at bounding box center [226, 42] width 164 height 24
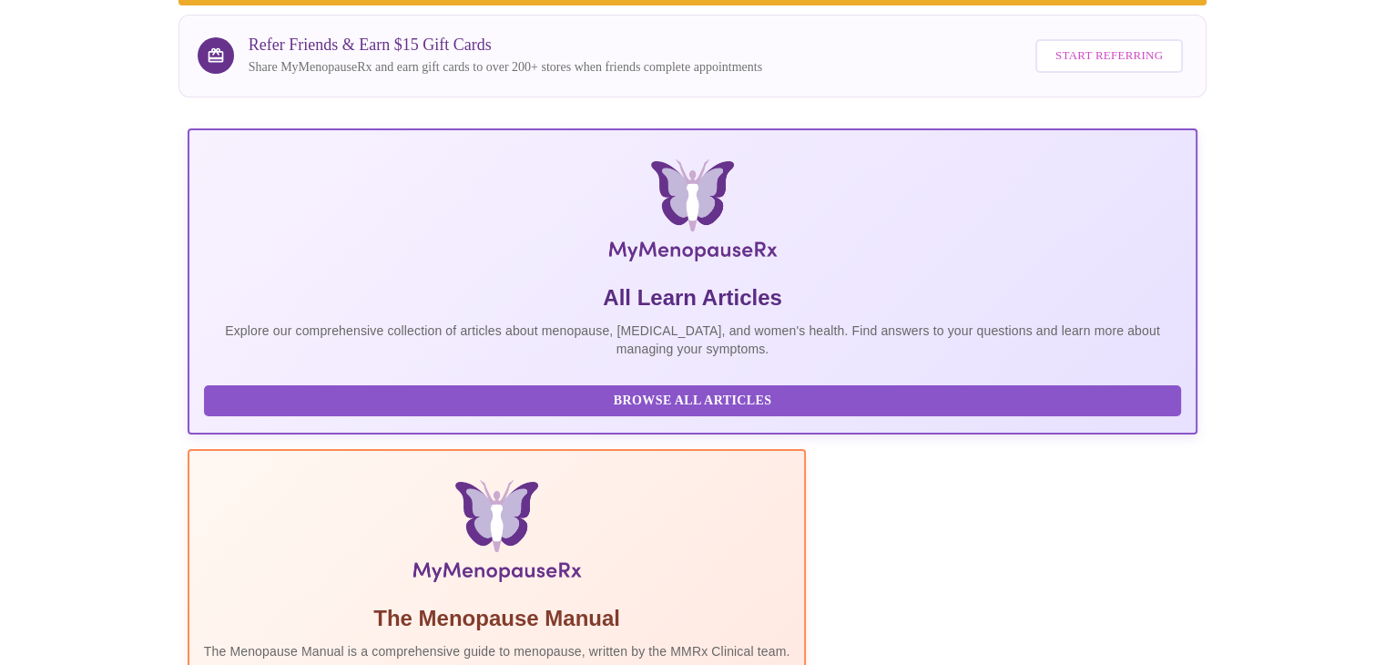
scroll to position [0, 887]
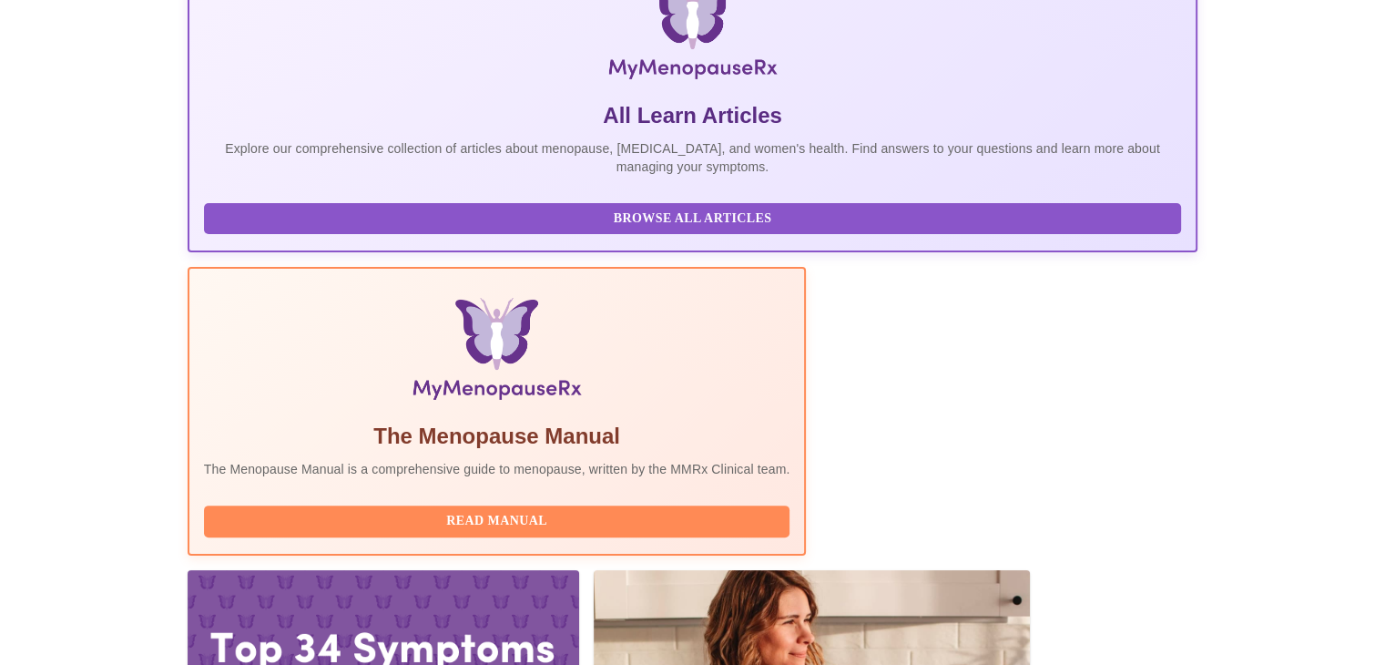
scroll to position [383, 0]
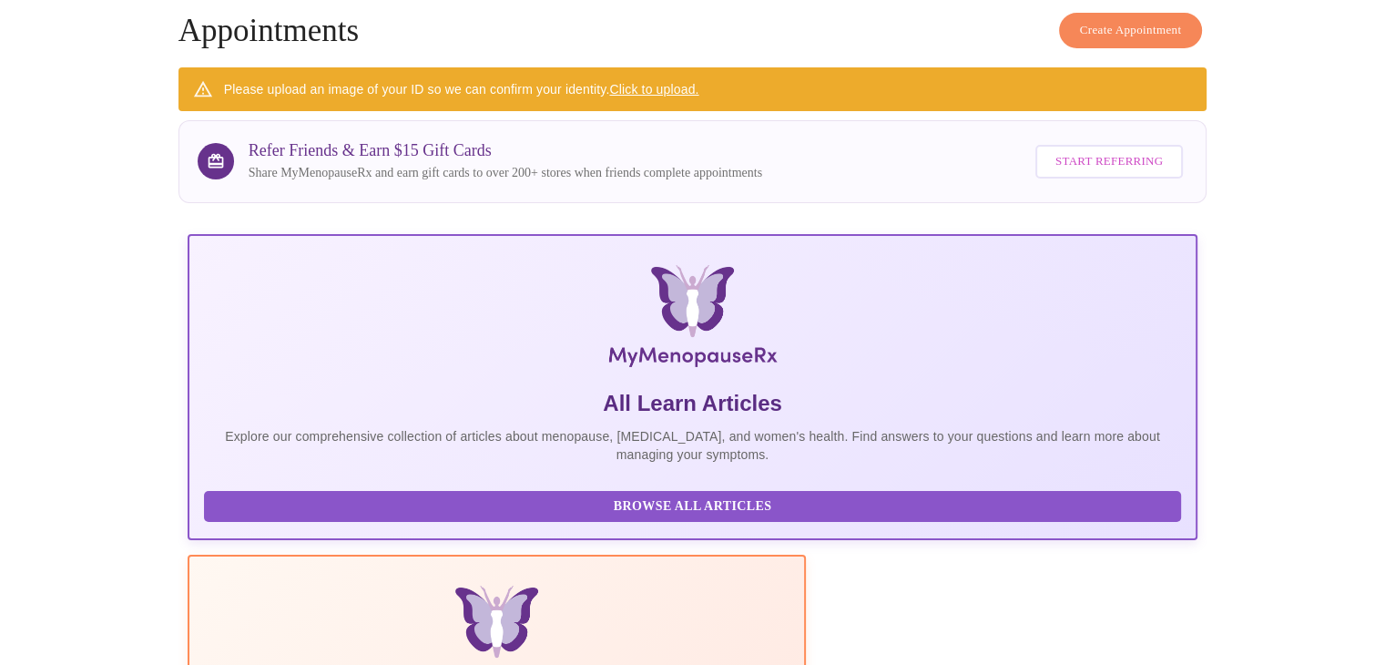
scroll to position [0, 0]
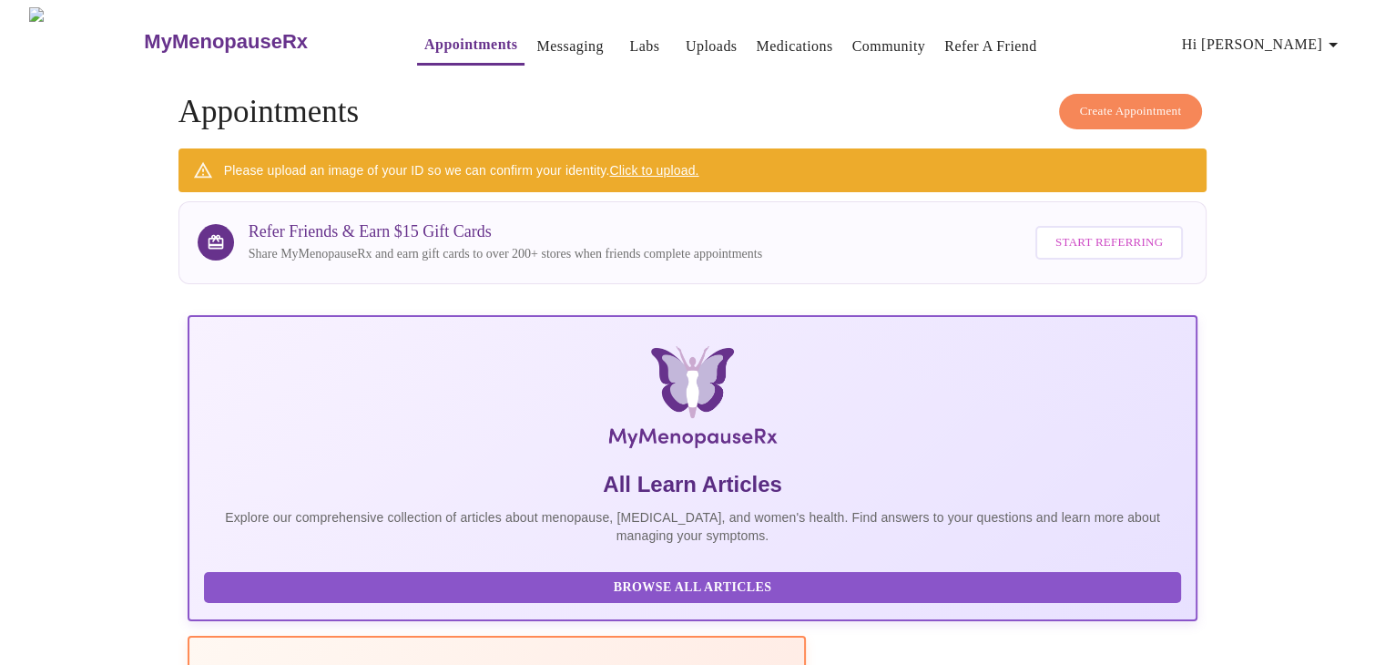
click at [162, 37] on h3 "MyMenopauseRx" at bounding box center [226, 42] width 164 height 24
